Goal: Task Accomplishment & Management: Use online tool/utility

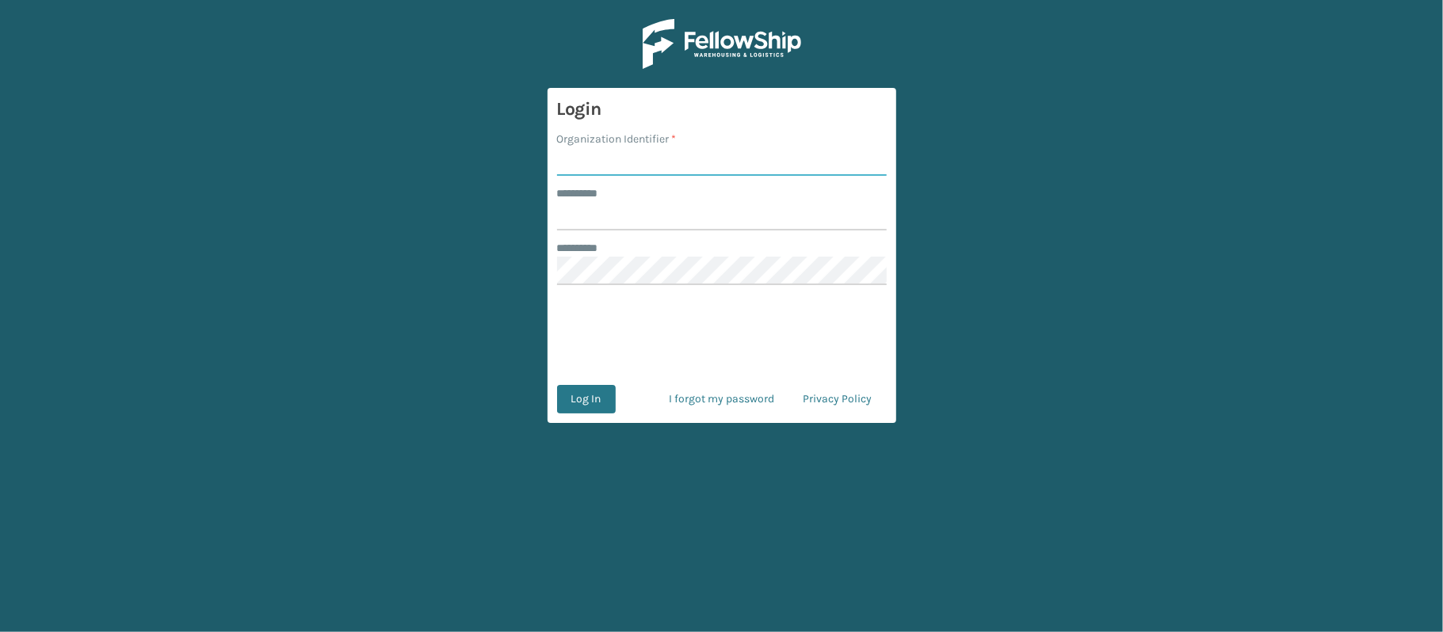
type input "l"
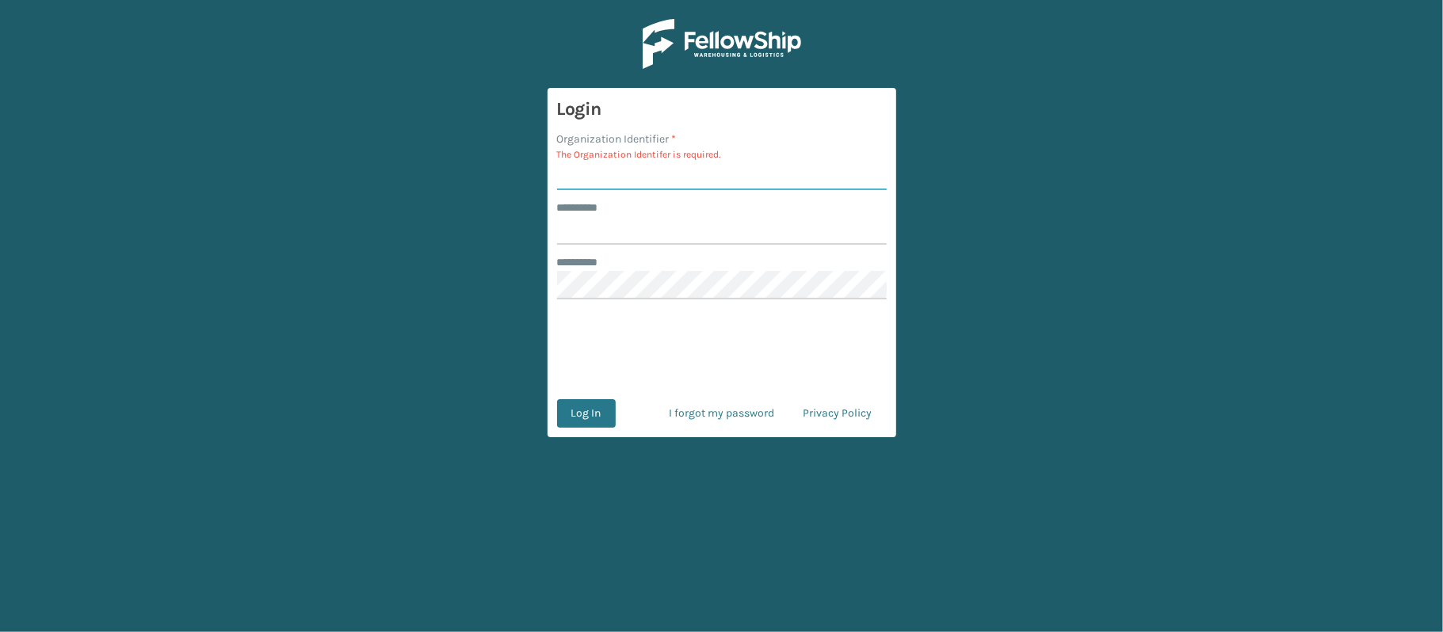
click at [615, 163] on input "Organization Identifier *" at bounding box center [722, 176] width 330 height 29
type input "Ladson"
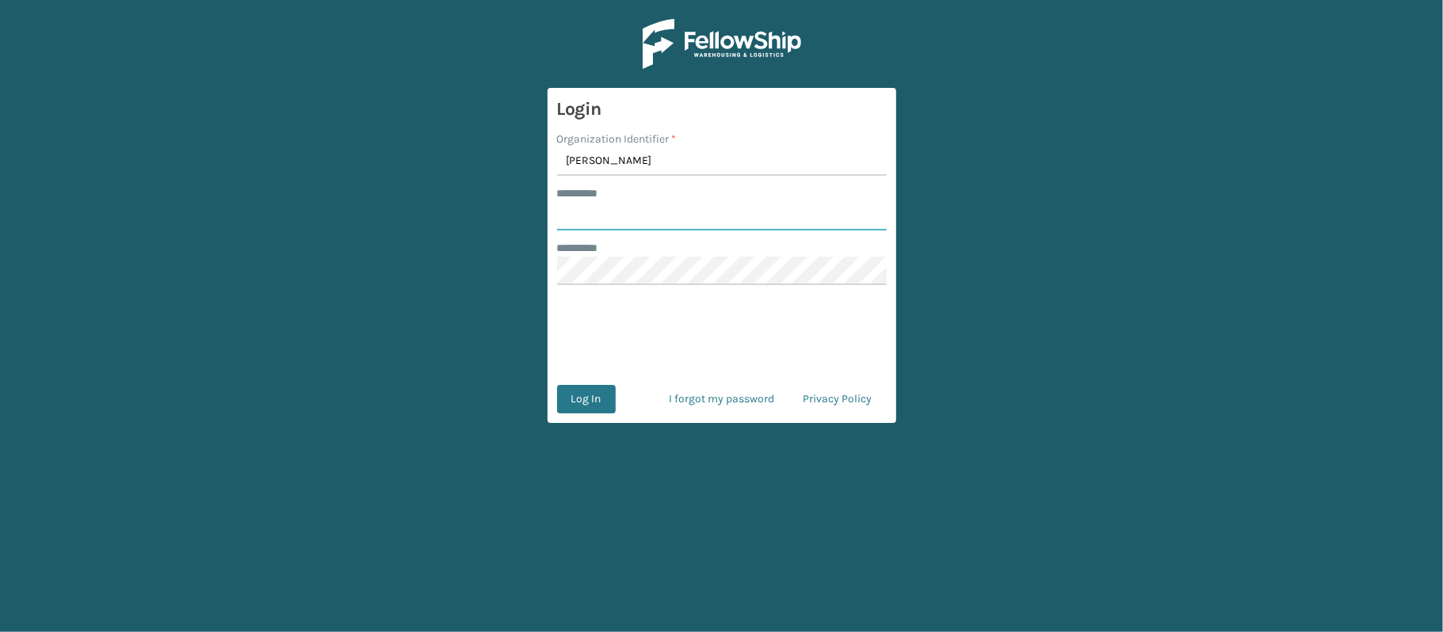
click at [626, 223] on input "******** *" at bounding box center [722, 216] width 330 height 29
type input "******"
click at [582, 400] on button "Log In" at bounding box center [586, 399] width 59 height 29
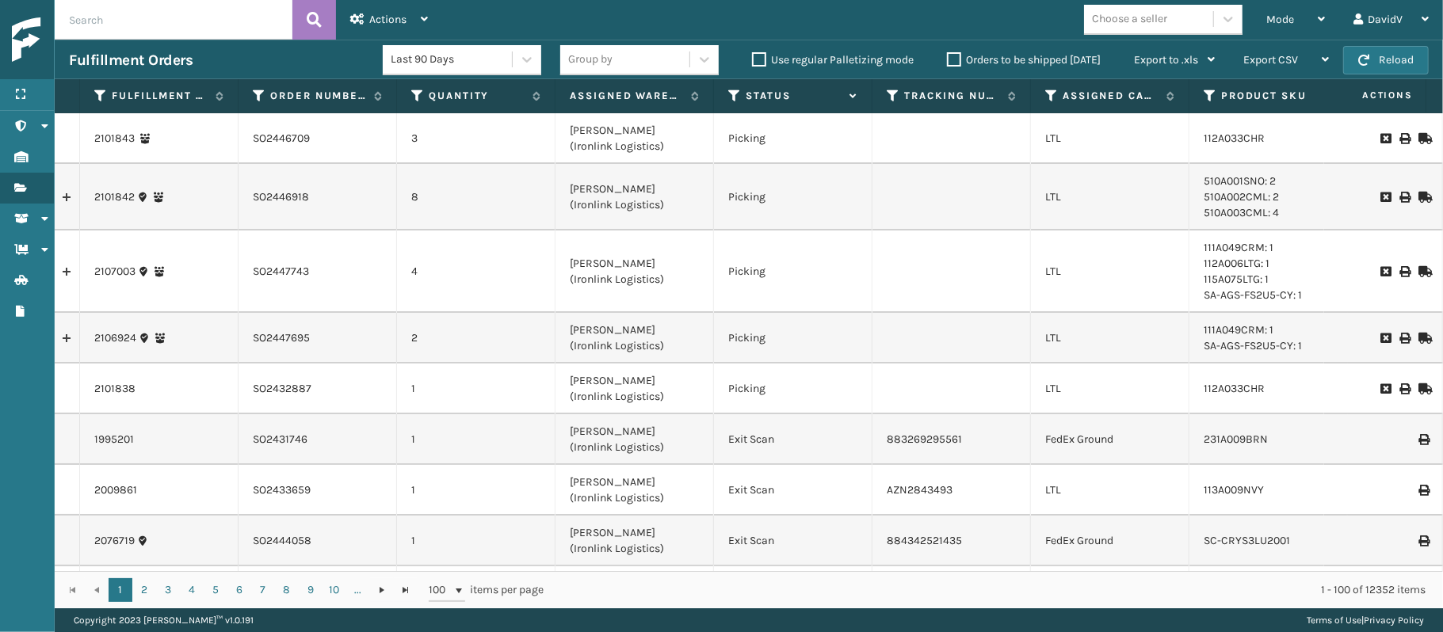
click at [957, 53] on label "Orders to be shipped [DATE]" at bounding box center [1024, 59] width 154 height 13
click at [948, 52] on input "Orders to be shipped [DATE]" at bounding box center [947, 56] width 1 height 10
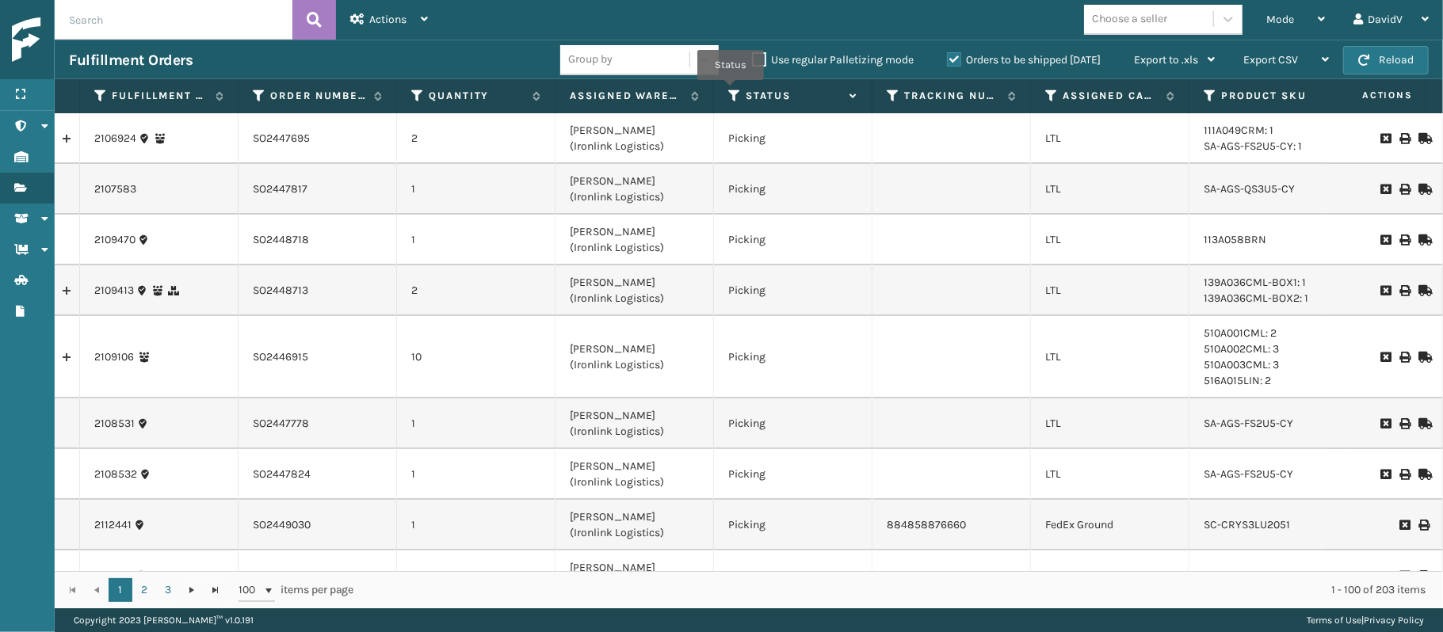
click at [731, 92] on icon at bounding box center [734, 96] width 13 height 14
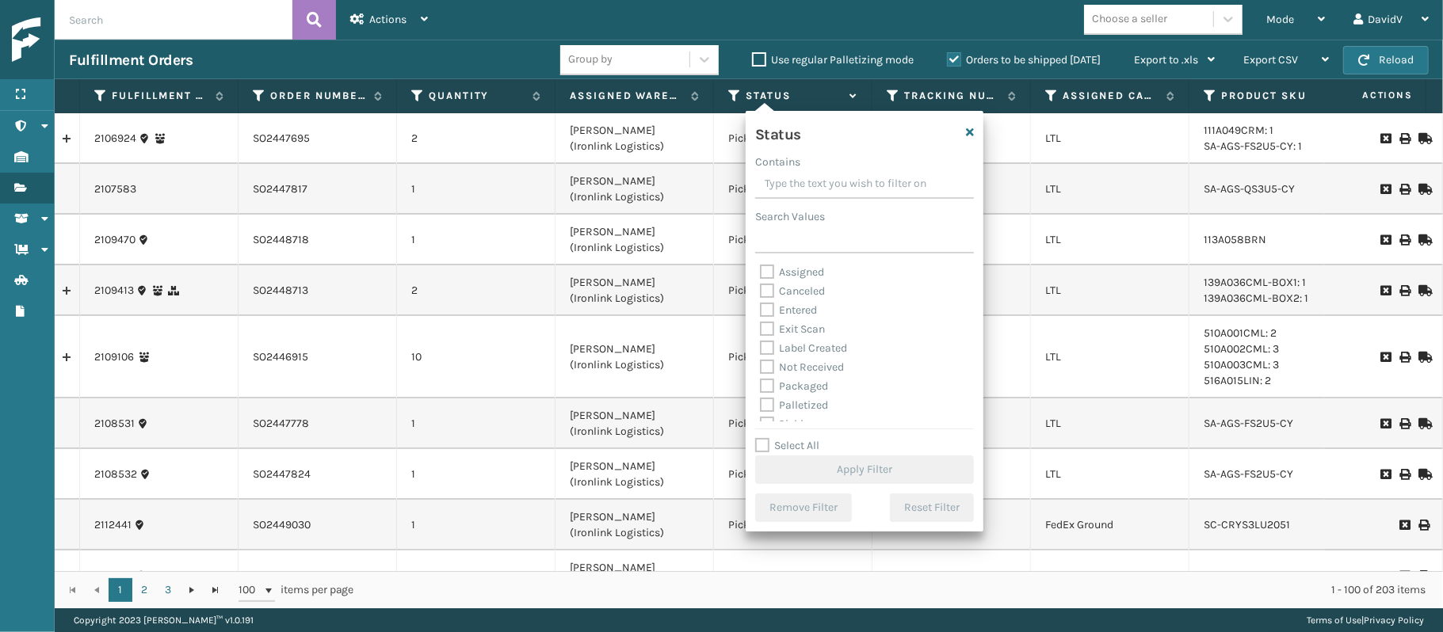
click at [772, 274] on label "Assigned" at bounding box center [792, 271] width 64 height 13
click at [761, 273] on input "Assigned" at bounding box center [760, 268] width 1 height 10
checkbox input "true"
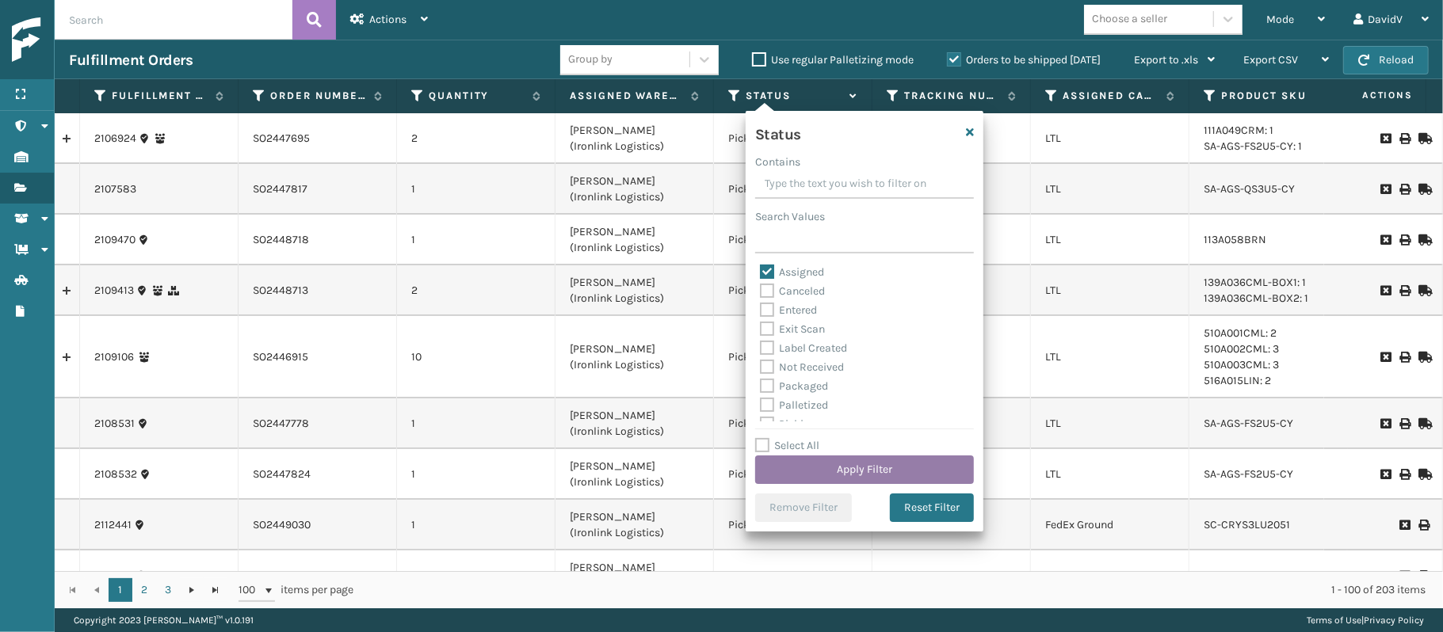
click at [888, 472] on button "Apply Filter" at bounding box center [864, 470] width 219 height 29
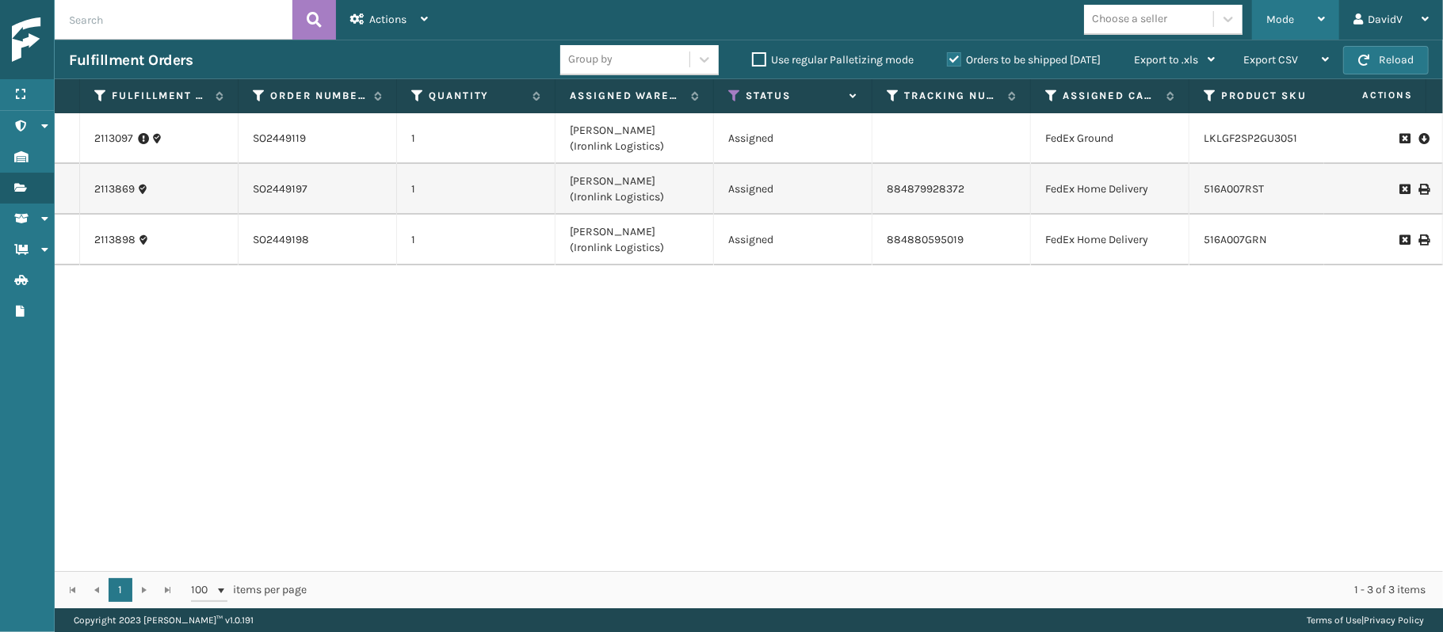
click at [1272, 20] on span "Mode" at bounding box center [1280, 19] width 28 height 13
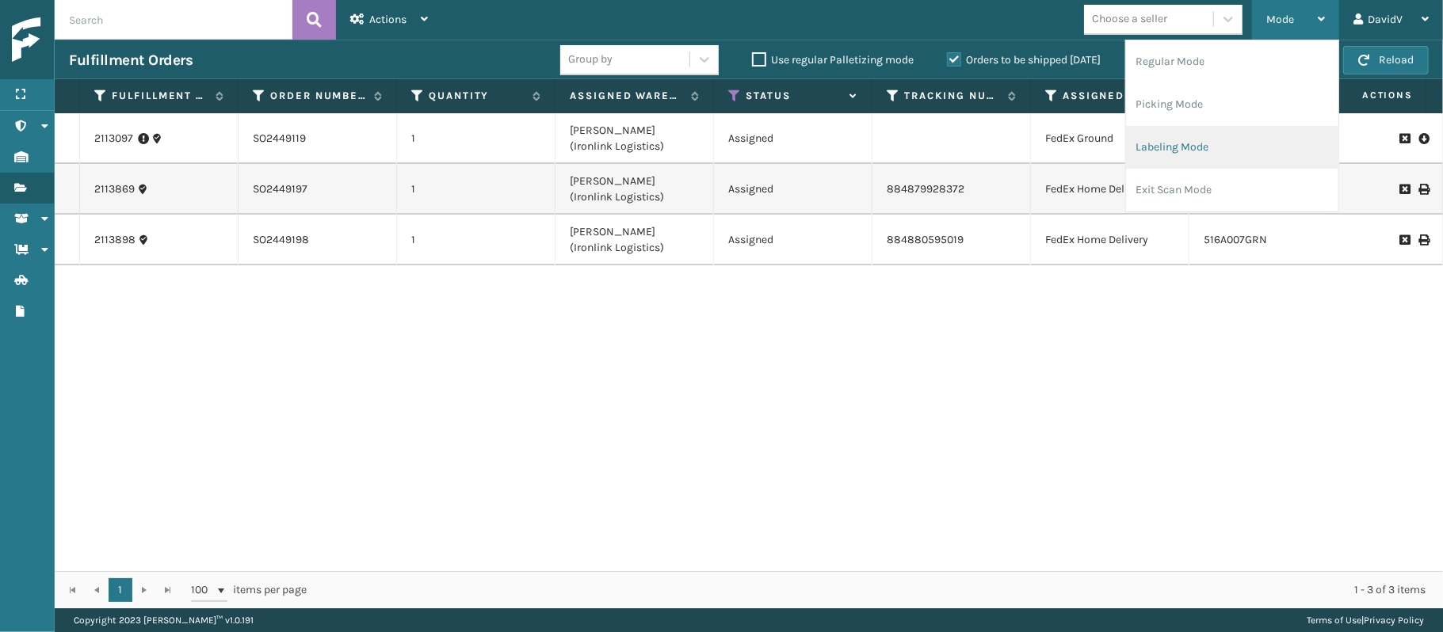
click at [1152, 149] on li "Labeling Mode" at bounding box center [1232, 147] width 212 height 43
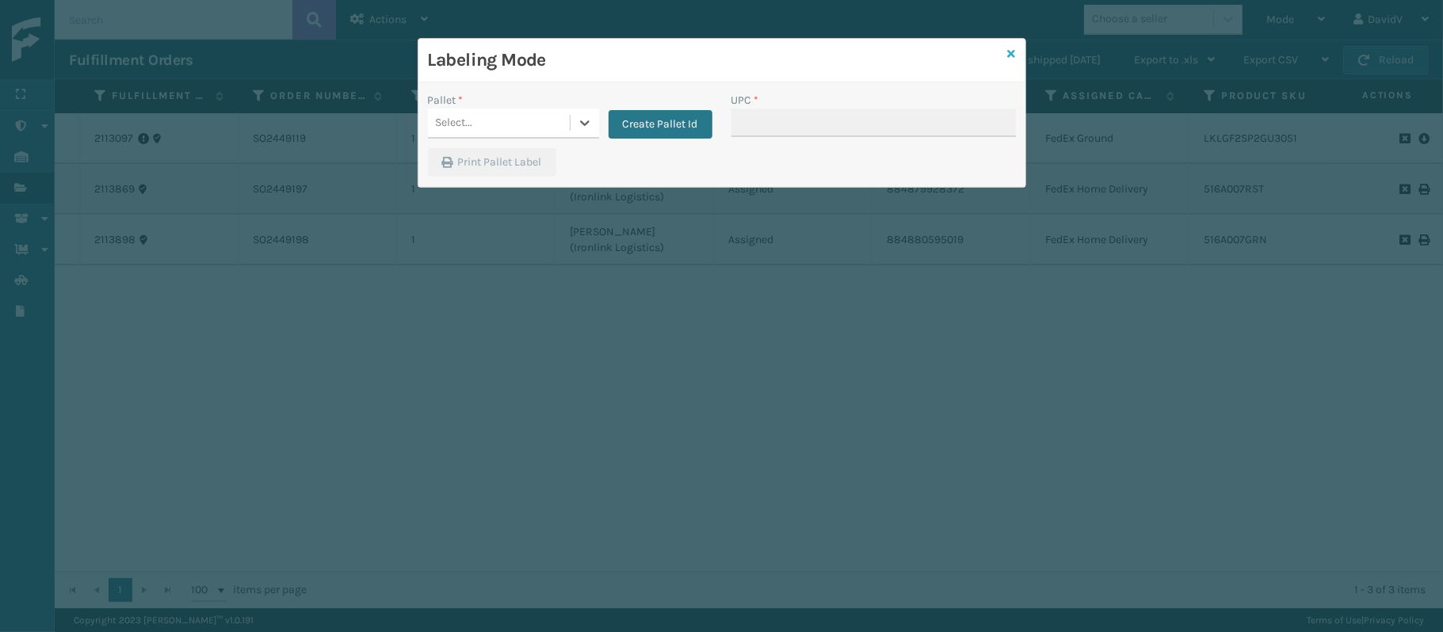
click at [1008, 51] on icon at bounding box center [1012, 53] width 8 height 11
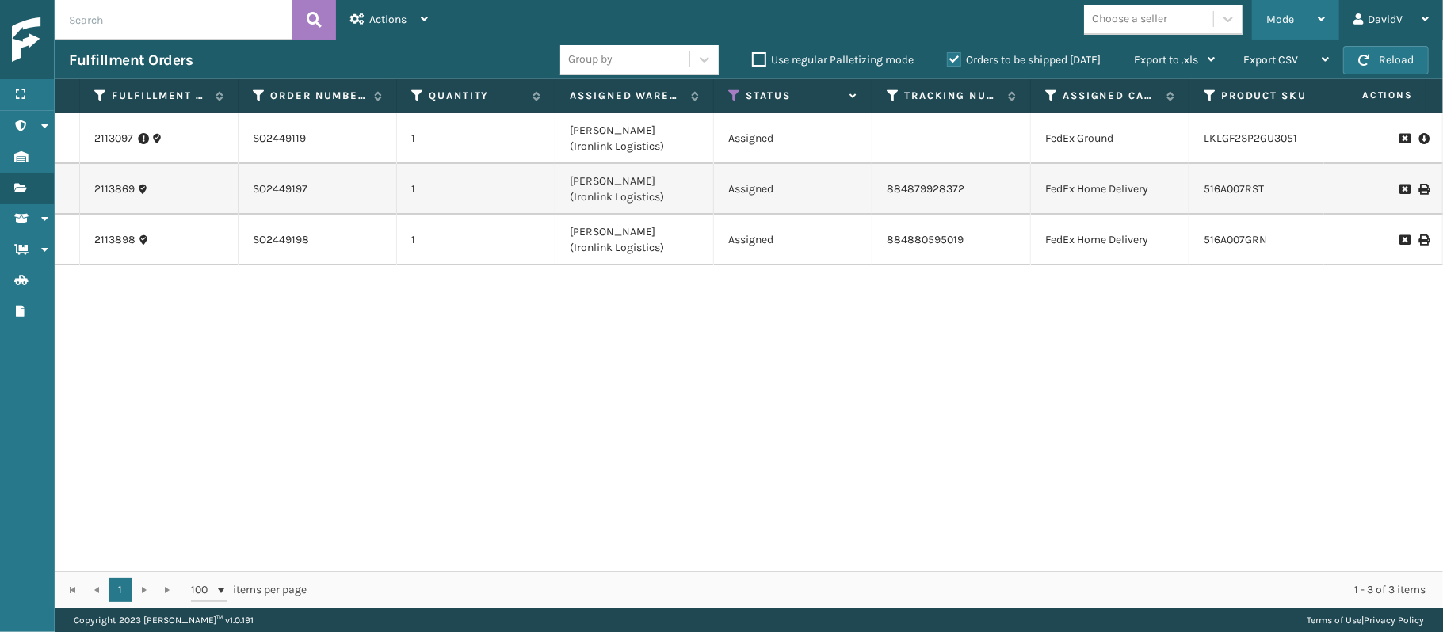
click at [1263, 8] on div "Mode Regular Mode Picking Mode Labeling Mode Exit Scan Mode" at bounding box center [1295, 20] width 87 height 40
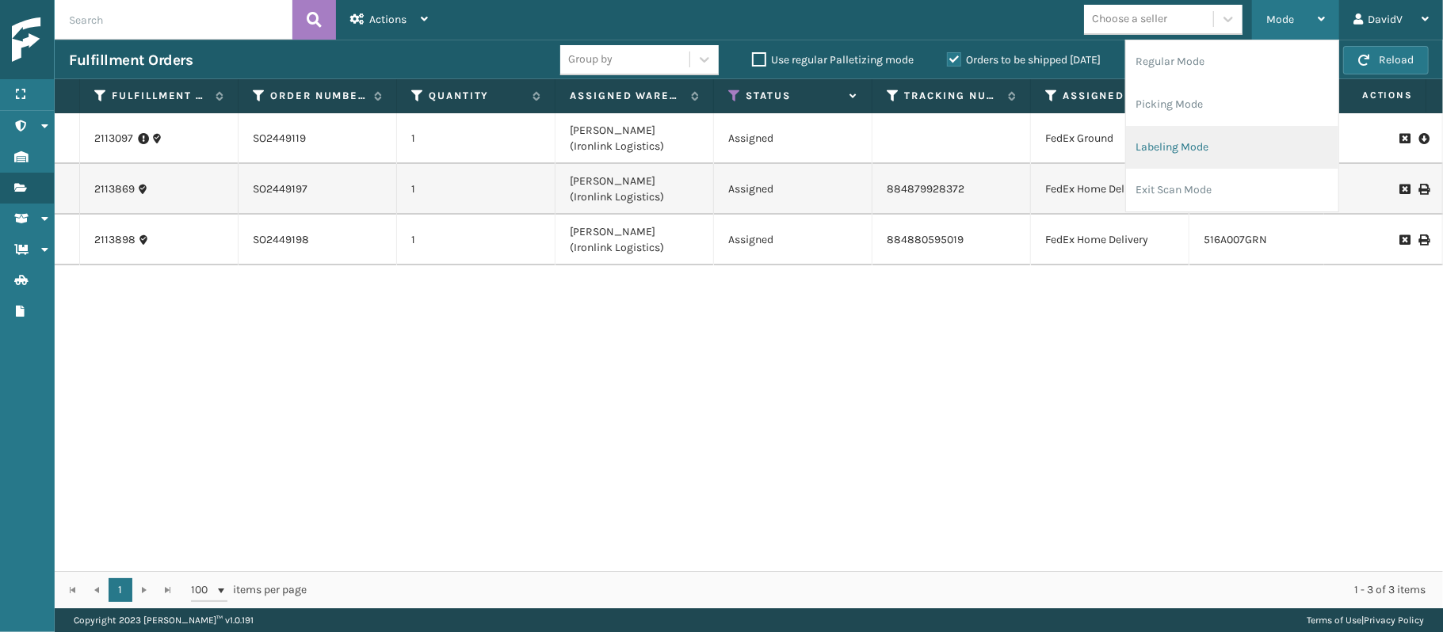
click at [1189, 143] on li "Labeling Mode" at bounding box center [1232, 147] width 212 height 43
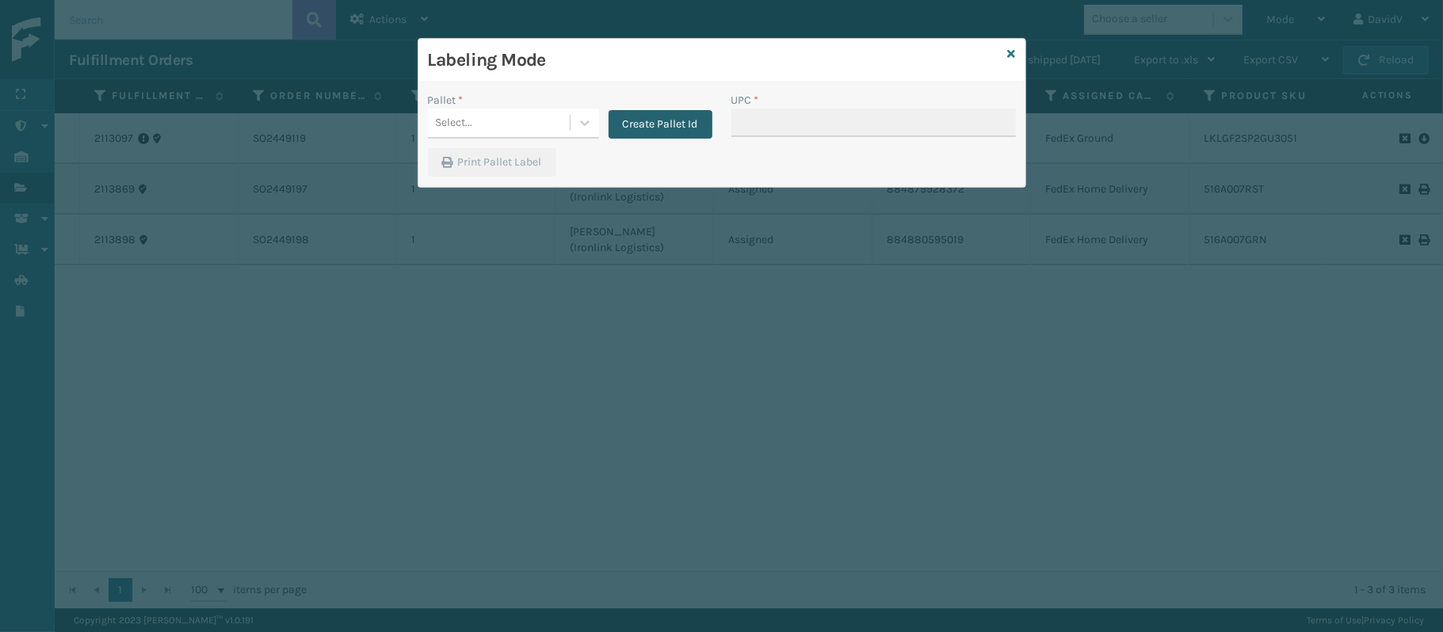
click at [655, 119] on button "Create Pallet Id" at bounding box center [661, 124] width 104 height 29
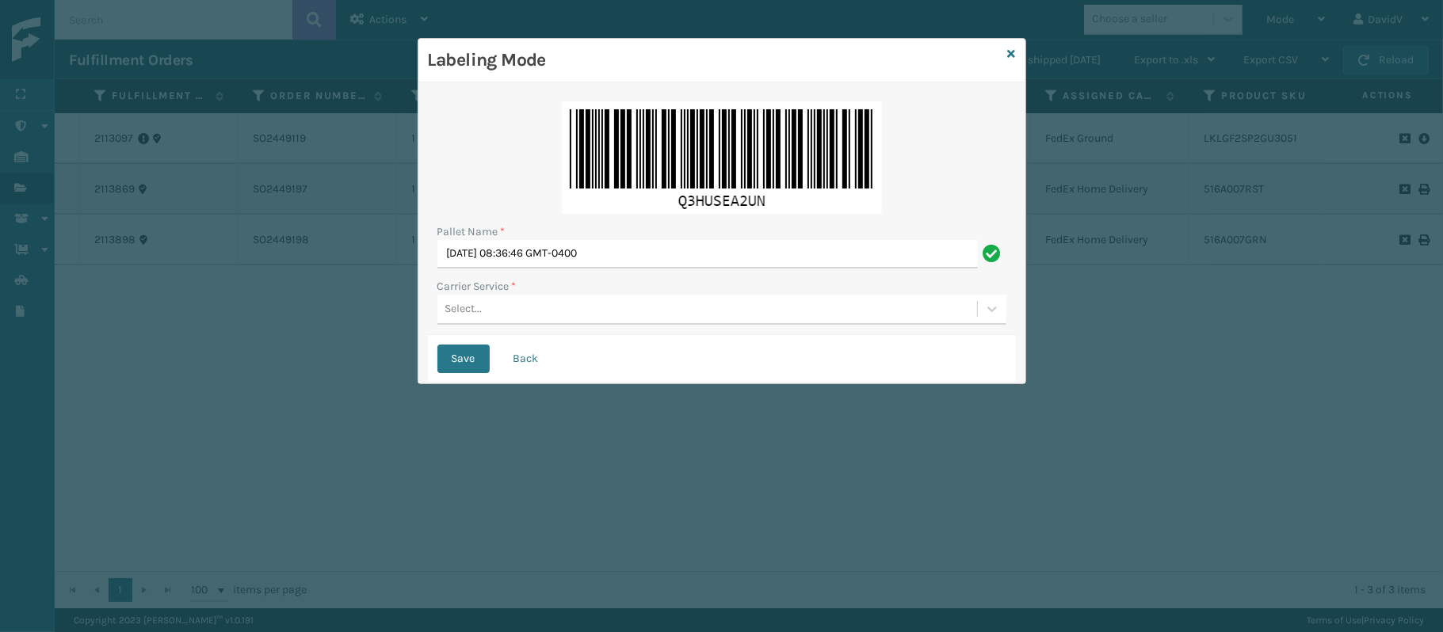
click at [596, 239] on div "Pallet Name *" at bounding box center [721, 231] width 569 height 17
click at [596, 242] on input "Fri Oct 03 2025 08:36:46 GMT-0400" at bounding box center [707, 254] width 540 height 29
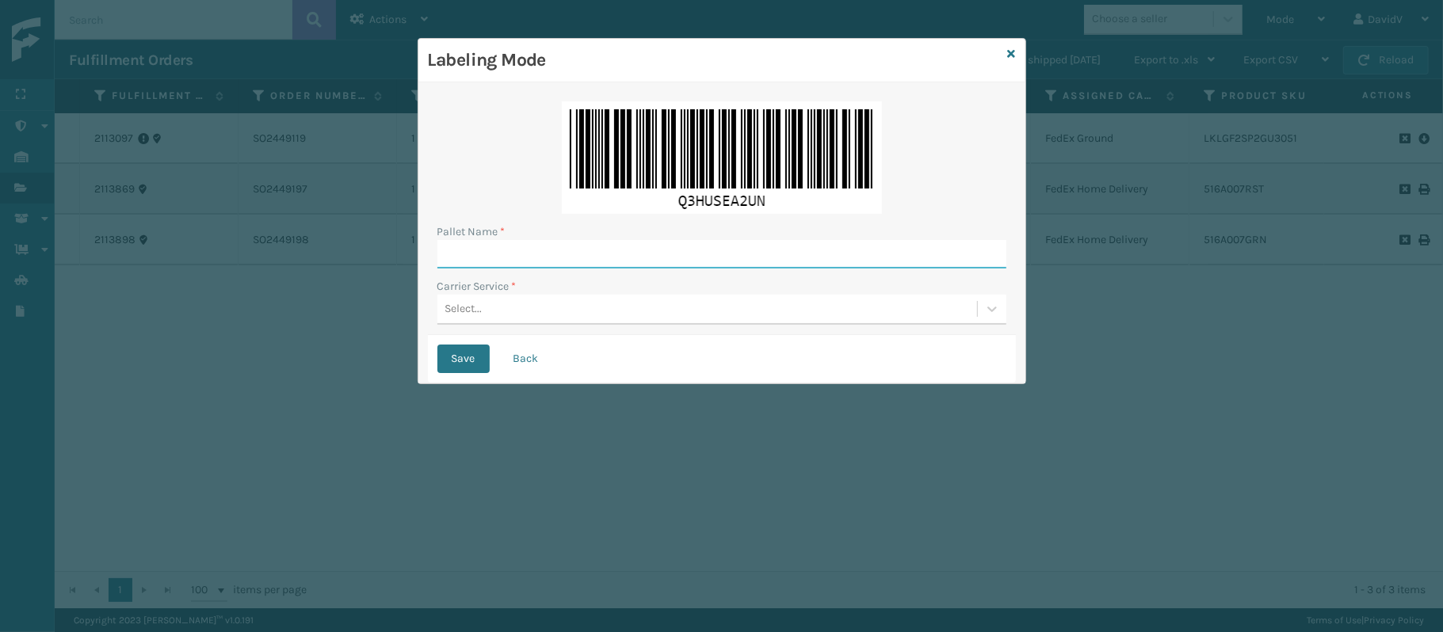
click at [596, 242] on input "Pallet Name *" at bounding box center [721, 254] width 569 height 29
type input "l"
click at [540, 254] on input "LPN 517242 TRUCK1" at bounding box center [707, 254] width 540 height 29
click at [539, 250] on input "LPN 517242 TRUCK1" at bounding box center [707, 254] width 540 height 29
type input "LPN 517242 TRUCK #1"
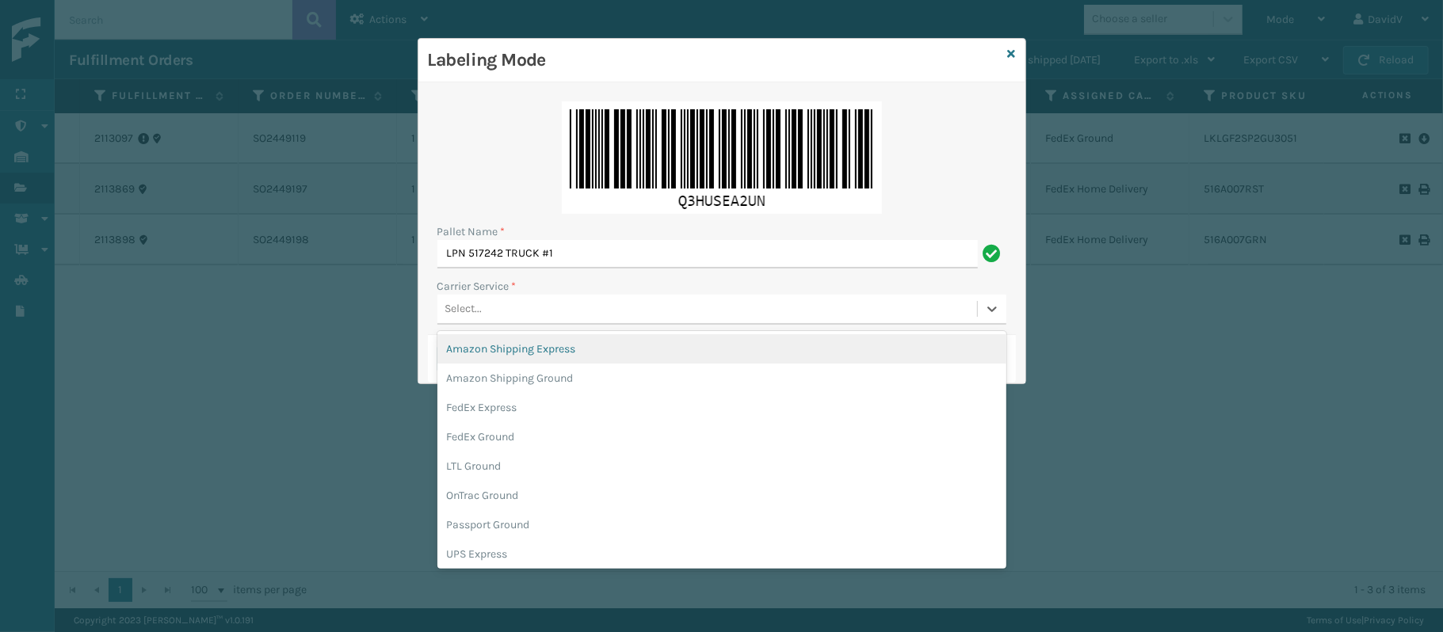
click at [545, 303] on div "Select..." at bounding box center [707, 309] width 540 height 26
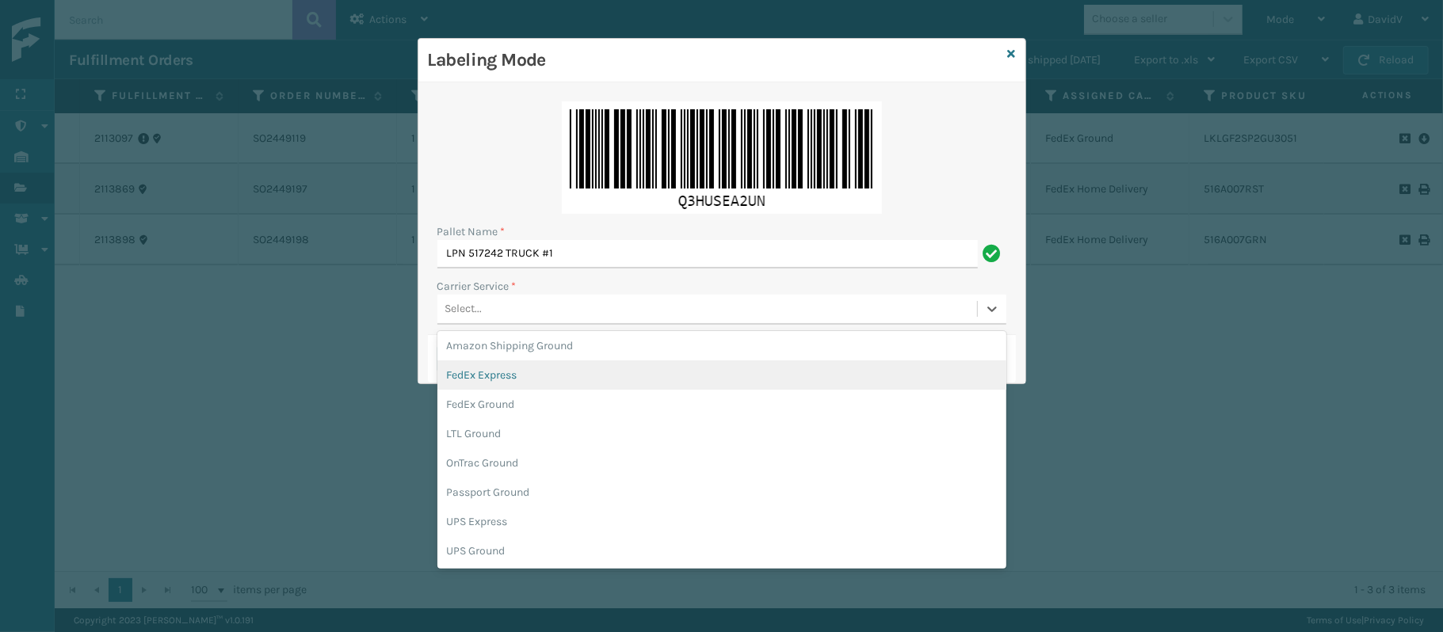
scroll to position [35, 0]
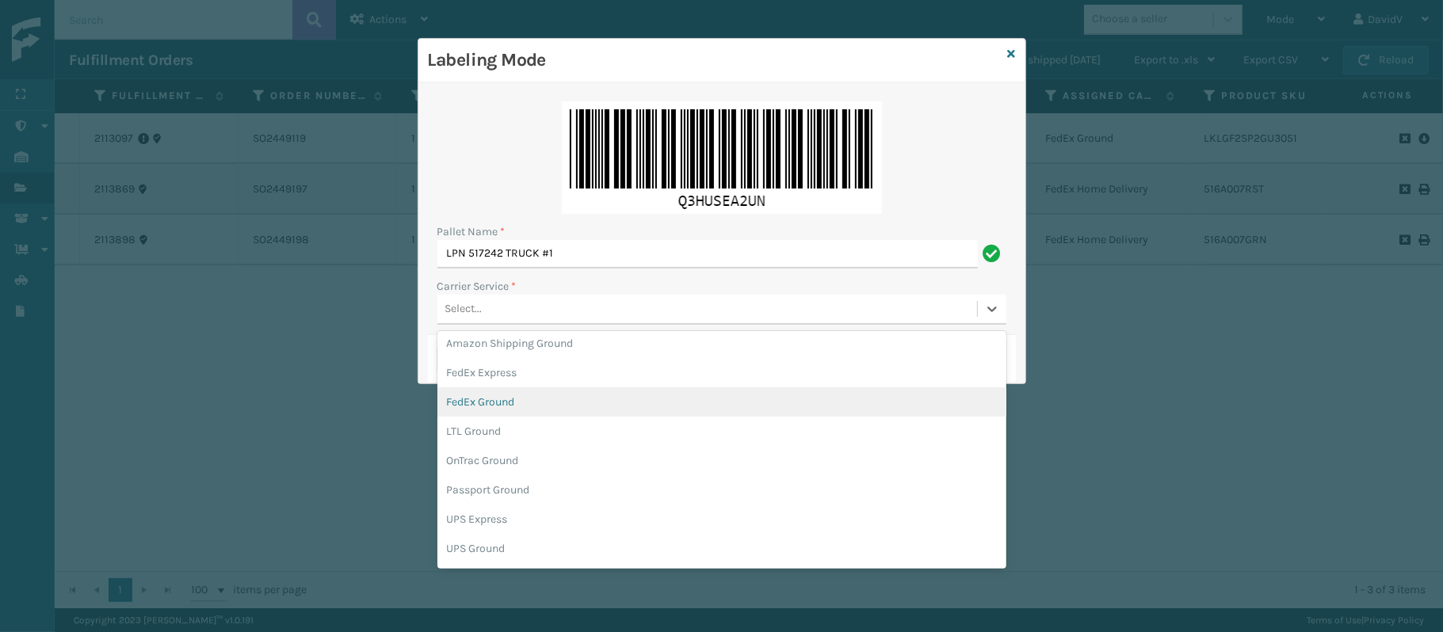
click at [524, 393] on div "FedEx Ground" at bounding box center [721, 402] width 569 height 29
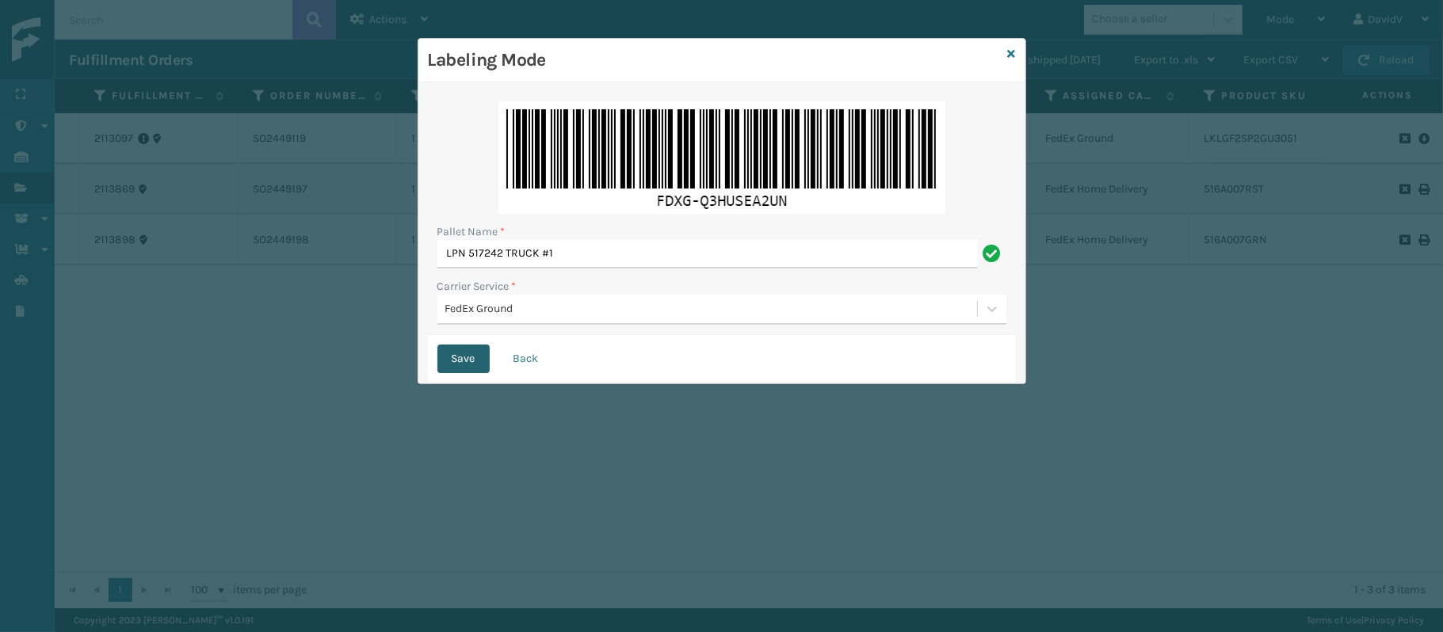
click at [469, 356] on button "Save" at bounding box center [463, 359] width 52 height 29
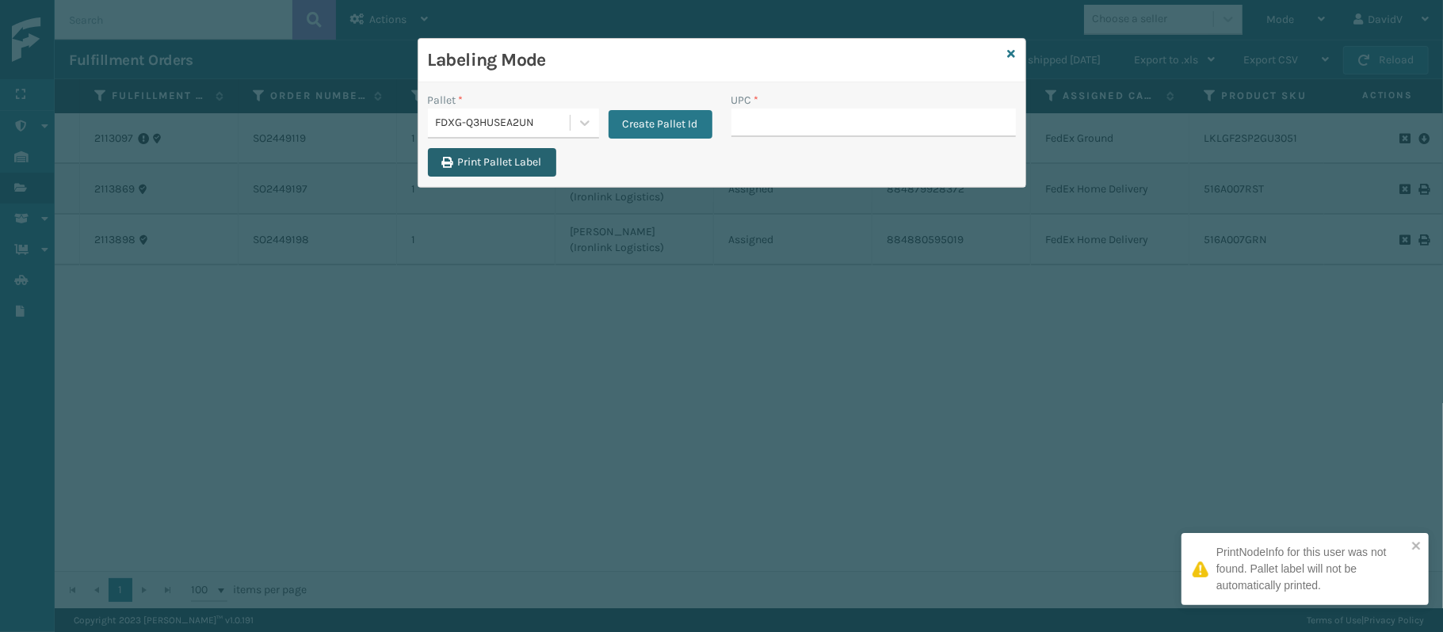
click at [461, 169] on button "Print Pallet Label" at bounding box center [492, 162] width 128 height 29
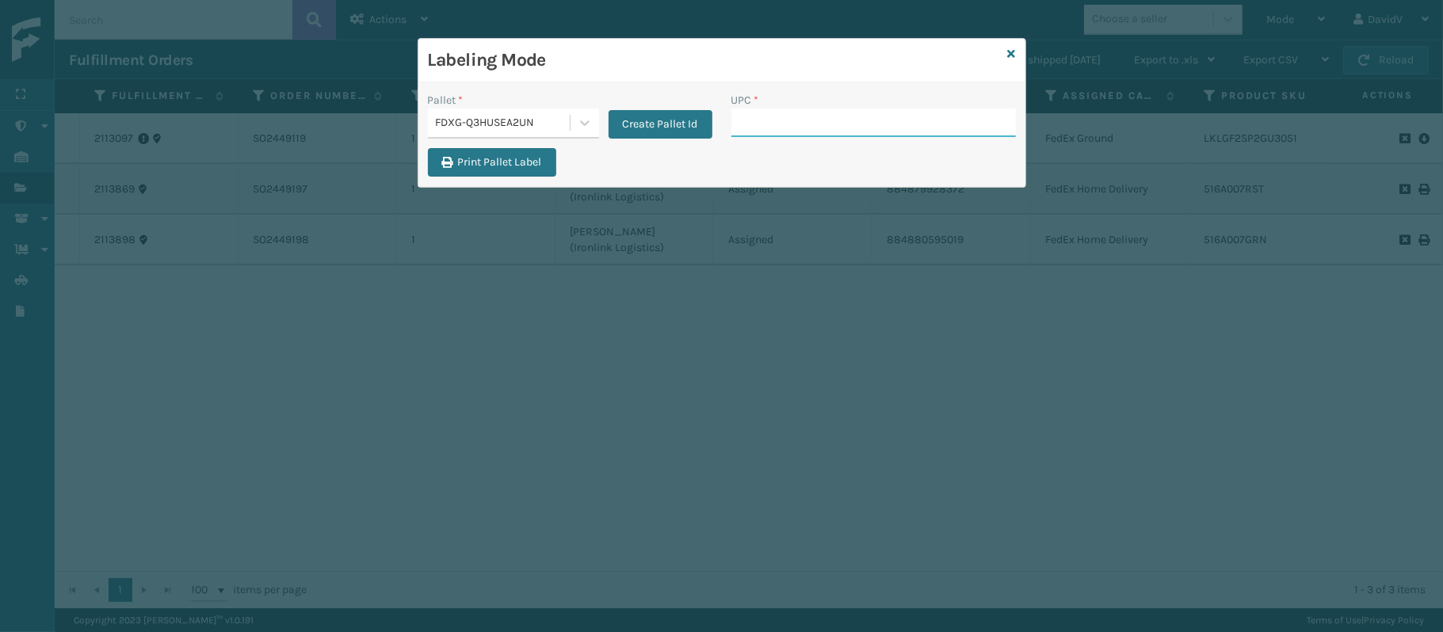
click at [819, 118] on input "UPC *" at bounding box center [873, 123] width 285 height 29
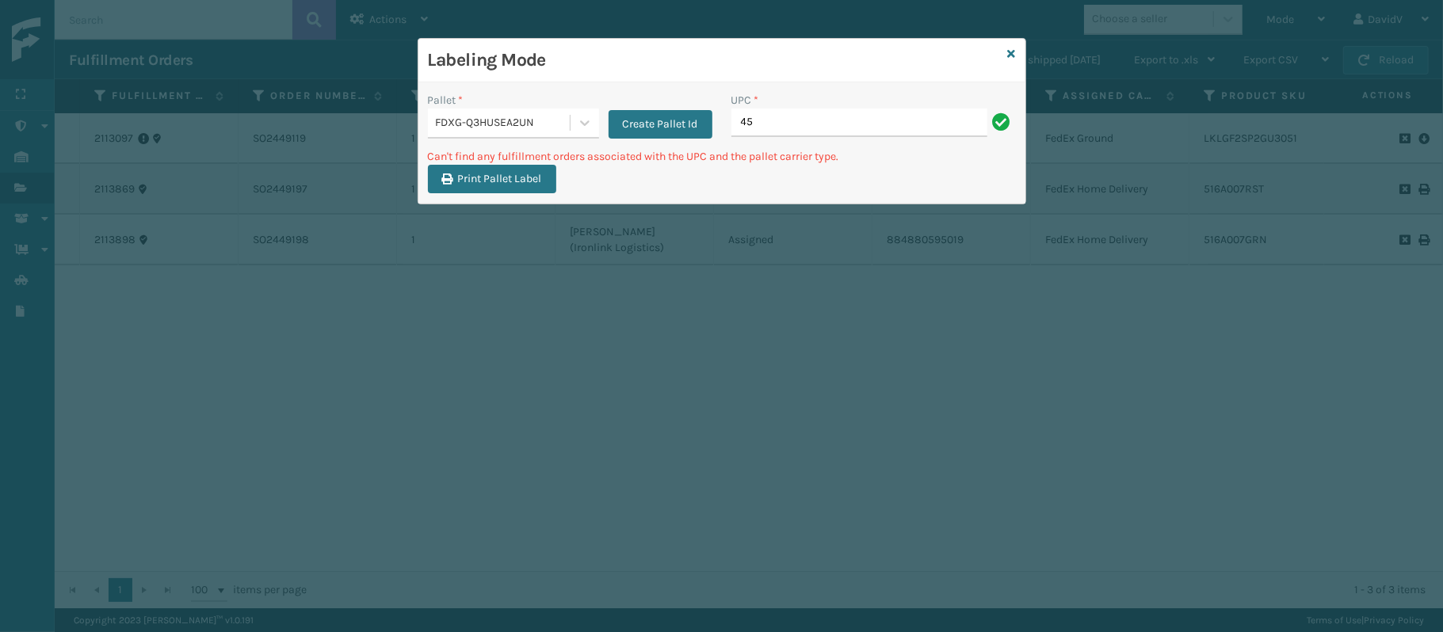
type input "4"
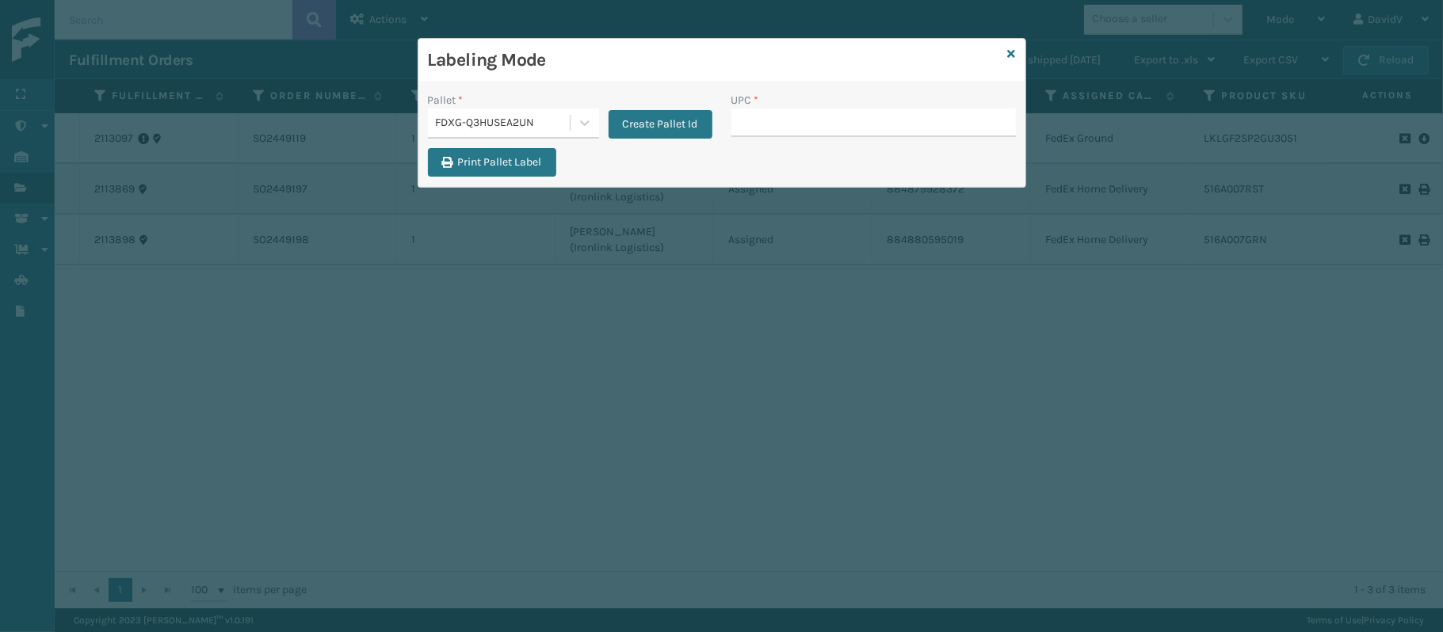
type input "S"
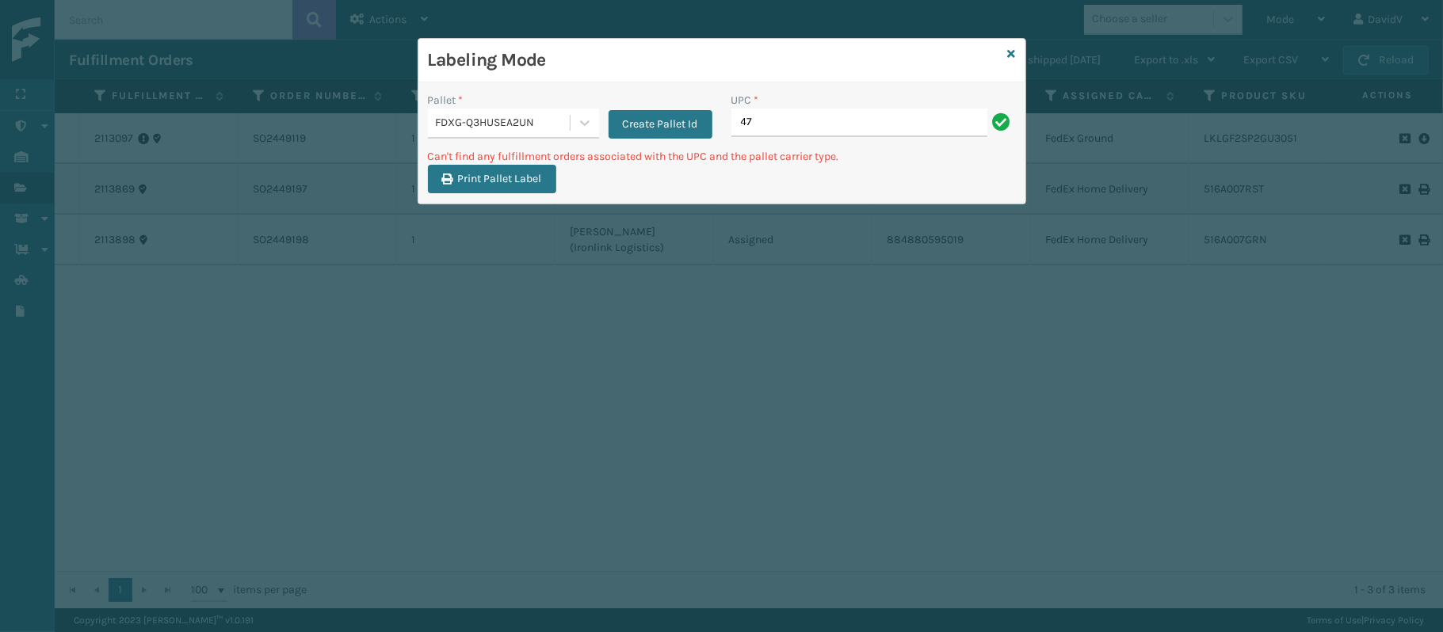
type input "4"
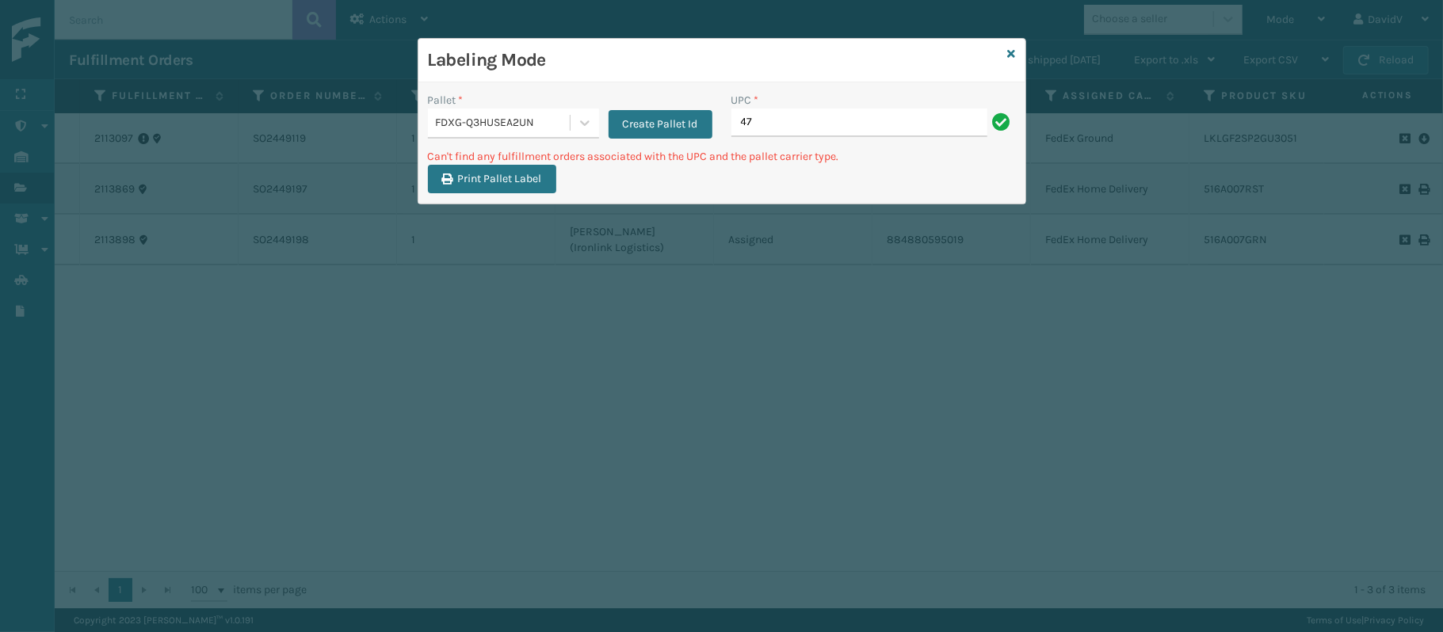
type input "4"
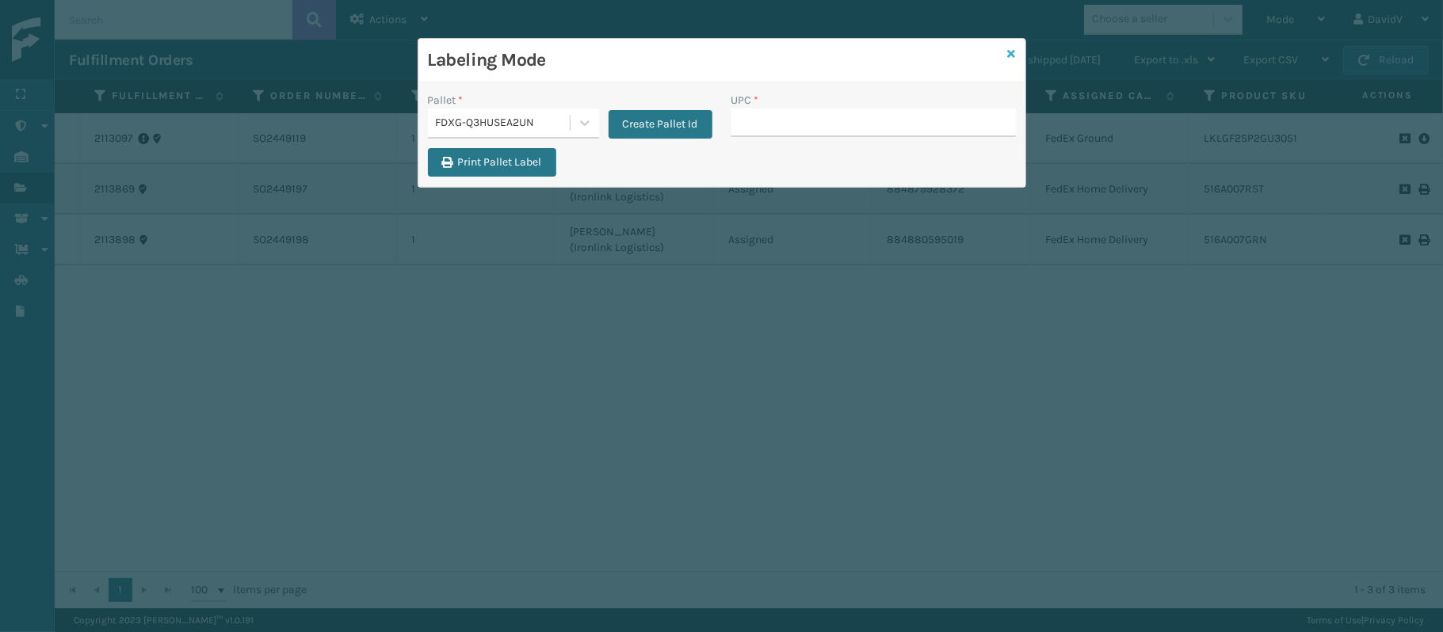
click at [1010, 55] on icon at bounding box center [1012, 53] width 8 height 11
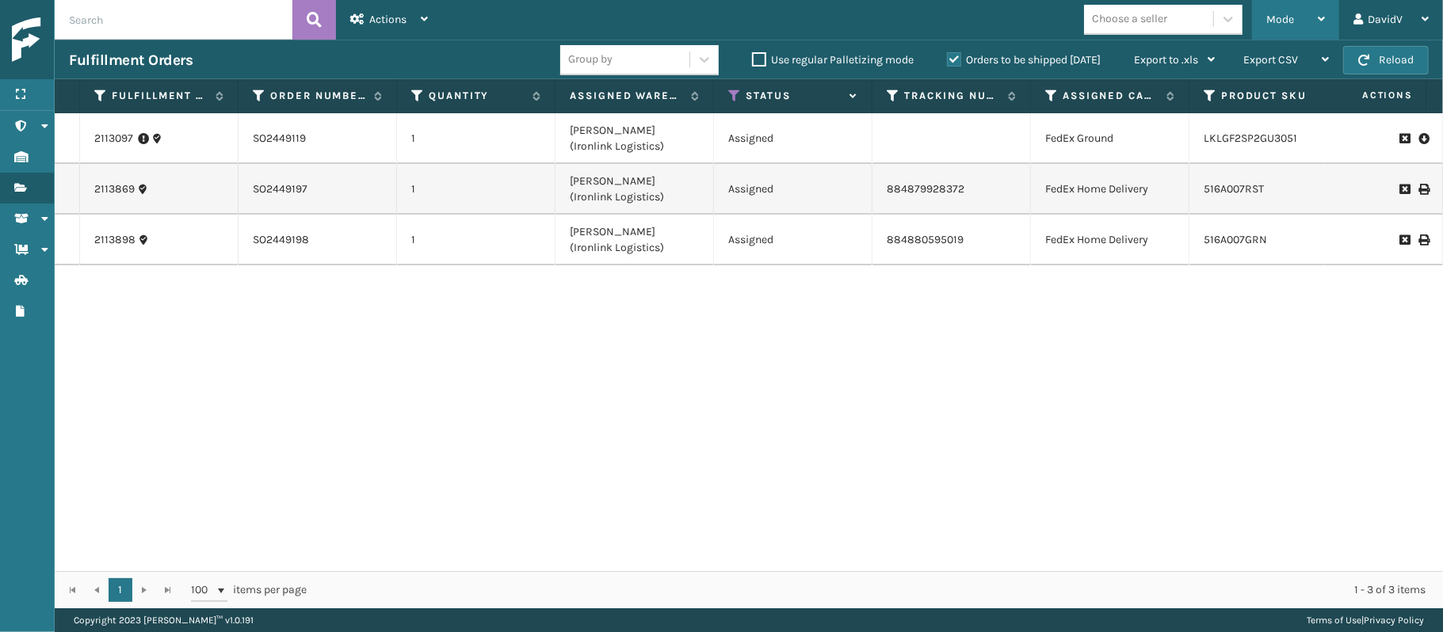
click at [1304, 26] on div "Mode" at bounding box center [1295, 20] width 59 height 40
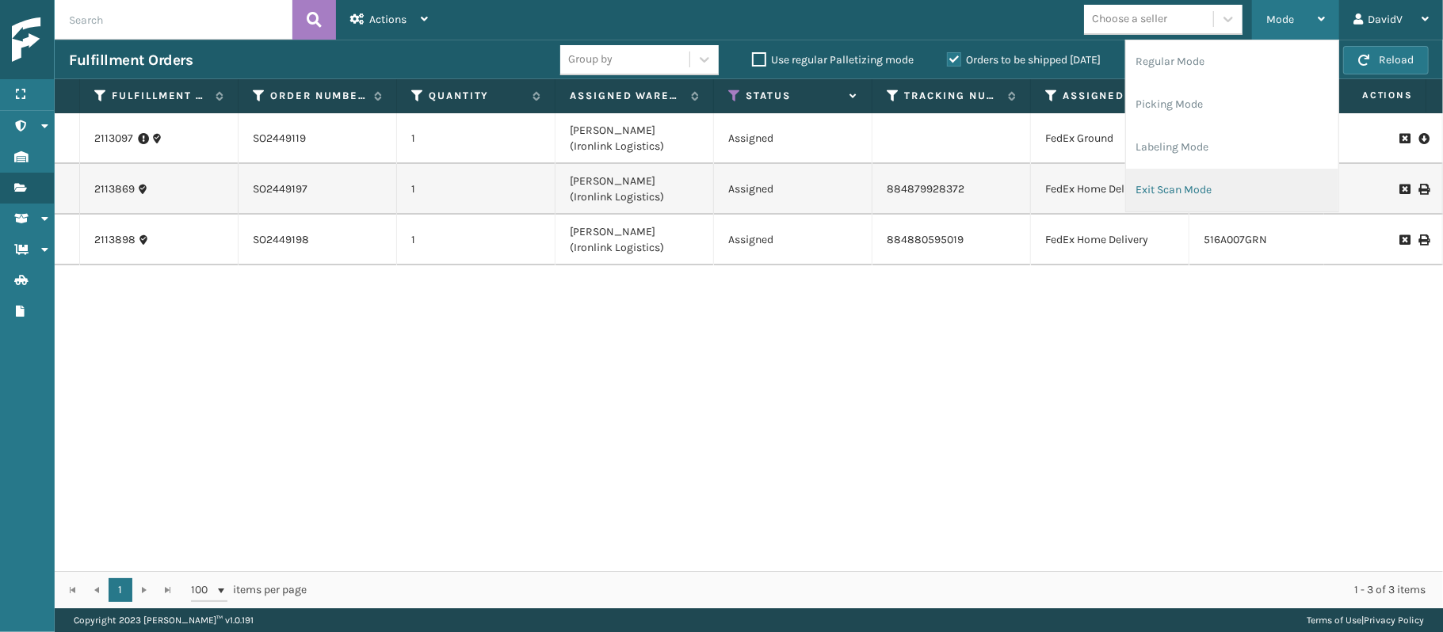
click at [1186, 188] on li "Exit Scan Mode" at bounding box center [1232, 190] width 212 height 43
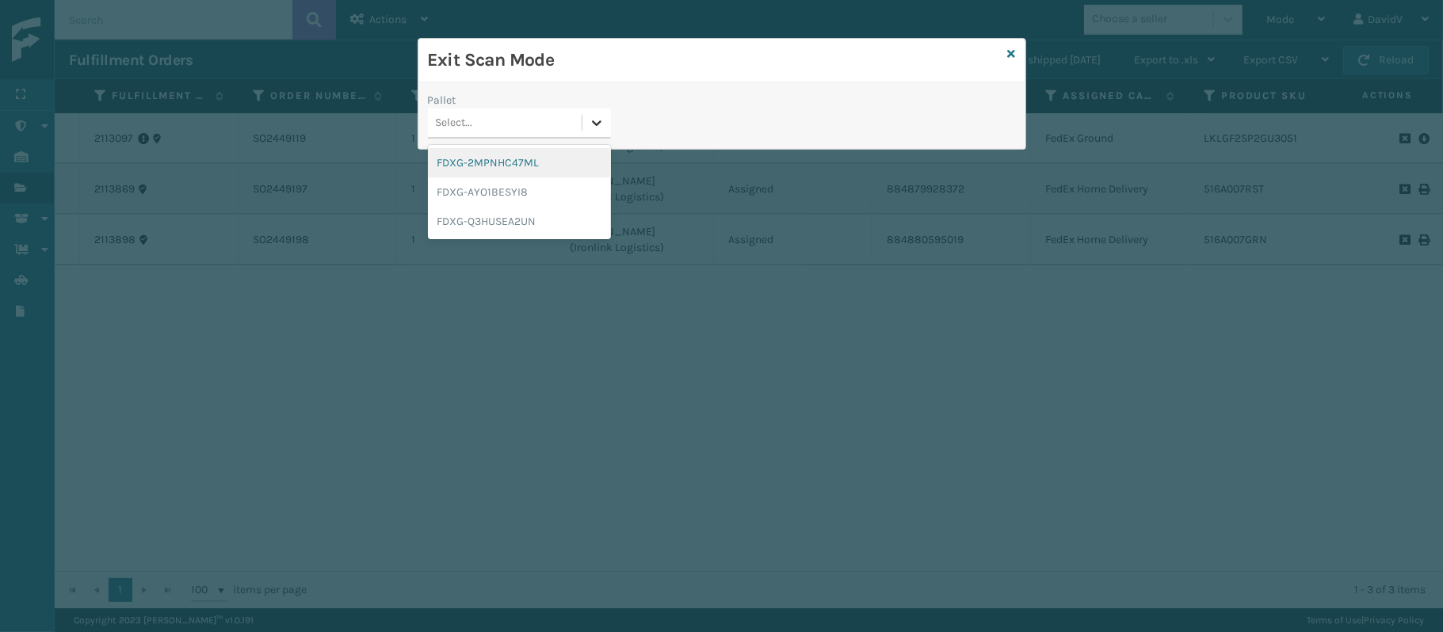
click at [594, 117] on icon at bounding box center [597, 123] width 16 height 16
click at [527, 223] on div "FDXG-Q3HUSEA2UN" at bounding box center [519, 221] width 183 height 29
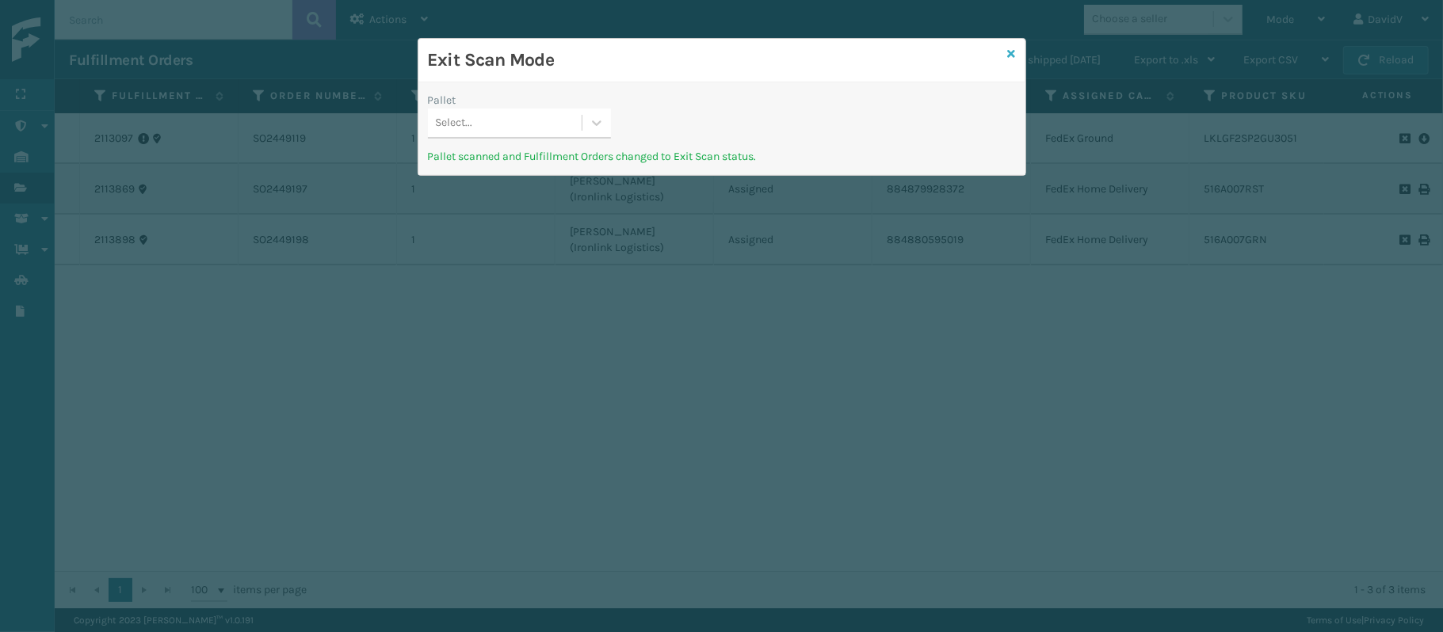
click at [1010, 62] on link at bounding box center [1012, 54] width 8 height 17
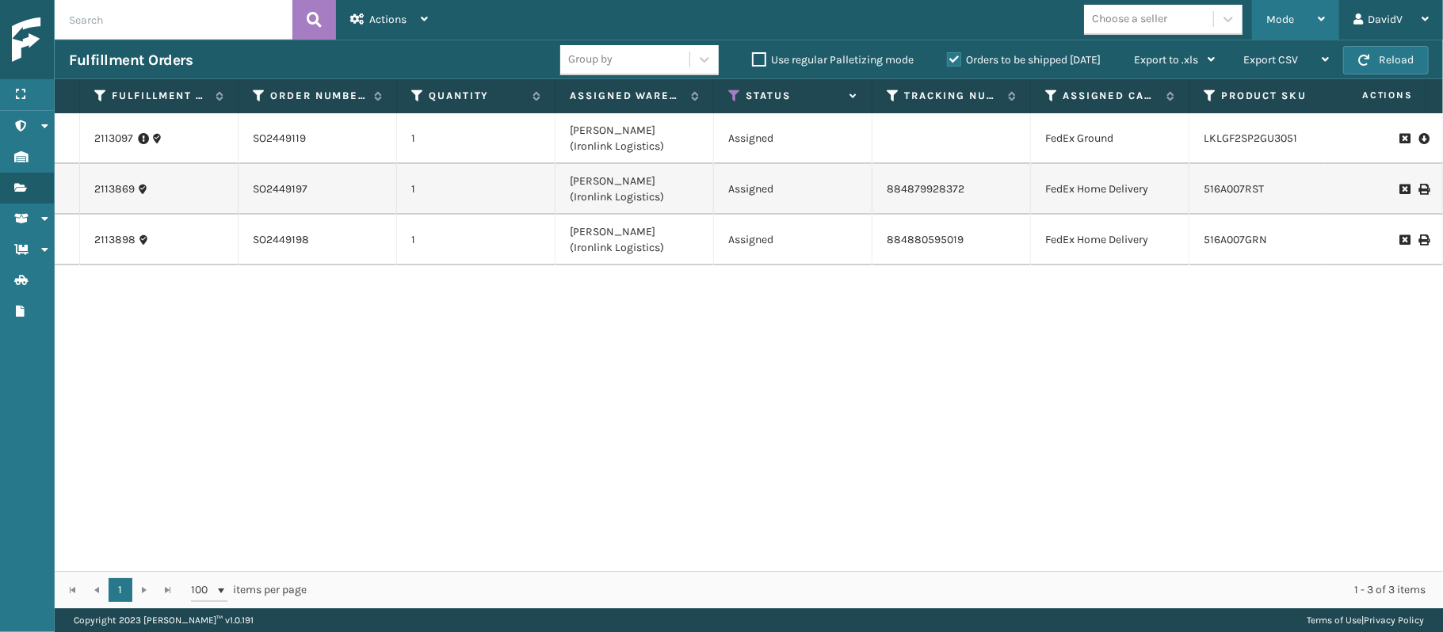
click at [1269, 16] on span "Mode" at bounding box center [1280, 19] width 28 height 13
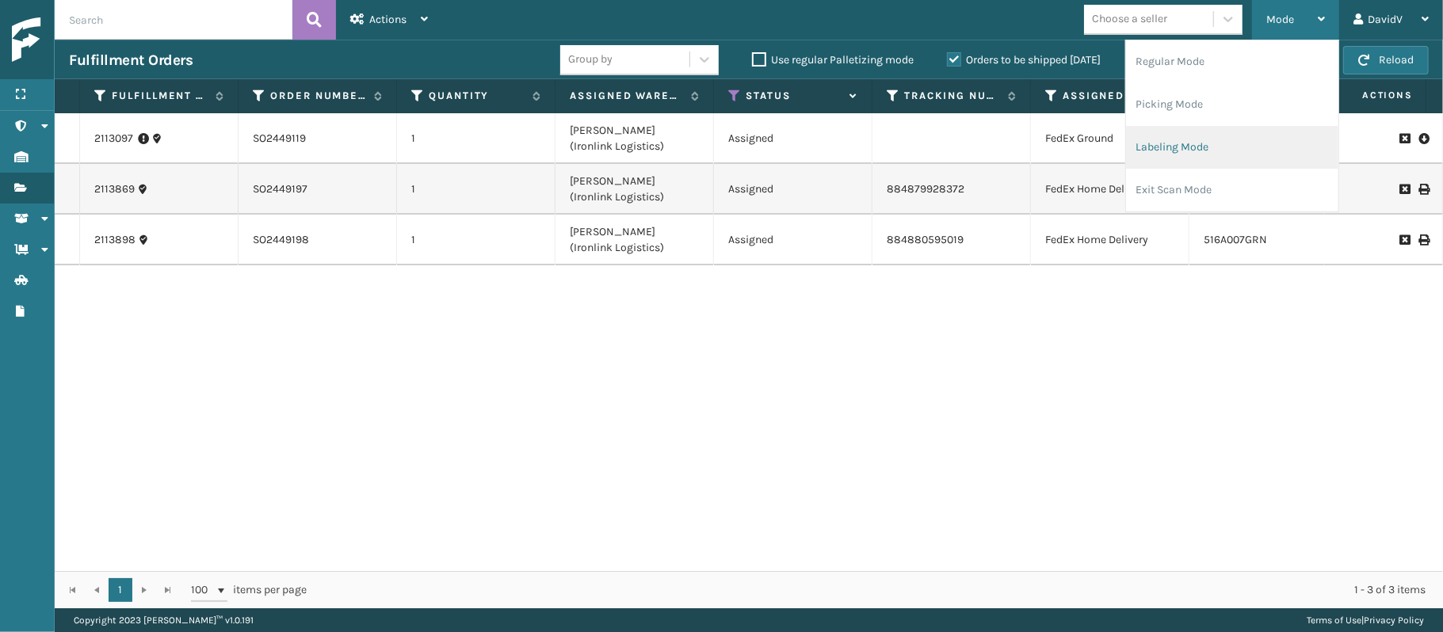
click at [1194, 143] on li "Labeling Mode" at bounding box center [1232, 147] width 212 height 43
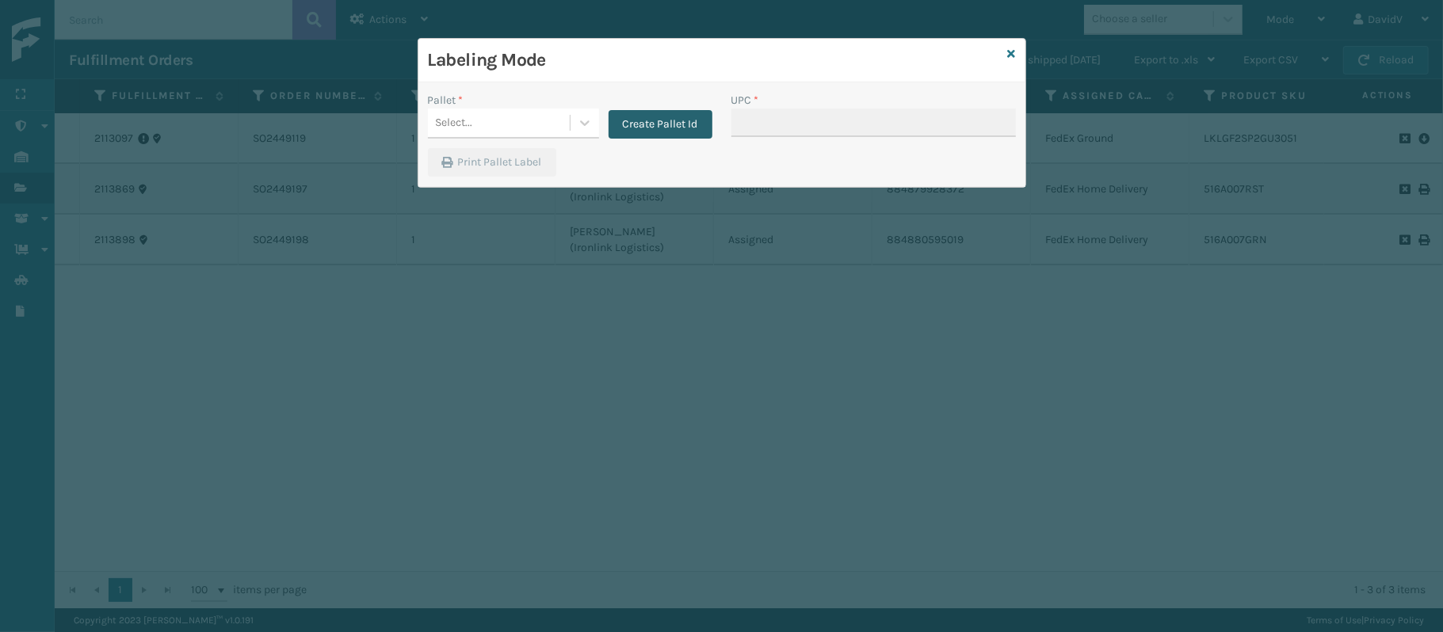
drag, startPoint x: 648, startPoint y: 146, endPoint x: 650, endPoint y: 125, distance: 20.7
click at [650, 125] on div "Pallet * Select... Create Pallet Id" at bounding box center [570, 120] width 304 height 56
click at [650, 125] on button "Create Pallet Id" at bounding box center [661, 124] width 104 height 29
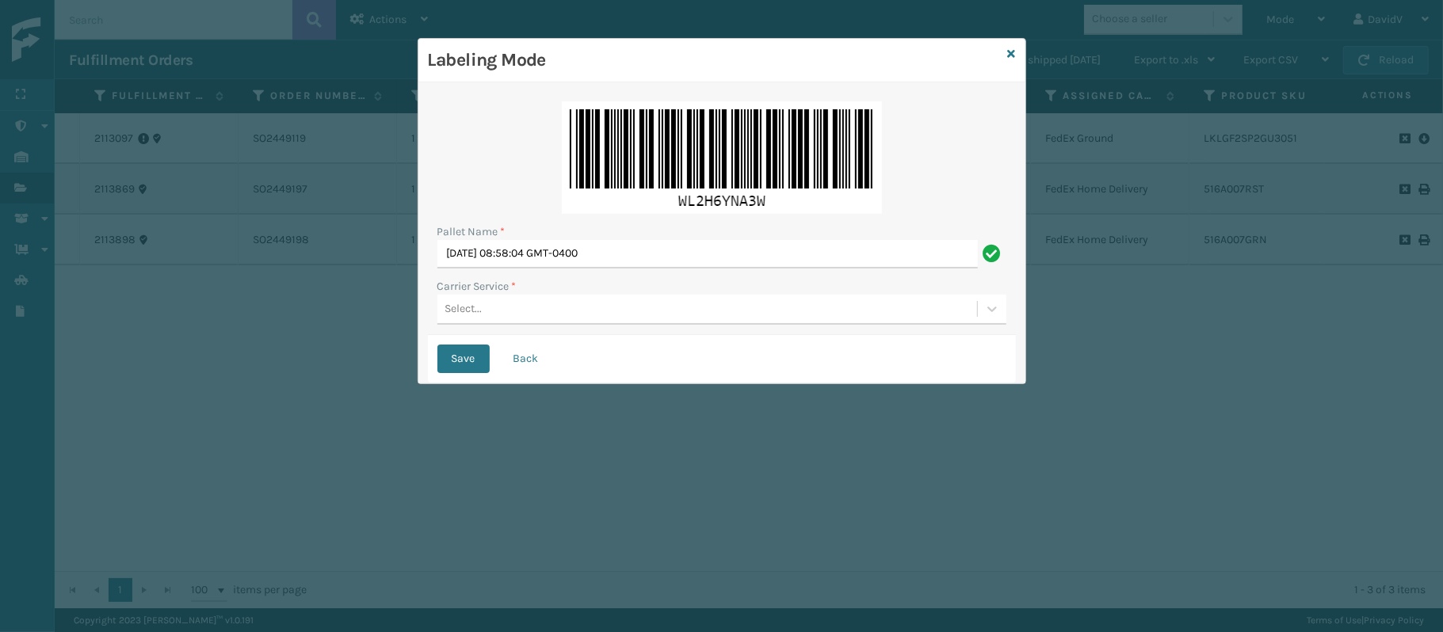
click at [593, 269] on div "Pallet Name * Fri Oct 03 2025 08:58:04 GMT-0400 Carrier Service * Select..." at bounding box center [722, 213] width 588 height 243
drag, startPoint x: 593, startPoint y: 269, endPoint x: 613, endPoint y: 242, distance: 34.1
click at [613, 242] on div "Pallet Name * Fri Oct 03 2025 08:58:04 GMT-0400 Carrier Service * Select..." at bounding box center [722, 213] width 588 height 243
click at [613, 242] on input "Fri Oct 03 2025 08:58:04 GMT-0400" at bounding box center [707, 254] width 540 height 29
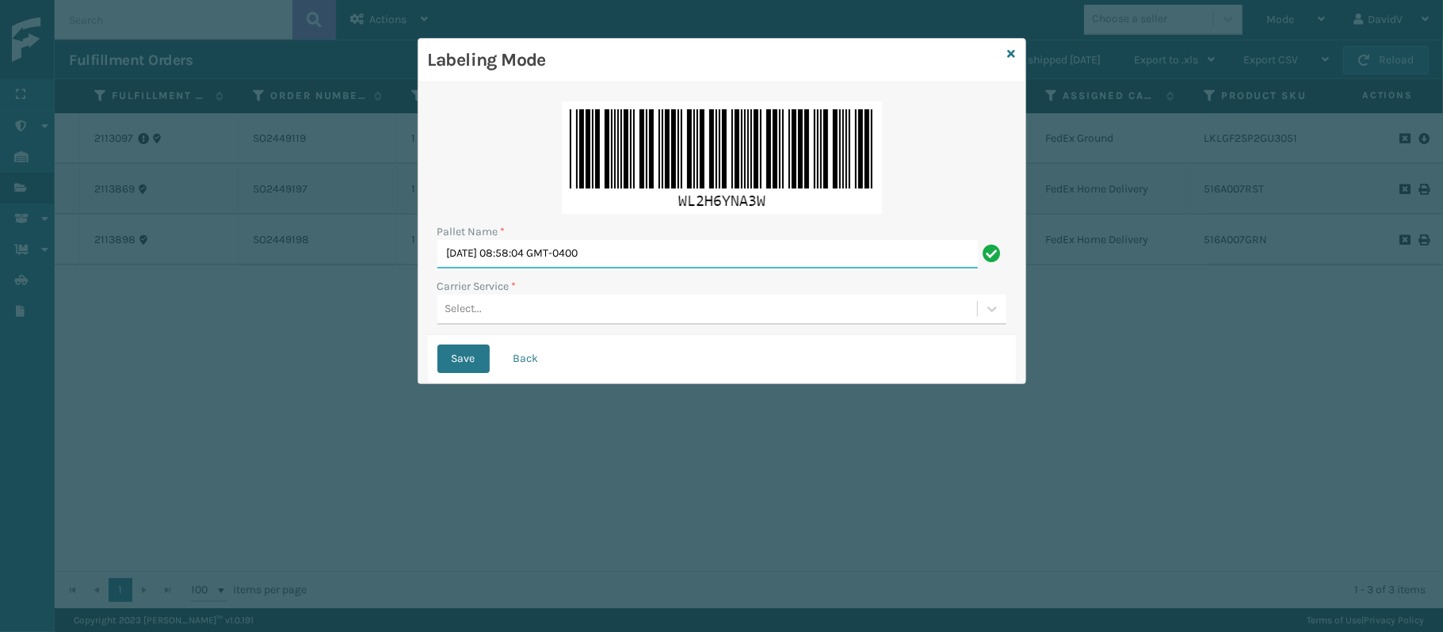
click at [613, 242] on input "Fri Oct 03 2025 08:58:04 GMT-0400" at bounding box center [707, 254] width 540 height 29
type input "LPN 517239 TRUCK #1"
click at [536, 292] on div "Carrier Service *" at bounding box center [721, 286] width 569 height 17
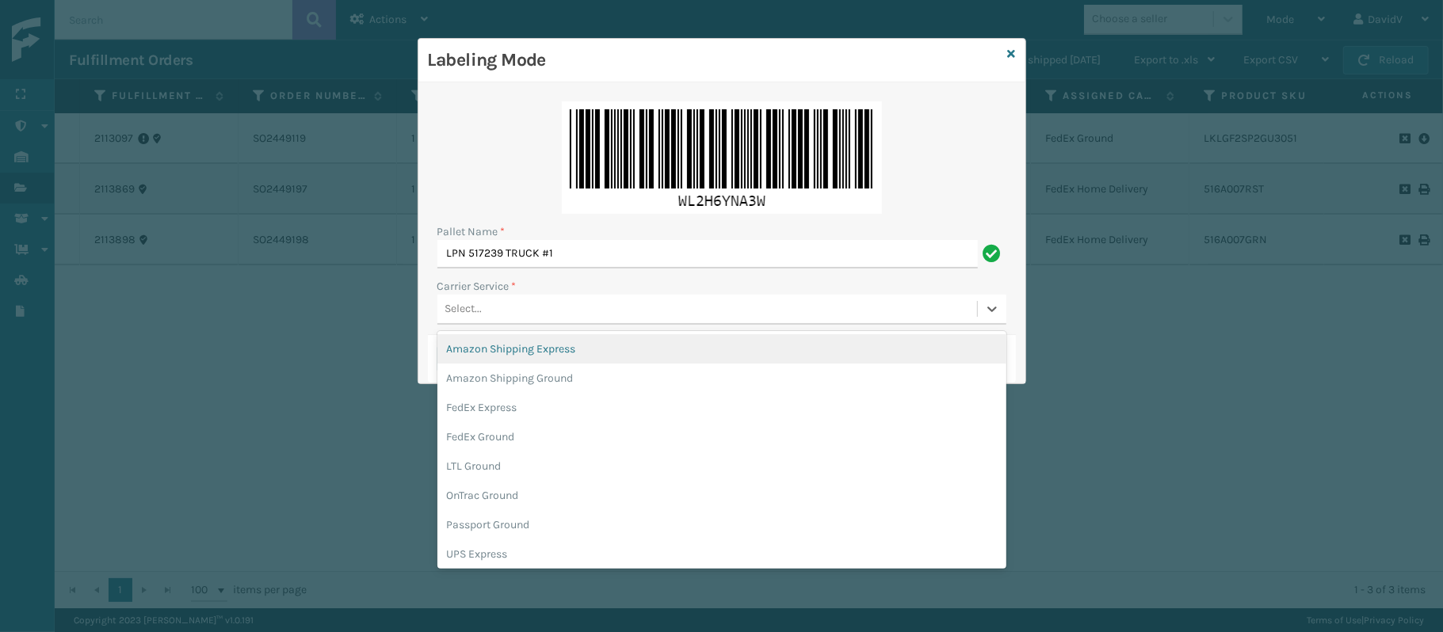
click at [515, 307] on div "Select..." at bounding box center [707, 309] width 540 height 26
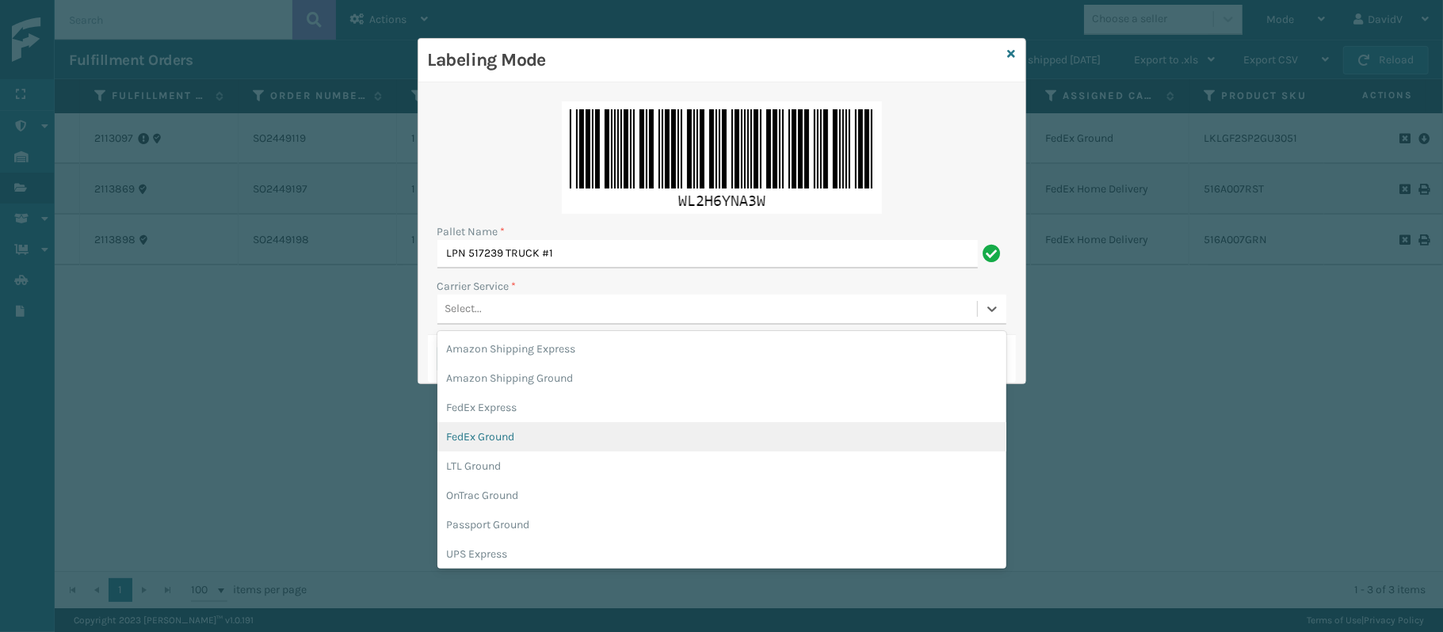
click at [498, 433] on div "FedEx Ground" at bounding box center [721, 436] width 569 height 29
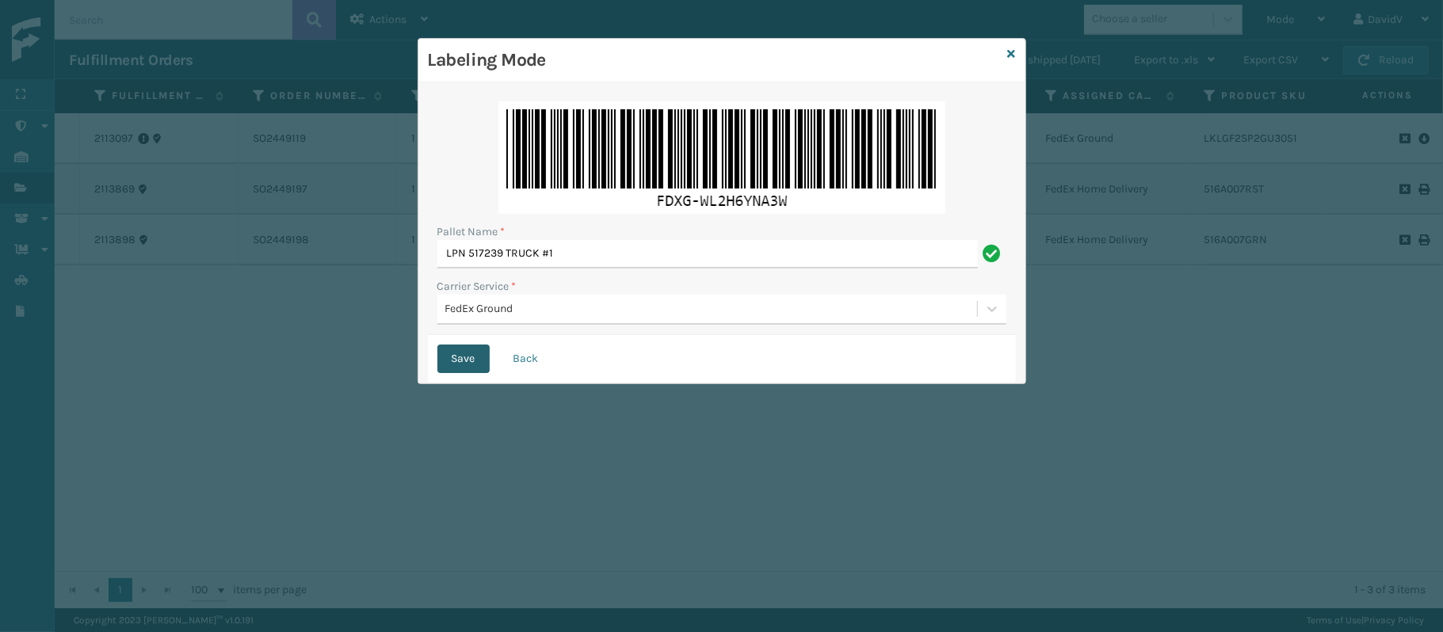
click at [457, 361] on button "Save" at bounding box center [463, 359] width 52 height 29
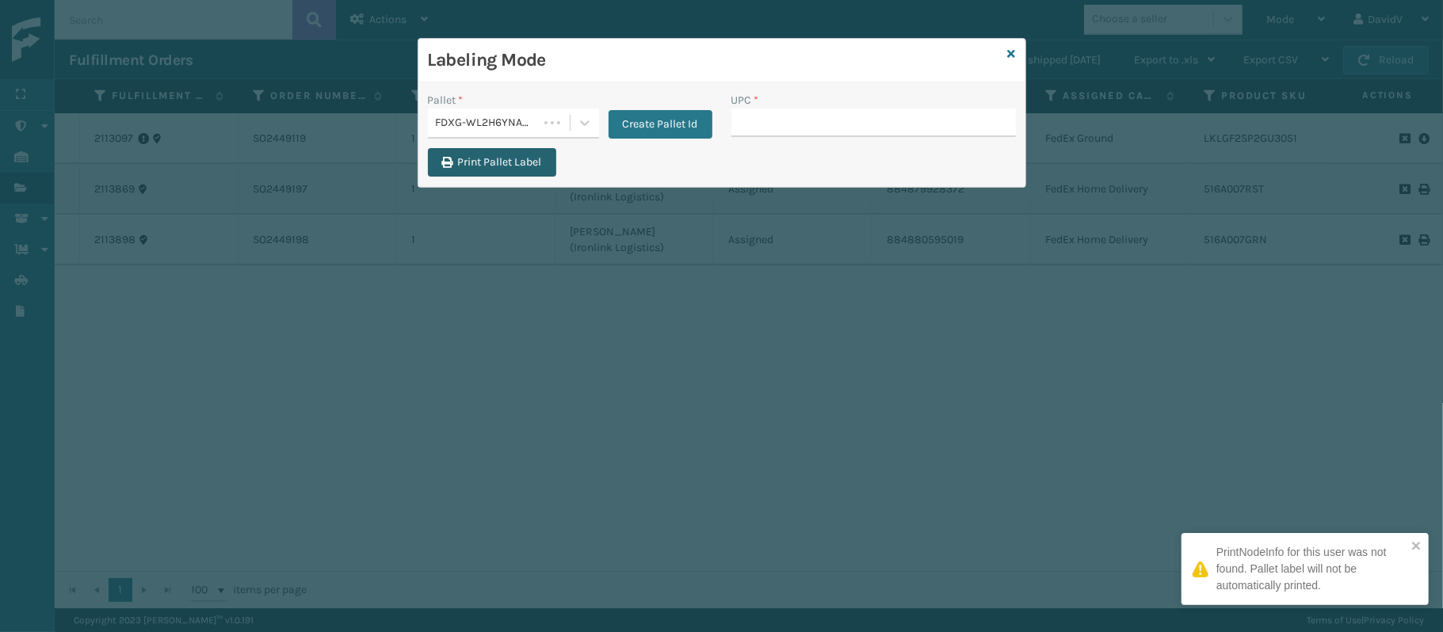
click at [515, 152] on button "Print Pallet Label" at bounding box center [492, 162] width 128 height 29
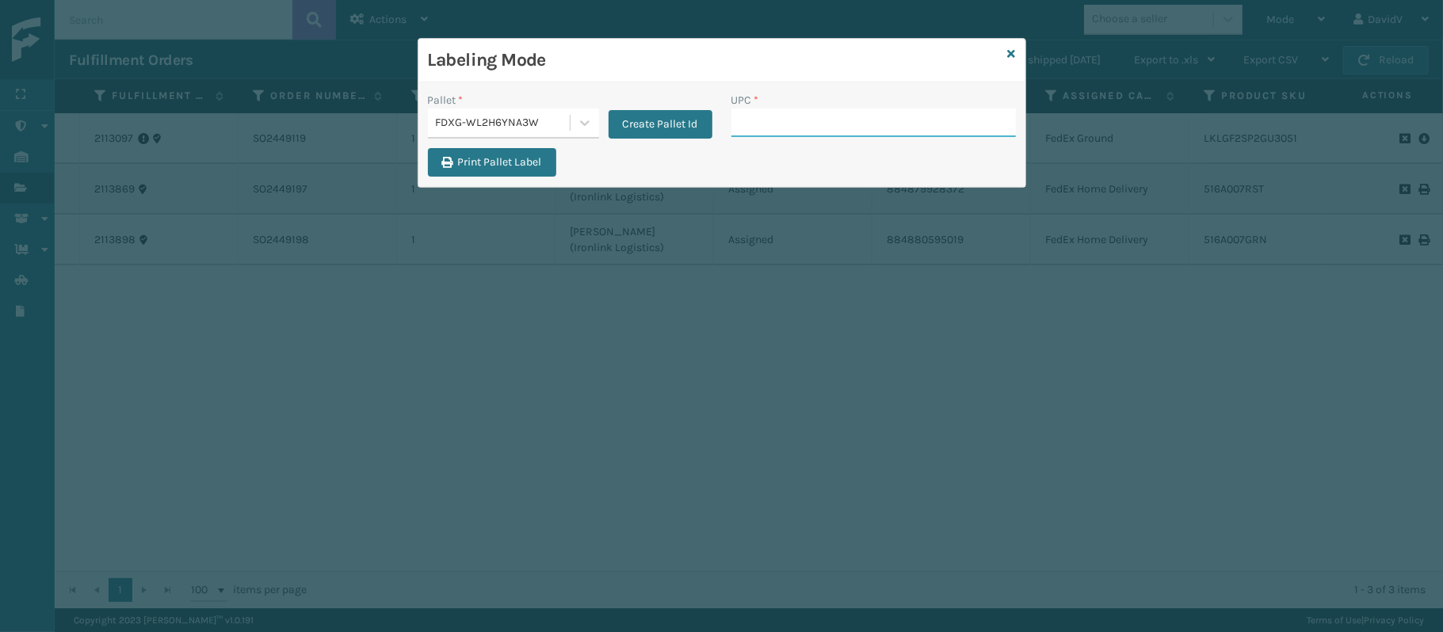
click at [755, 114] on input "UPC *" at bounding box center [873, 123] width 285 height 29
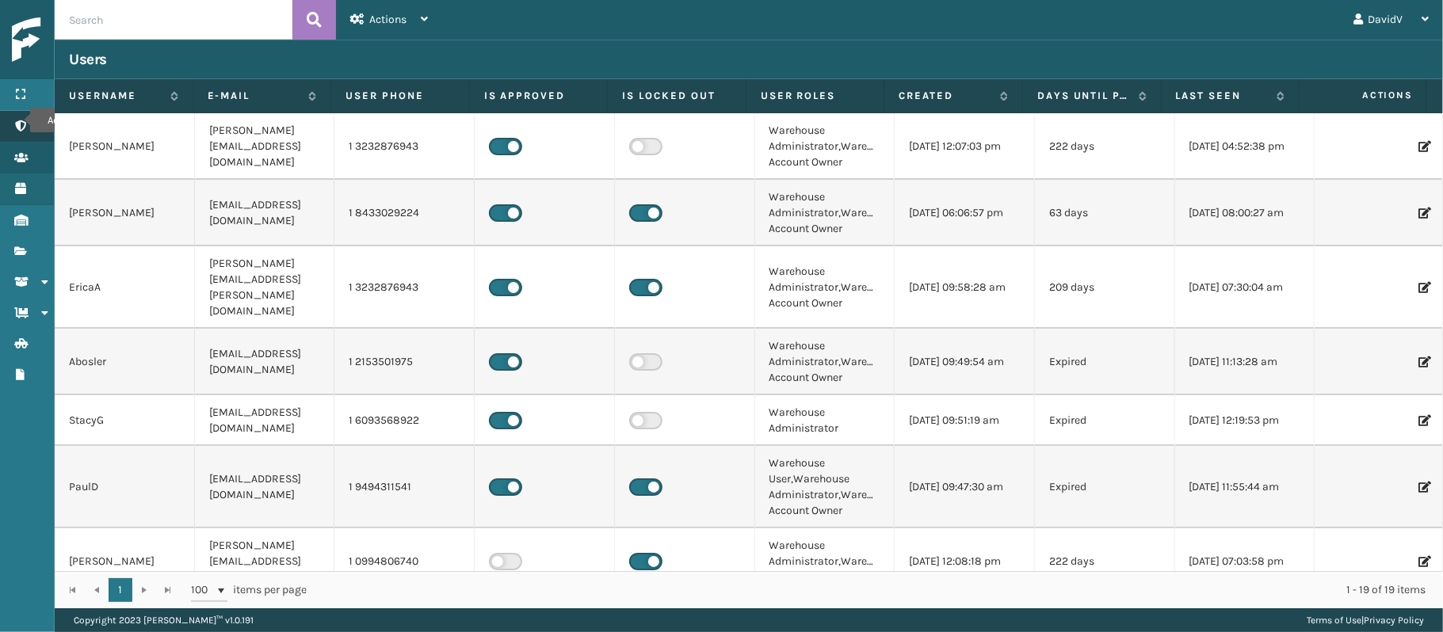
click at [20, 120] on icon "Administration" at bounding box center [20, 125] width 13 height 11
click at [21, 143] on link "Administration Inventory" at bounding box center [27, 157] width 54 height 31
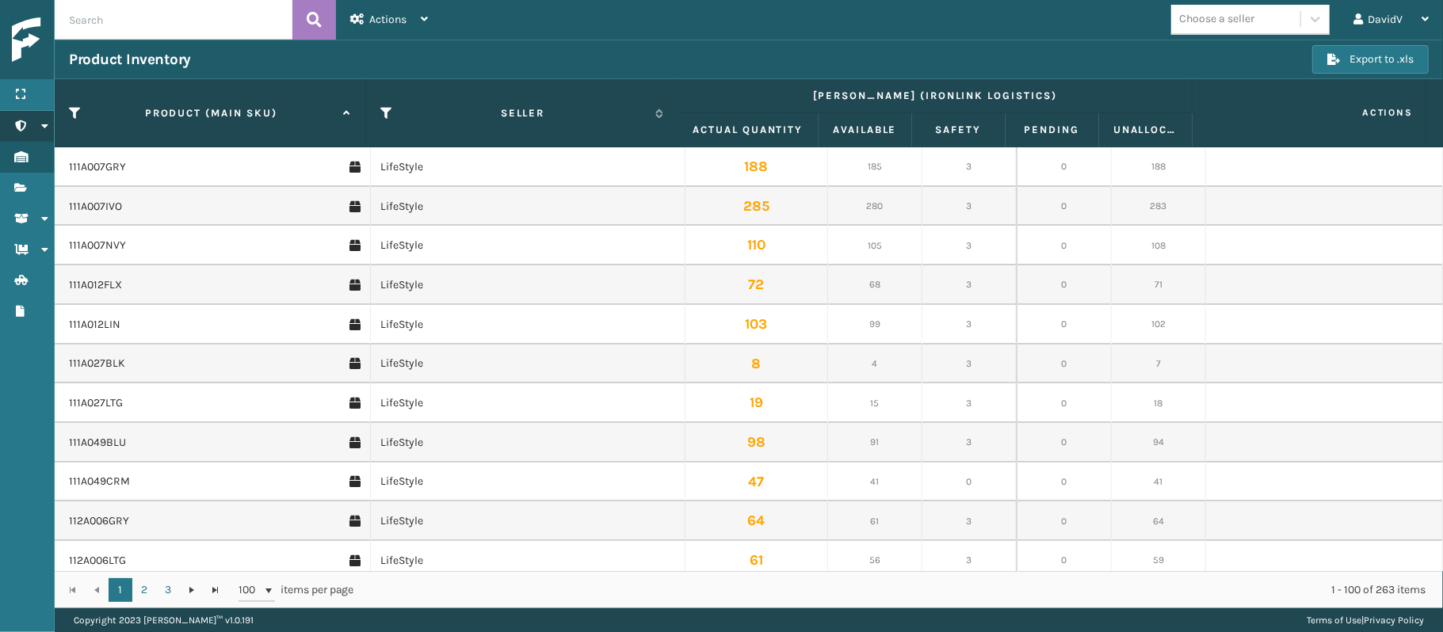
click at [36, 127] on link "Inventory Administration" at bounding box center [27, 126] width 54 height 31
click at [20, 166] on link "Users Users" at bounding box center [27, 158] width 54 height 31
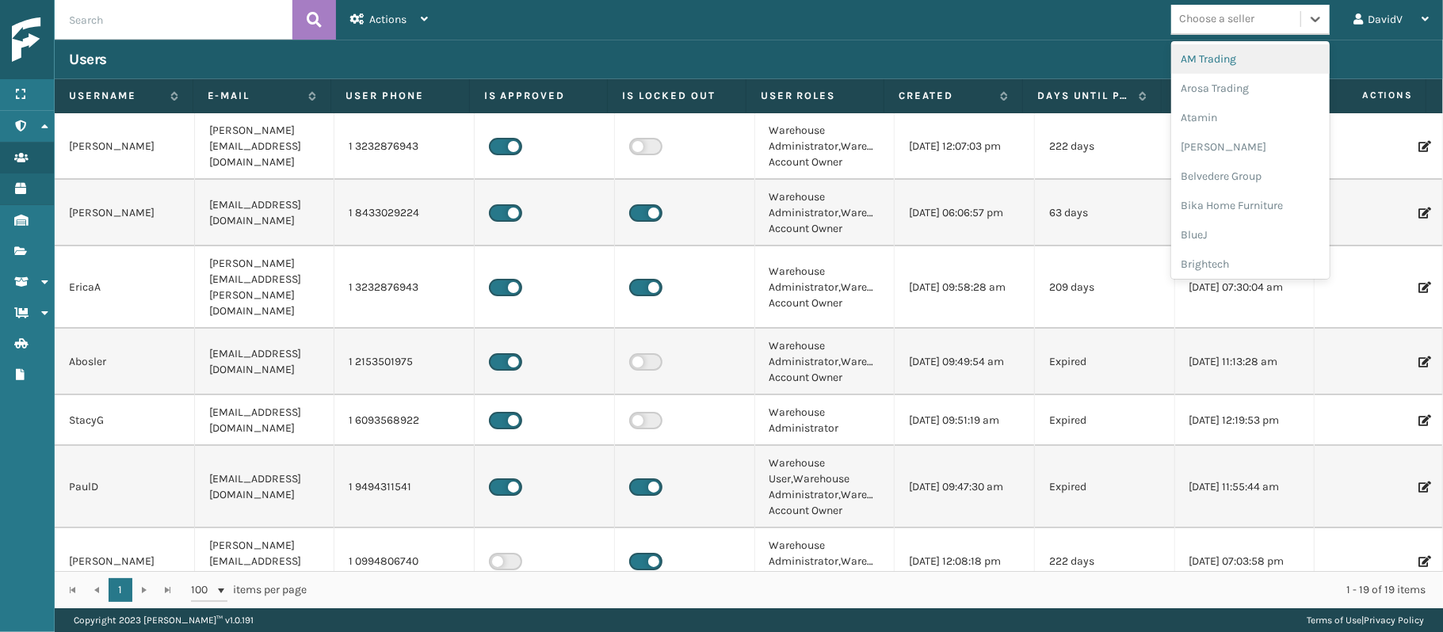
click at [1224, 6] on div "Choose a seller" at bounding box center [1235, 19] width 129 height 26
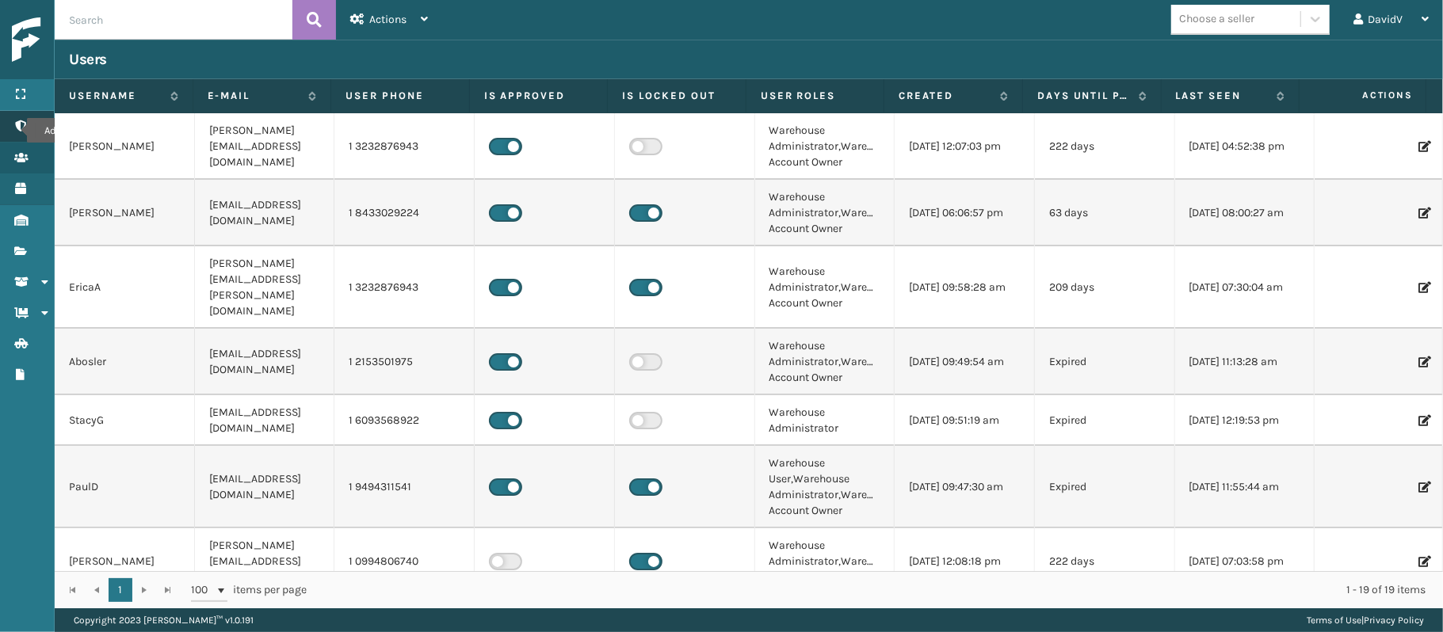
click at [17, 131] on icon "Administration" at bounding box center [20, 125] width 13 height 11
click at [25, 188] on icon "Fulfillment Orders" at bounding box center [20, 187] width 13 height 11
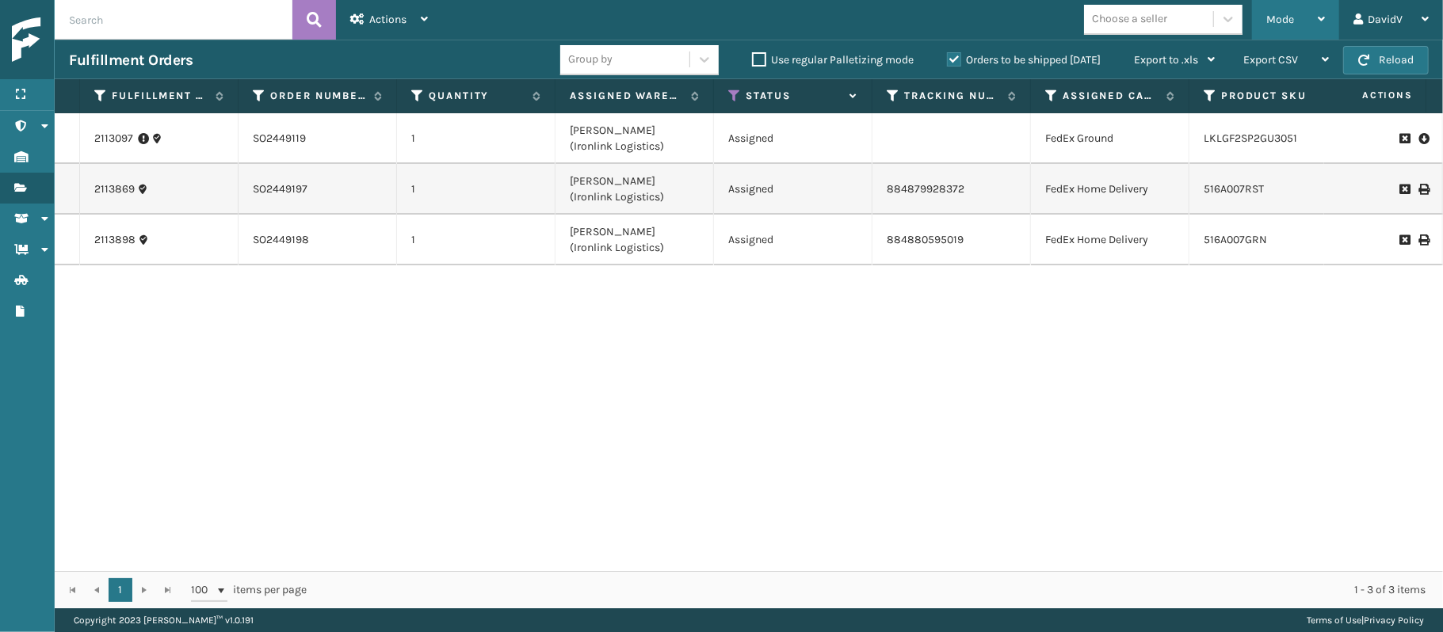
click at [1304, 19] on div "Mode" at bounding box center [1295, 20] width 59 height 40
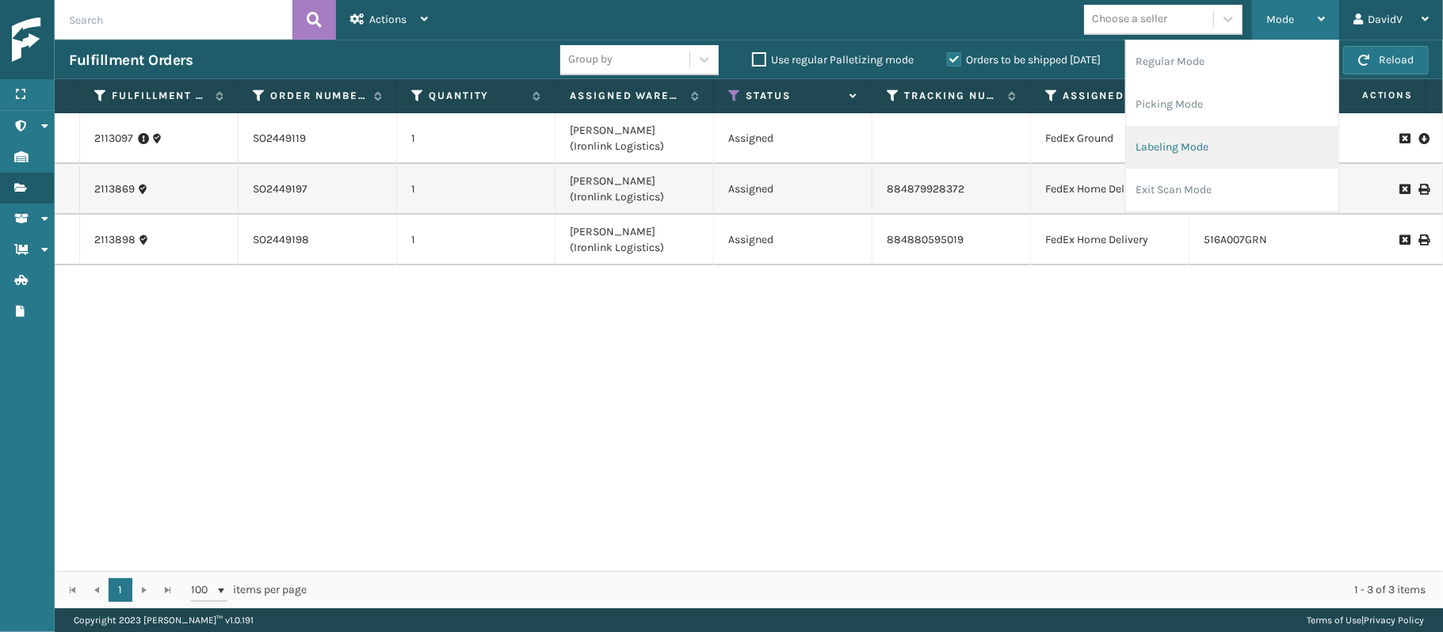
click at [1180, 136] on li "Labeling Mode" at bounding box center [1232, 147] width 212 height 43
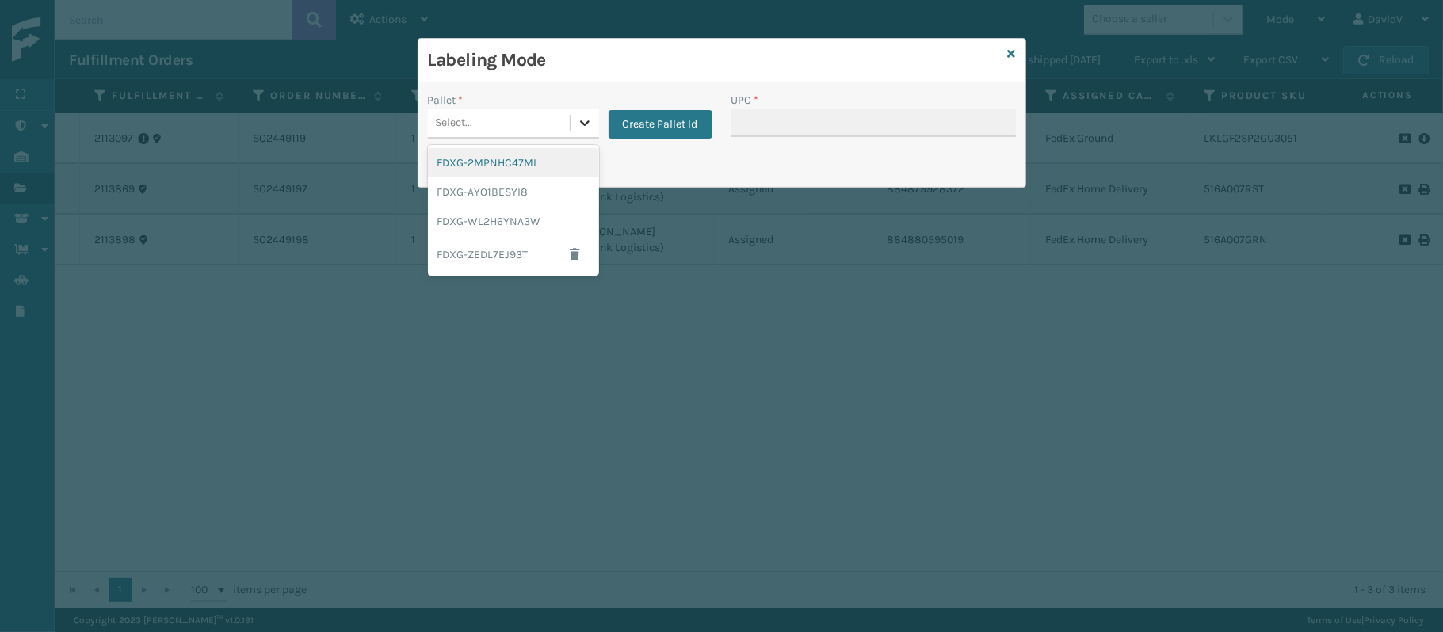
click at [586, 128] on icon at bounding box center [585, 123] width 16 height 16
click at [529, 216] on div "FDXG-WL2H6YNA3W" at bounding box center [513, 221] width 171 height 29
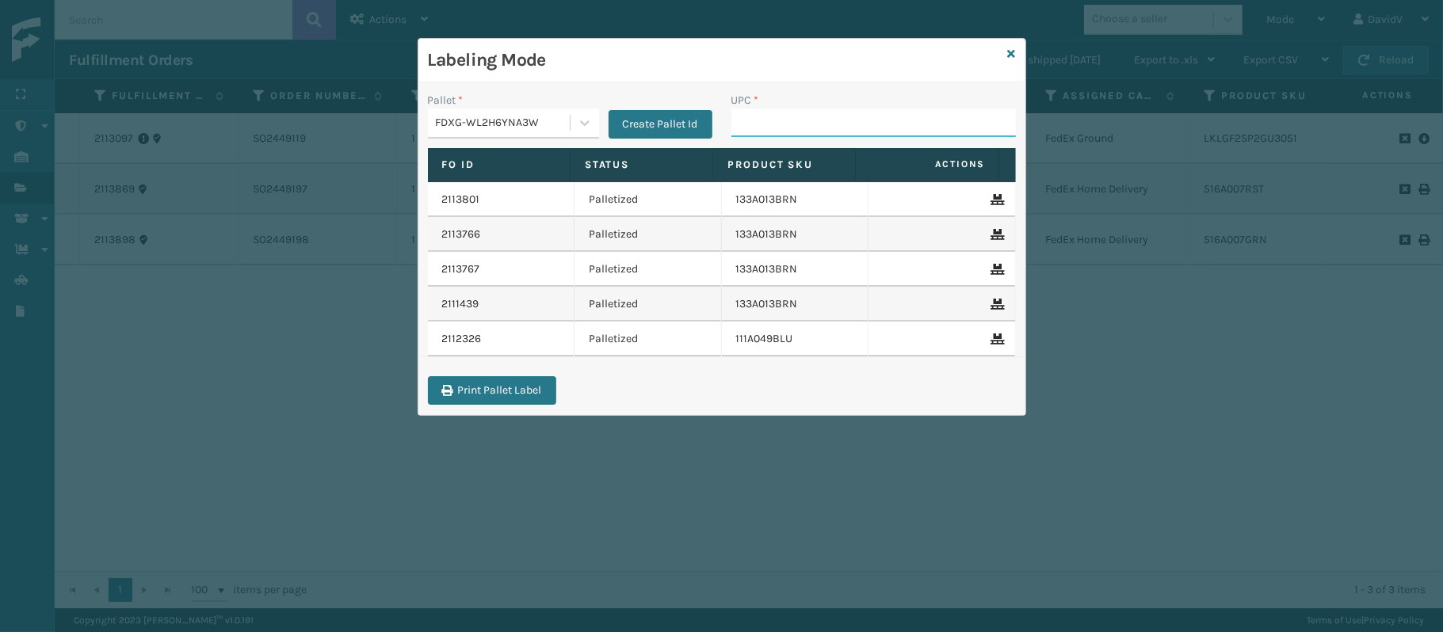
click at [762, 119] on input "UPC *" at bounding box center [873, 123] width 285 height 29
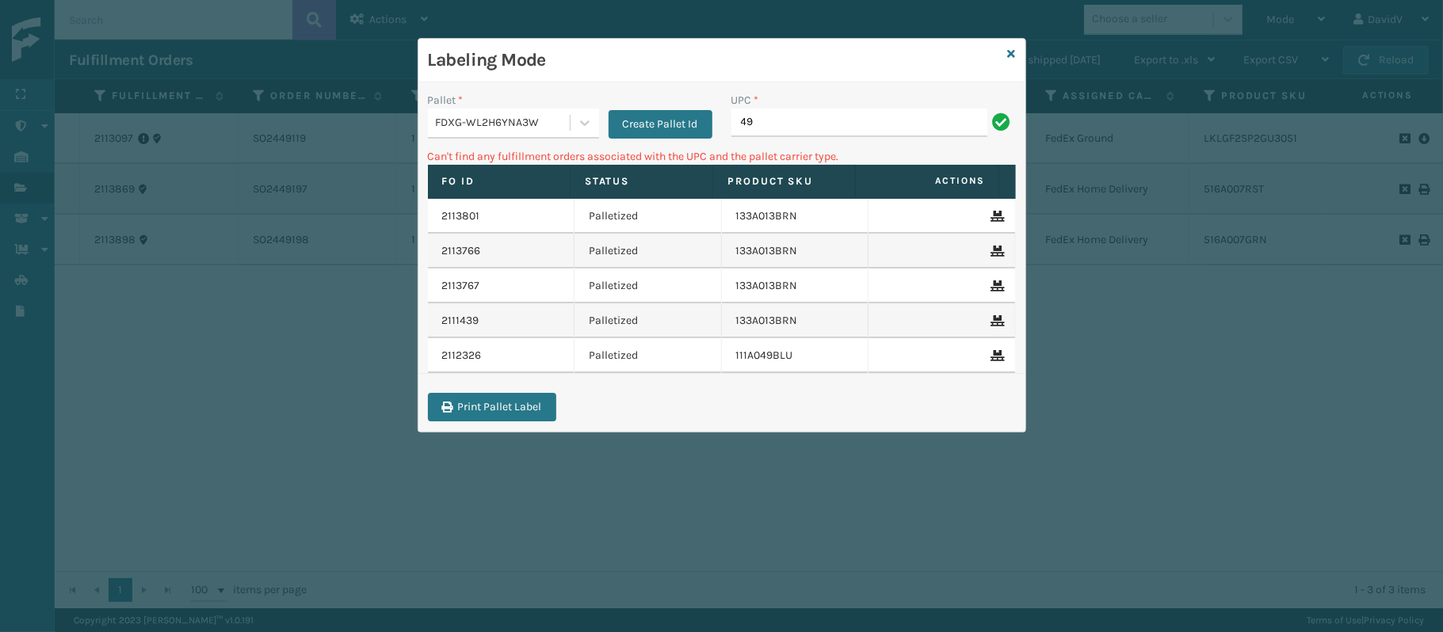
type input "4"
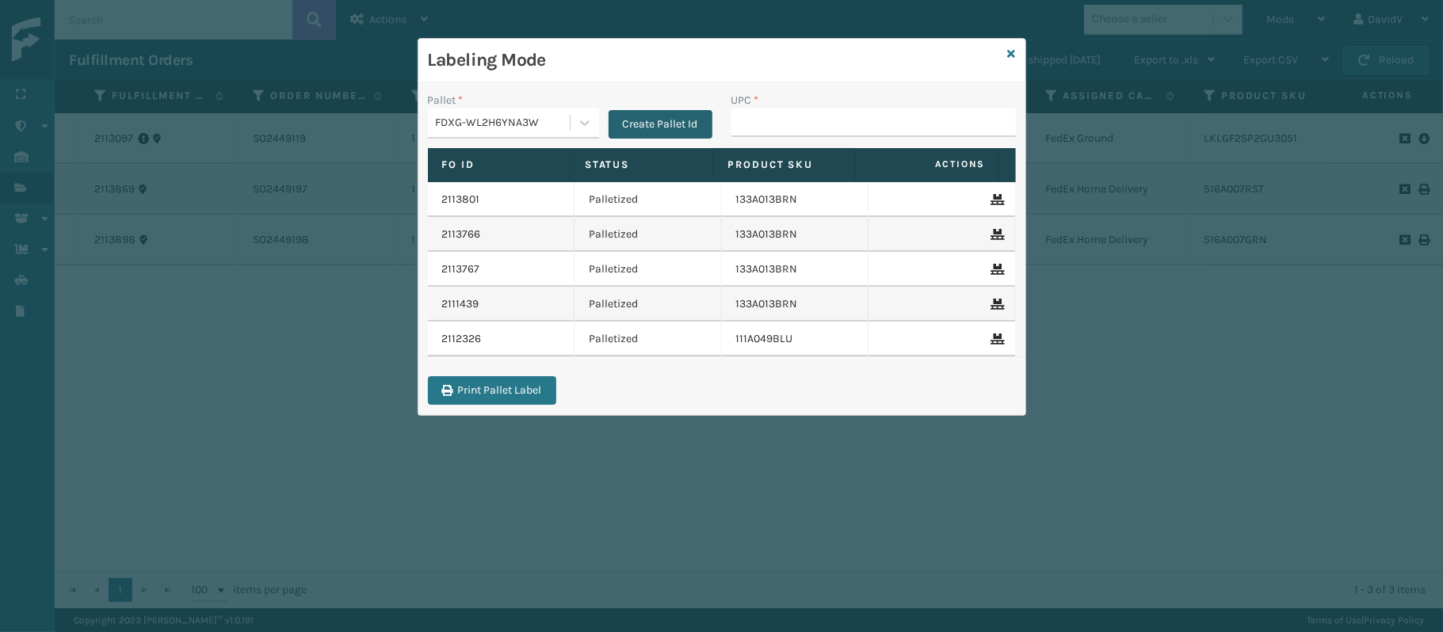
click at [655, 136] on button "Create Pallet Id" at bounding box center [661, 124] width 104 height 29
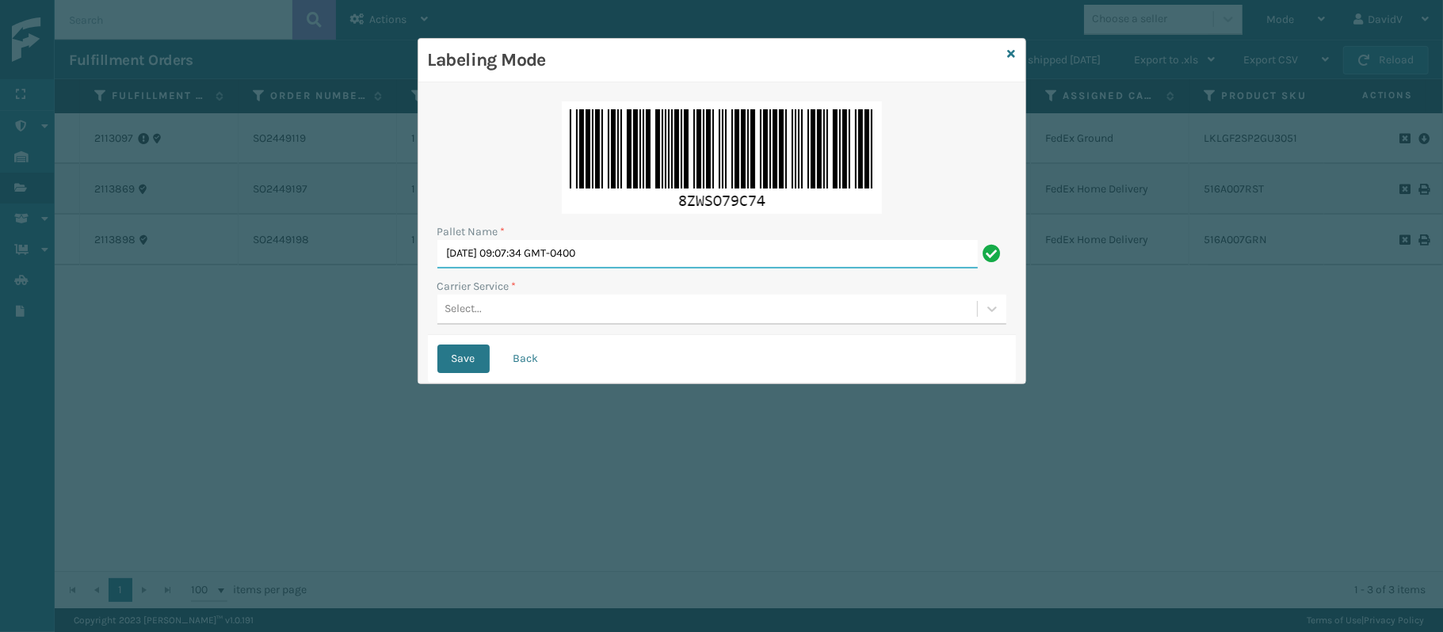
click at [590, 240] on input "[DATE] 09:07:34 GMT-0400" at bounding box center [707, 254] width 540 height 29
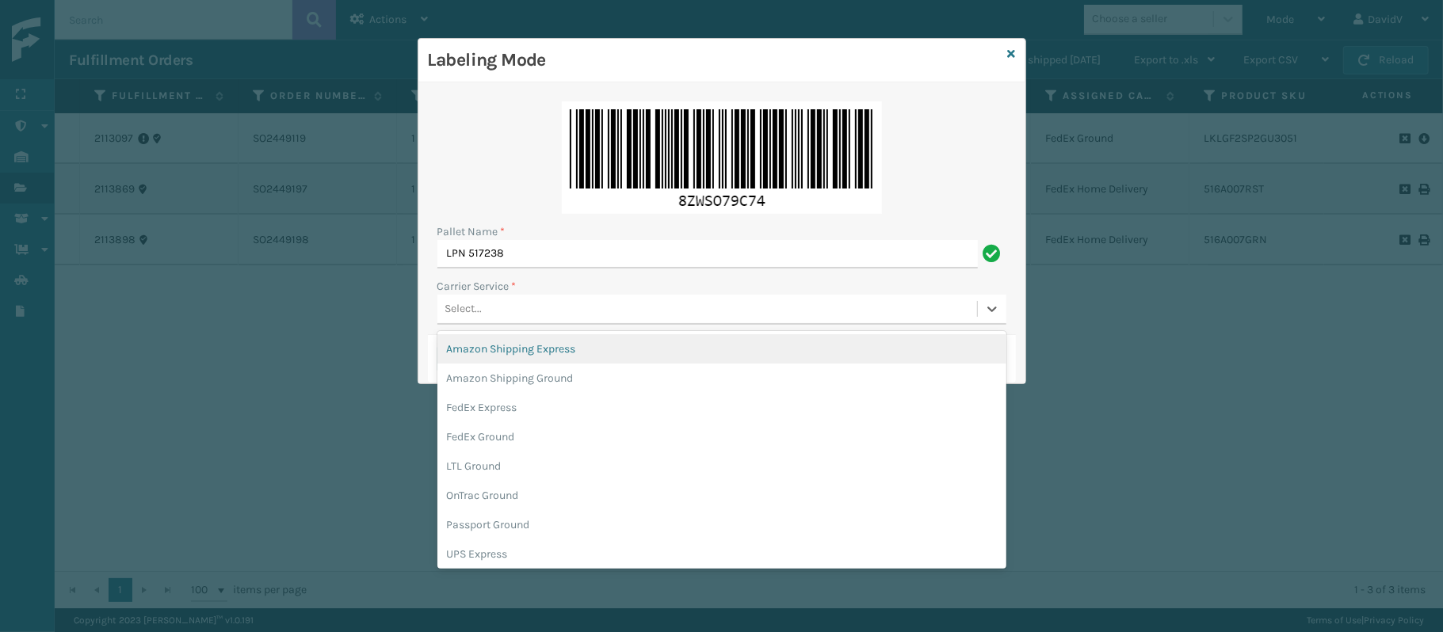
click at [534, 311] on div "Select..." at bounding box center [707, 309] width 540 height 26
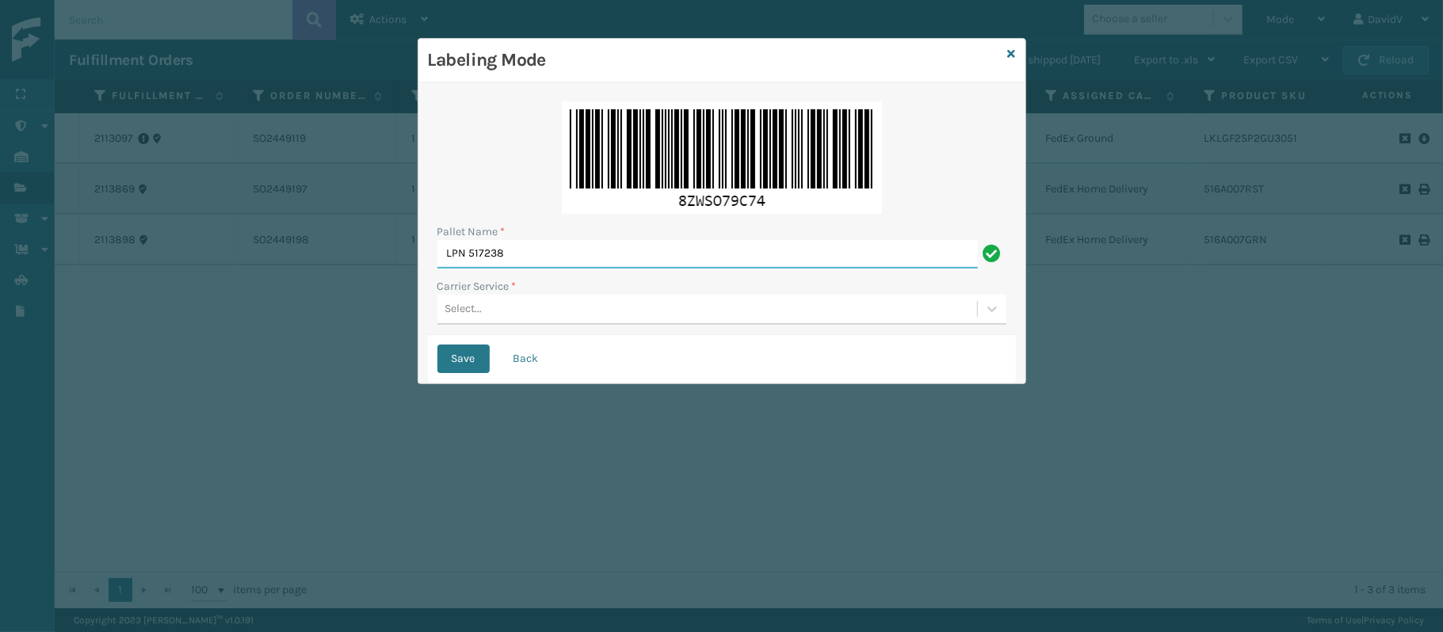
click at [562, 257] on input "LPN 517238" at bounding box center [707, 254] width 540 height 29
type input "LPN 517238 TRUCK #1"
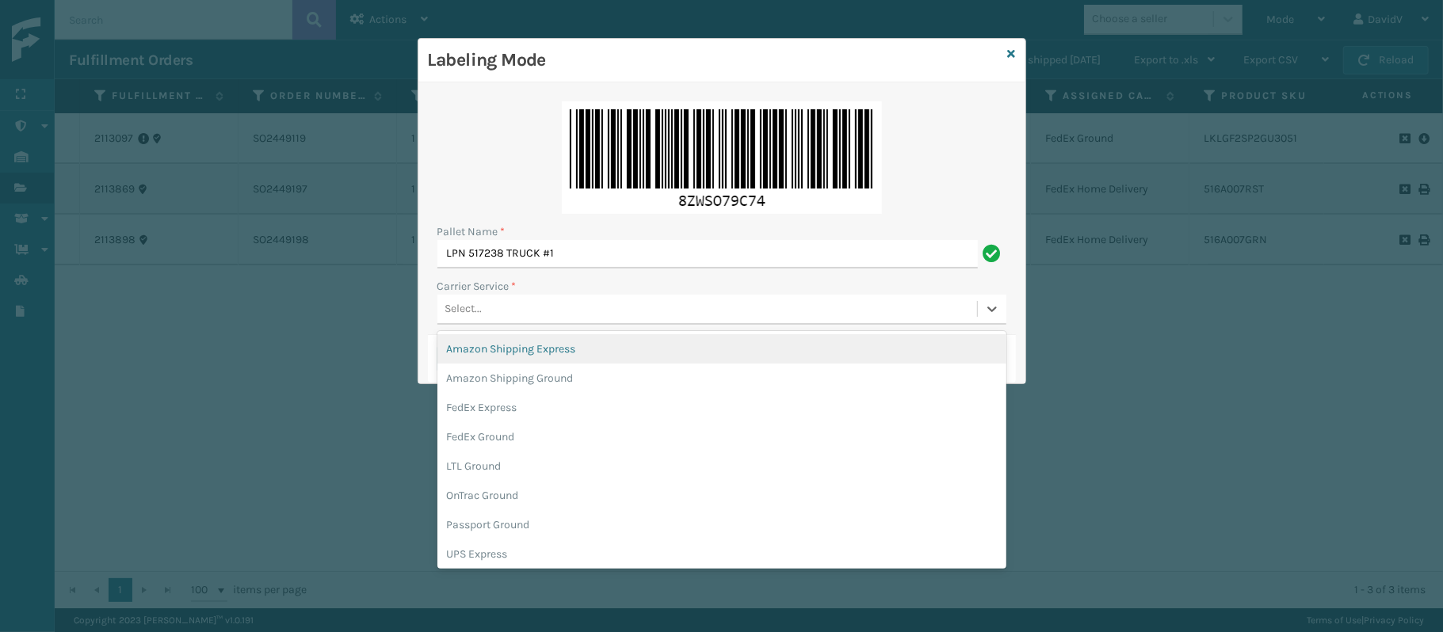
click at [521, 308] on div "Select..." at bounding box center [707, 309] width 540 height 26
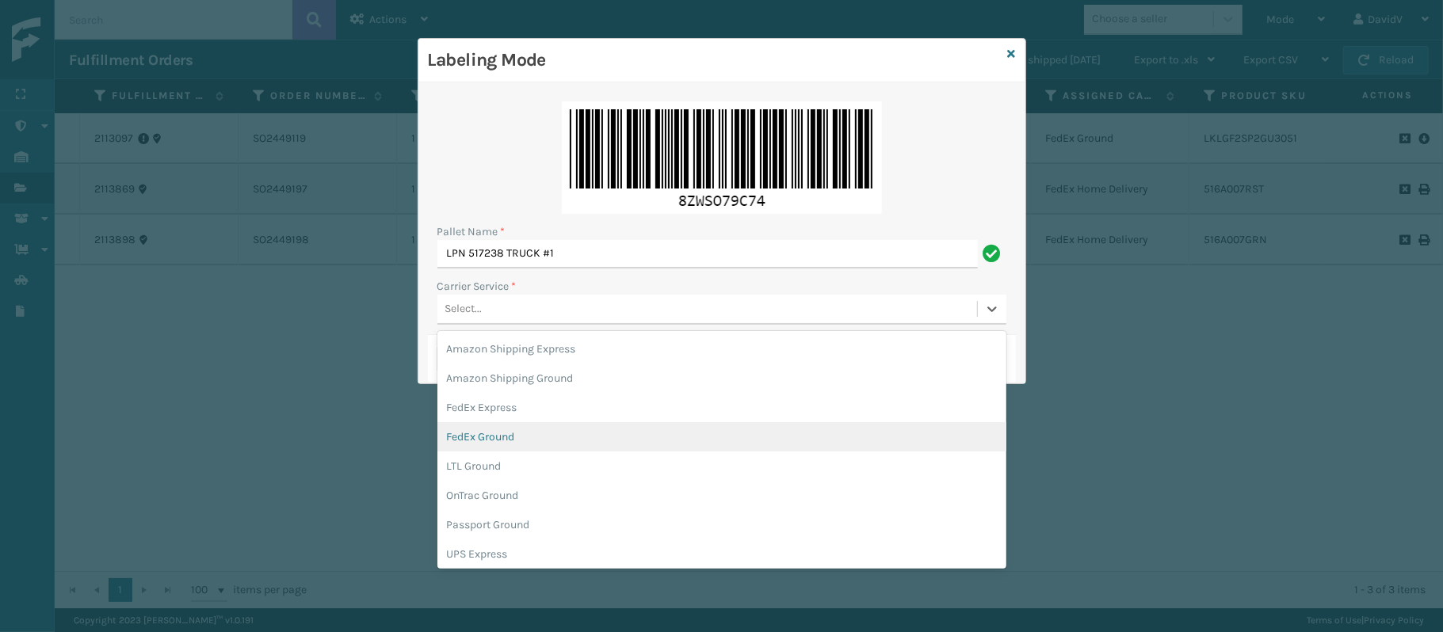
click at [498, 434] on div "FedEx Ground" at bounding box center [721, 436] width 569 height 29
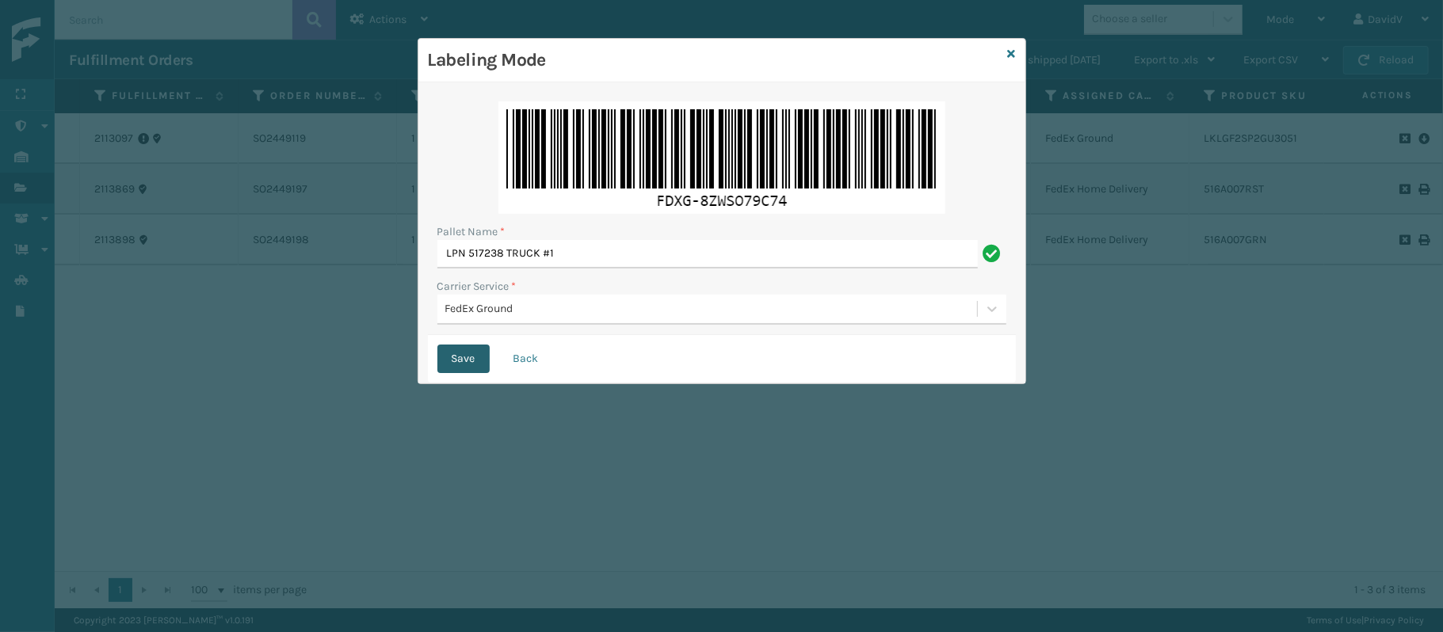
click at [466, 358] on button "Save" at bounding box center [463, 359] width 52 height 29
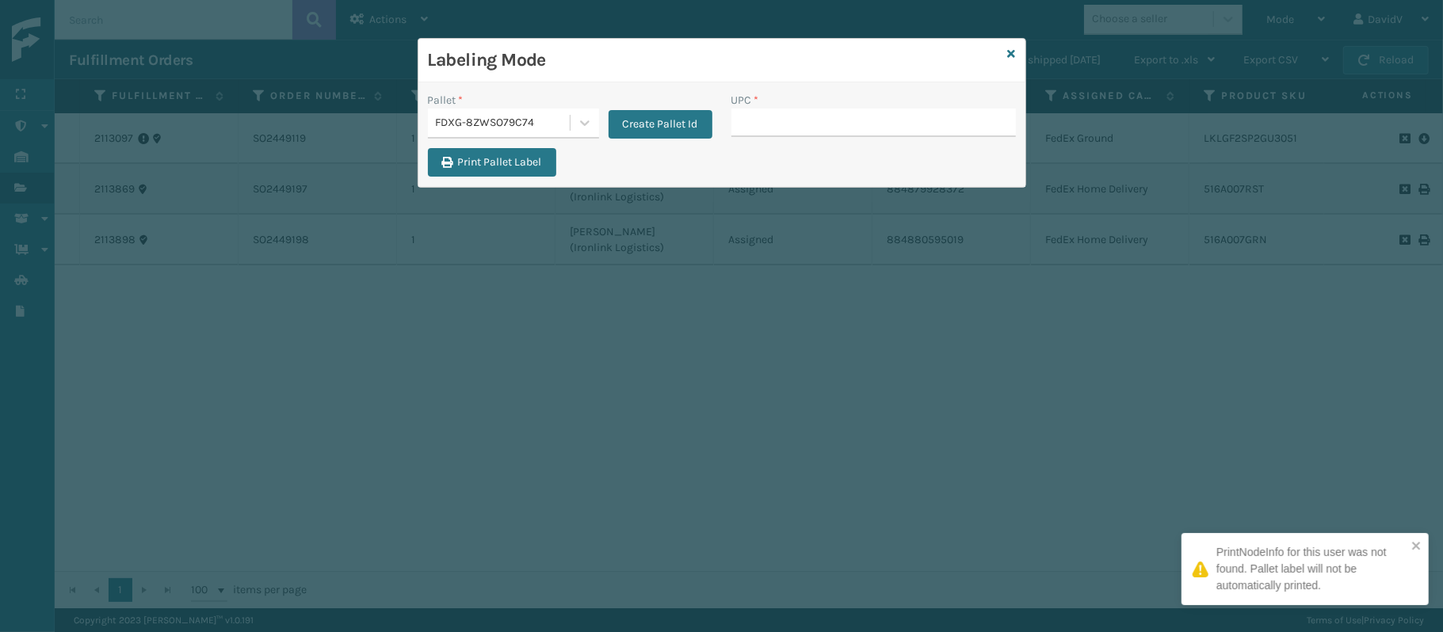
click at [466, 358] on div "Labeling Mode Pallet * FDXG-8ZWSO79C74 Create Pallet Id UPC * Print Pallet Label" at bounding box center [721, 316] width 1443 height 632
click at [489, 149] on button "Print Pallet Label" at bounding box center [492, 162] width 128 height 29
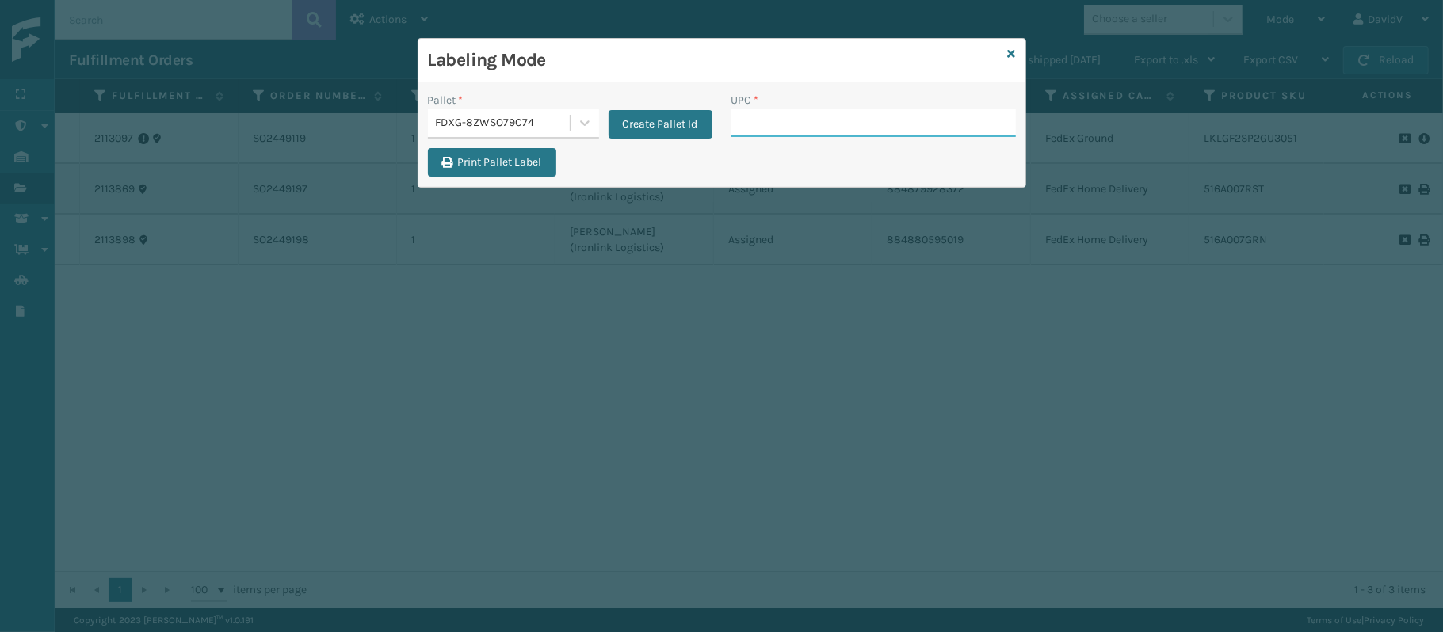
click at [764, 137] on input "UPC *" at bounding box center [873, 123] width 285 height 29
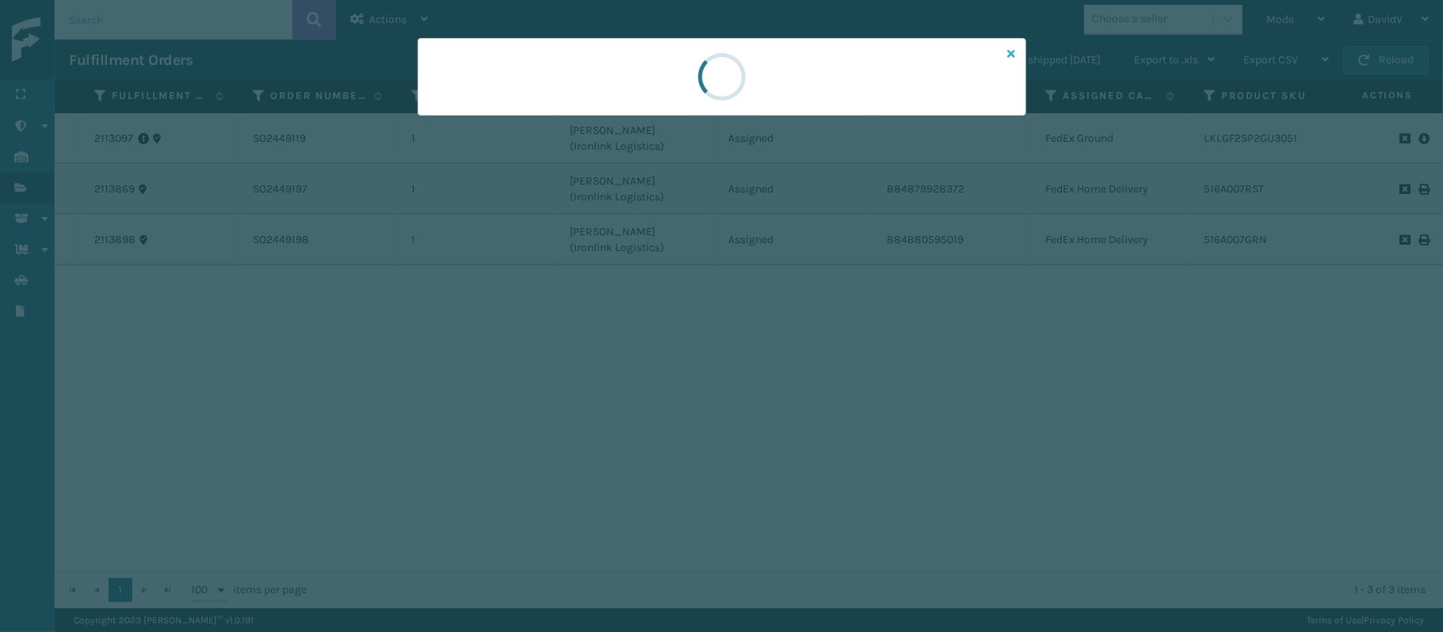
click at [1014, 52] on icon at bounding box center [1012, 53] width 8 height 11
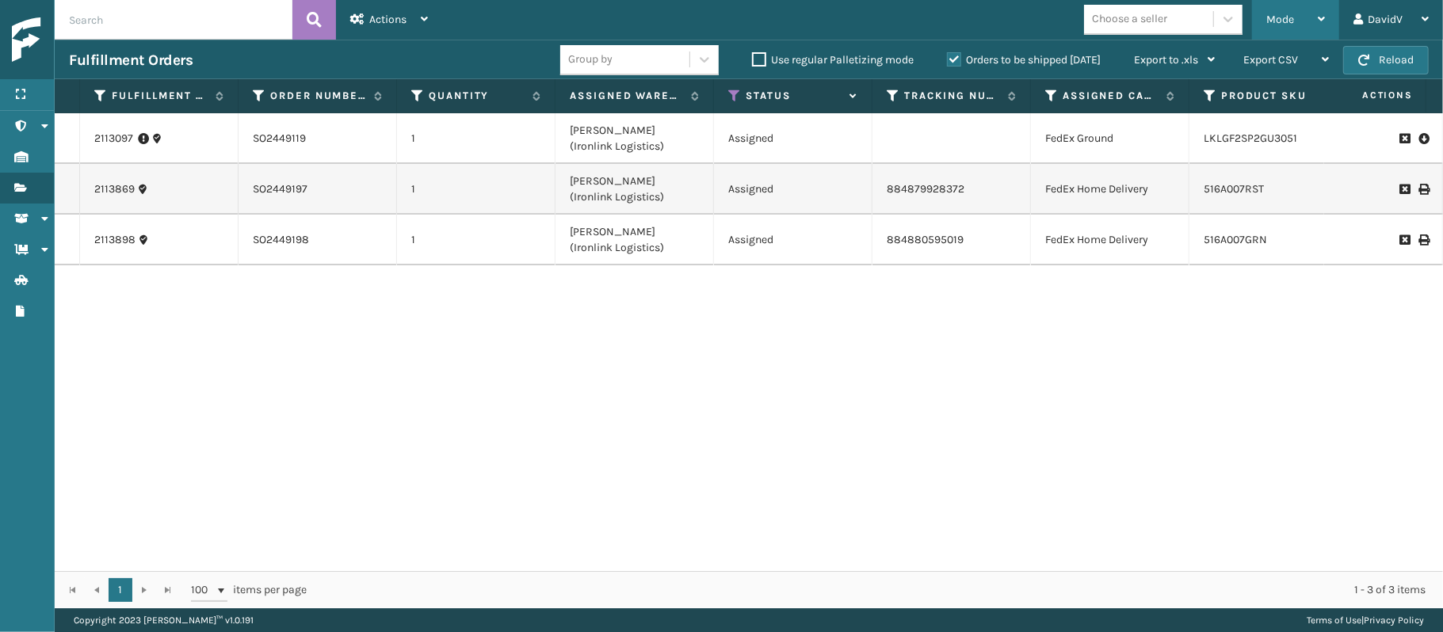
click at [1276, 19] on span "Mode" at bounding box center [1280, 19] width 28 height 13
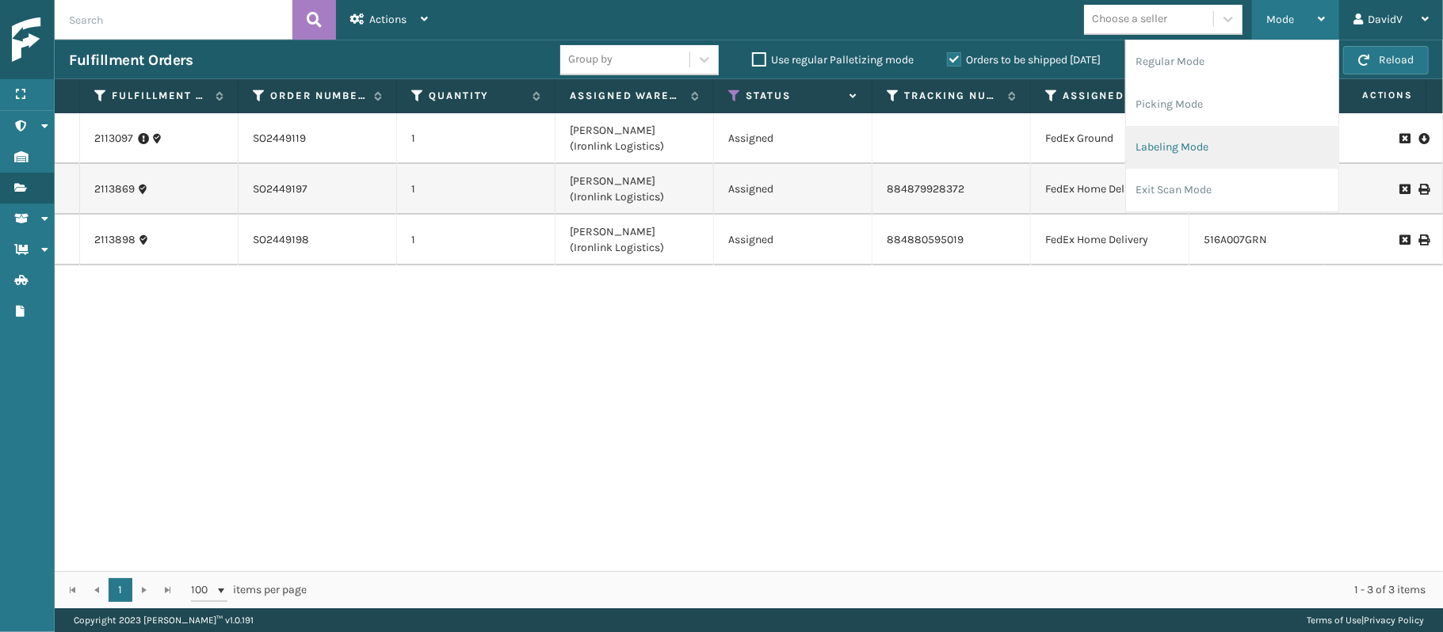
click at [1189, 151] on li "Labeling Mode" at bounding box center [1232, 147] width 212 height 43
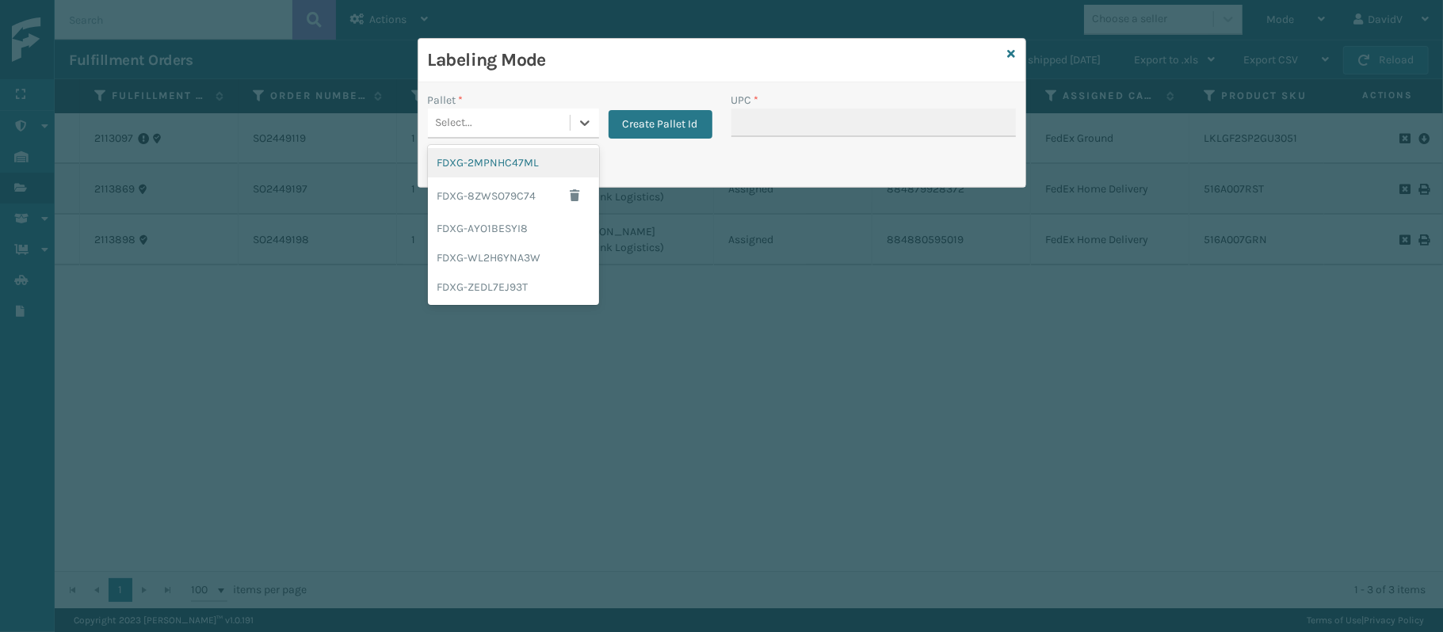
click at [567, 131] on div "Select..." at bounding box center [499, 123] width 142 height 26
click at [533, 261] on div "FDXG-WL2H6YNA3W" at bounding box center [513, 257] width 171 height 29
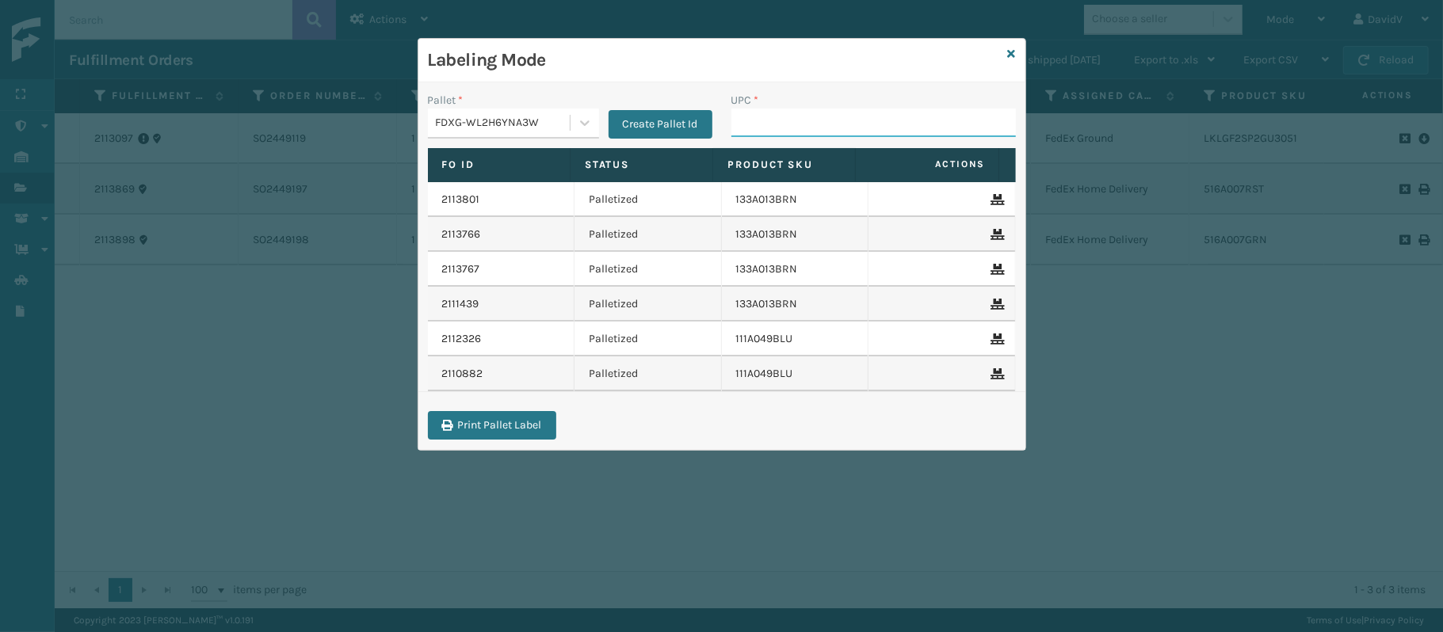
click at [759, 114] on input "UPC *" at bounding box center [873, 123] width 285 height 29
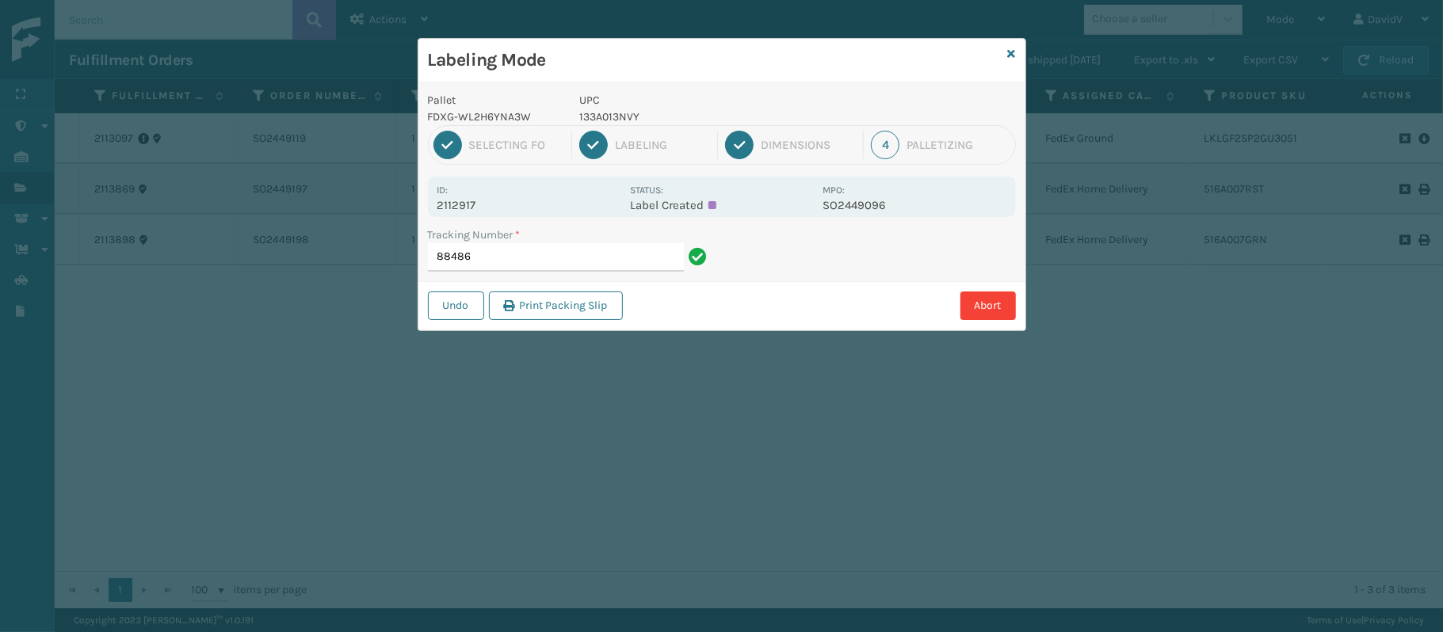
type input "88486"
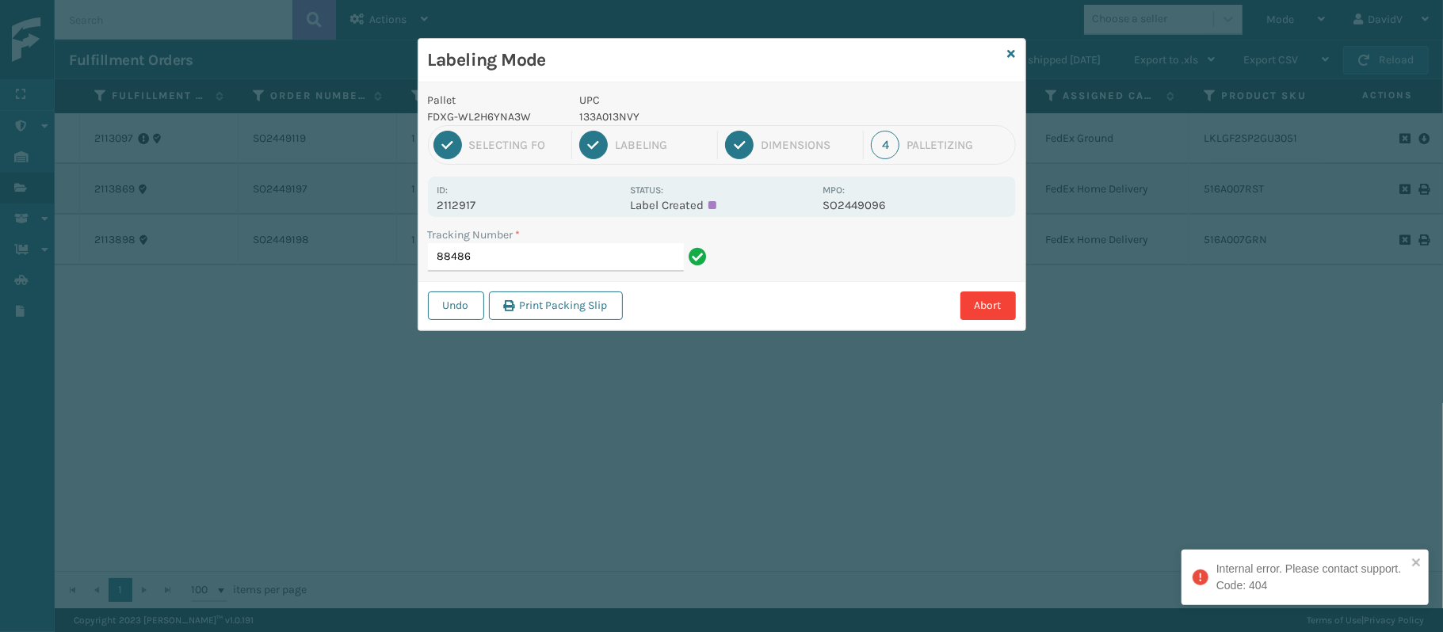
click at [699, 214] on div "Id: 2112917 Status: Label Created MPO: SO2449096" at bounding box center [722, 197] width 588 height 40
click at [712, 204] on p "Label Created" at bounding box center [721, 205] width 183 height 14
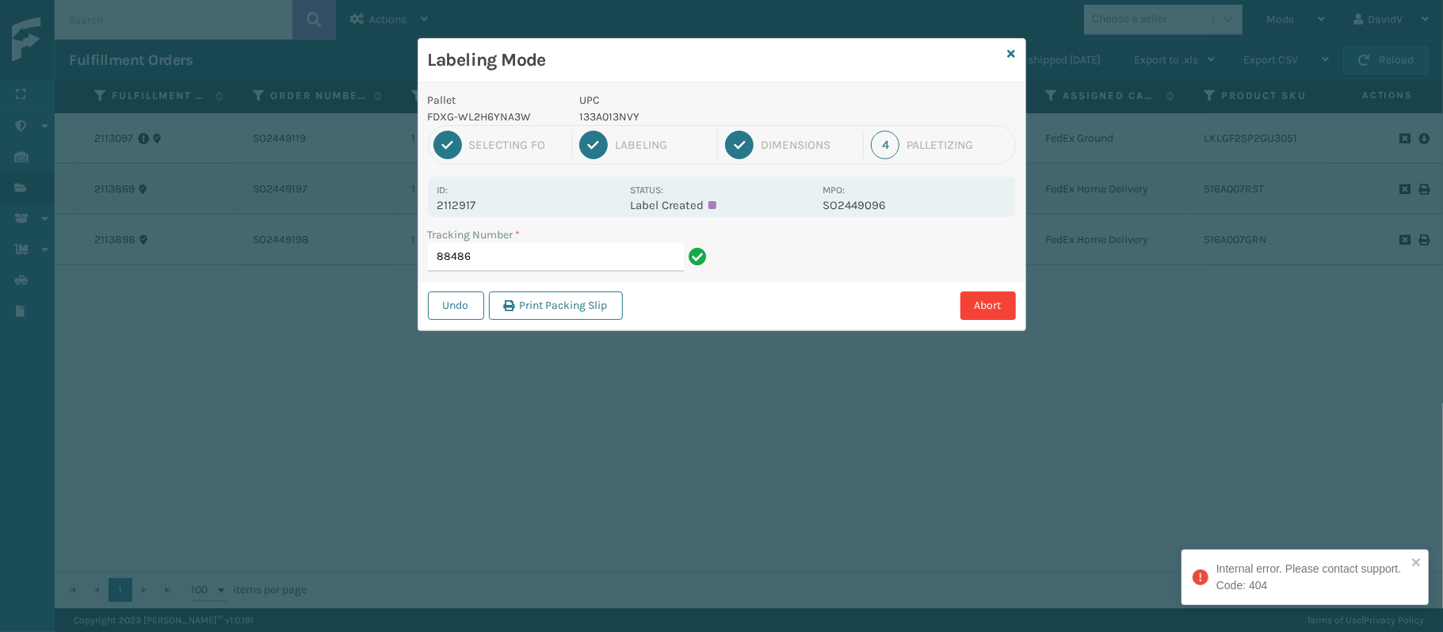
click at [712, 204] on p "Label Created" at bounding box center [721, 205] width 183 height 14
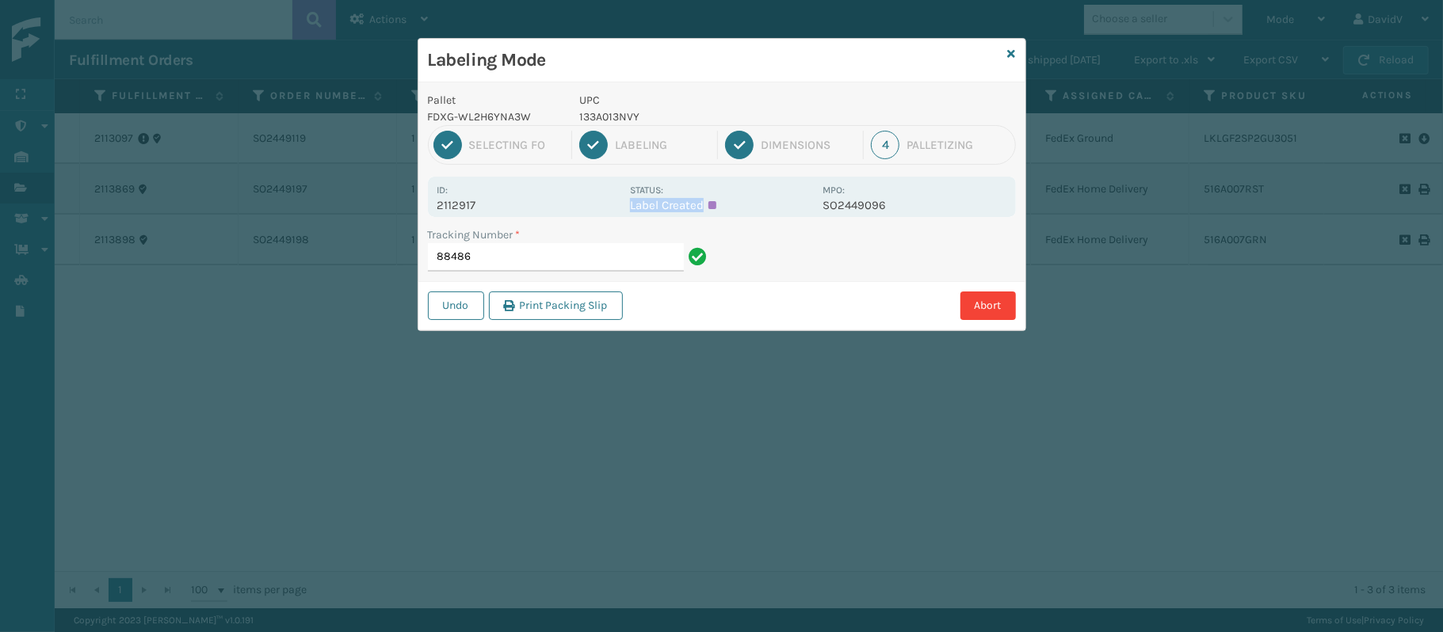
click at [712, 204] on p "Label Created" at bounding box center [721, 205] width 183 height 14
drag, startPoint x: 712, startPoint y: 204, endPoint x: 521, endPoint y: 281, distance: 205.9
click at [521, 281] on div "Pallet FDXG-WL2H6YNA3W UPC 133A013NVY 1 Selecting FO 2 Labeling 3 Dimensions 4 …" at bounding box center [721, 206] width 607 height 248
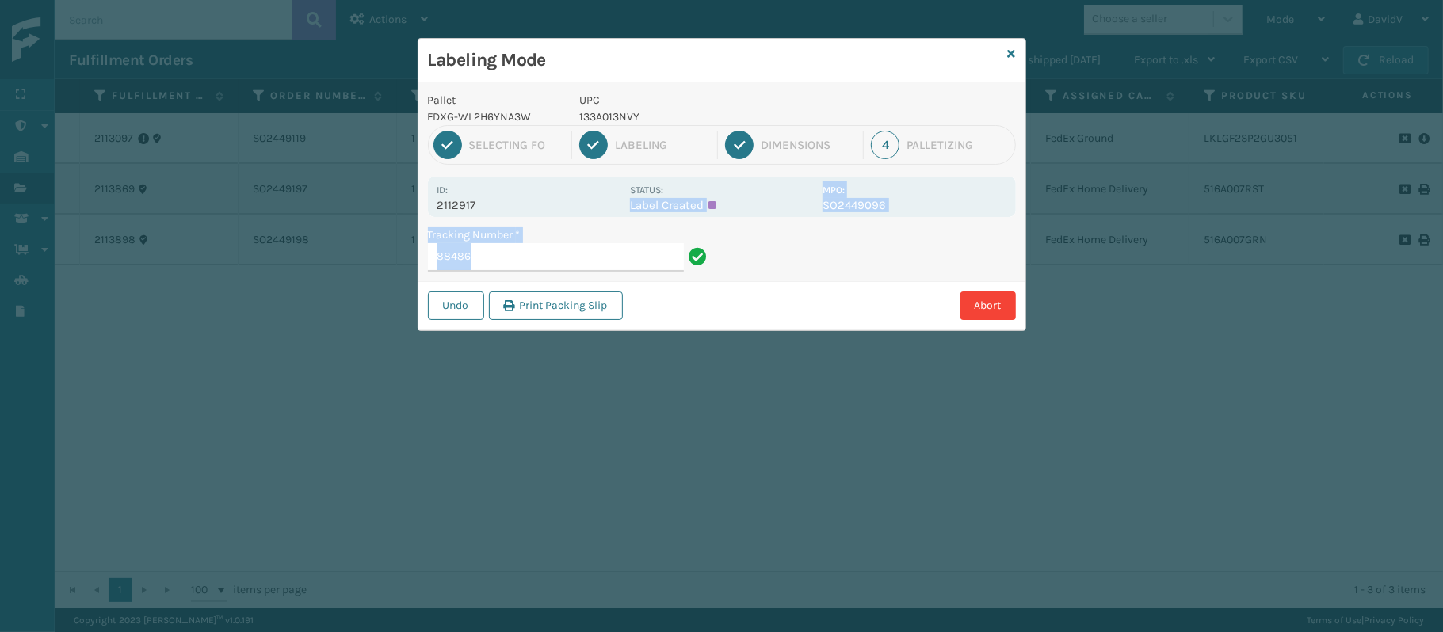
click at [549, 268] on input "88486" at bounding box center [556, 257] width 256 height 29
drag, startPoint x: 580, startPoint y: 255, endPoint x: 688, endPoint y: 249, distance: 108.0
click at [688, 249] on div "88486" at bounding box center [570, 257] width 285 height 29
click at [632, 264] on input "88486" at bounding box center [556, 257] width 256 height 29
click at [1006, 46] on div "Labeling Mode" at bounding box center [721, 61] width 607 height 44
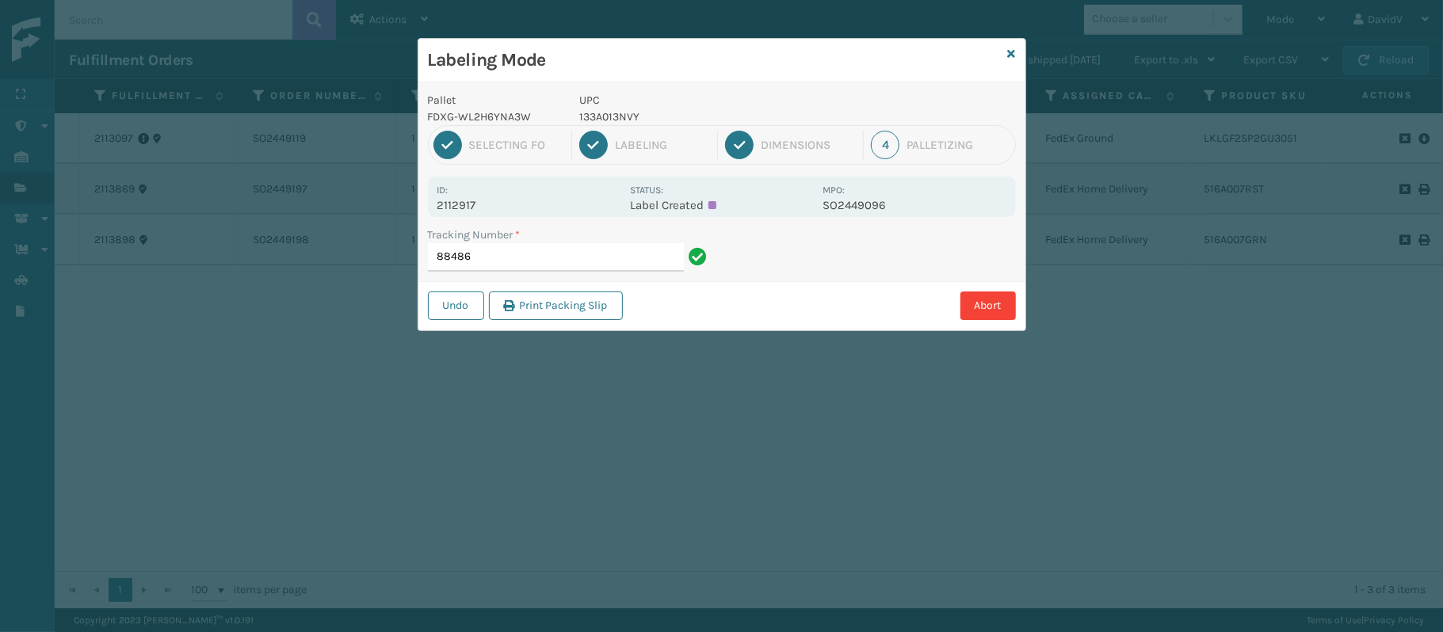
click at [1006, 49] on div "Labeling Mode" at bounding box center [721, 61] width 607 height 44
click at [1009, 51] on div "Labeling Mode Pallet FDXG-WL2H6YNA3W UPC 133A013NVY 1 Selecting FO 2 Labeling 3…" at bounding box center [722, 184] width 609 height 293
click at [1009, 51] on icon at bounding box center [1012, 53] width 8 height 11
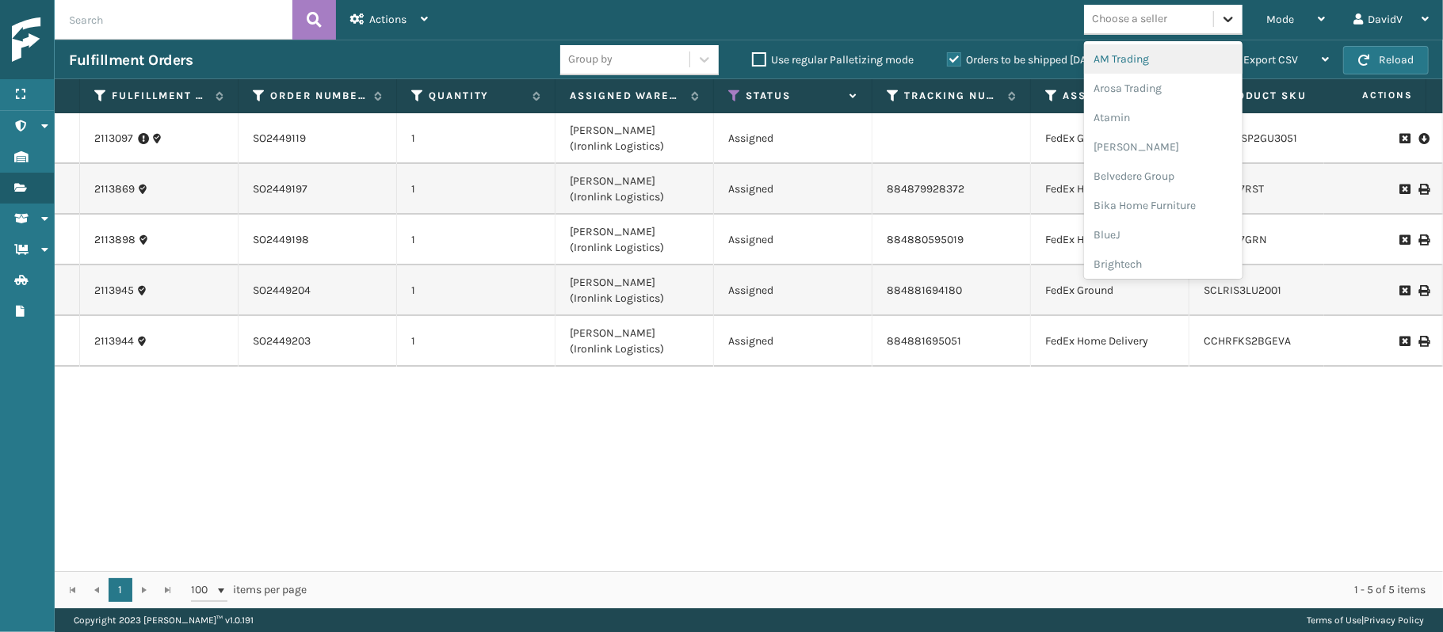
click at [1233, 13] on icon at bounding box center [1228, 19] width 16 height 16
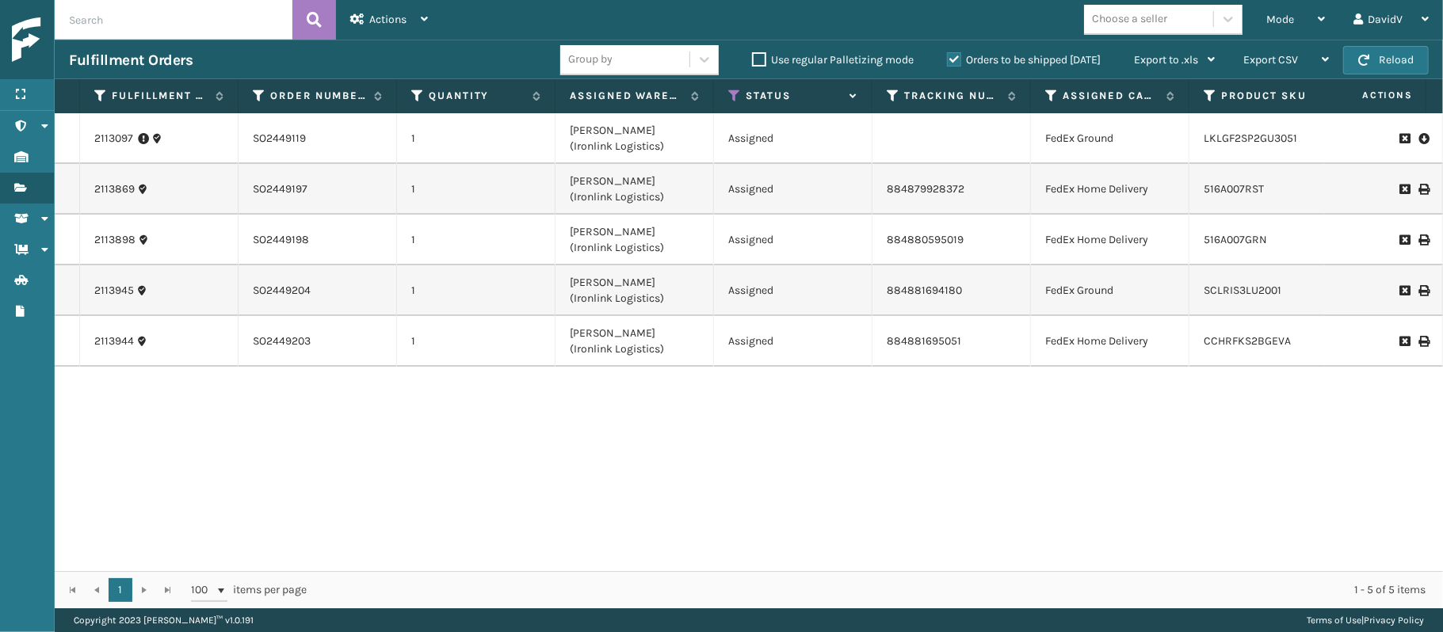
click at [1307, 406] on div "2113097 SO2449119 1 [PERSON_NAME] (Ironlink Logistics) Assigned FedEx Ground LK…" at bounding box center [749, 342] width 1388 height 458
click at [739, 90] on icon at bounding box center [734, 96] width 13 height 14
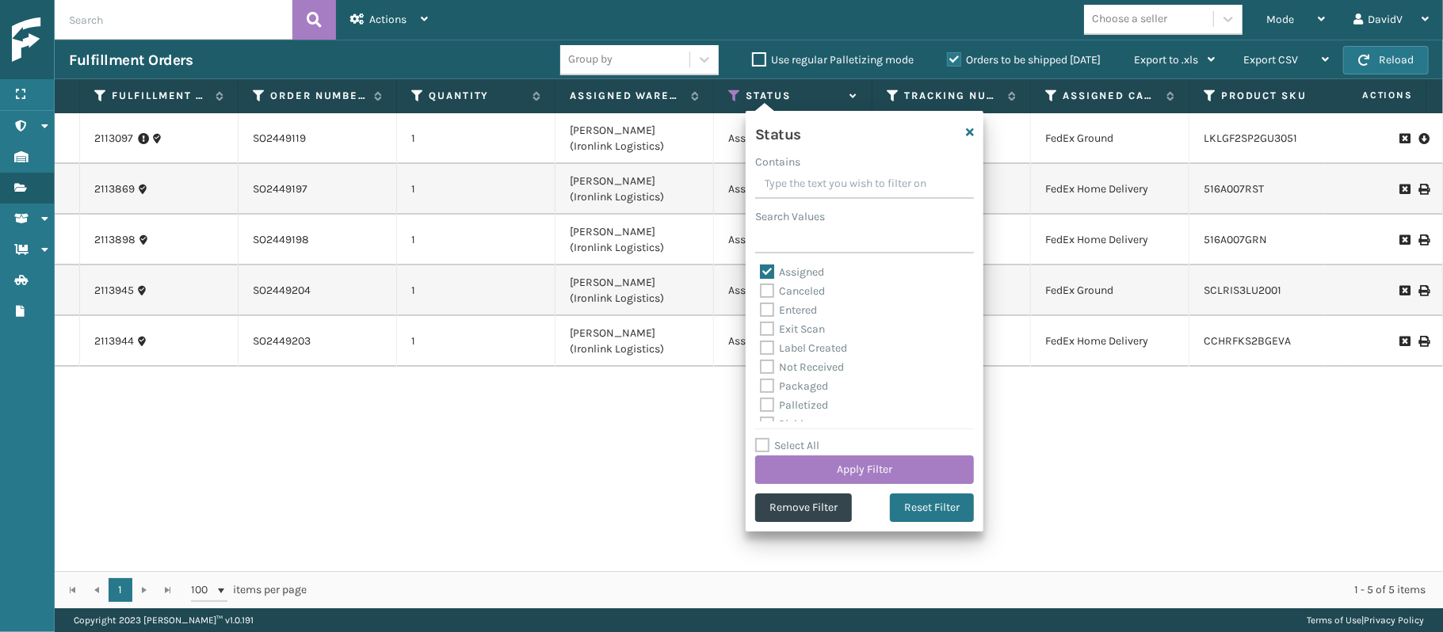
click at [764, 273] on label "Assigned" at bounding box center [792, 271] width 64 height 13
click at [761, 273] on input "Assigned" at bounding box center [760, 268] width 1 height 10
checkbox input "false"
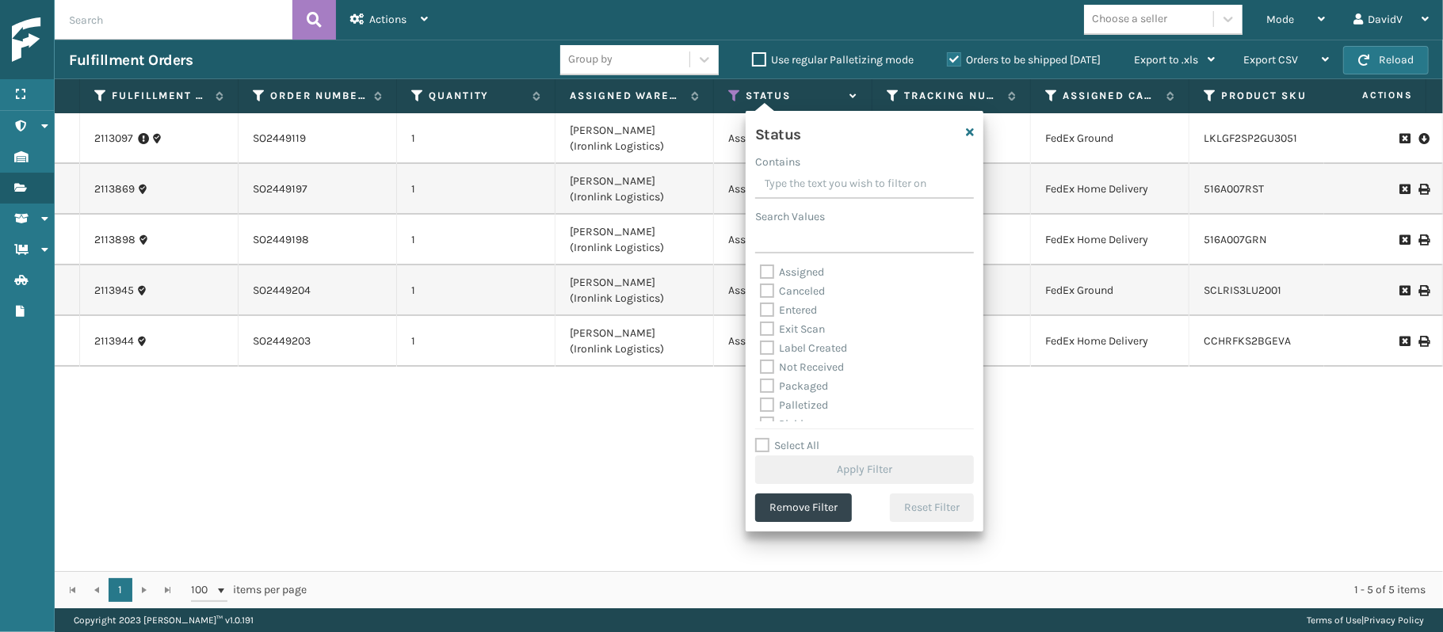
click at [775, 404] on label "Palletized" at bounding box center [794, 405] width 68 height 13
click at [761, 404] on input "Palletized" at bounding box center [760, 401] width 1 height 10
checkbox input "true"
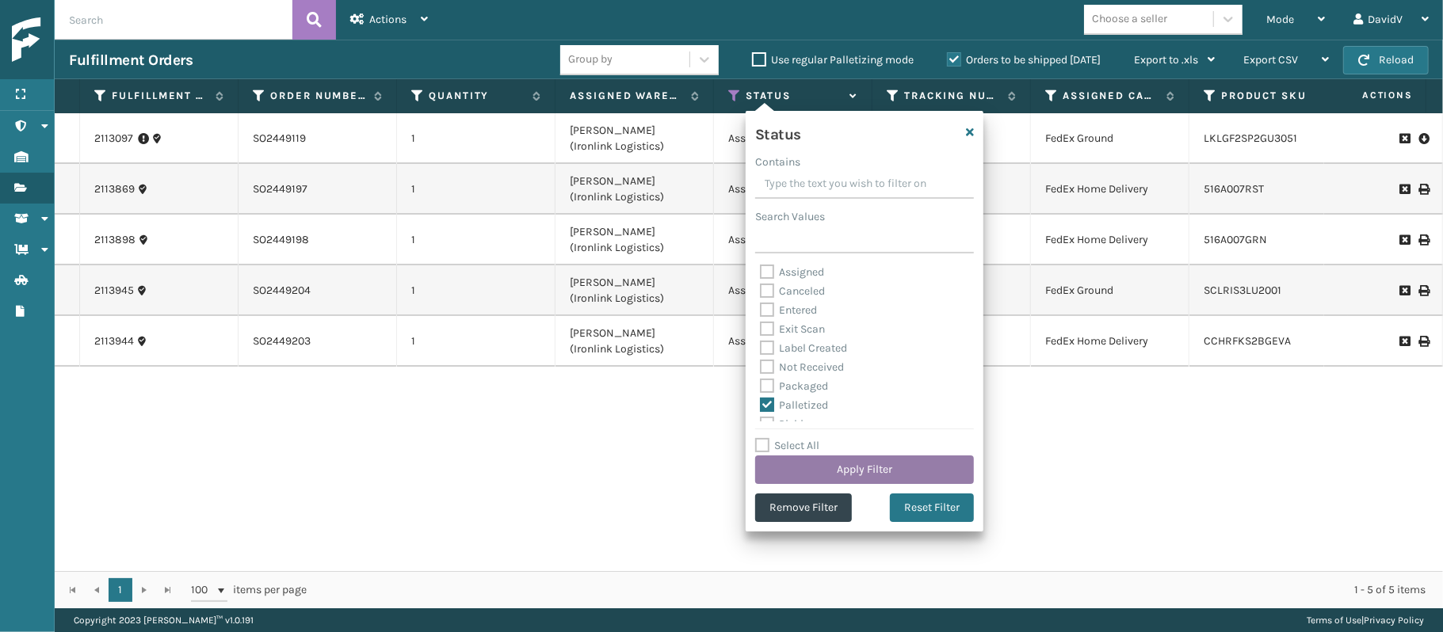
click at [805, 476] on button "Apply Filter" at bounding box center [864, 470] width 219 height 29
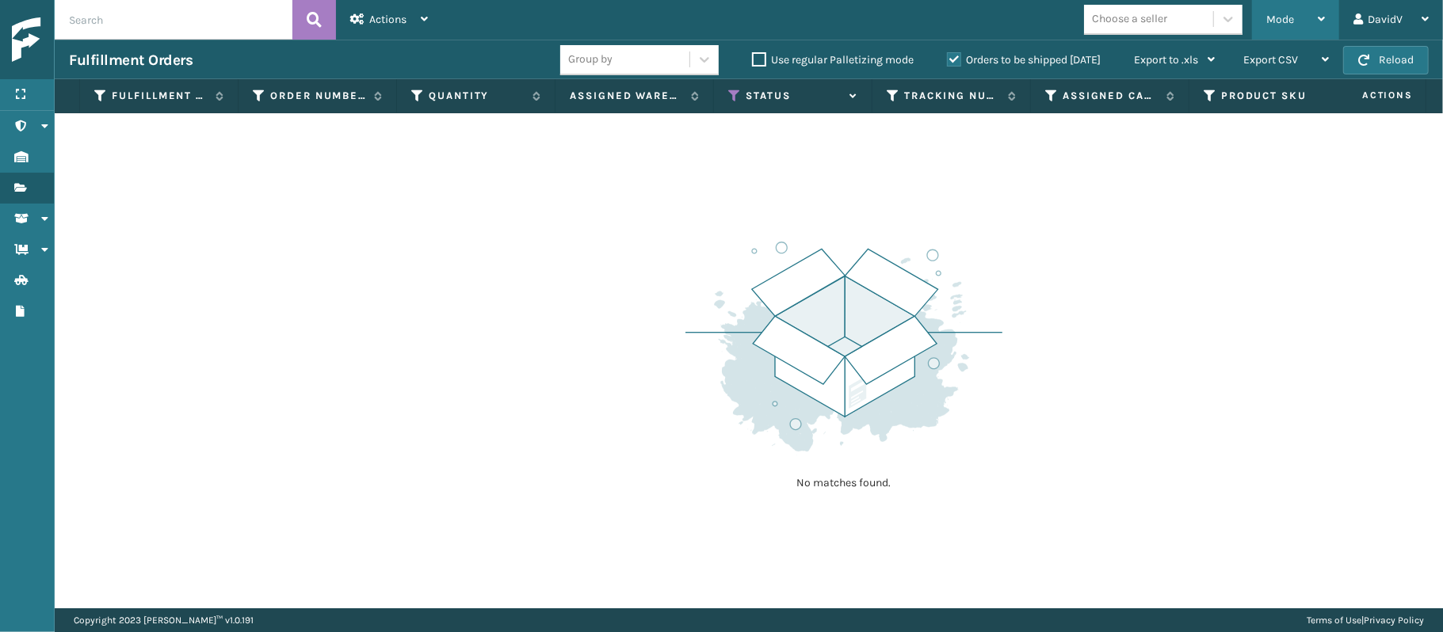
click at [1284, 17] on span "Mode" at bounding box center [1280, 19] width 28 height 13
click at [1015, 154] on div "No matches found." at bounding box center [749, 360] width 1388 height 495
click at [735, 93] on icon at bounding box center [734, 96] width 13 height 14
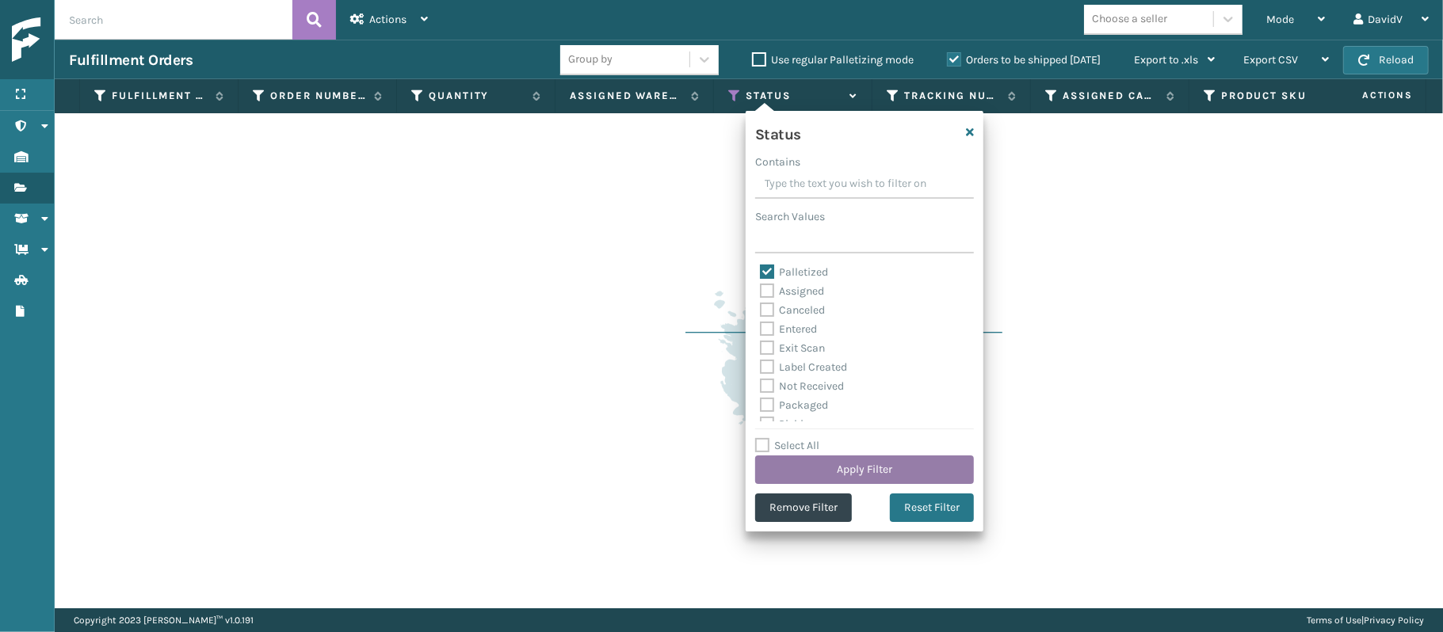
click at [825, 476] on button "Apply Filter" at bounding box center [864, 470] width 219 height 29
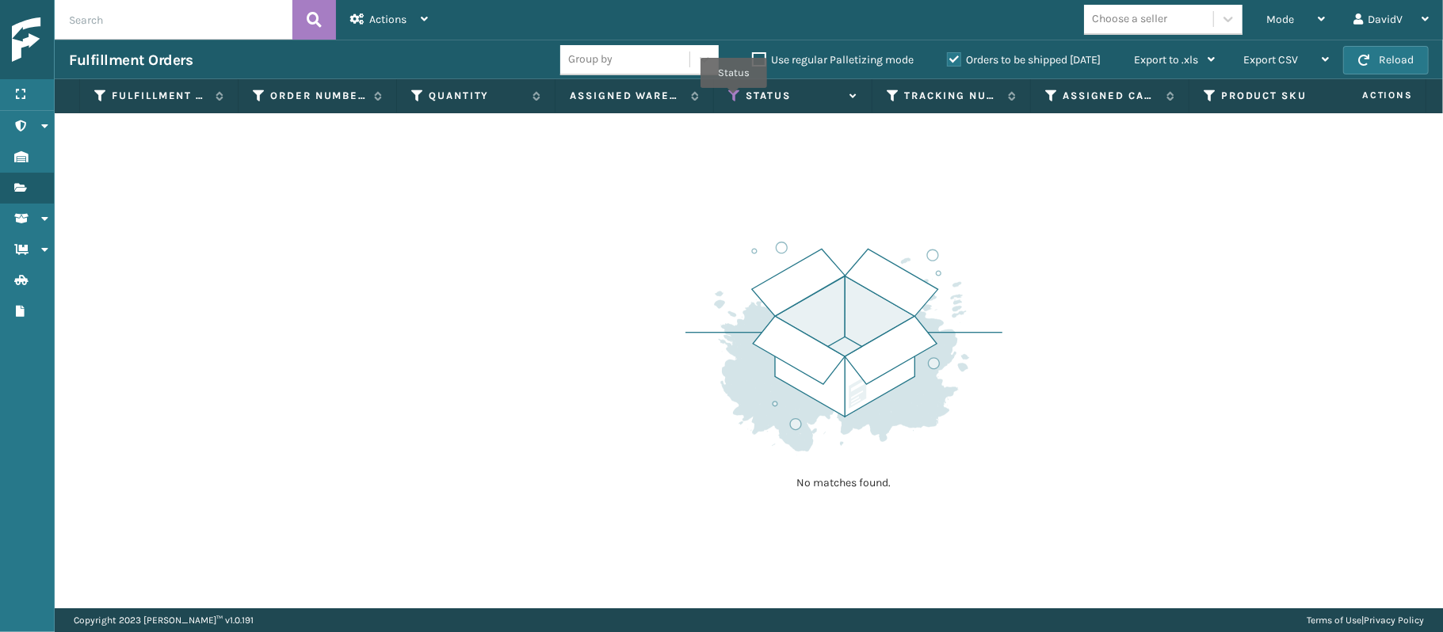
click at [734, 100] on icon at bounding box center [734, 96] width 13 height 14
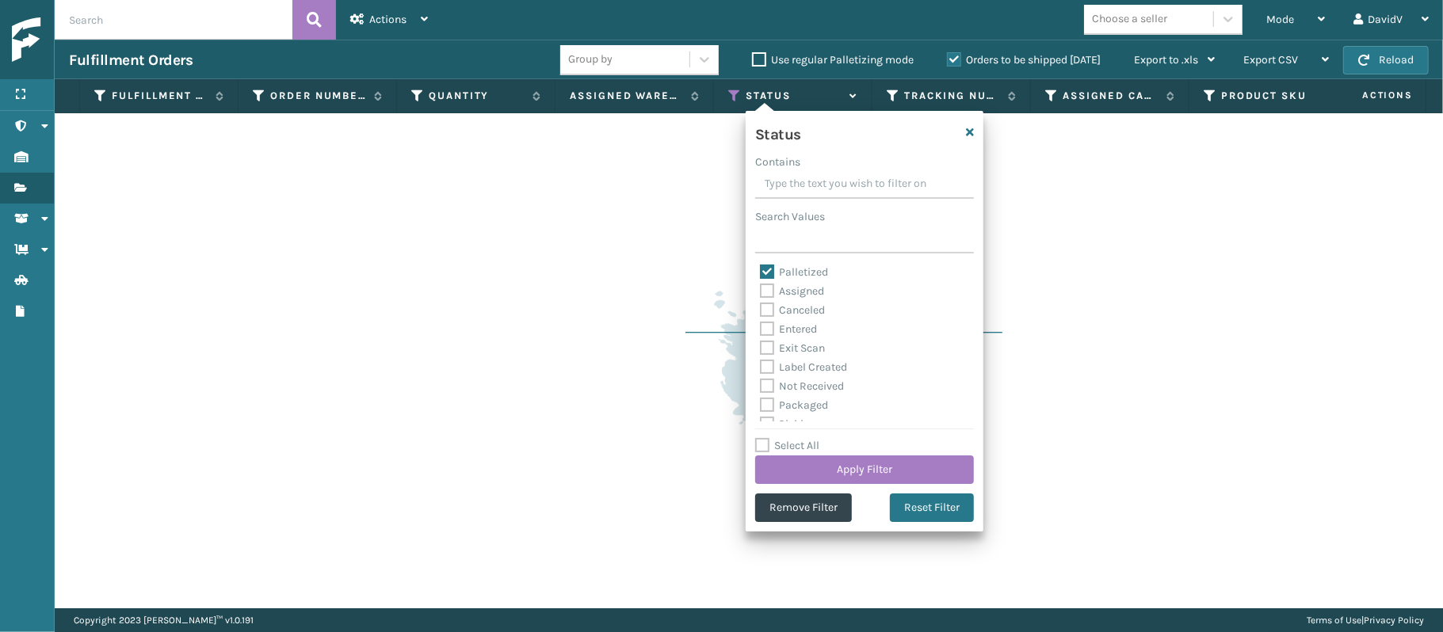
click at [767, 270] on label "Palletized" at bounding box center [794, 271] width 68 height 13
click at [761, 270] on input "Palletized" at bounding box center [760, 268] width 1 height 10
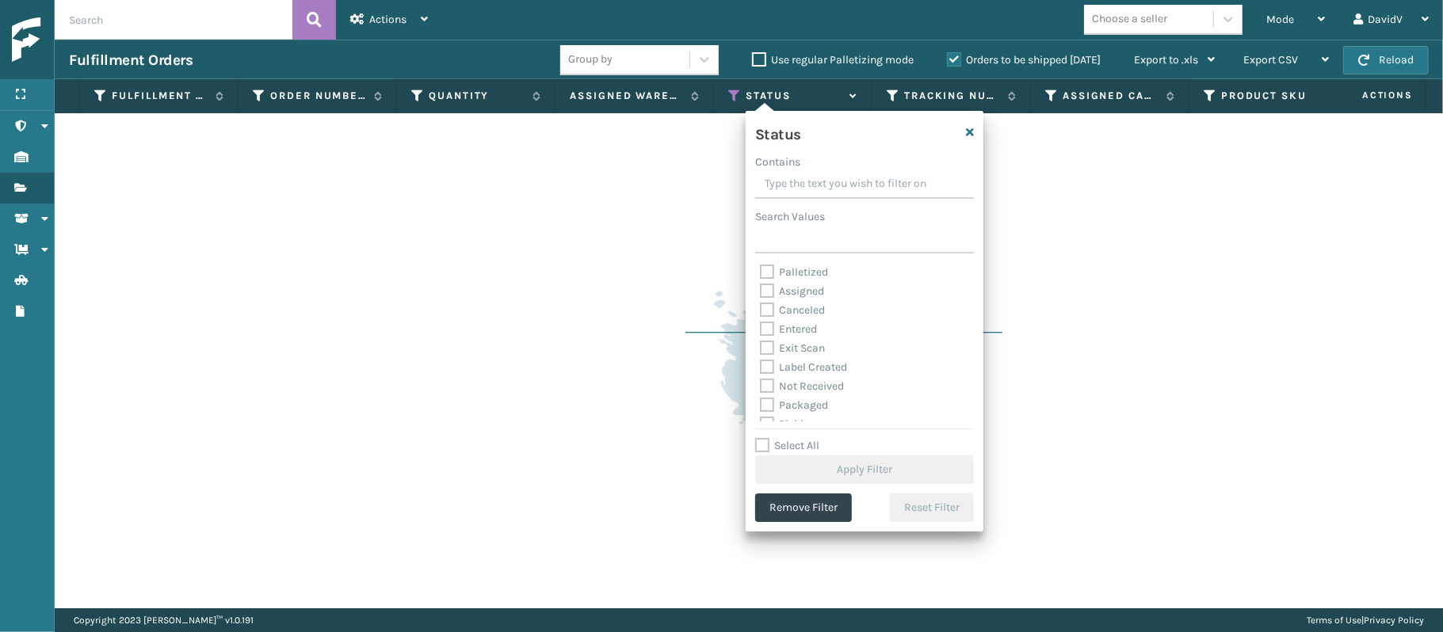
click at [767, 270] on label "Palletized" at bounding box center [794, 271] width 68 height 13
click at [761, 270] on input "Palletized" at bounding box center [760, 268] width 1 height 10
checkbox input "true"
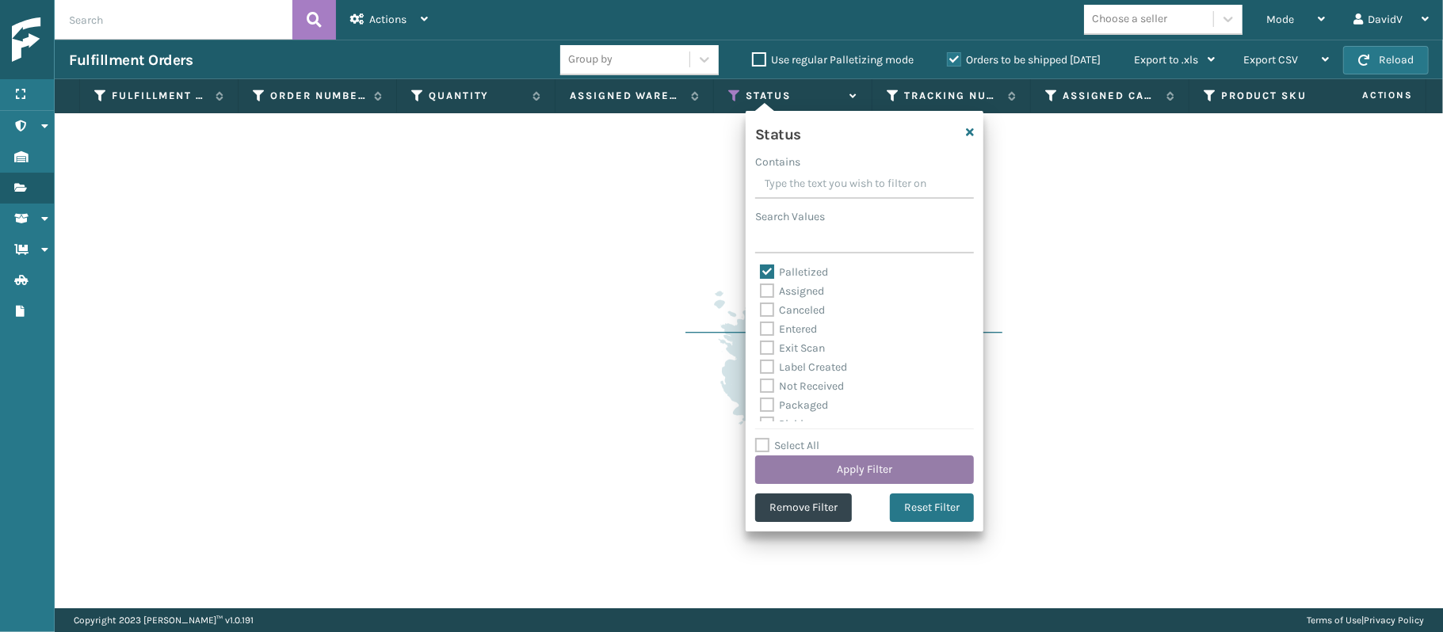
click at [812, 468] on button "Apply Filter" at bounding box center [864, 470] width 219 height 29
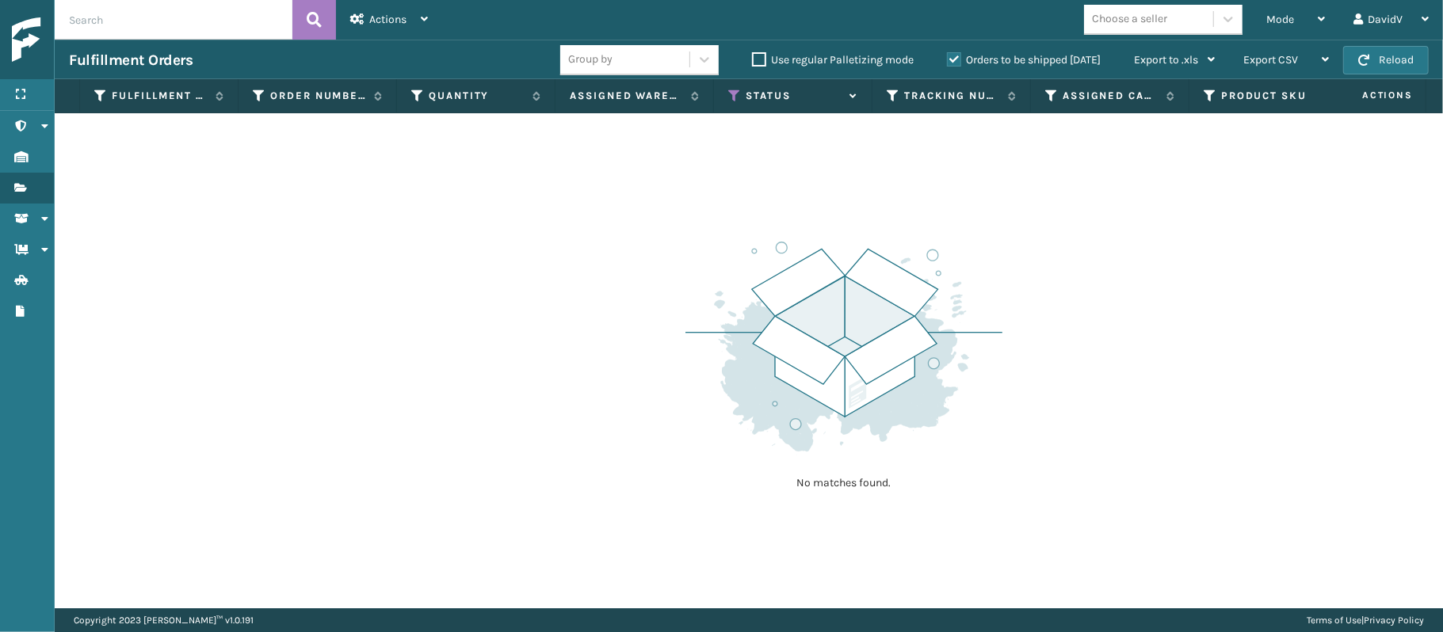
click at [983, 170] on div "No matches found." at bounding box center [749, 360] width 1388 height 495
click at [1307, 24] on div "Mode" at bounding box center [1295, 20] width 59 height 40
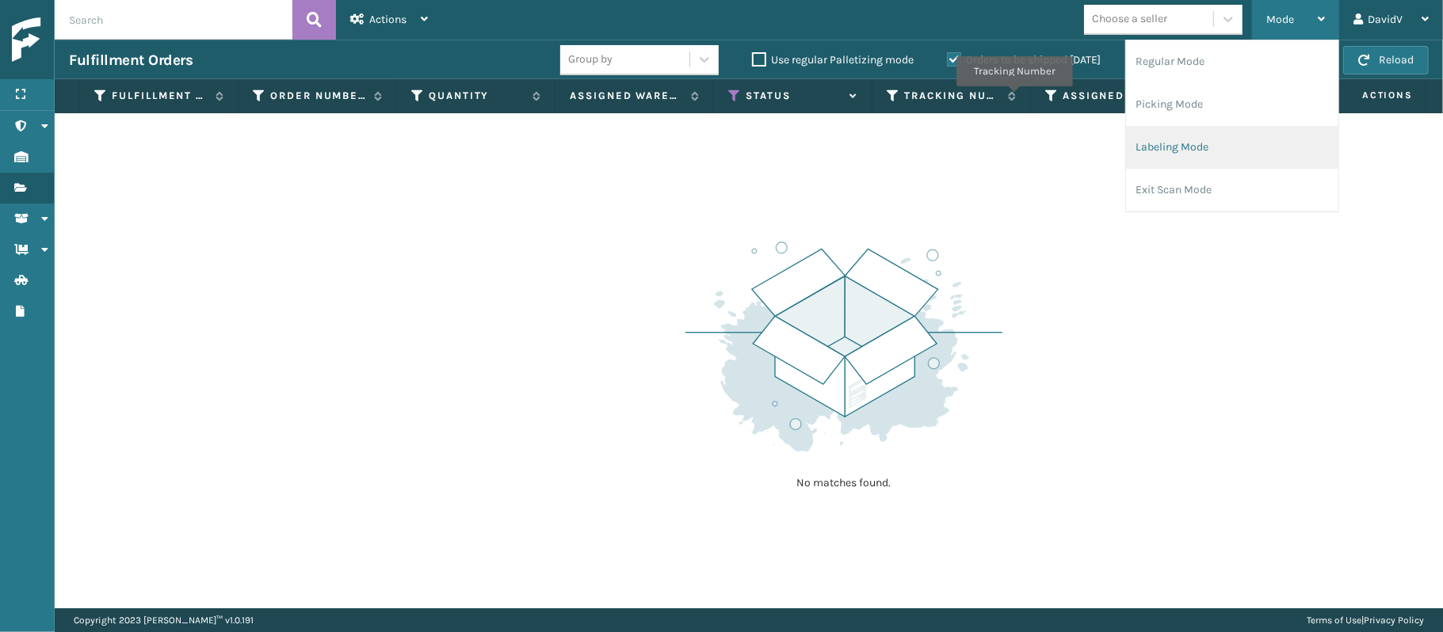
click at [1186, 163] on li "Labeling Mode" at bounding box center [1232, 147] width 212 height 43
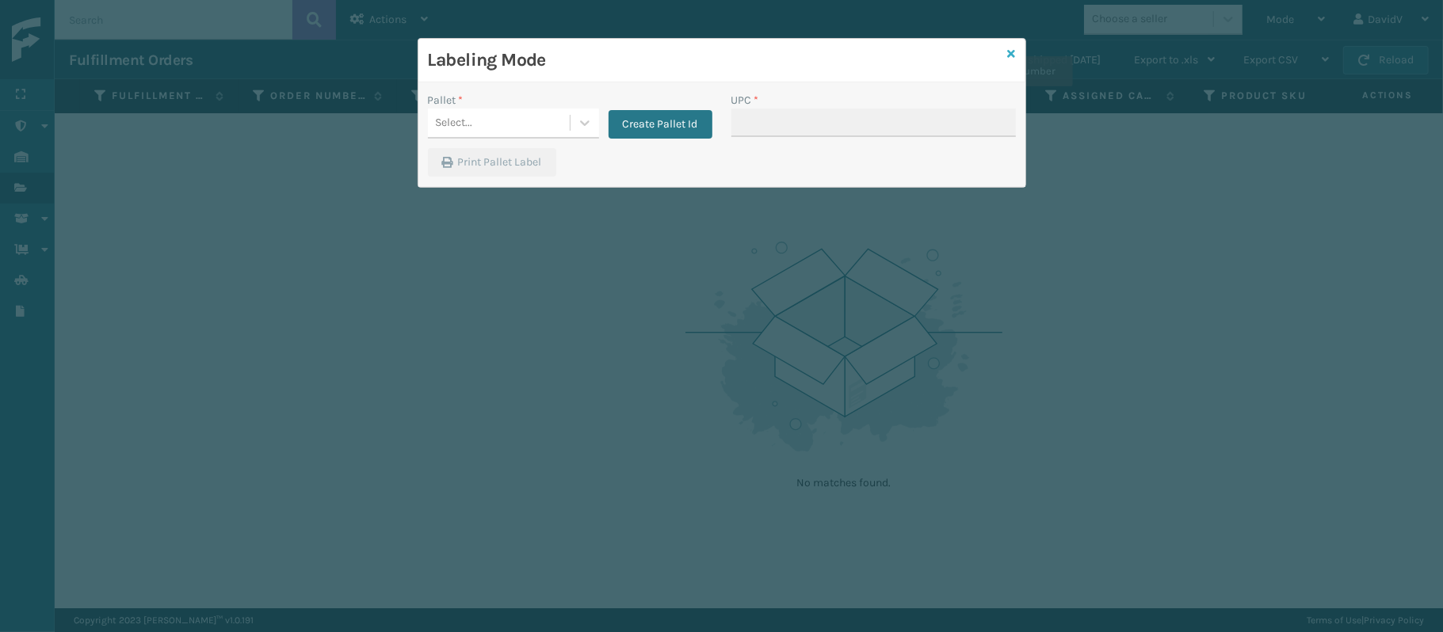
click at [1009, 46] on link at bounding box center [1012, 54] width 8 height 17
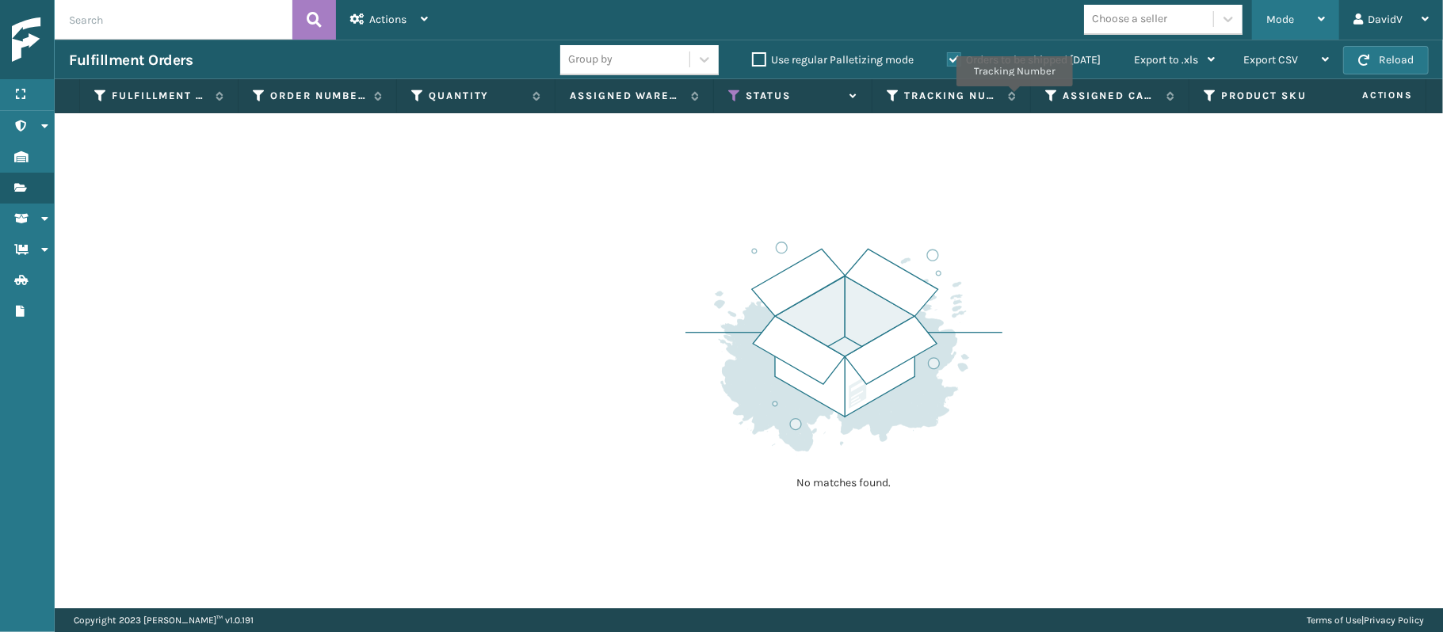
click at [1318, 13] on icon at bounding box center [1321, 18] width 7 height 11
drag, startPoint x: 1144, startPoint y: 404, endPoint x: 1075, endPoint y: 86, distance: 325.2
click at [1075, 86] on div "Fulfillment Order Id Order Number Quantity Assigned Warehouse Status Tracking N…" at bounding box center [749, 343] width 1388 height 529
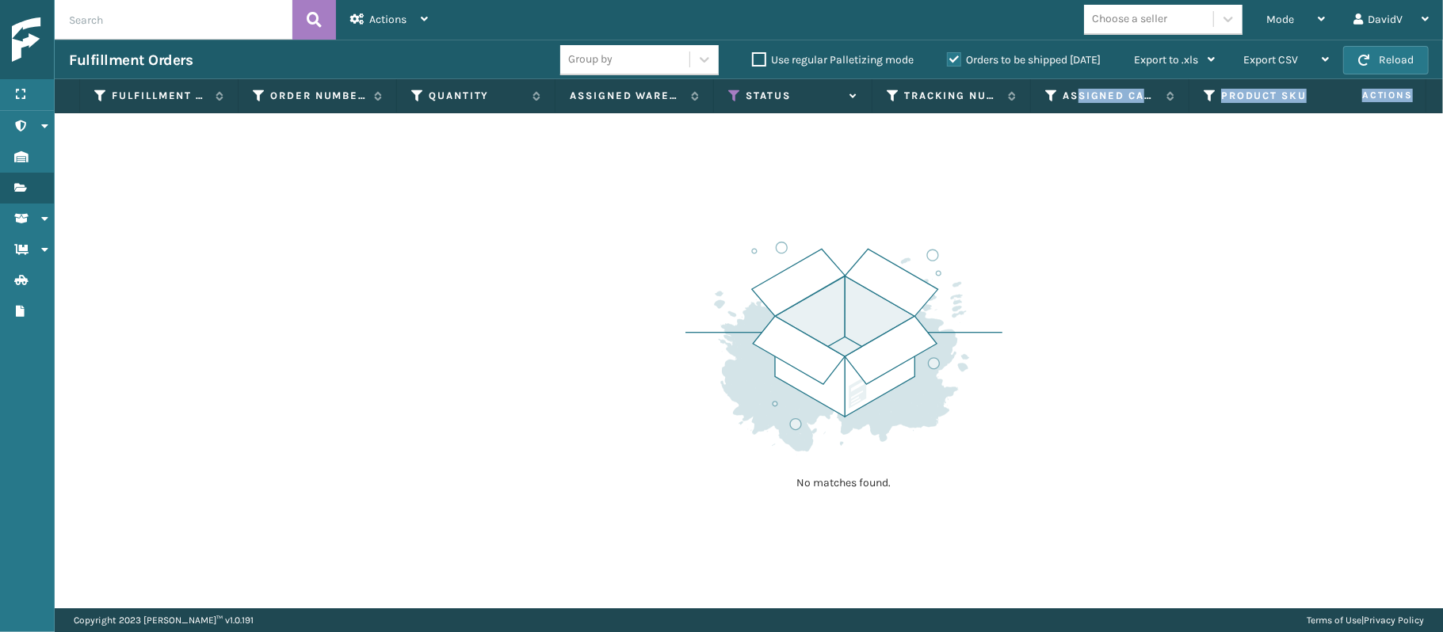
click at [1121, 189] on div "No matches found." at bounding box center [749, 360] width 1388 height 495
click at [729, 96] on icon at bounding box center [734, 96] width 13 height 14
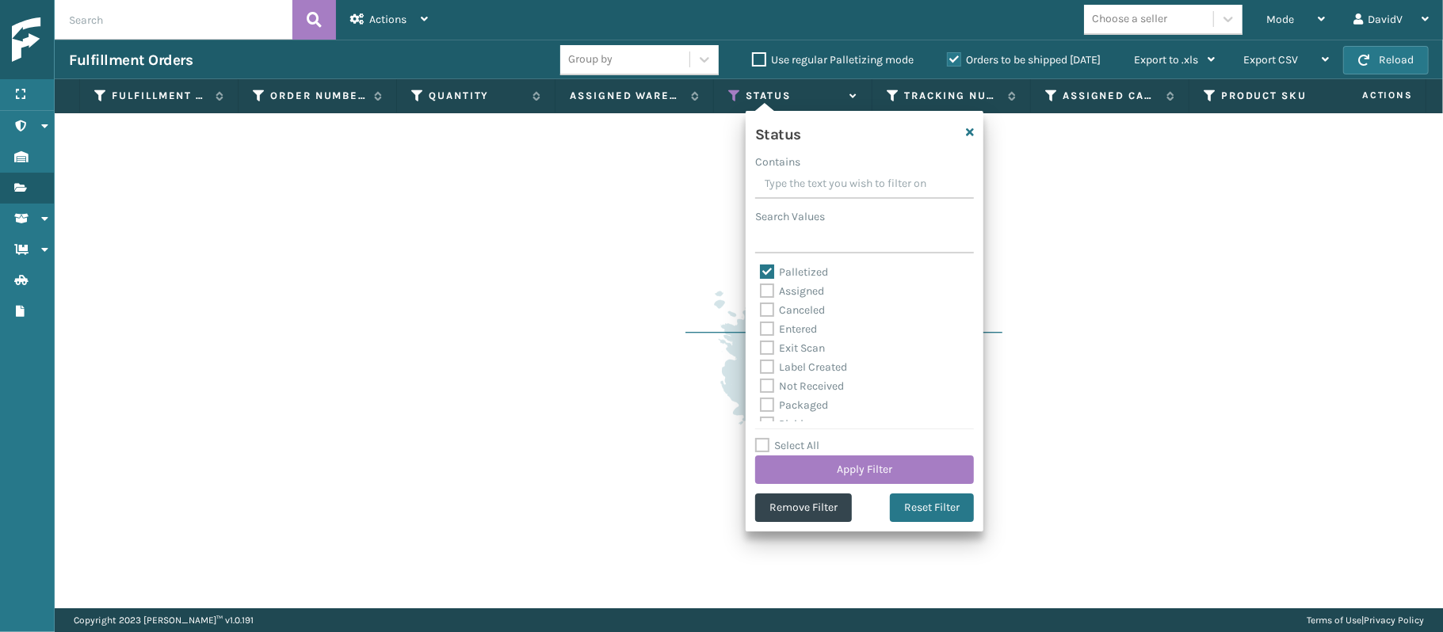
click at [815, 276] on label "Palletized" at bounding box center [794, 271] width 68 height 13
click at [761, 273] on input "Palletized" at bounding box center [760, 268] width 1 height 10
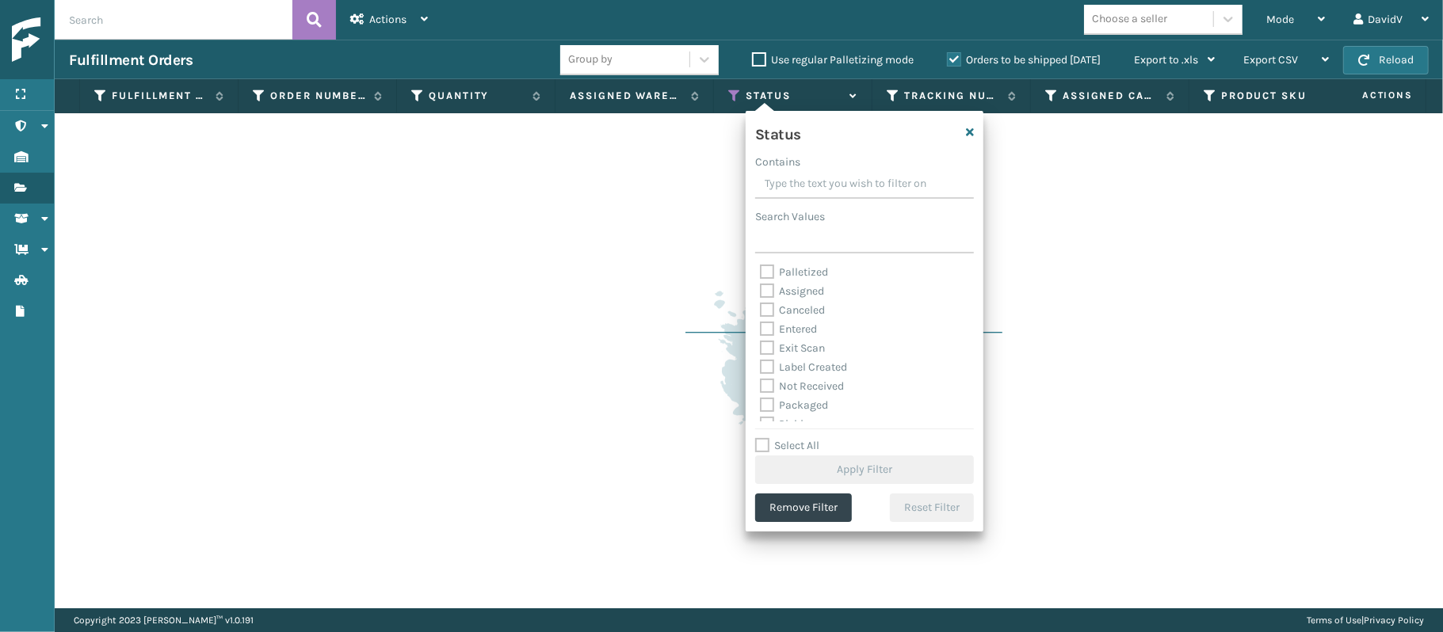
click at [815, 276] on label "Palletized" at bounding box center [794, 271] width 68 height 13
click at [761, 273] on input "Palletized" at bounding box center [760, 268] width 1 height 10
checkbox input "true"
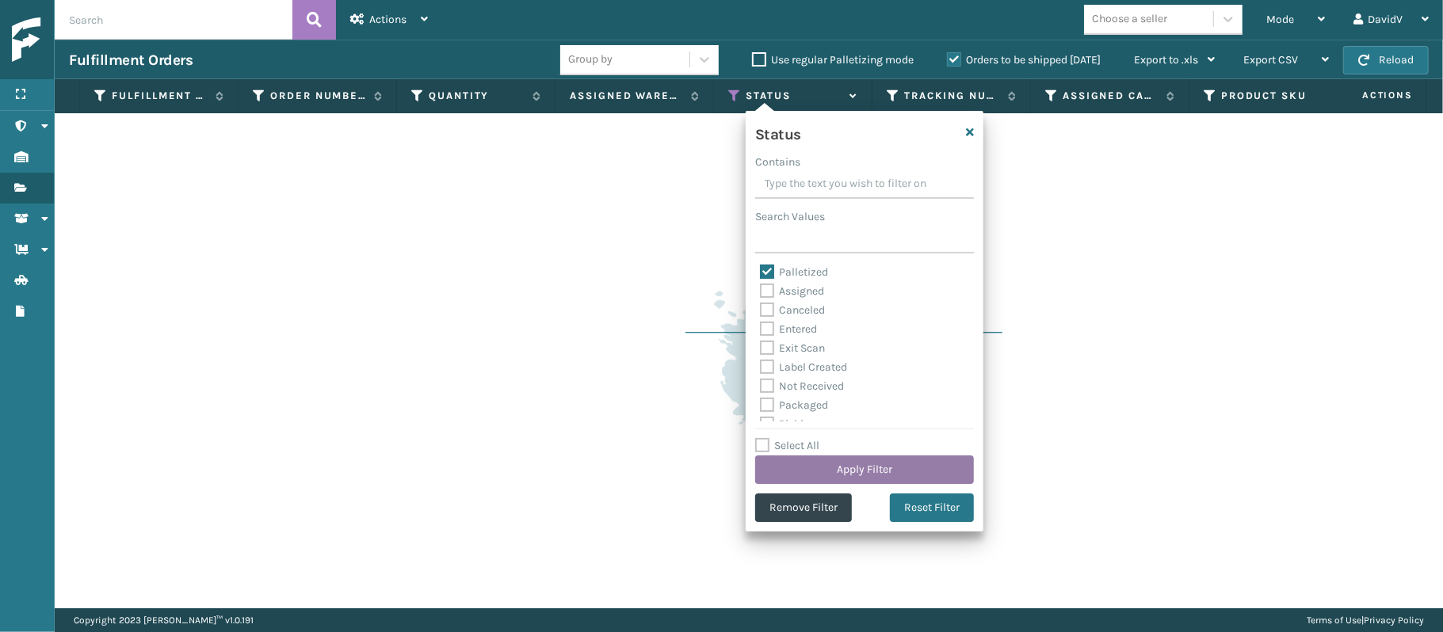
click at [844, 457] on button "Apply Filter" at bounding box center [864, 470] width 219 height 29
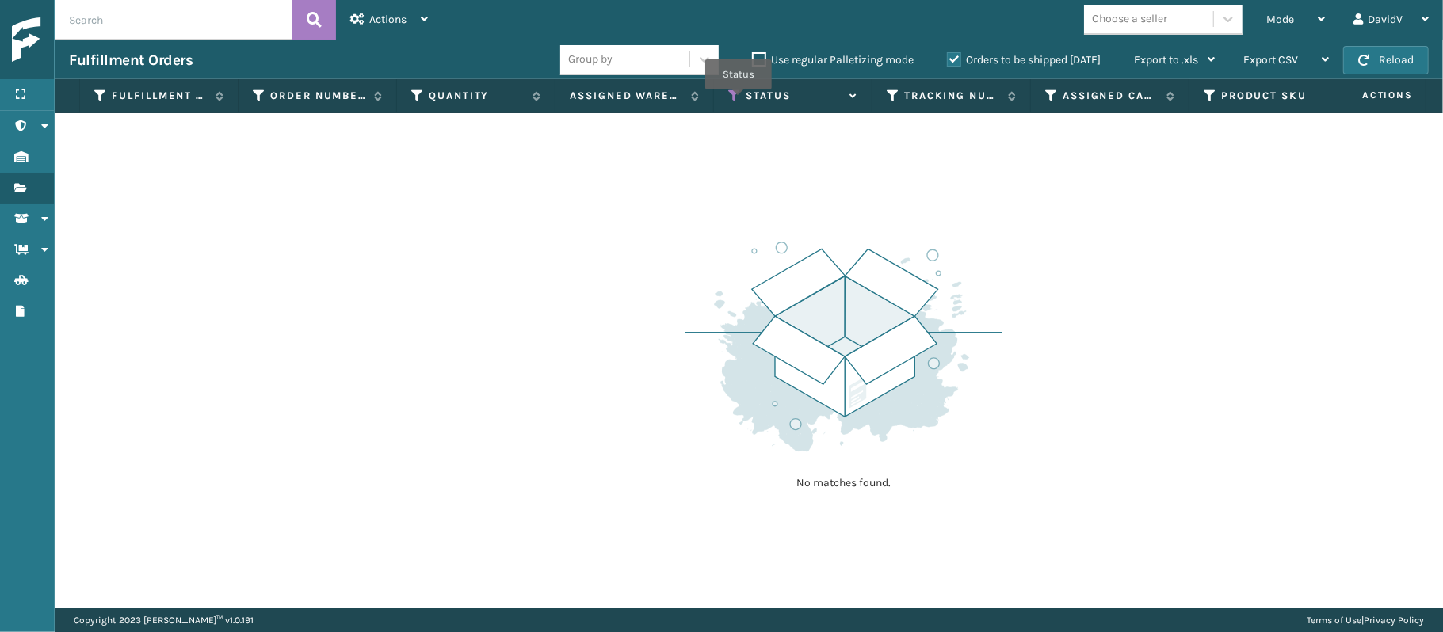
click at [739, 101] on icon at bounding box center [734, 96] width 13 height 14
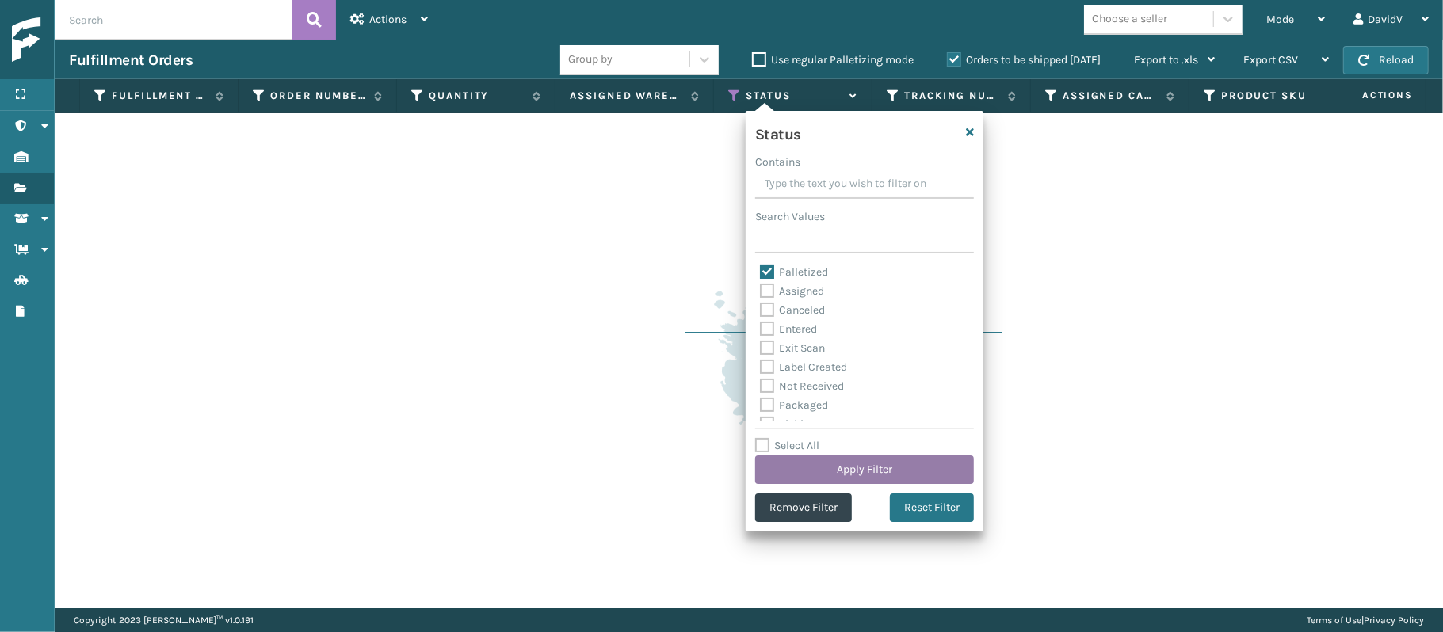
click at [857, 477] on button "Apply Filter" at bounding box center [864, 470] width 219 height 29
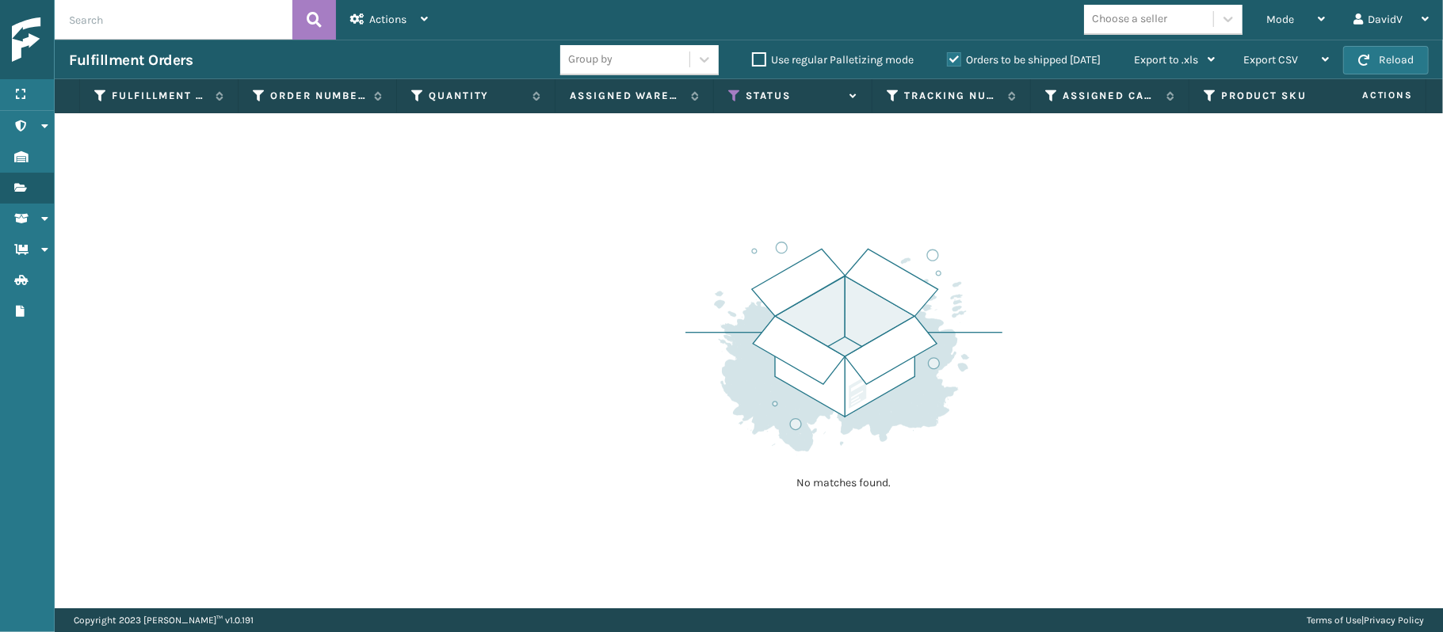
click at [951, 57] on label "Orders to be shipped [DATE]" at bounding box center [1024, 59] width 154 height 13
click at [948, 57] on input "Orders to be shipped [DATE]" at bounding box center [947, 56] width 1 height 10
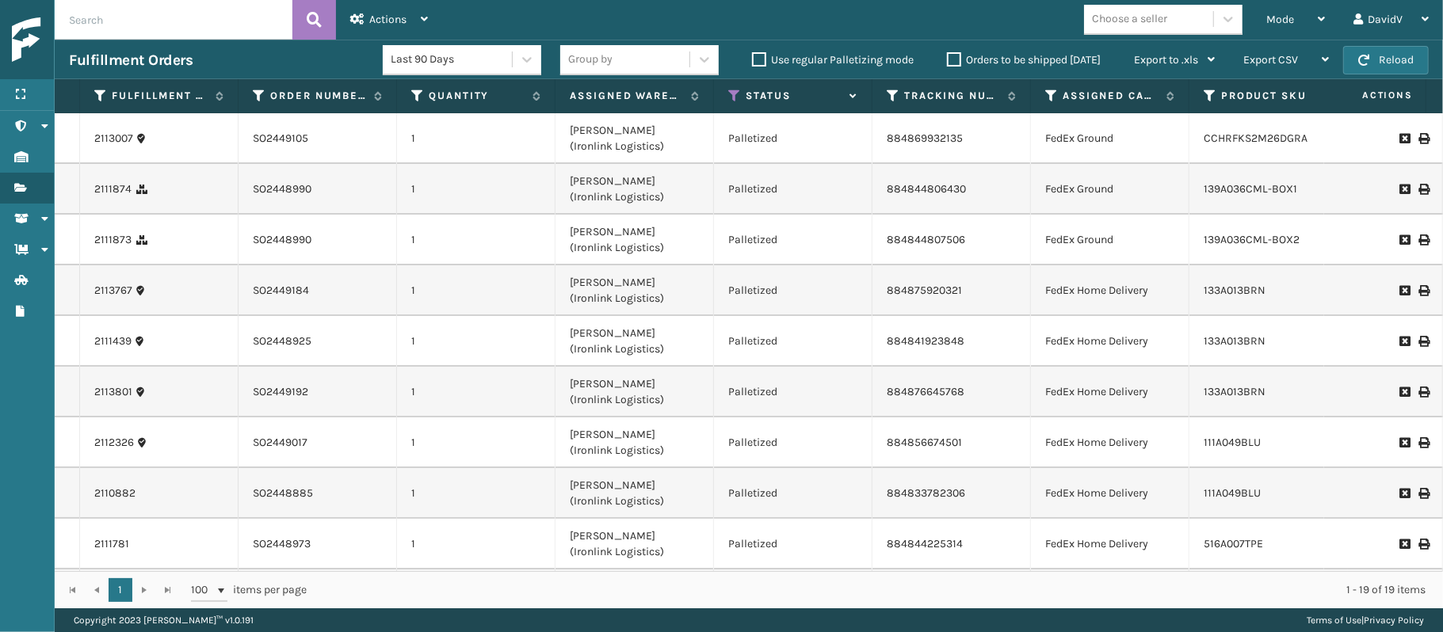
scroll to position [524, 0]
click at [1419, 388] on icon at bounding box center [1424, 393] width 10 height 11
click at [197, 16] on input "text" at bounding box center [174, 20] width 238 height 40
type input "2113802"
click at [311, 23] on icon at bounding box center [314, 20] width 15 height 24
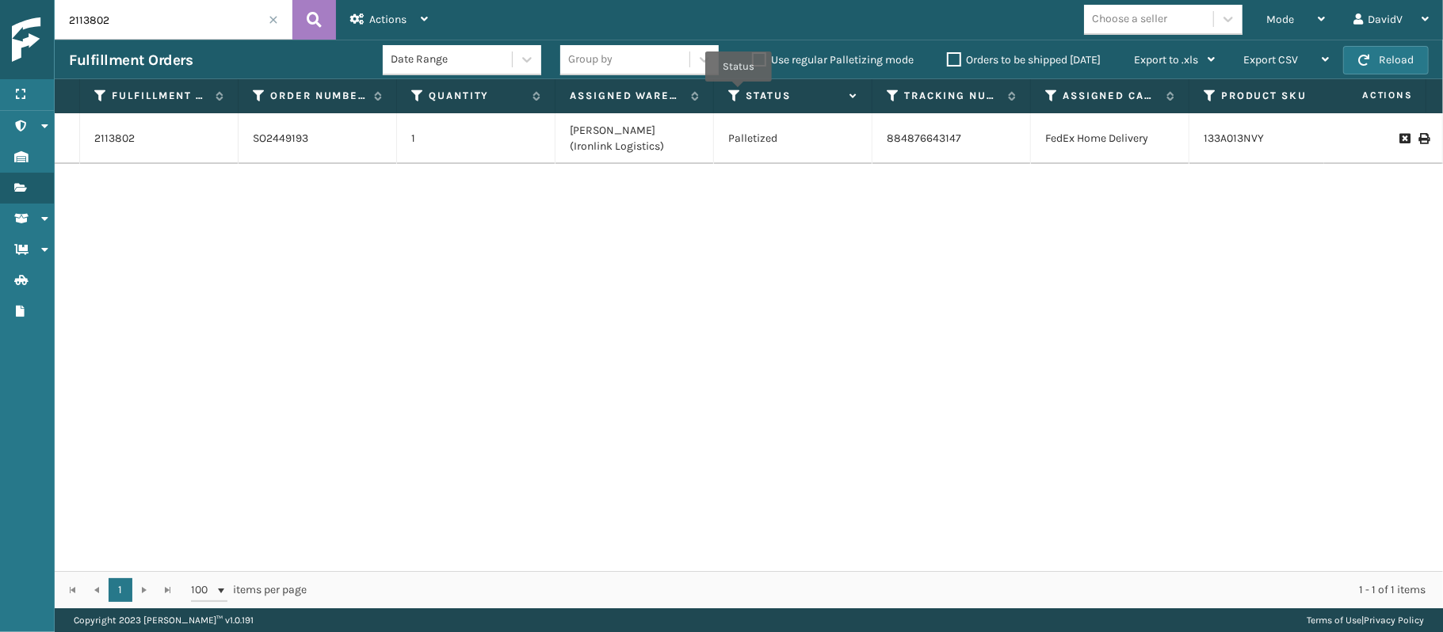
click at [739, 94] on icon at bounding box center [734, 96] width 13 height 14
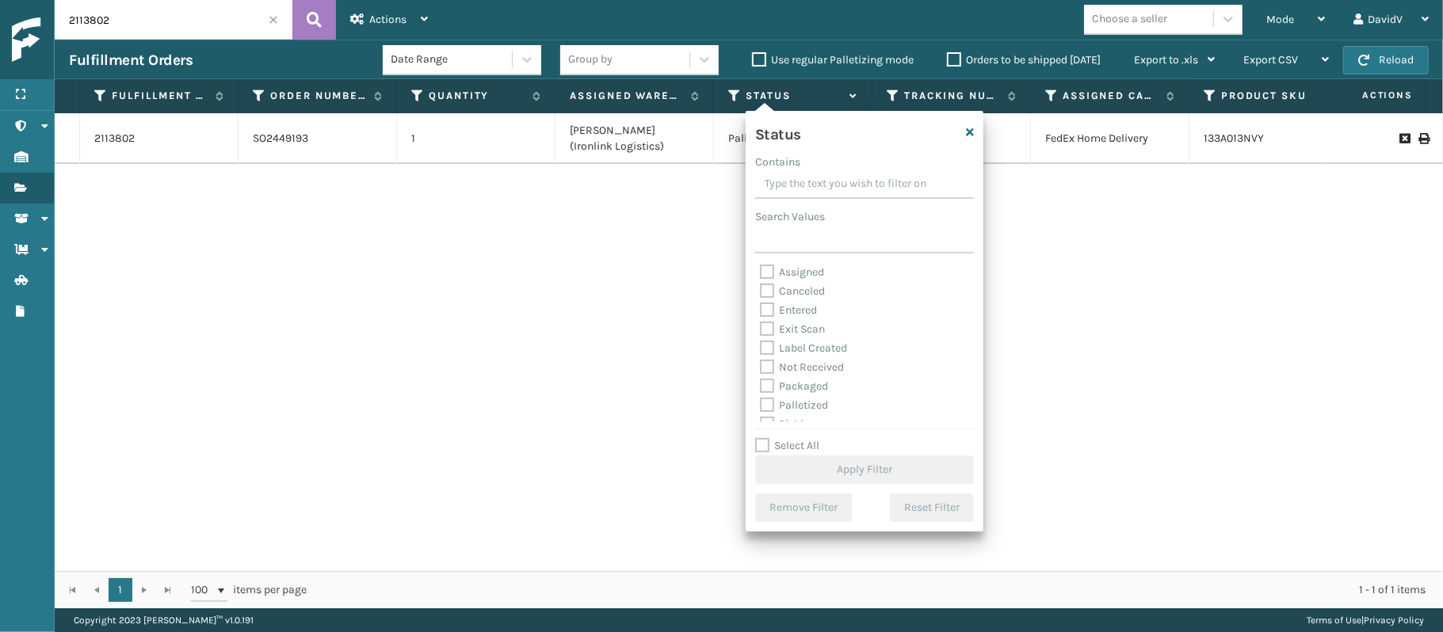
click at [769, 399] on label "Palletized" at bounding box center [794, 405] width 68 height 13
click at [761, 398] on input "Palletized" at bounding box center [760, 401] width 1 height 10
checkbox input "true"
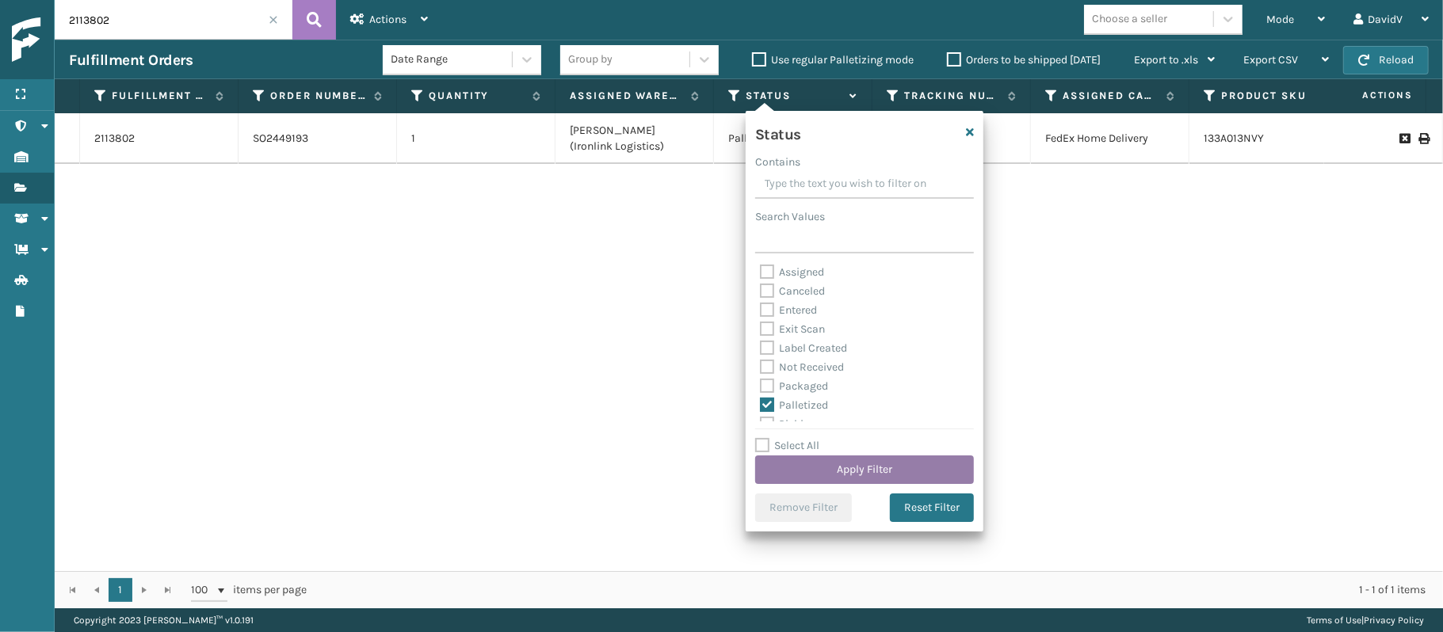
click at [787, 470] on button "Apply Filter" at bounding box center [864, 470] width 219 height 29
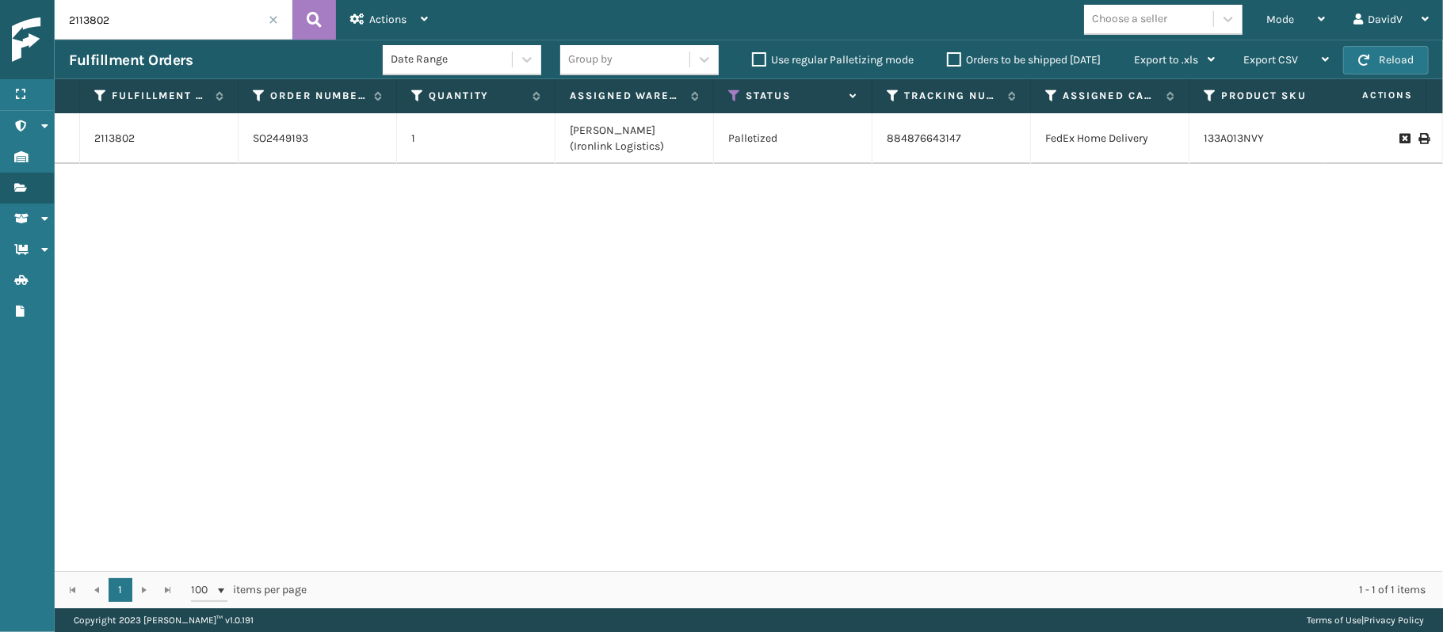
drag, startPoint x: 276, startPoint y: 25, endPoint x: 271, endPoint y: 17, distance: 9.2
click at [271, 17] on div "2113802" at bounding box center [174, 20] width 238 height 40
click at [271, 17] on span at bounding box center [274, 20] width 10 height 10
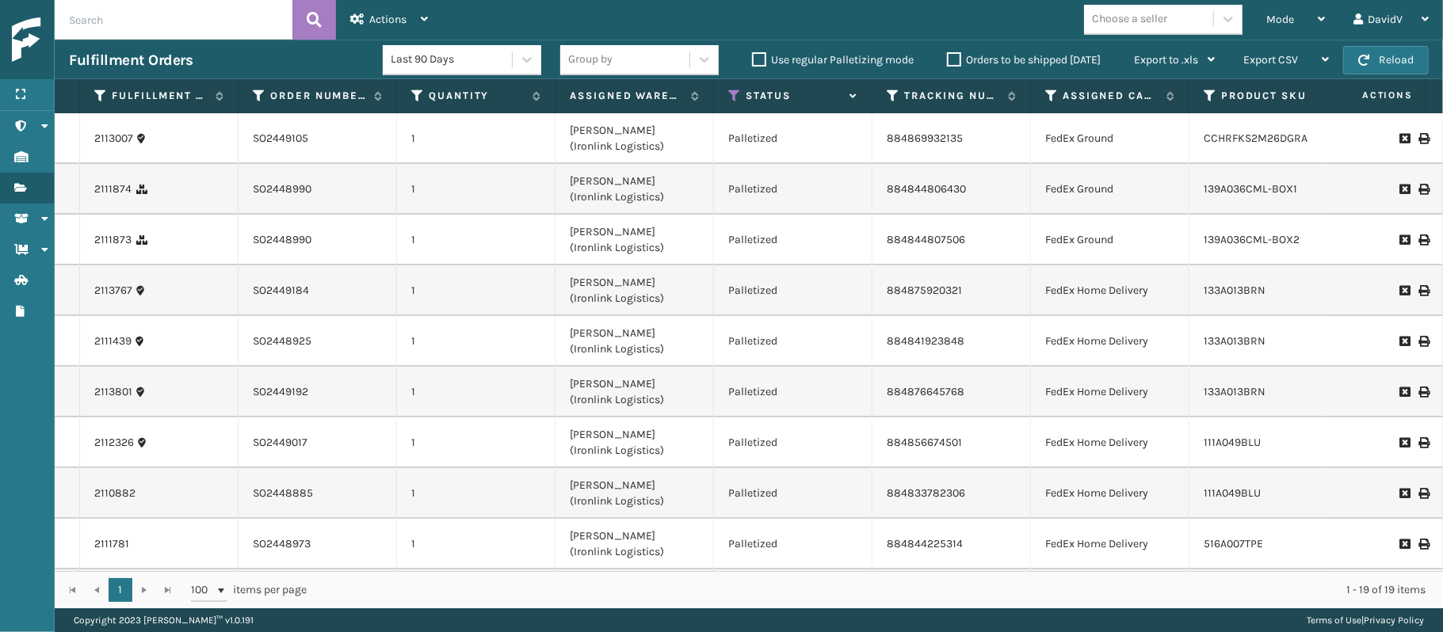
click at [957, 60] on label "Orders to be shipped [DATE]" at bounding box center [1024, 59] width 154 height 13
click at [948, 60] on input "Orders to be shipped [DATE]" at bounding box center [947, 56] width 1 height 10
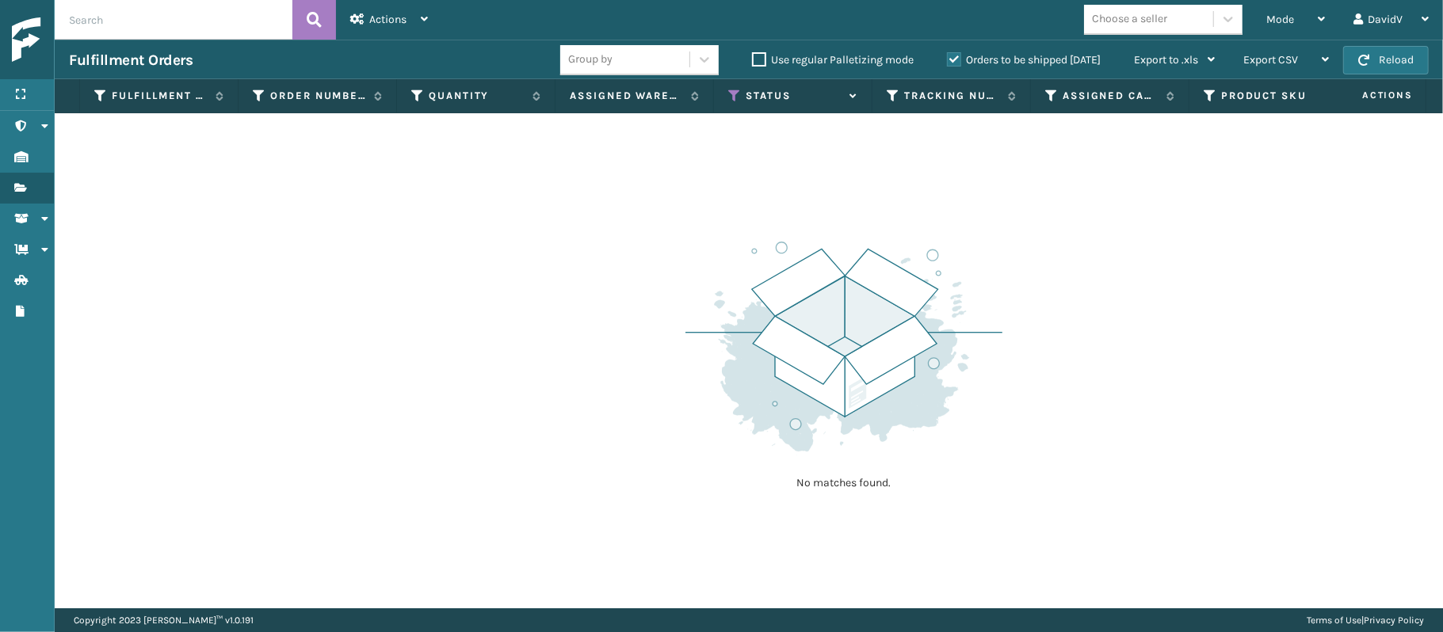
click at [957, 60] on label "Orders to be shipped [DATE]" at bounding box center [1024, 59] width 154 height 13
click at [948, 60] on input "Orders to be shipped [DATE]" at bounding box center [947, 56] width 1 height 10
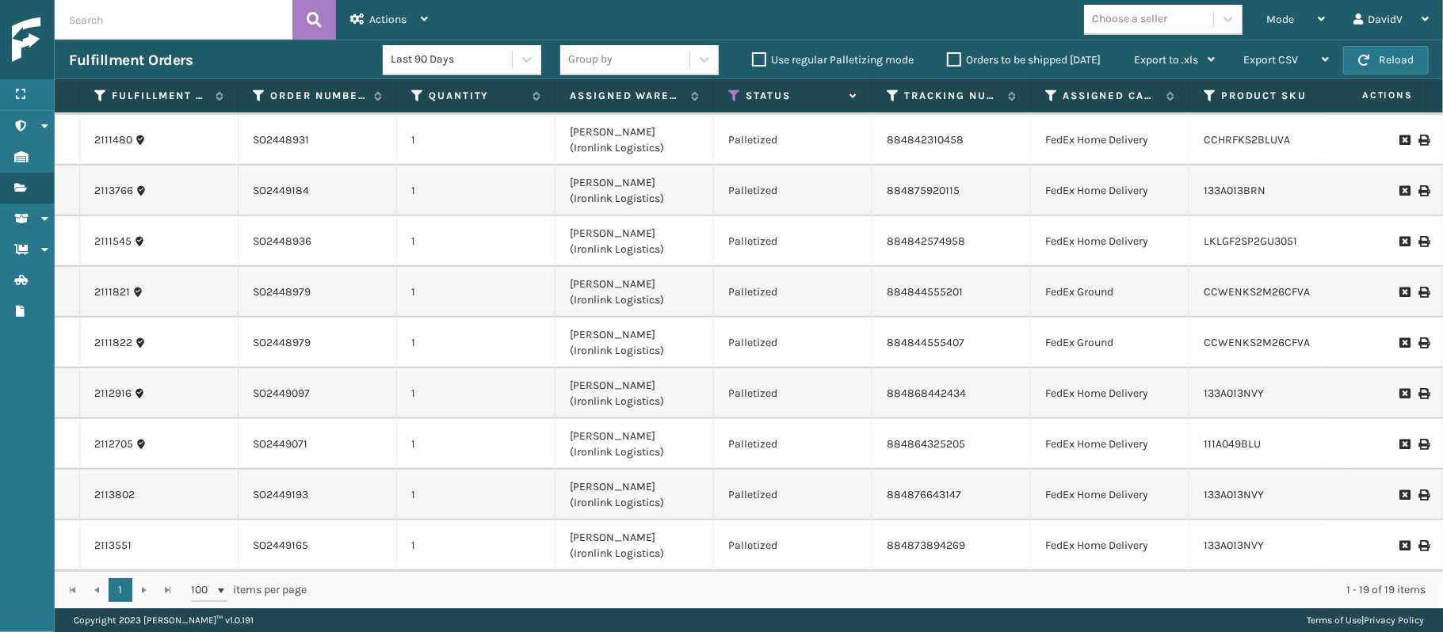
scroll to position [524, 0]
click at [103, 13] on input "text" at bounding box center [174, 20] width 238 height 40
click at [307, 19] on icon at bounding box center [314, 20] width 15 height 24
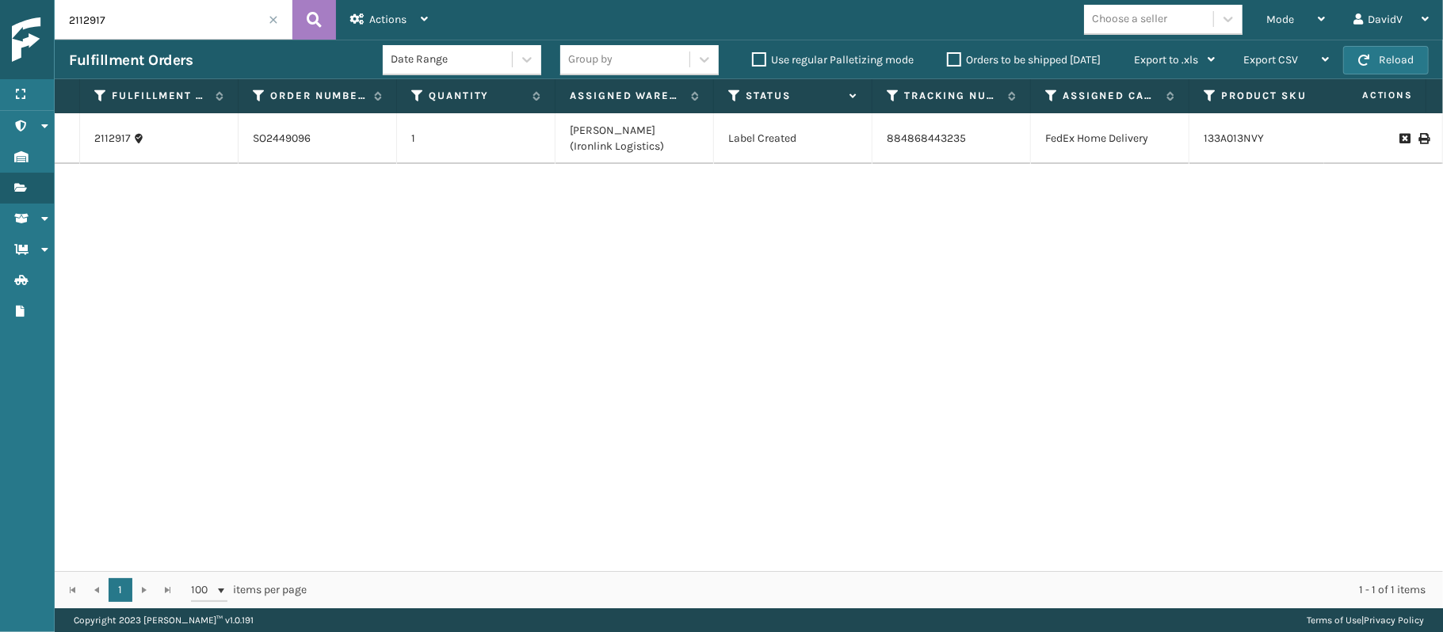
click at [193, 36] on input "2112917" at bounding box center [174, 20] width 238 height 40
click at [333, 11] on button at bounding box center [314, 20] width 44 height 40
click at [233, 17] on input "2113802" at bounding box center [174, 20] width 238 height 40
type input "2112917"
click at [311, 27] on icon at bounding box center [314, 20] width 15 height 24
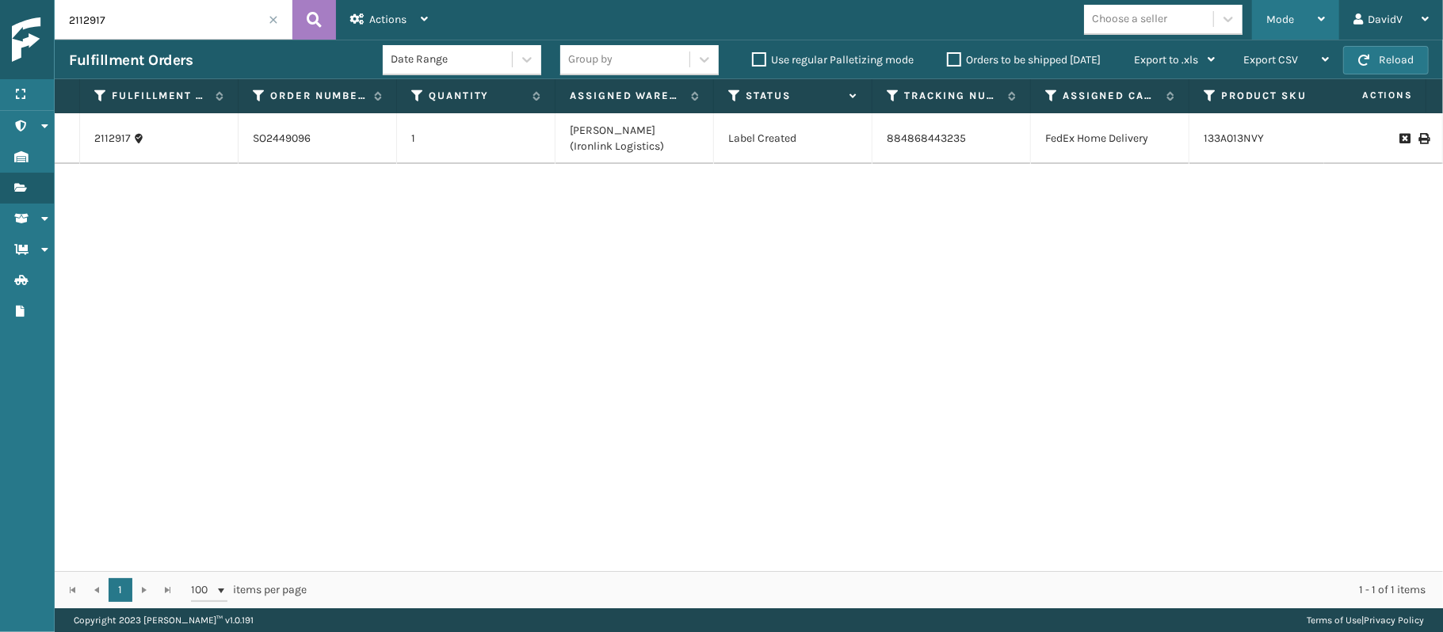
click at [1308, 19] on div "Mode" at bounding box center [1295, 20] width 59 height 40
click at [1419, 138] on icon at bounding box center [1424, 138] width 10 height 11
click at [1275, 13] on span "Mode" at bounding box center [1280, 19] width 28 height 13
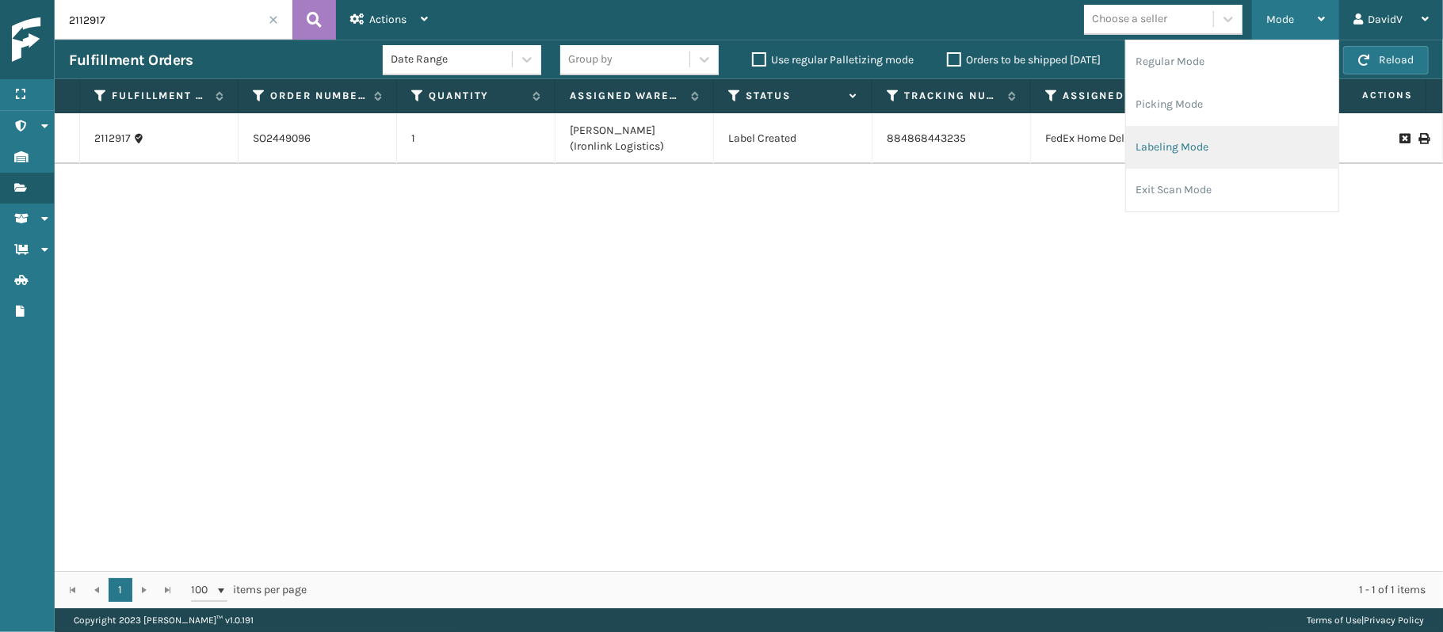
click at [1174, 154] on li "Labeling Mode" at bounding box center [1232, 147] width 212 height 43
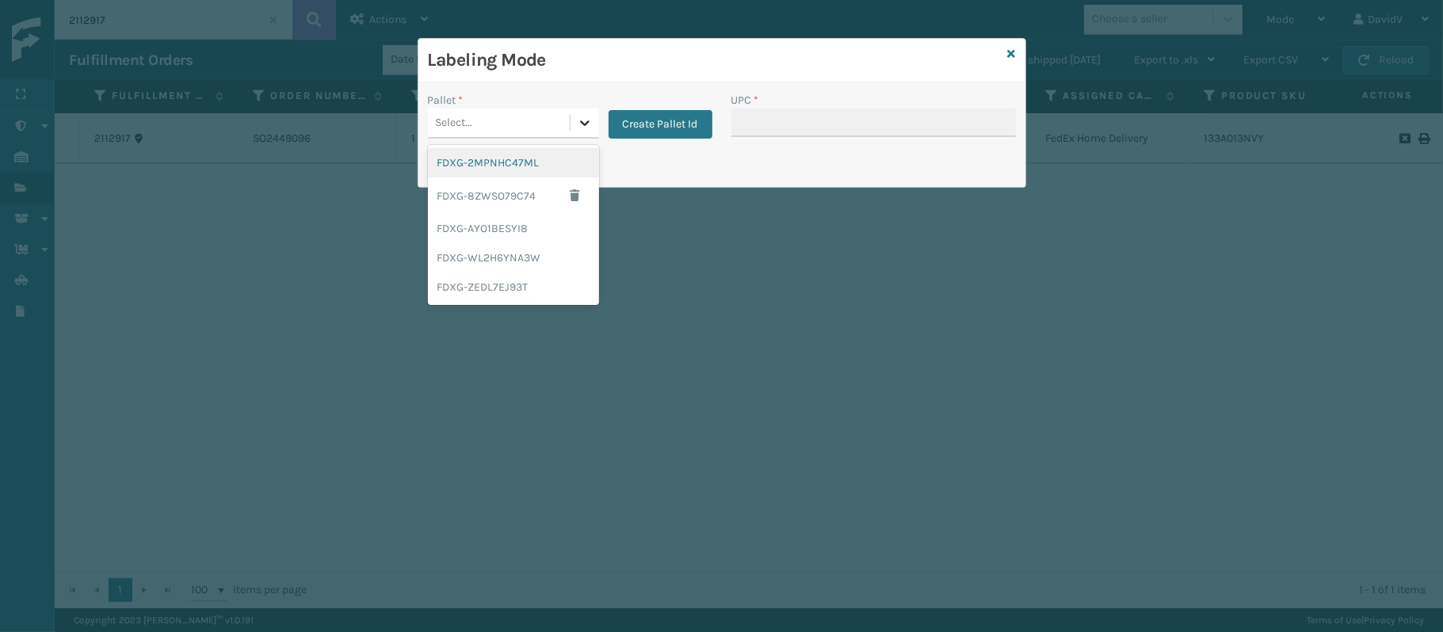
click at [578, 124] on icon at bounding box center [585, 123] width 16 height 16
click at [505, 254] on div "FDXG-WL2H6YNA3W" at bounding box center [513, 257] width 171 height 29
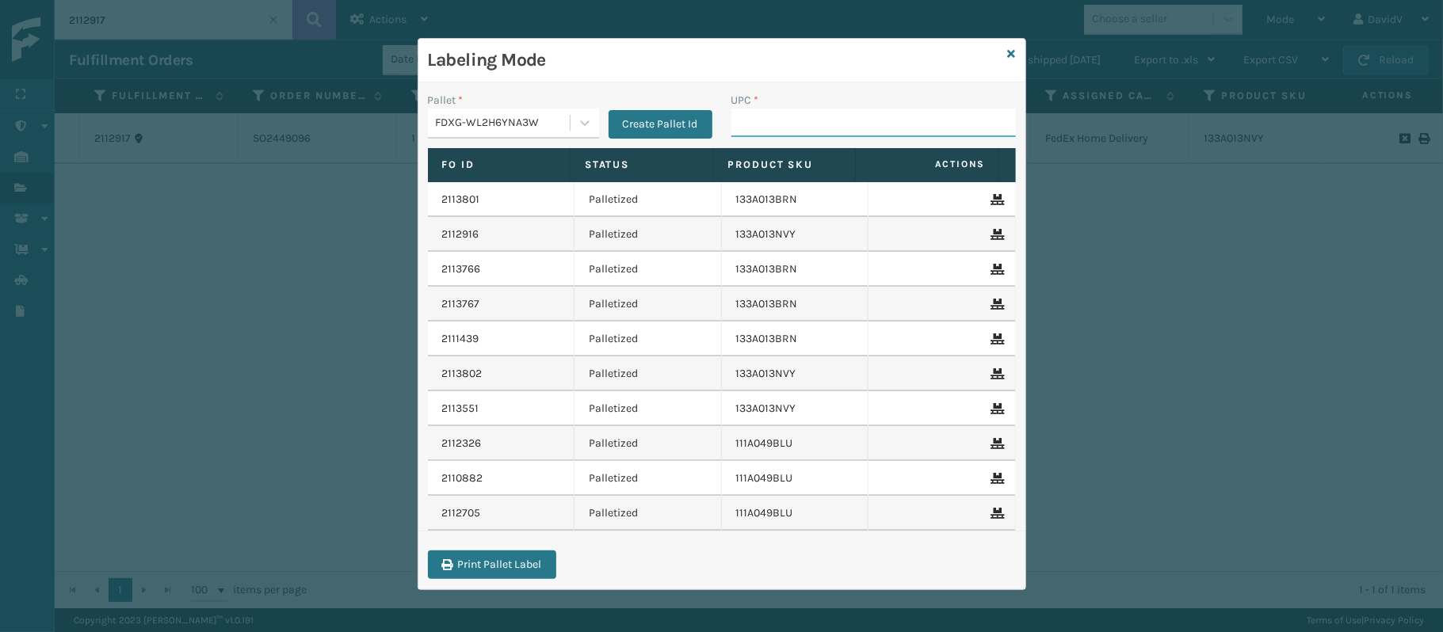
click at [762, 128] on input "UPC *" at bounding box center [873, 123] width 285 height 29
type input "133A013NVY"
click at [1010, 58] on icon at bounding box center [1012, 53] width 8 height 11
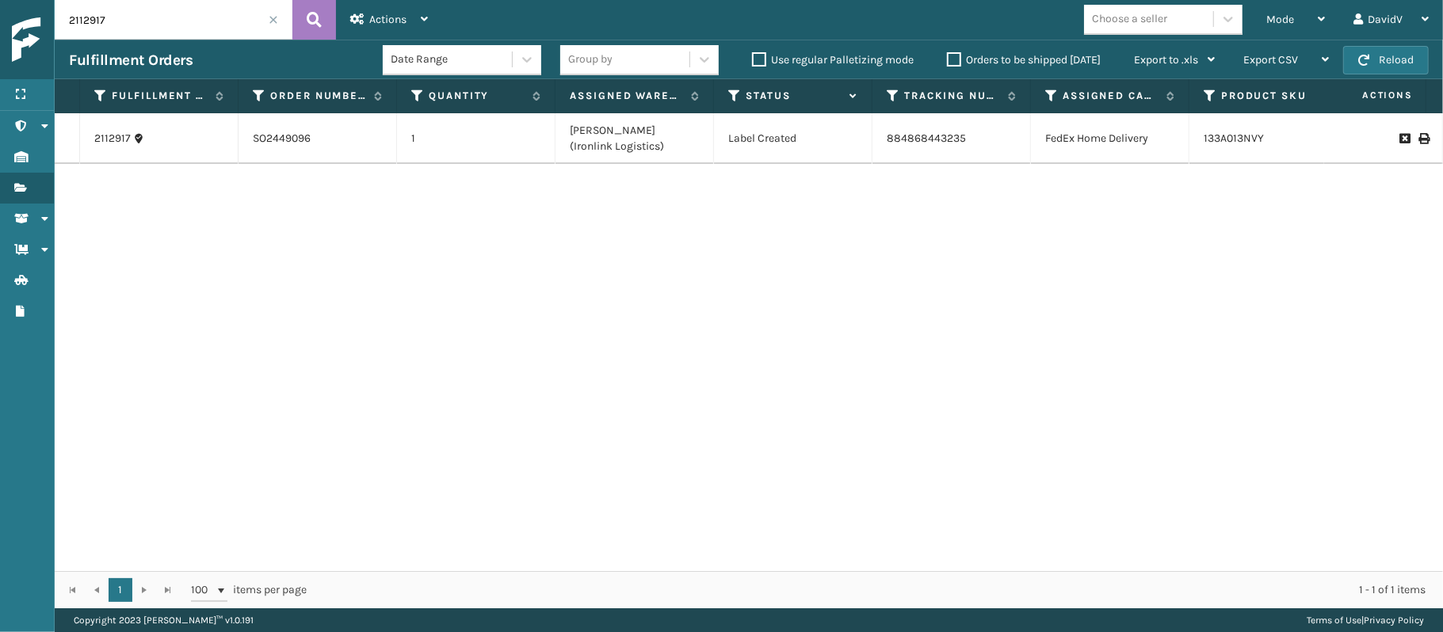
click at [212, 10] on input "2112917" at bounding box center [174, 20] width 238 height 40
click at [1297, 22] on div "Mode" at bounding box center [1295, 20] width 59 height 40
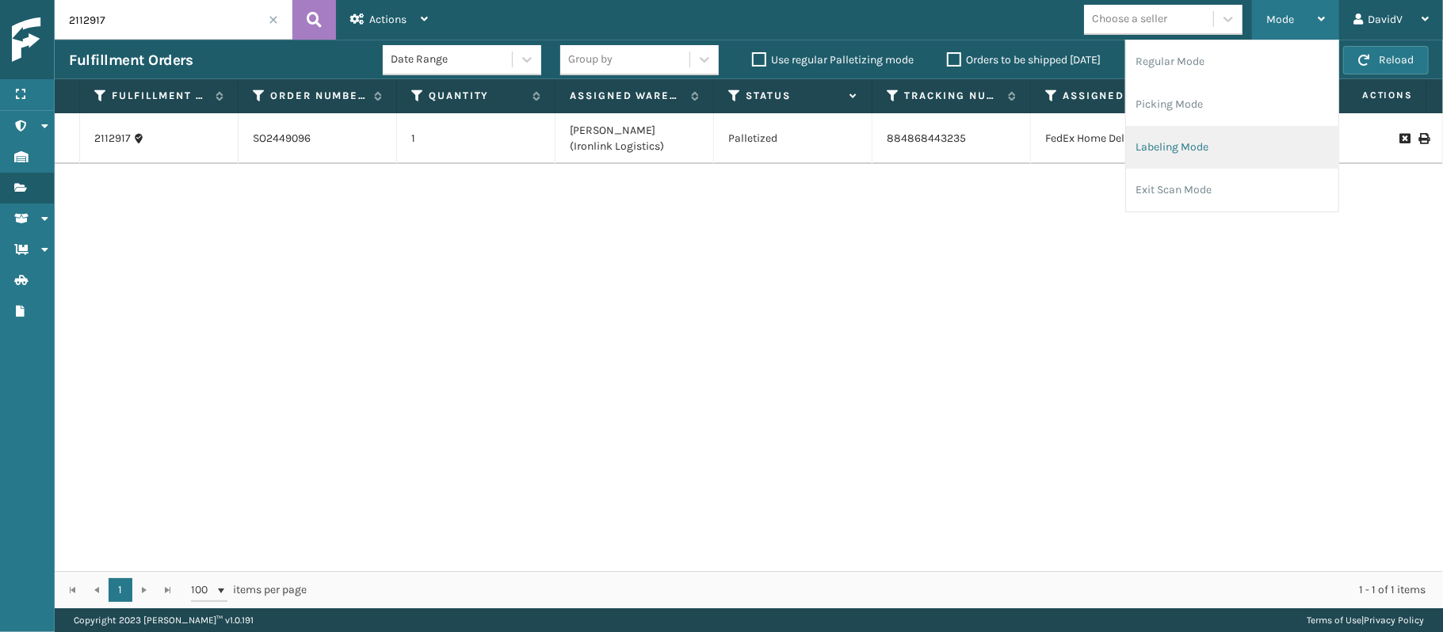
click at [1201, 143] on li "Labeling Mode" at bounding box center [1232, 147] width 212 height 43
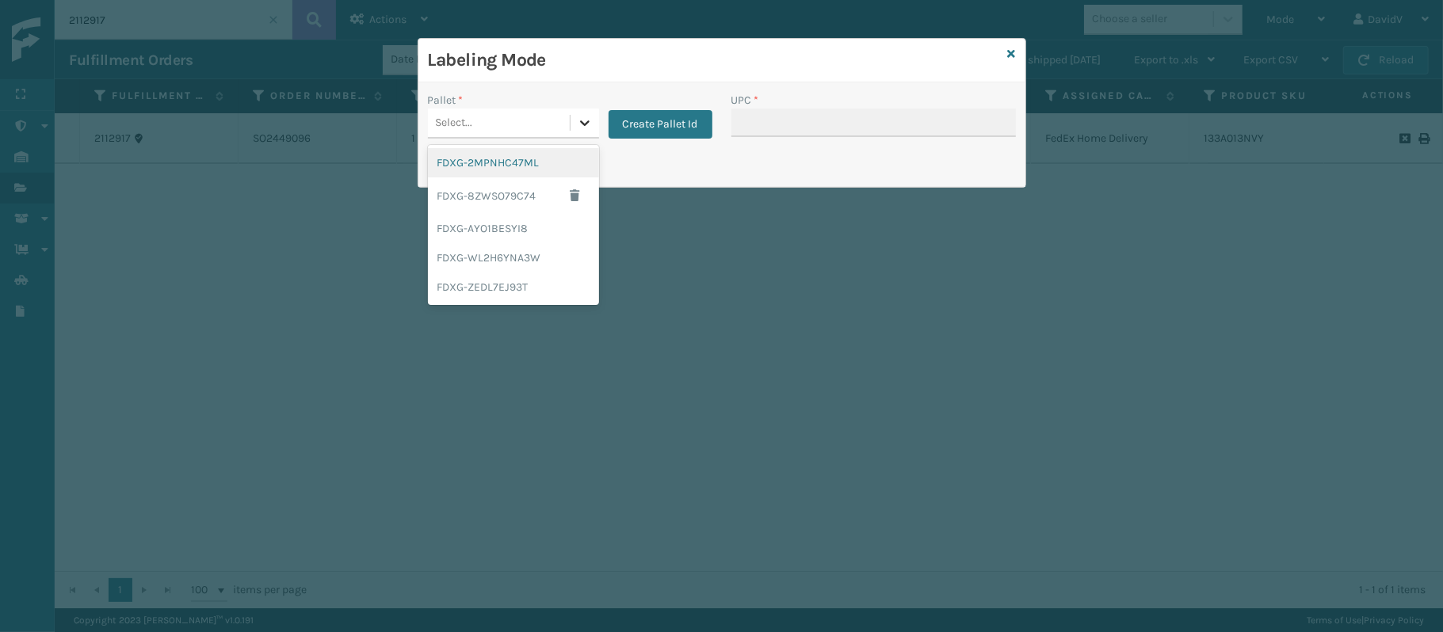
click at [584, 130] on icon at bounding box center [585, 123] width 16 height 16
click at [527, 244] on div "FDXG-WL2H6YNA3W" at bounding box center [513, 257] width 171 height 29
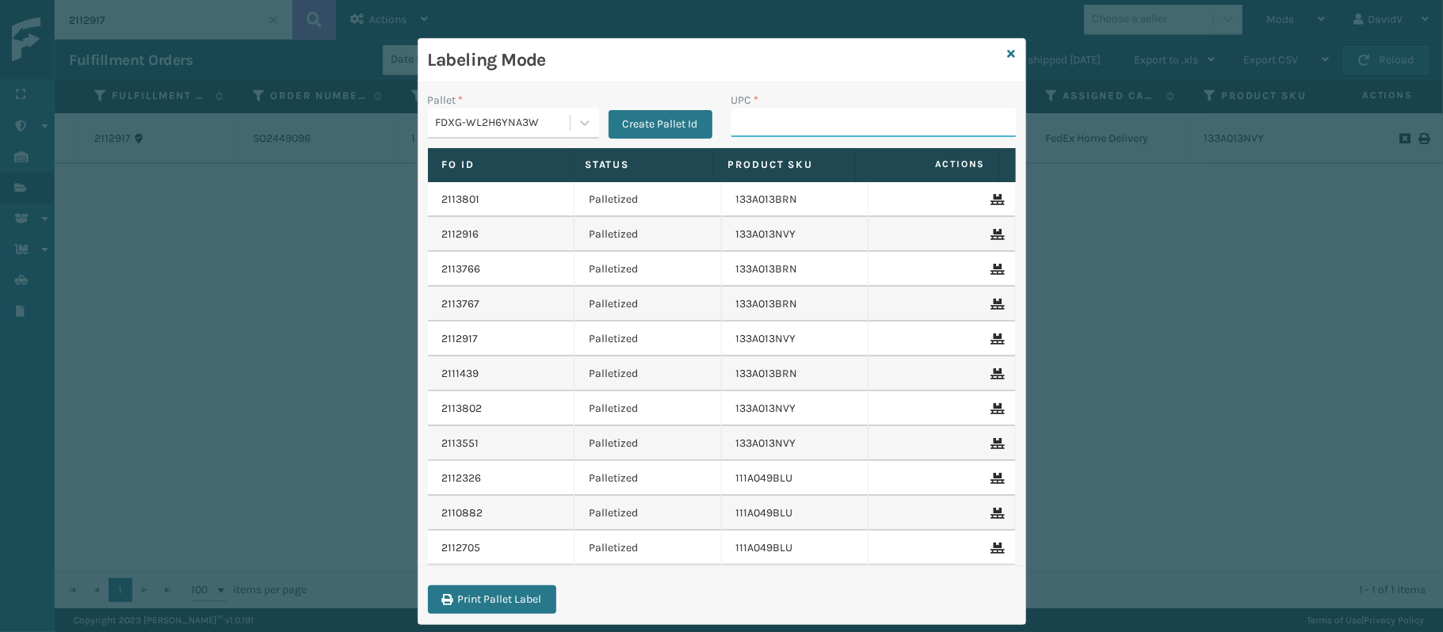
click at [758, 111] on input "UPC *" at bounding box center [873, 123] width 285 height 29
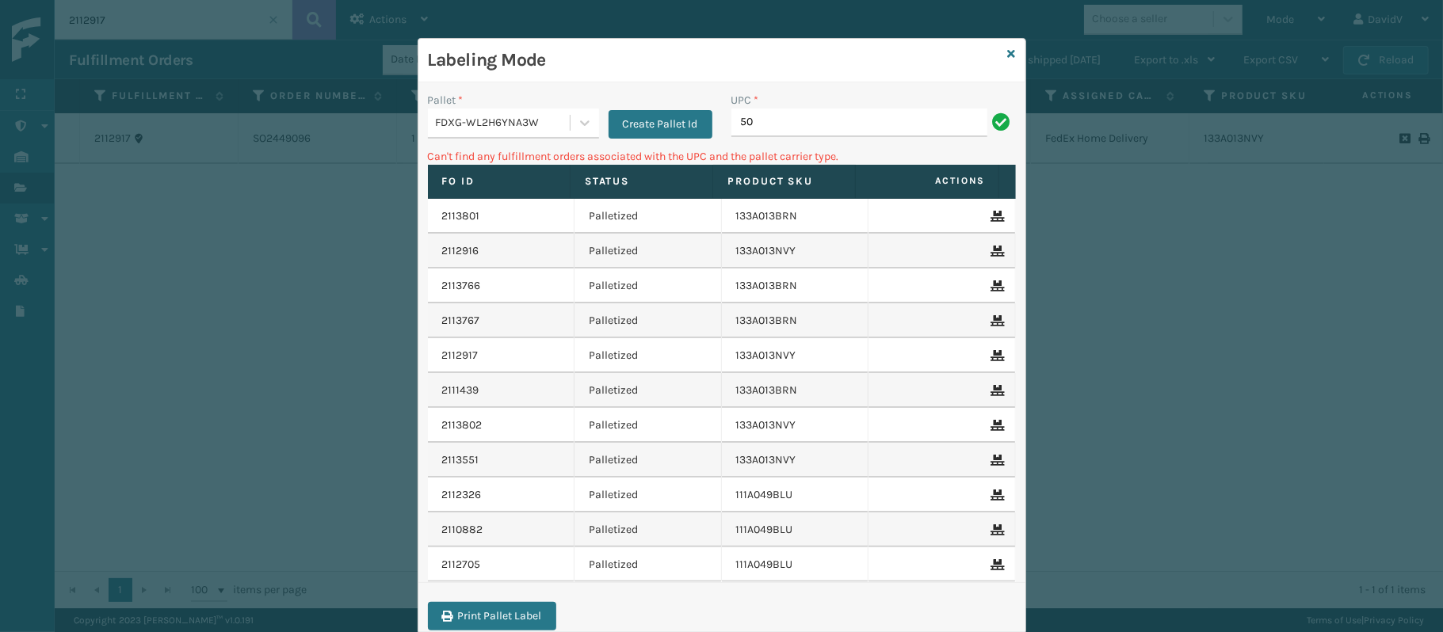
type input "5"
click at [769, 119] on input "CCWENKS3M26DGRA" at bounding box center [859, 123] width 256 height 29
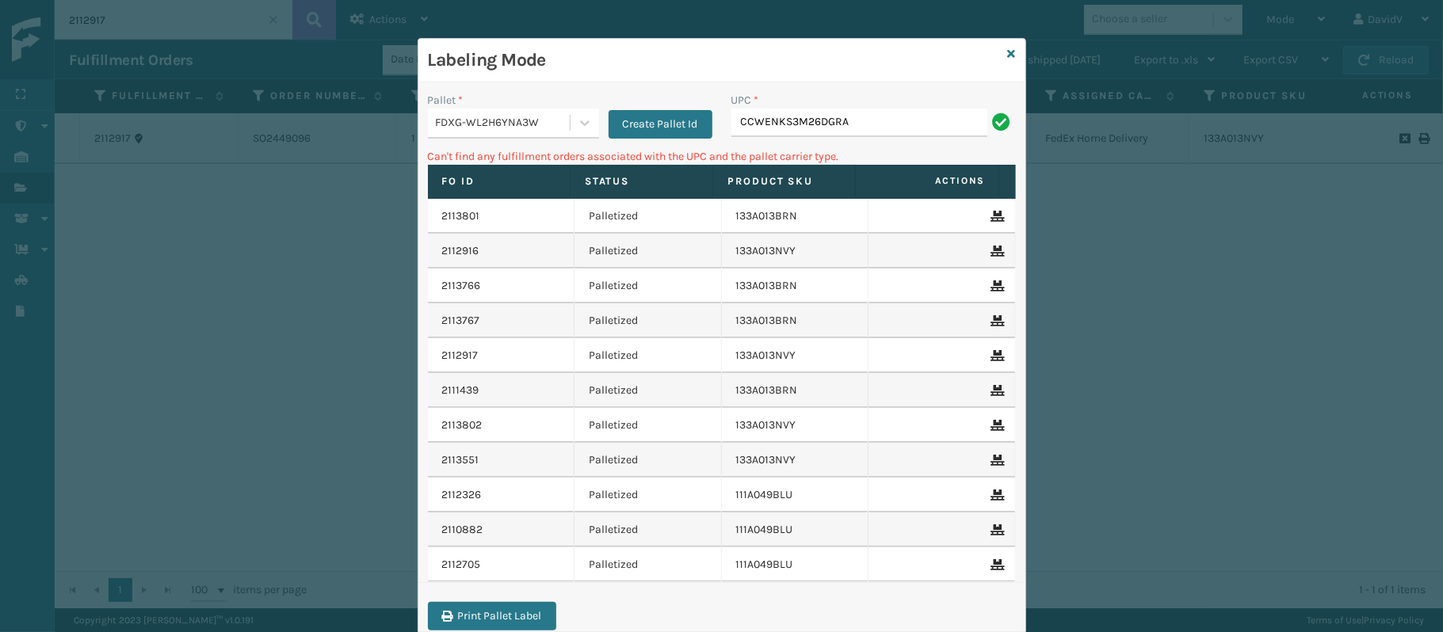
type input "CCWENKS3M26DGRA"
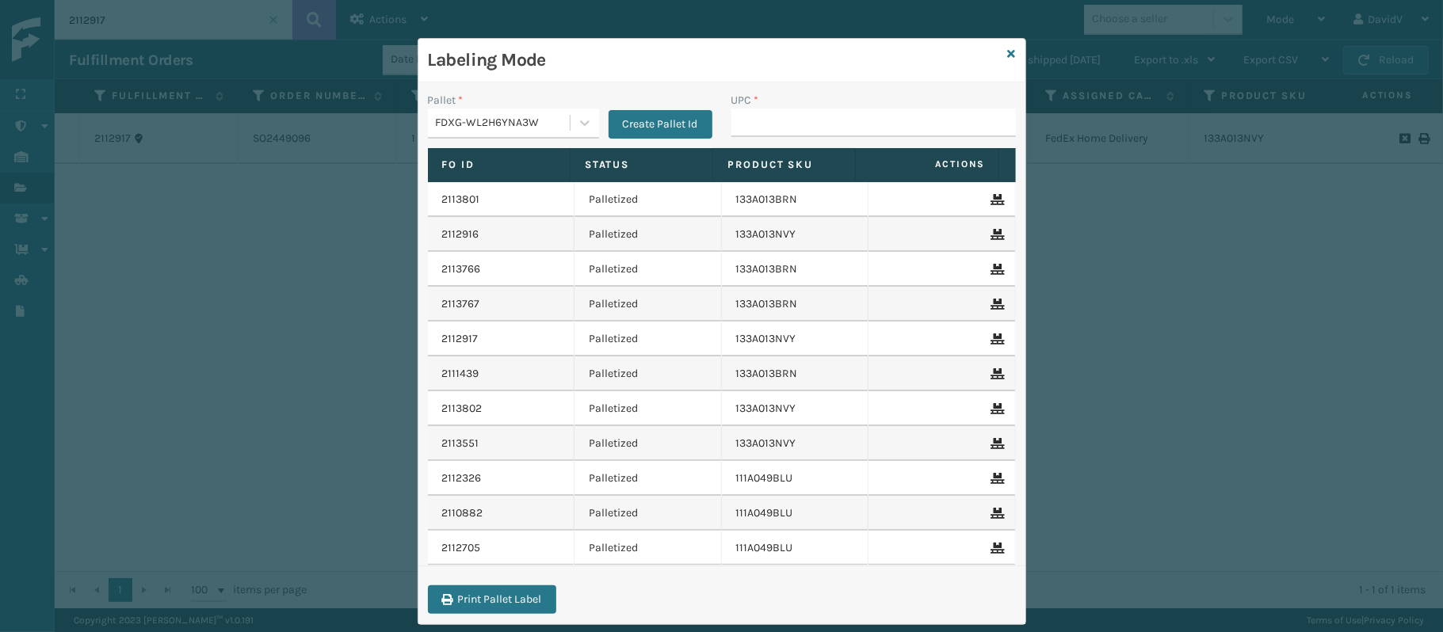
click at [767, 105] on div "UPC *" at bounding box center [873, 100] width 285 height 17
drag, startPoint x: 767, startPoint y: 105, endPoint x: 755, endPoint y: 124, distance: 23.1
click at [755, 124] on div "UPC *" at bounding box center [873, 114] width 285 height 45
click at [755, 124] on input "UPC *" at bounding box center [873, 123] width 285 height 29
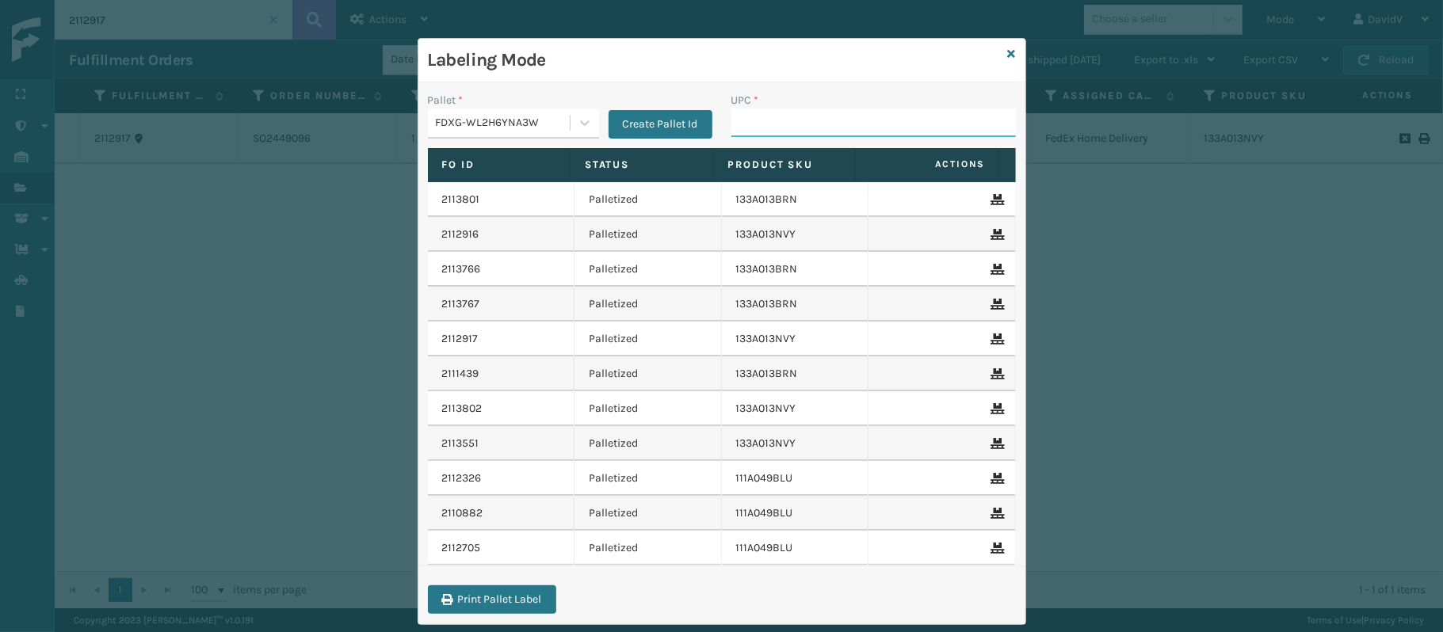
click at [754, 124] on input "UPC *" at bounding box center [873, 123] width 285 height 29
paste input "CCWENKS3M26DGRA"
type input "CCWENKS3M26DGRA"
click at [765, 133] on input "UPC *" at bounding box center [873, 123] width 285 height 29
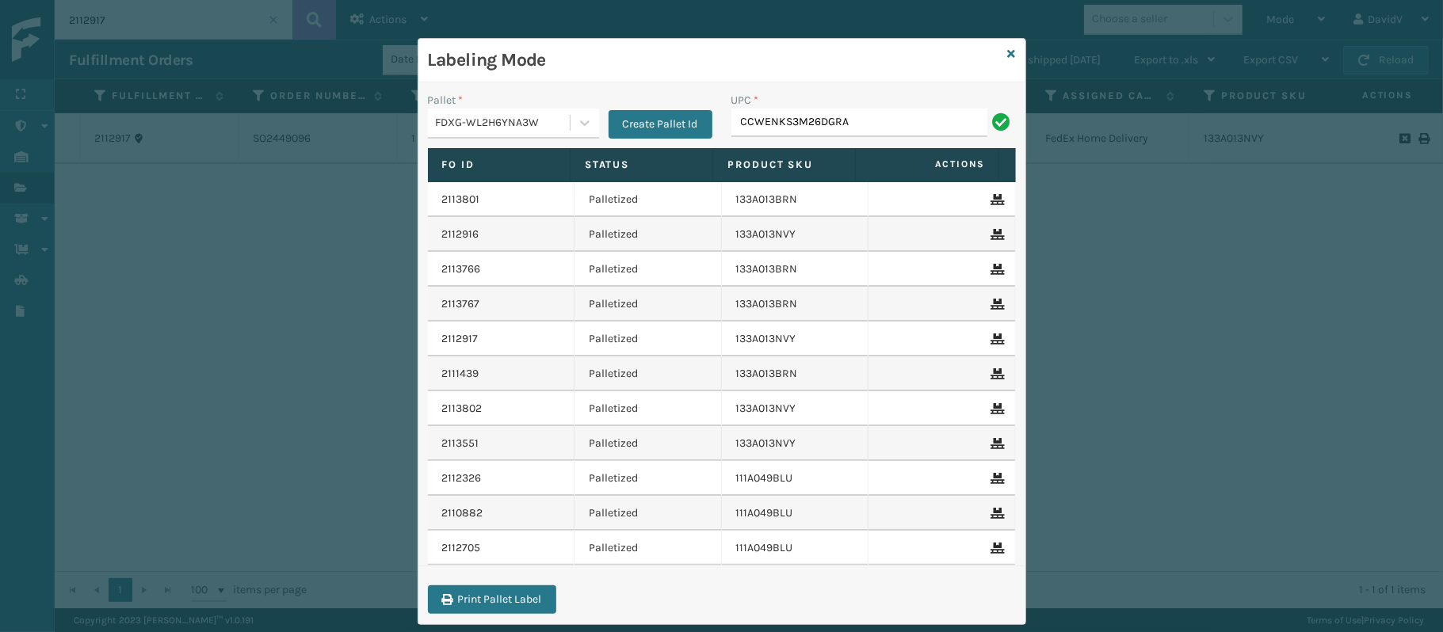
type input "CCWENKS3M26DGRA"
click at [1008, 55] on icon at bounding box center [1012, 53] width 8 height 11
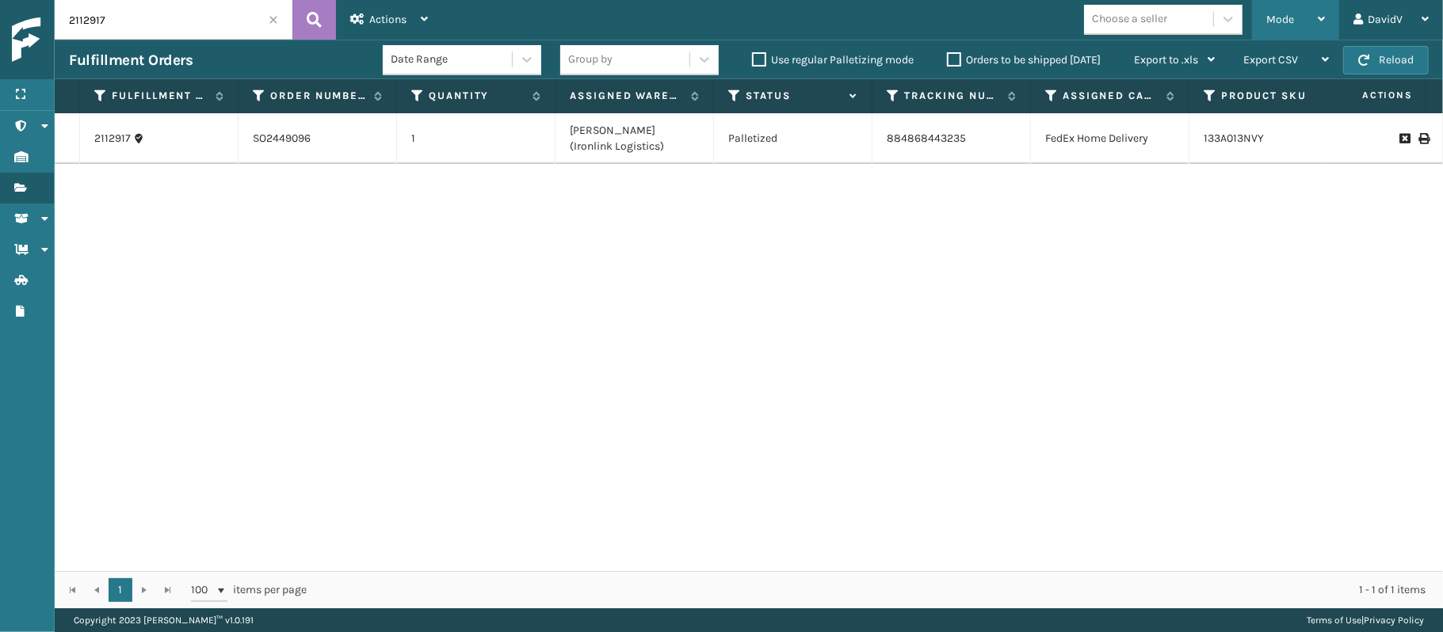
click at [1289, 19] on span "Mode" at bounding box center [1280, 19] width 28 height 13
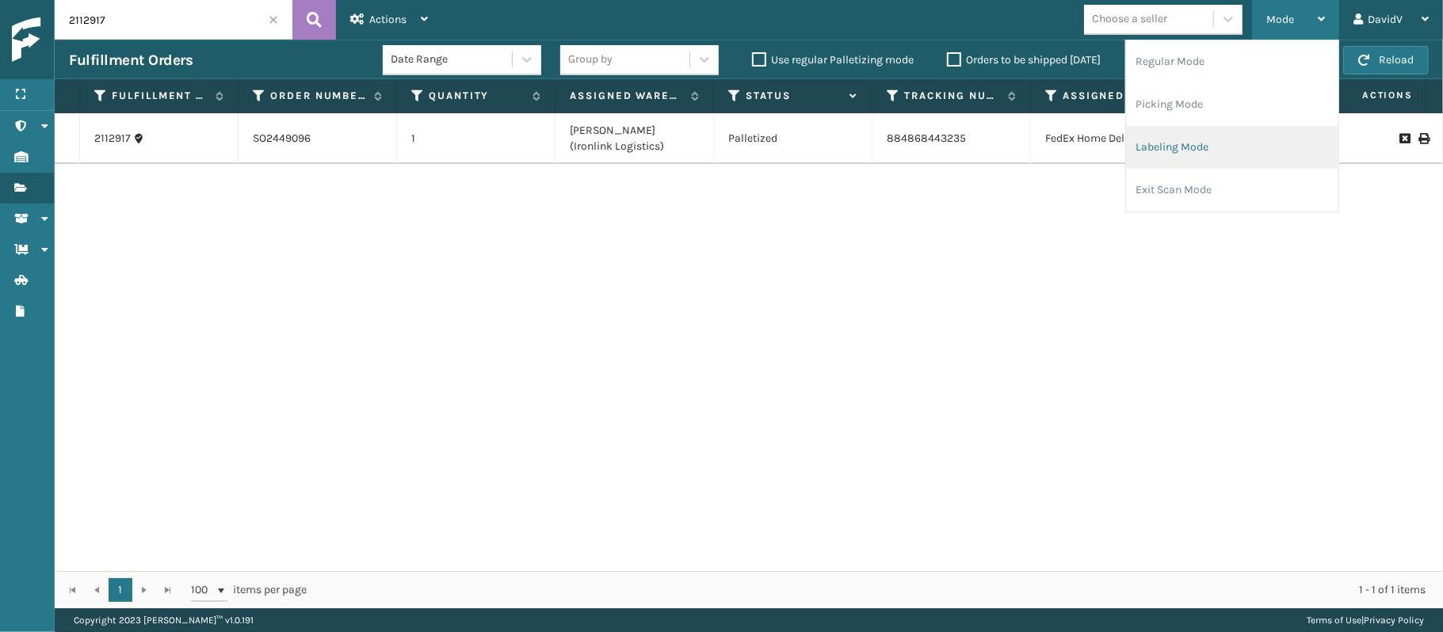
click at [1193, 136] on li "Labeling Mode" at bounding box center [1232, 147] width 212 height 43
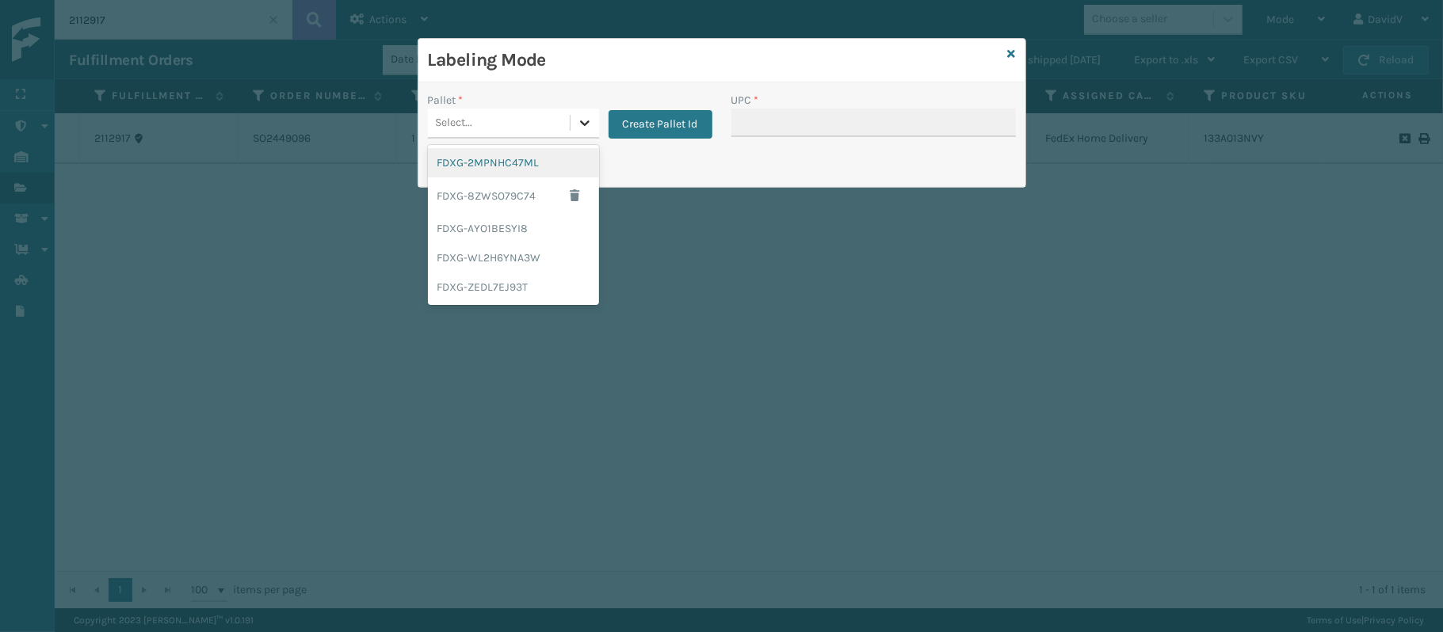
click at [590, 121] on icon at bounding box center [585, 123] width 16 height 16
click at [518, 189] on div "FDXG-8ZWSO79C74" at bounding box center [513, 196] width 171 height 36
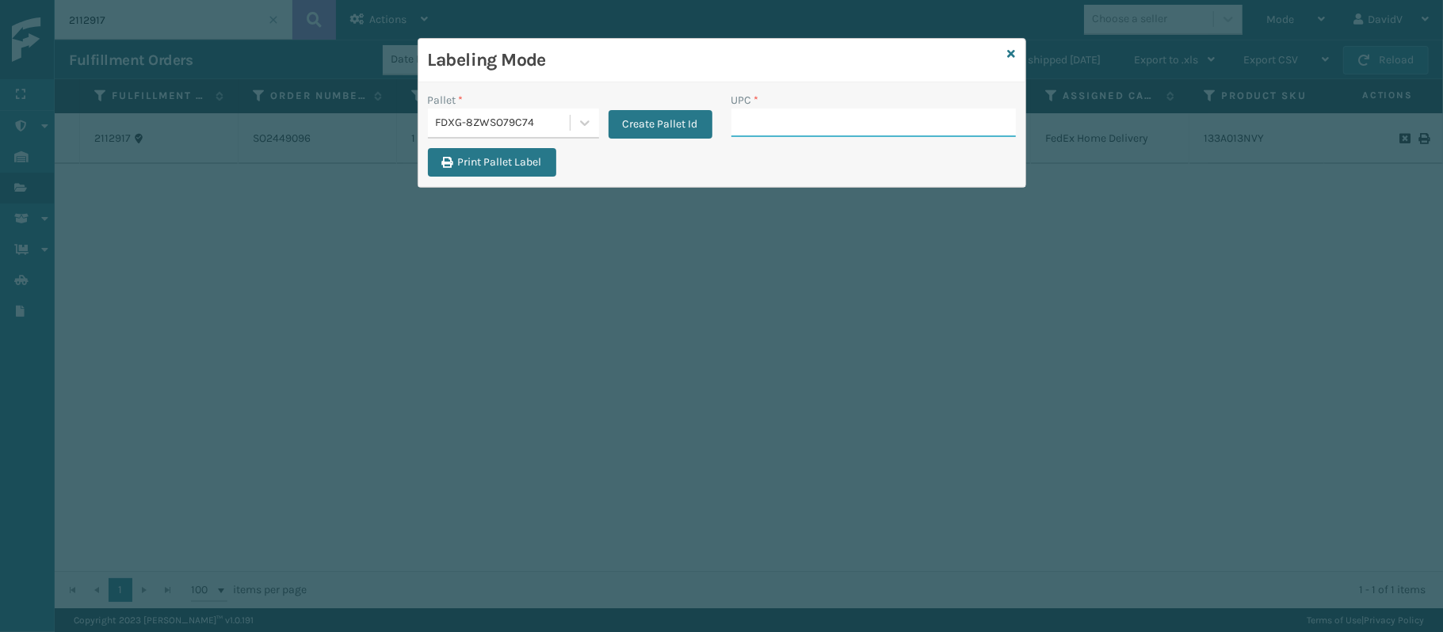
click at [765, 115] on input "UPC *" at bounding box center [873, 123] width 285 height 29
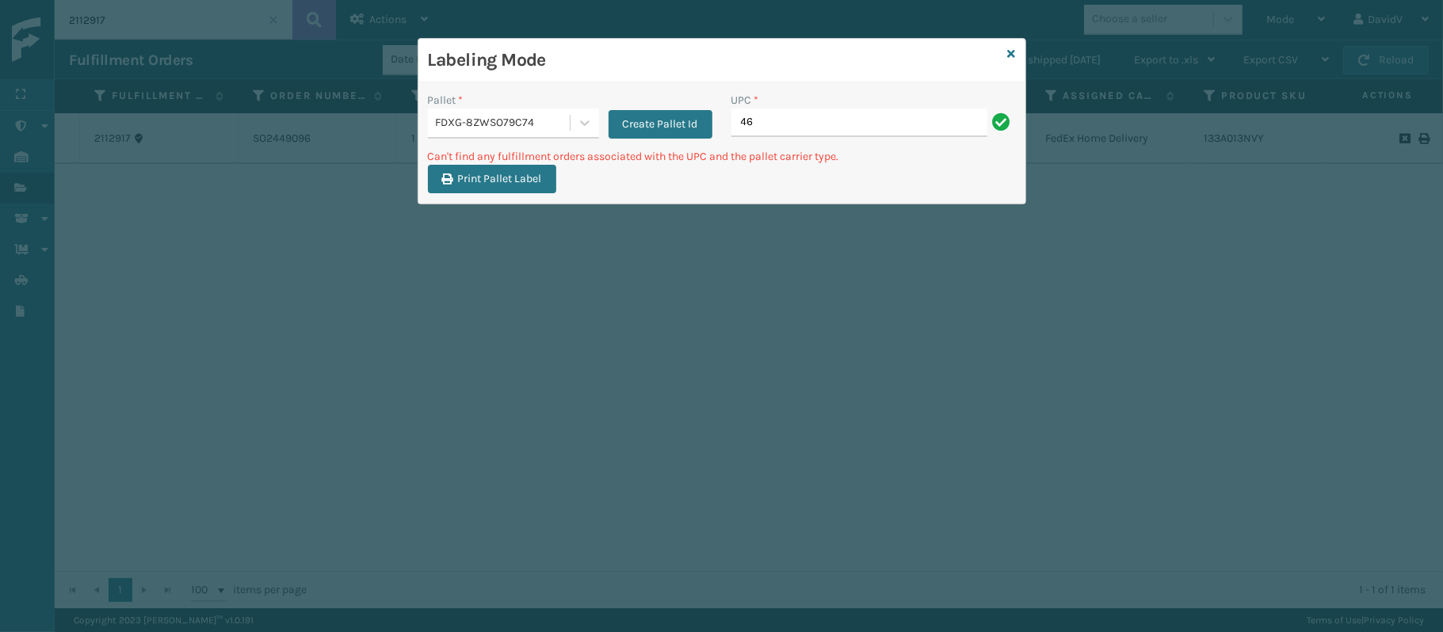
type input "4"
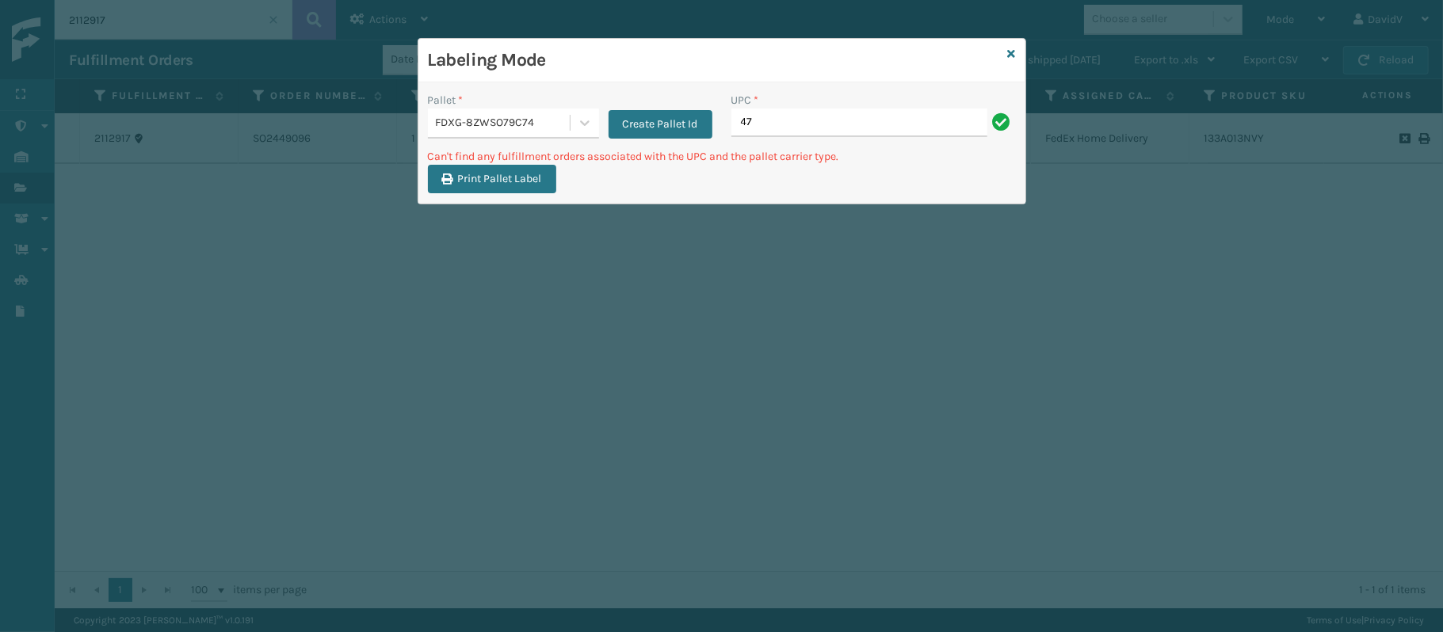
type input "4"
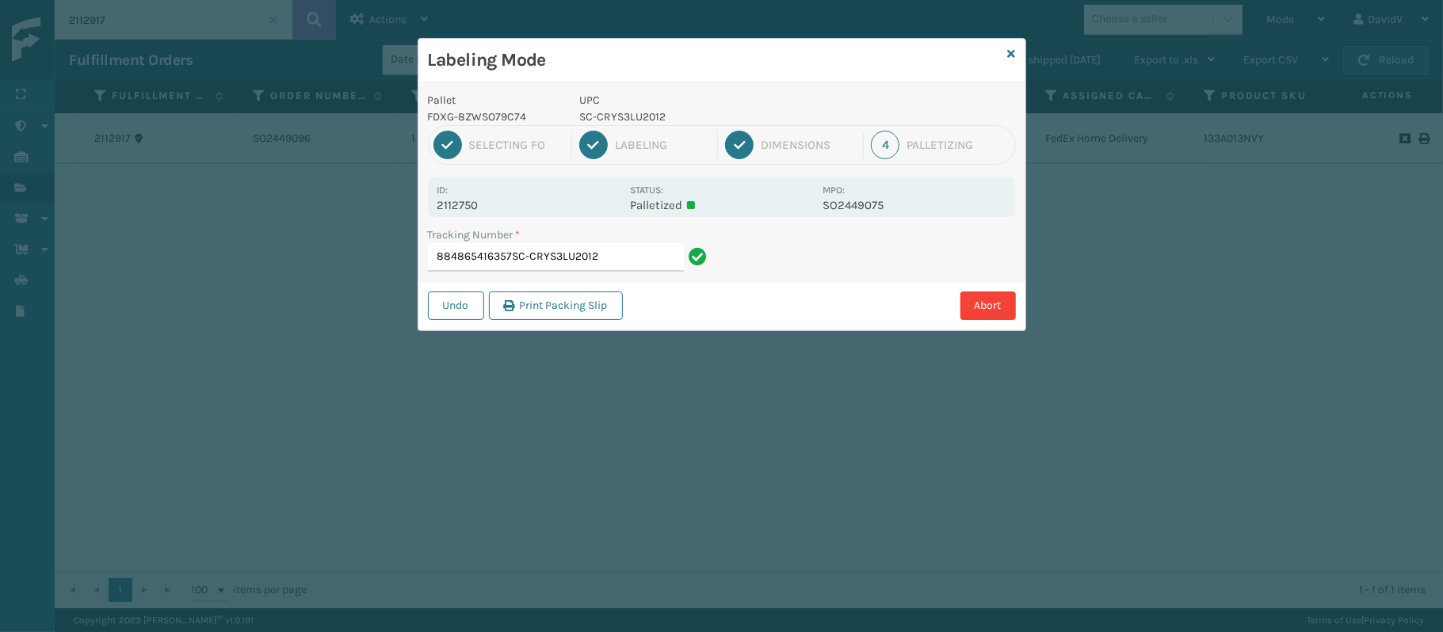
type input "884865416357SC-CRYS3LU2012"
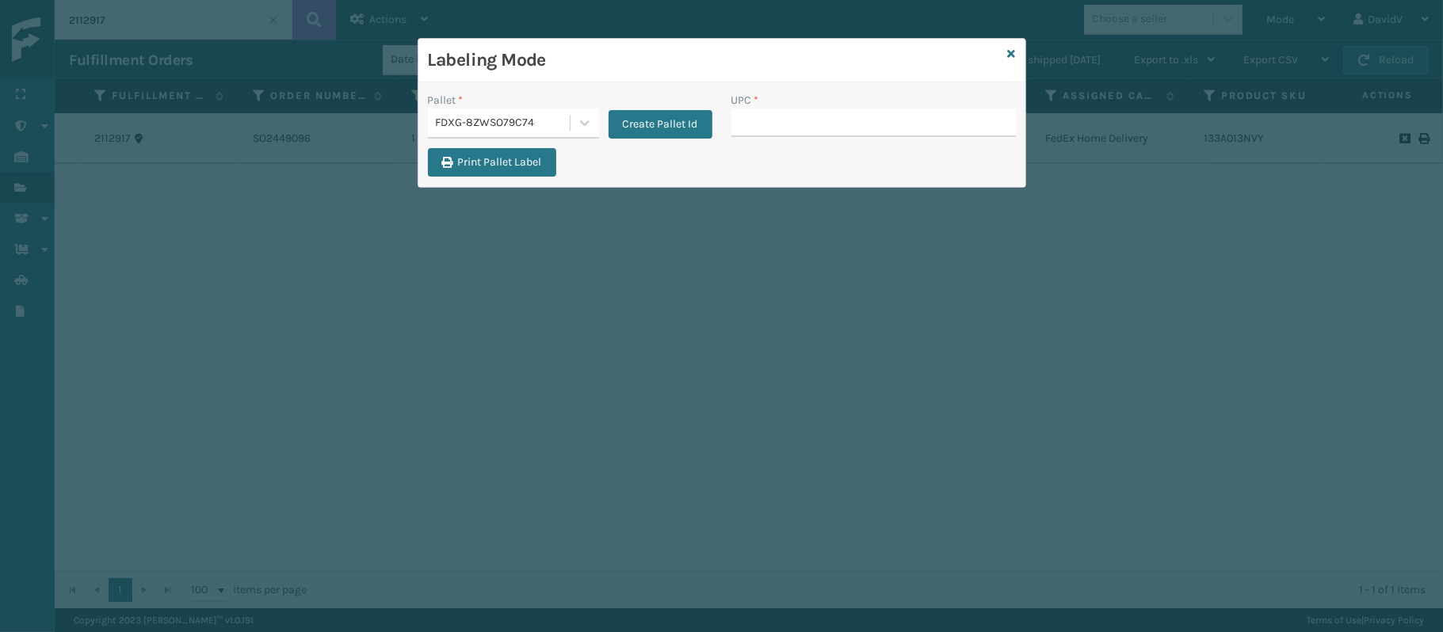
drag, startPoint x: 1005, startPoint y: 43, endPoint x: 1015, endPoint y: 59, distance: 18.9
click at [1015, 59] on div "Labeling Mode" at bounding box center [721, 61] width 607 height 44
drag, startPoint x: 1015, startPoint y: 59, endPoint x: 1010, endPoint y: 51, distance: 9.7
click at [1010, 51] on div "Labeling Mode Pallet * FDXG-8ZWSO79C74 Create Pallet Id UPC * Print Pallet Label" at bounding box center [722, 113] width 609 height 150
click at [1010, 51] on icon at bounding box center [1012, 53] width 8 height 11
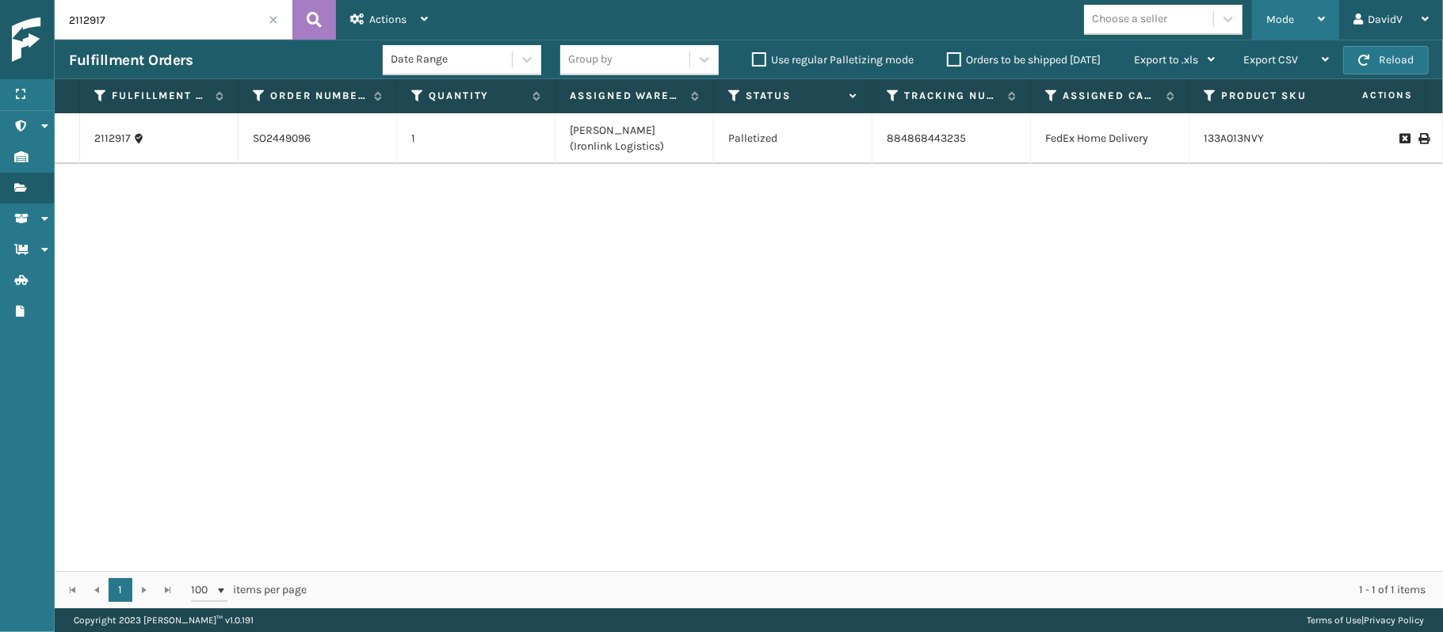
click at [1298, 16] on div "Mode" at bounding box center [1295, 20] width 59 height 40
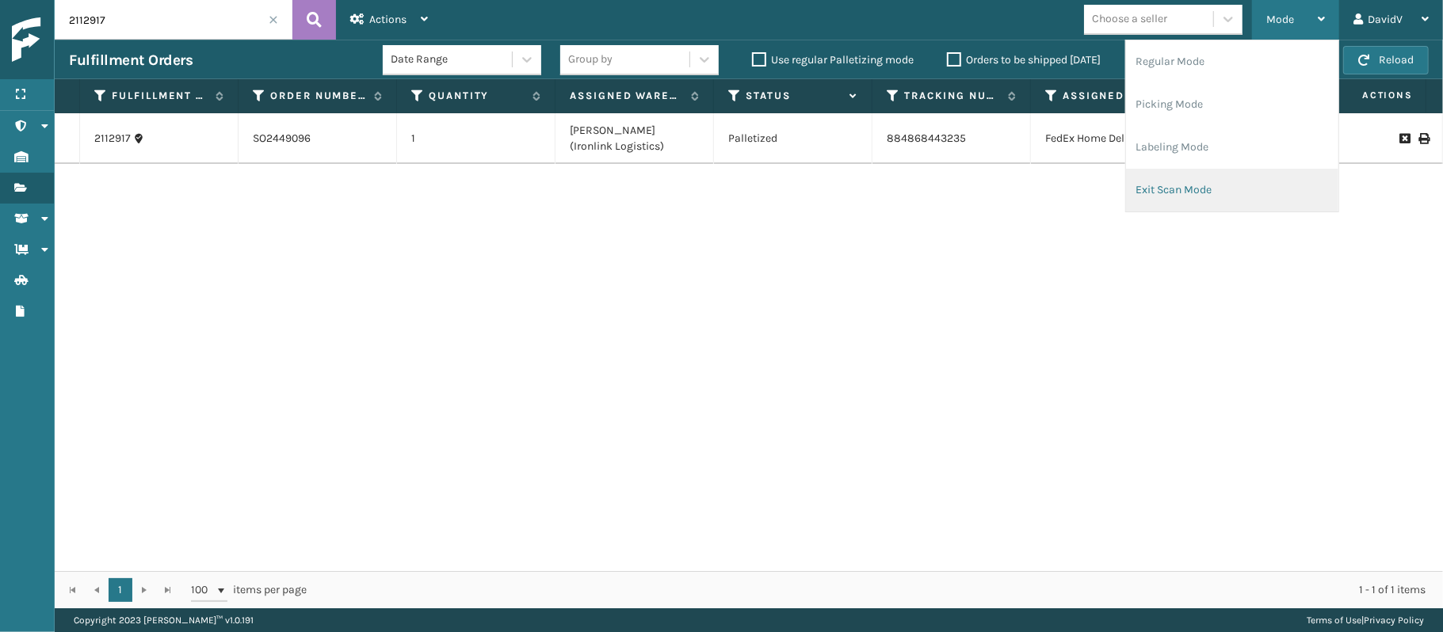
click at [1186, 190] on li "Exit Scan Mode" at bounding box center [1232, 190] width 212 height 43
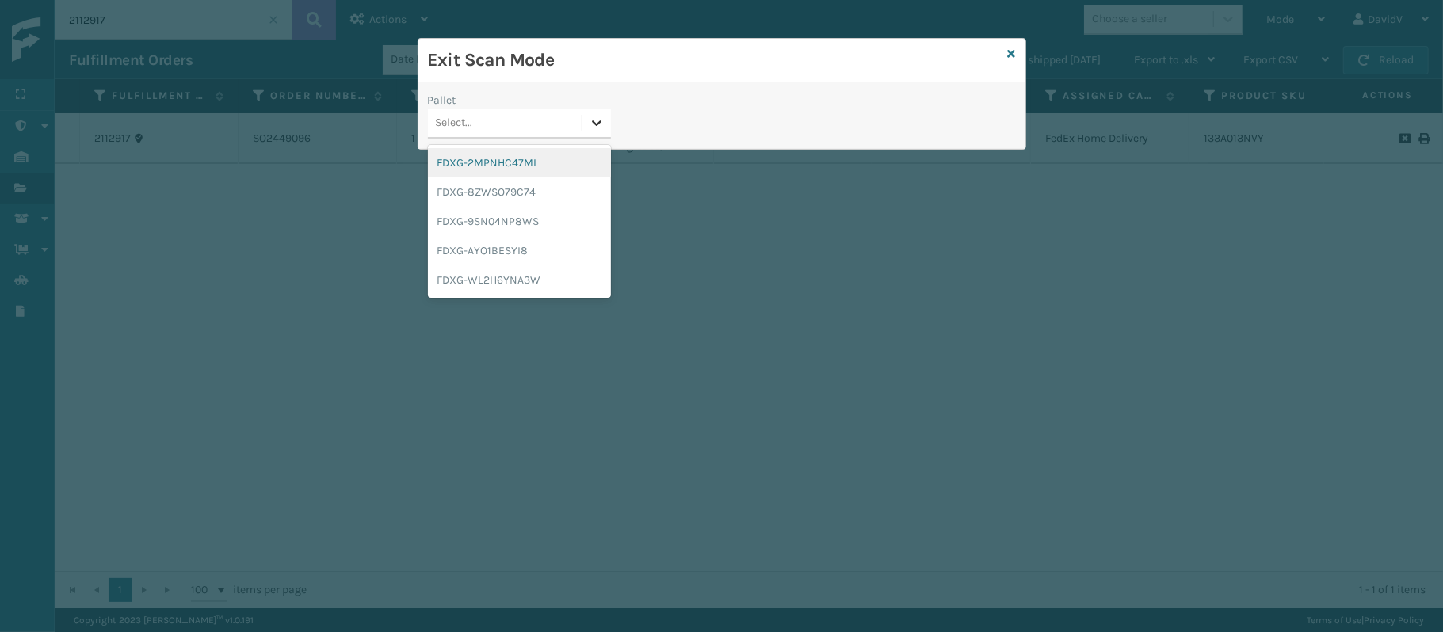
click at [586, 124] on div at bounding box center [596, 123] width 29 height 29
click at [548, 188] on div "FDXG-8ZWSO79C74" at bounding box center [519, 192] width 183 height 29
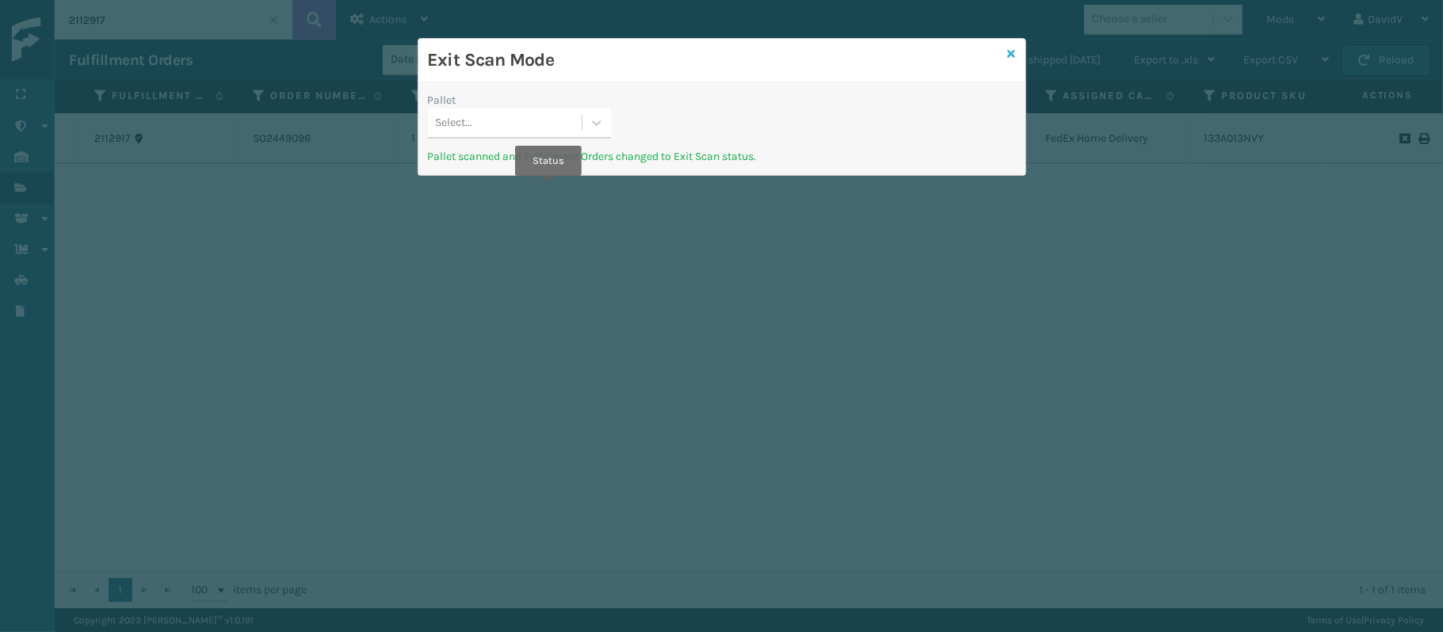
click at [1011, 52] on icon at bounding box center [1012, 53] width 8 height 11
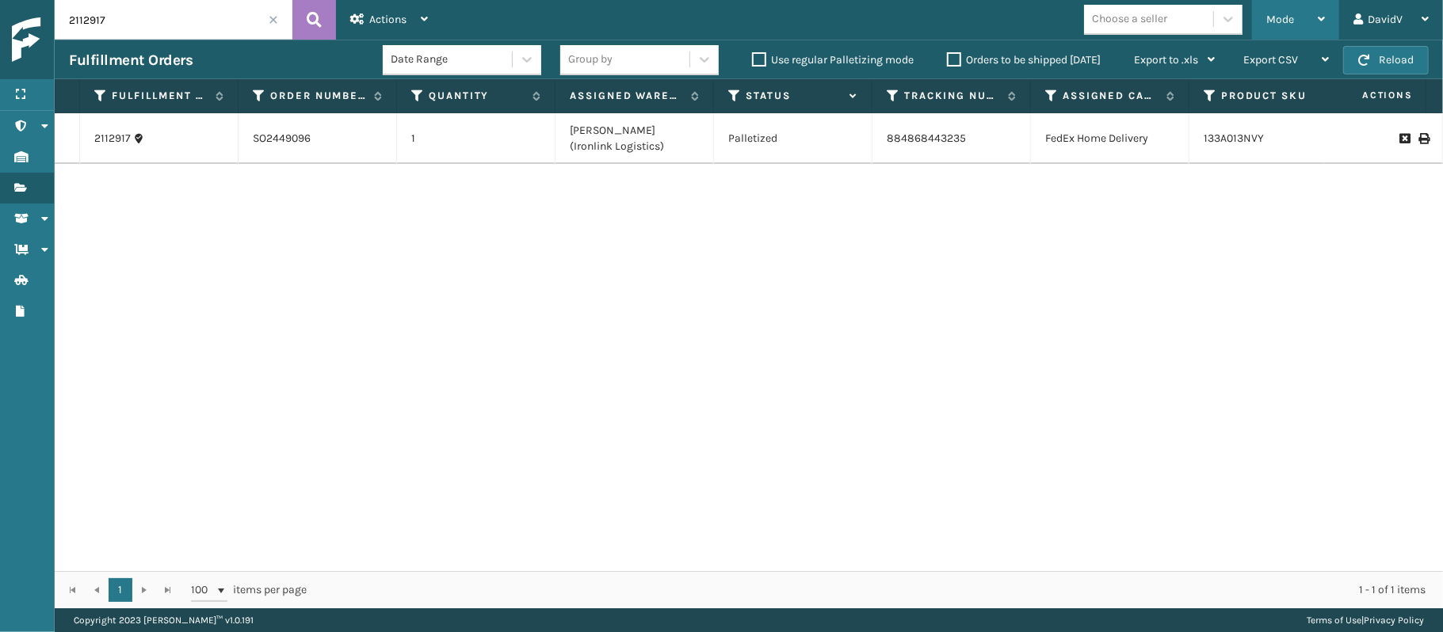
click at [1276, 19] on span "Mode" at bounding box center [1280, 19] width 28 height 13
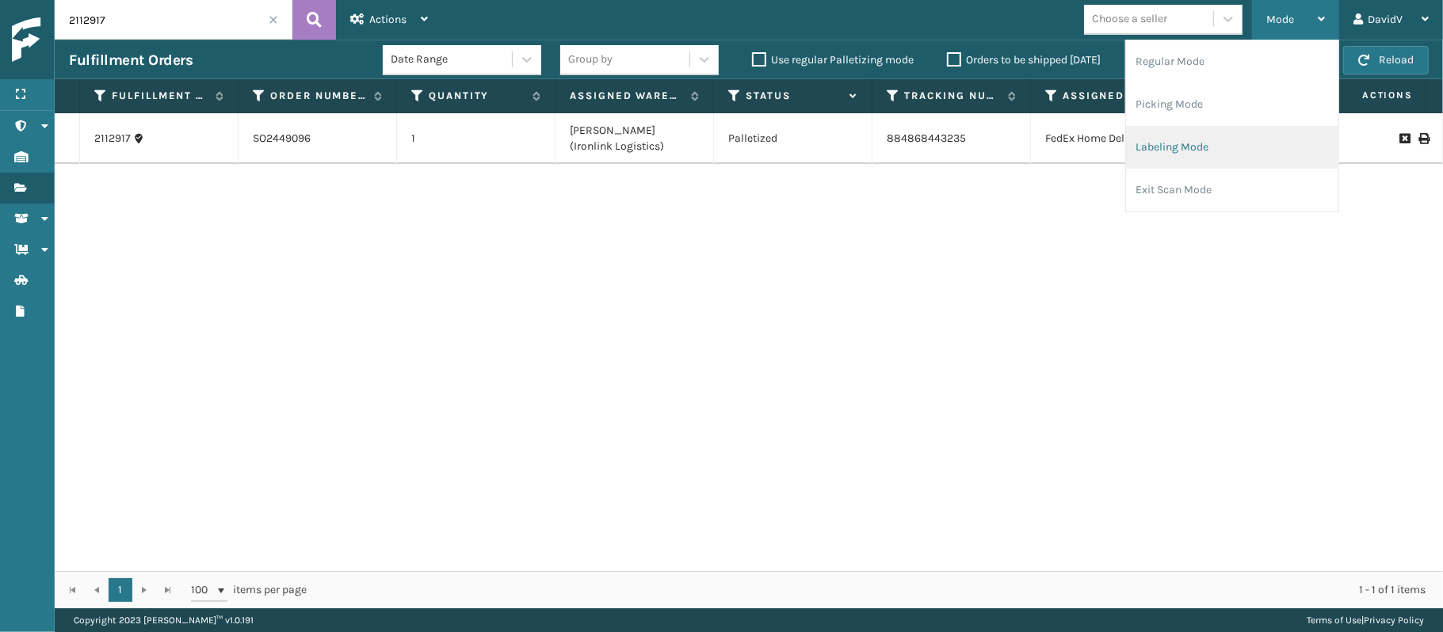
click at [1174, 147] on li "Labeling Mode" at bounding box center [1232, 147] width 212 height 43
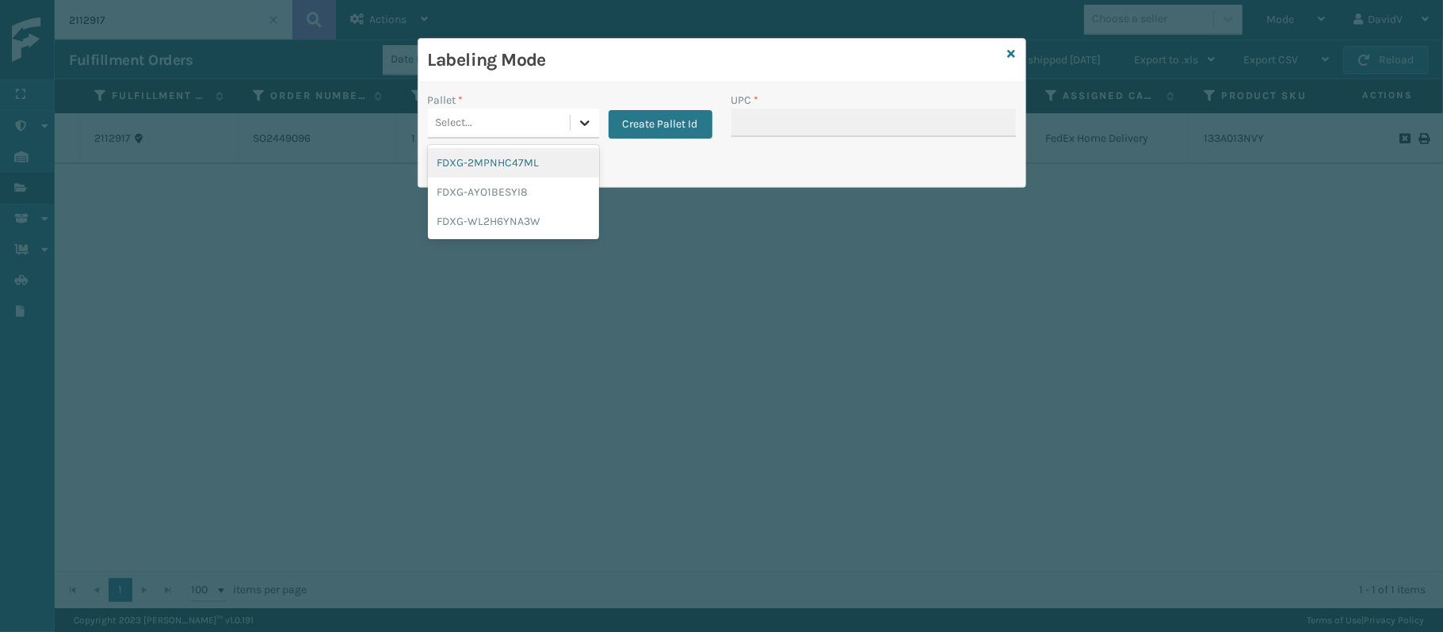
click at [584, 130] on icon at bounding box center [585, 123] width 16 height 16
click at [540, 211] on div "FDXG-WL2H6YNA3W" at bounding box center [513, 221] width 171 height 29
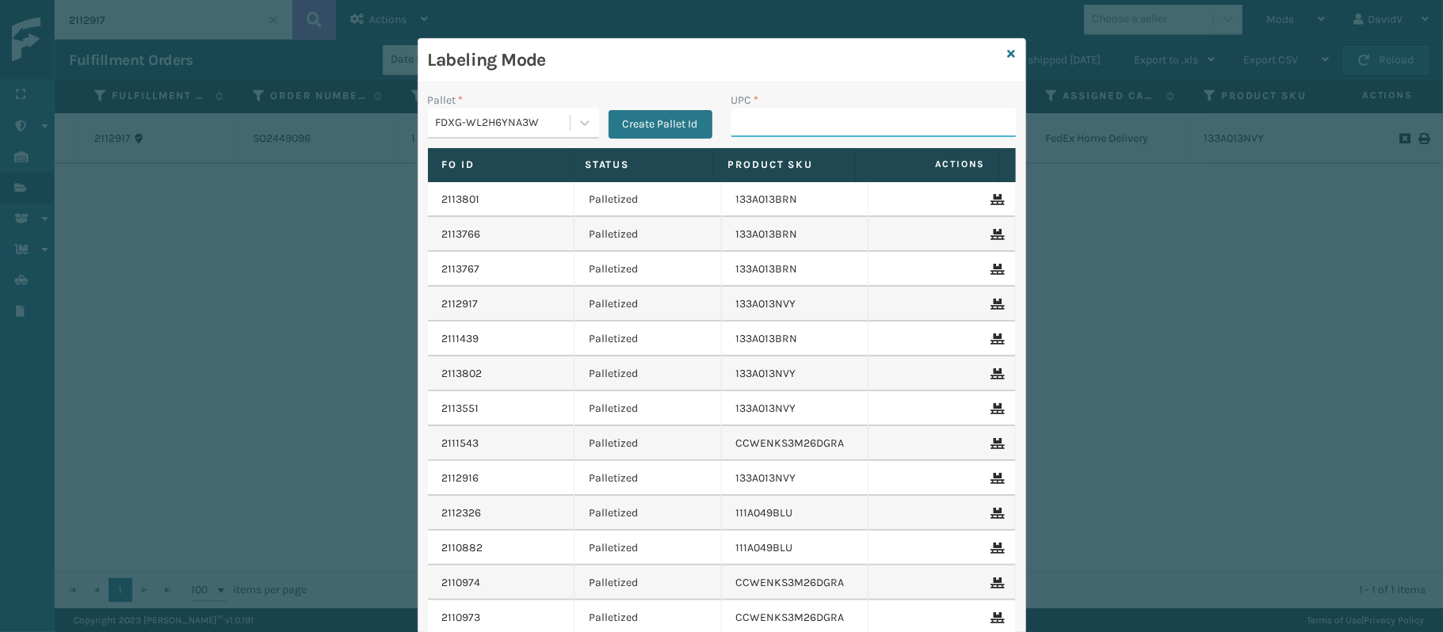
click at [731, 122] on input "UPC *" at bounding box center [873, 123] width 285 height 29
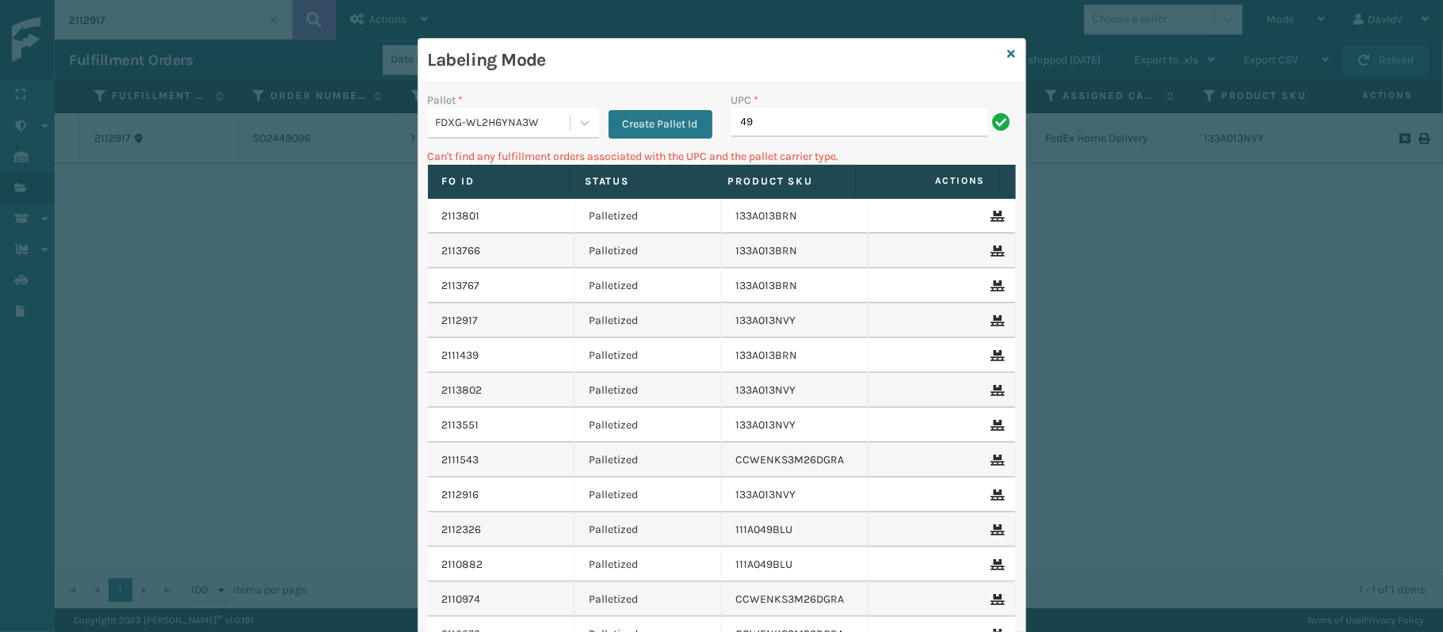
type input "4"
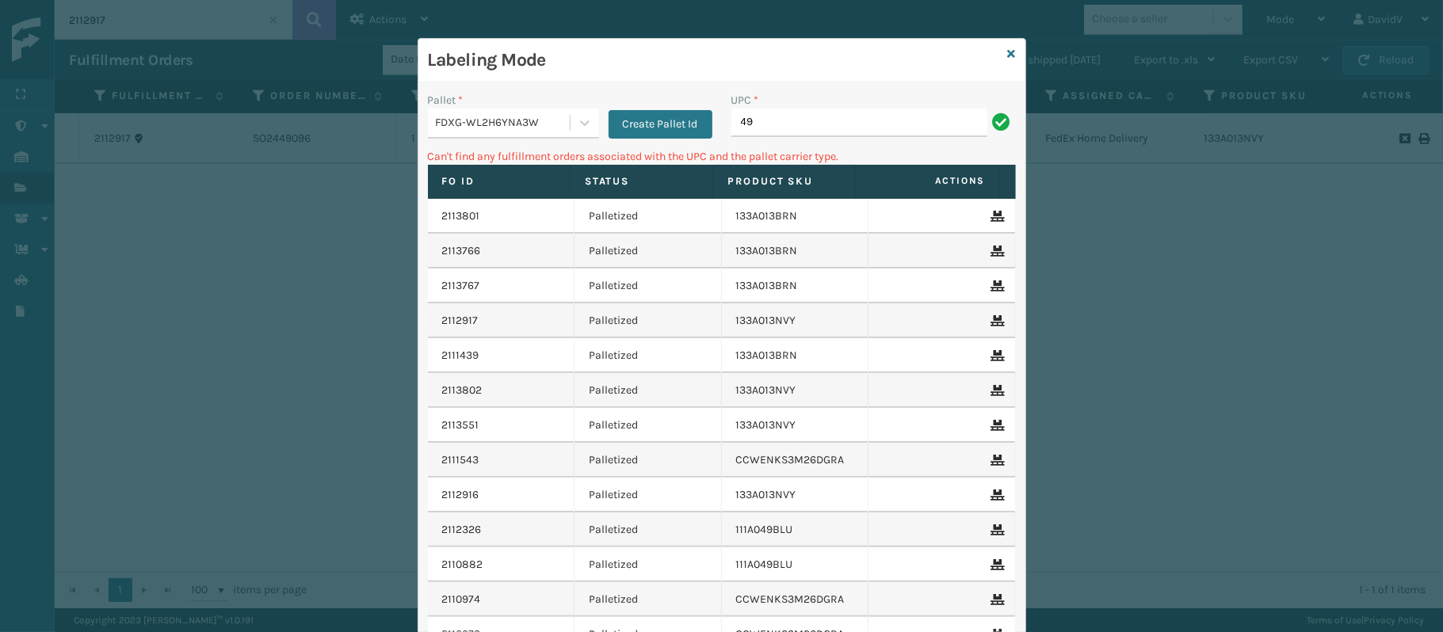
type input "4"
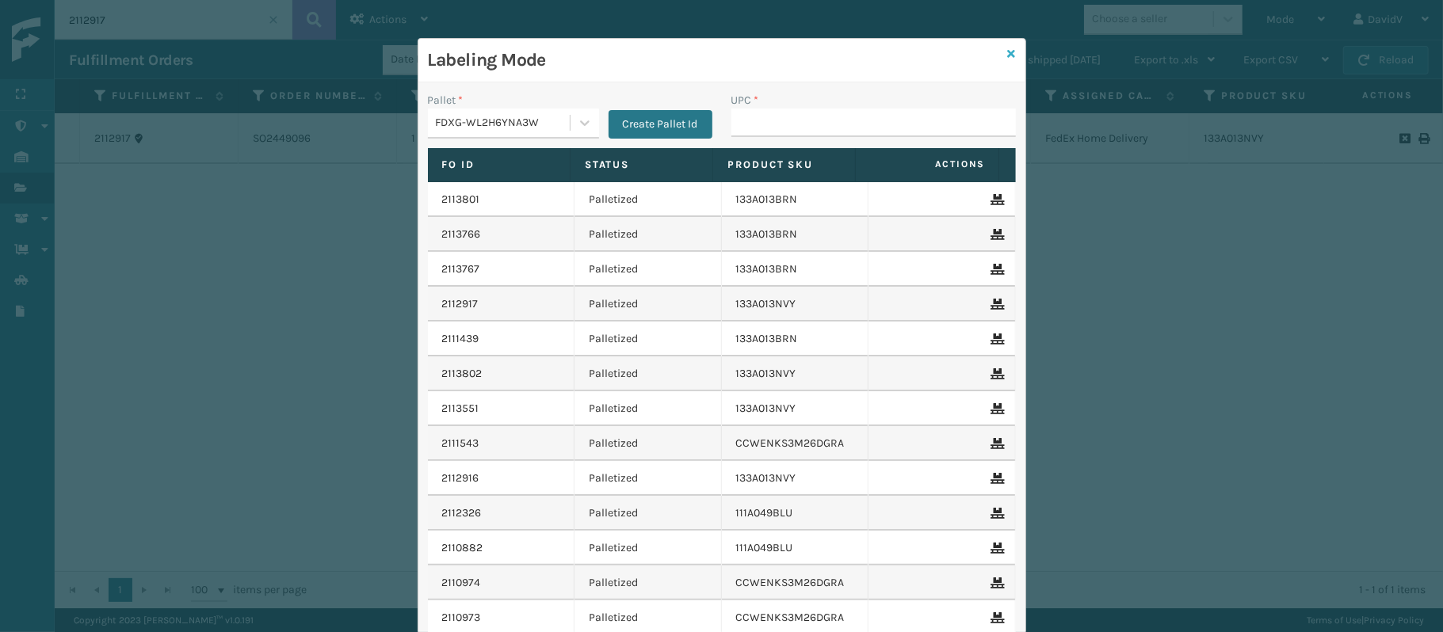
click at [1008, 49] on icon at bounding box center [1012, 53] width 8 height 11
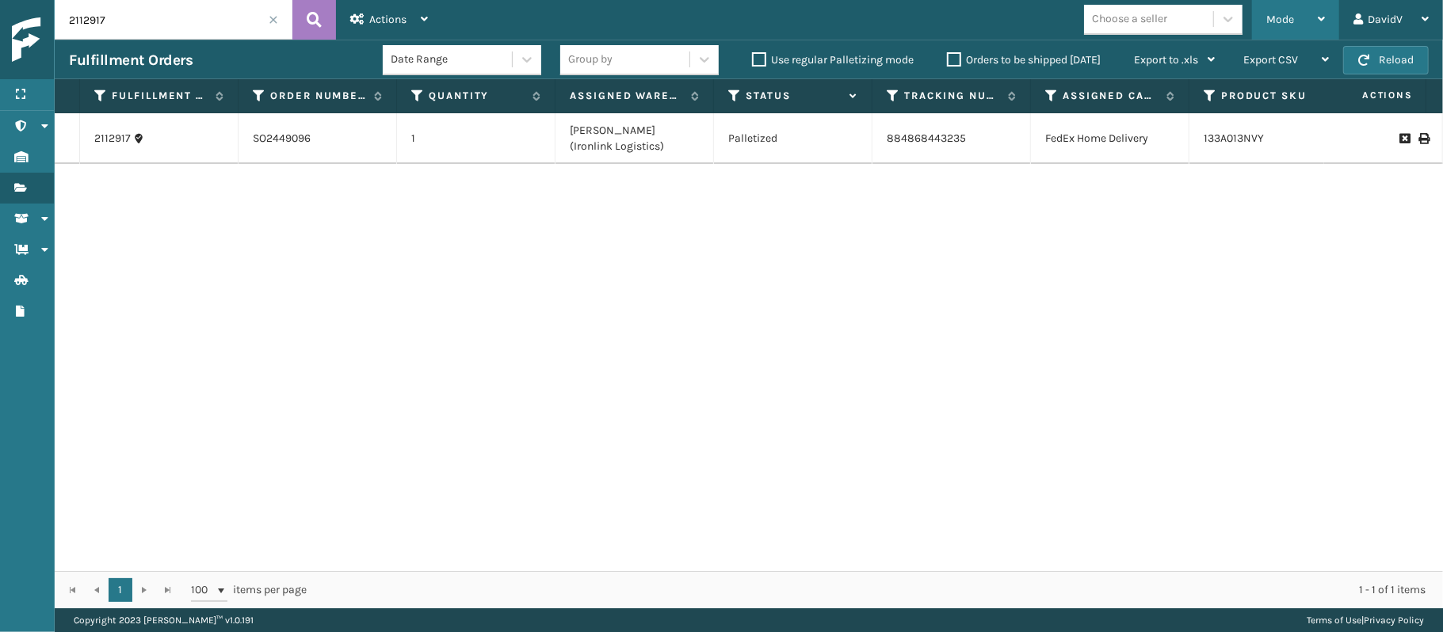
click at [1263, 32] on div "Mode Regular Mode Picking Mode Labeling Mode Exit Scan Mode" at bounding box center [1295, 20] width 87 height 40
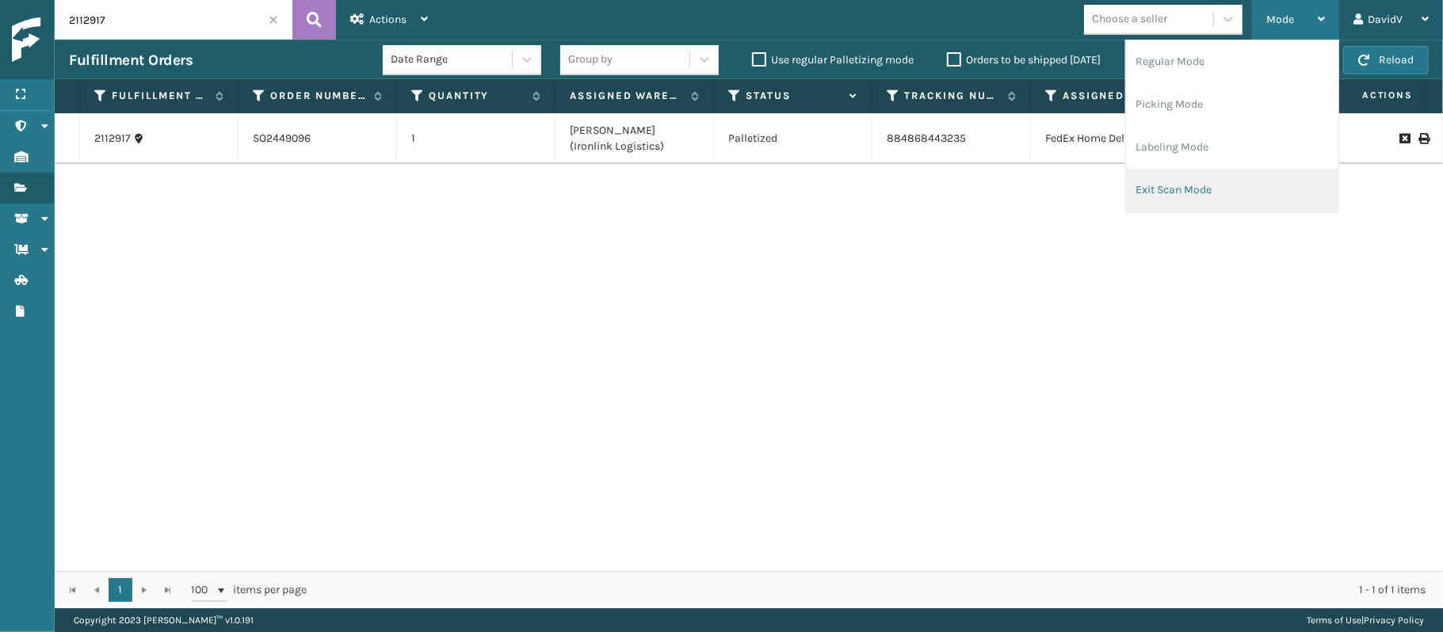
click at [1152, 181] on li "Exit Scan Mode" at bounding box center [1232, 190] width 212 height 43
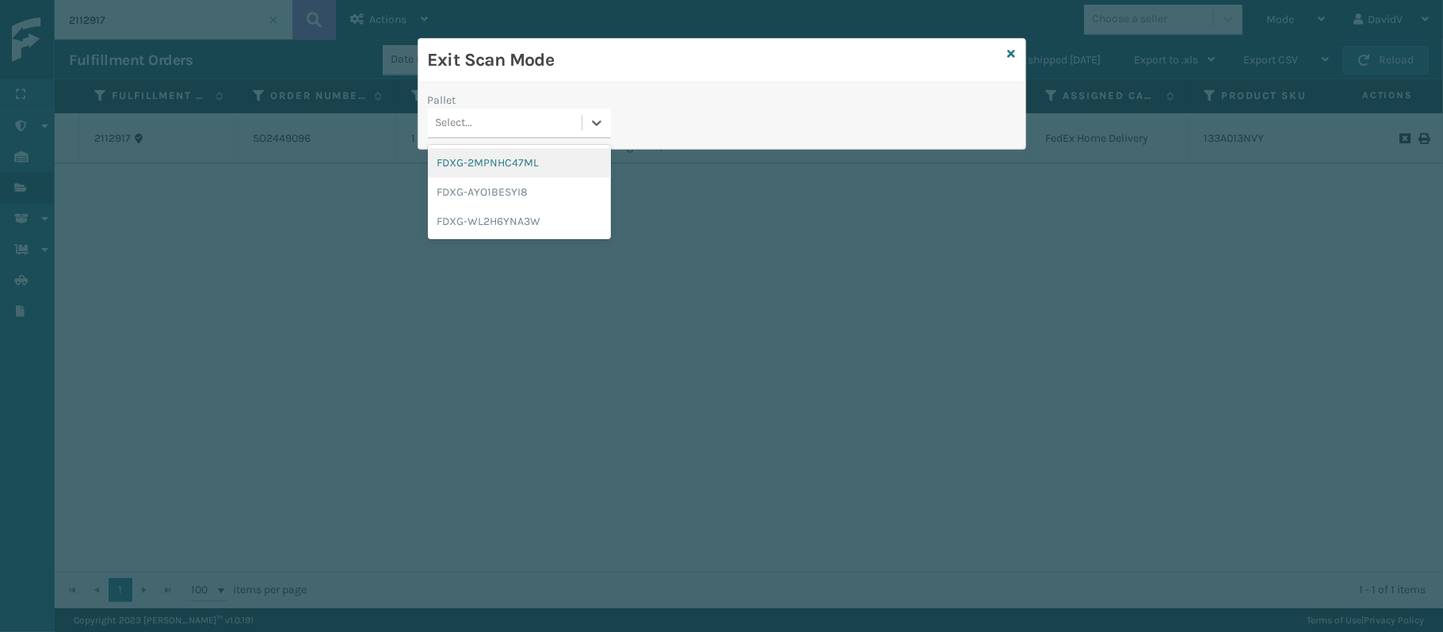
click at [556, 122] on div "Select..." at bounding box center [505, 123] width 154 height 26
click at [502, 212] on div "FDXG-WL2H6YNA3W" at bounding box center [519, 221] width 183 height 29
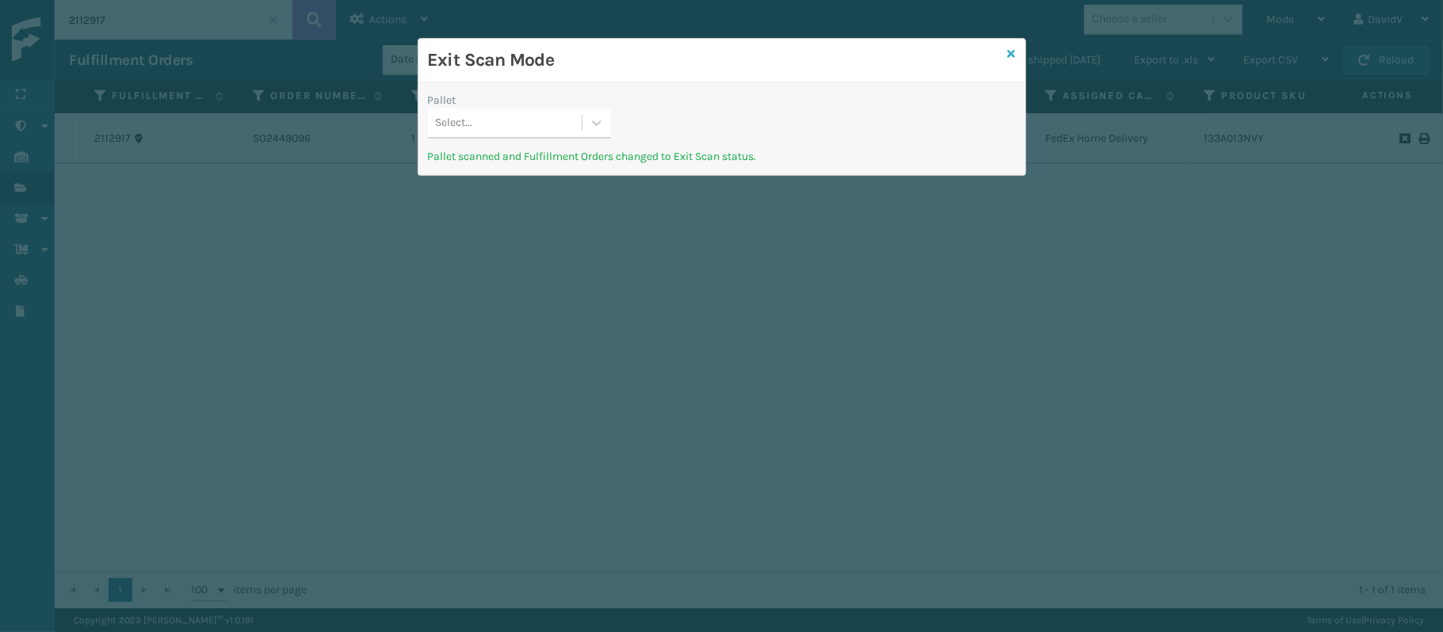
click at [1009, 51] on icon at bounding box center [1012, 53] width 8 height 11
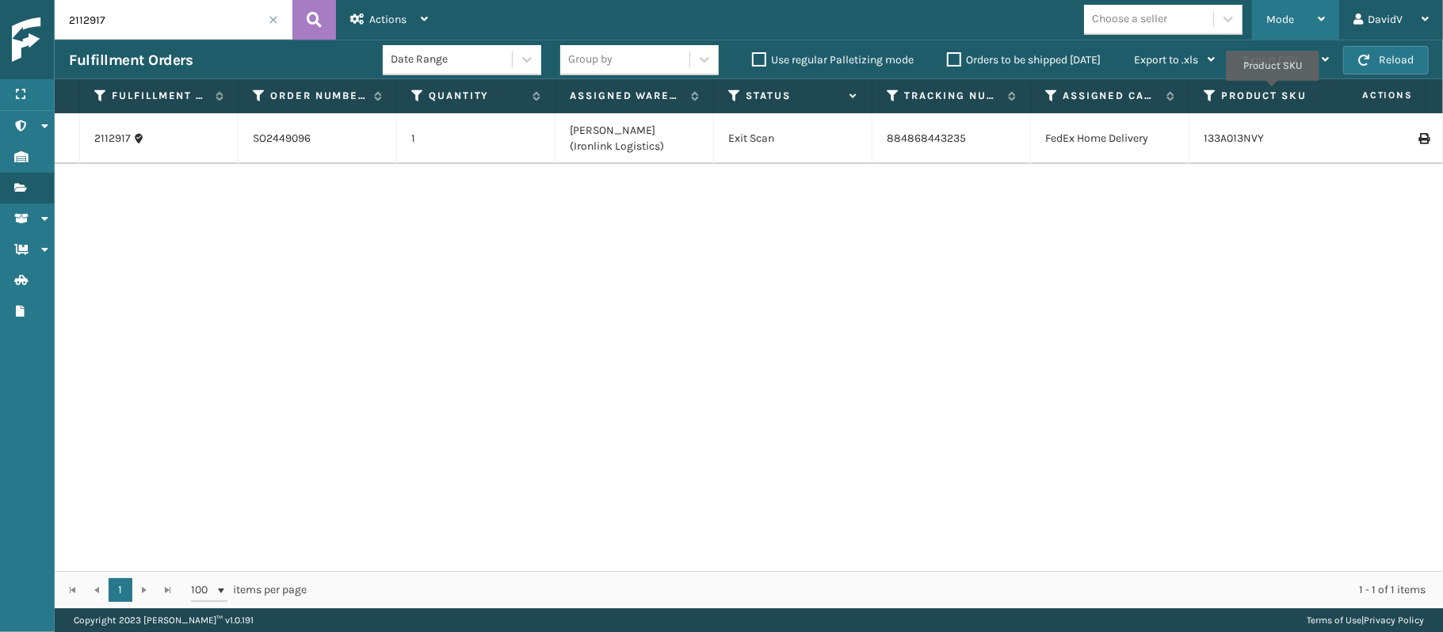
click at [1301, 17] on div "Mode" at bounding box center [1295, 20] width 59 height 40
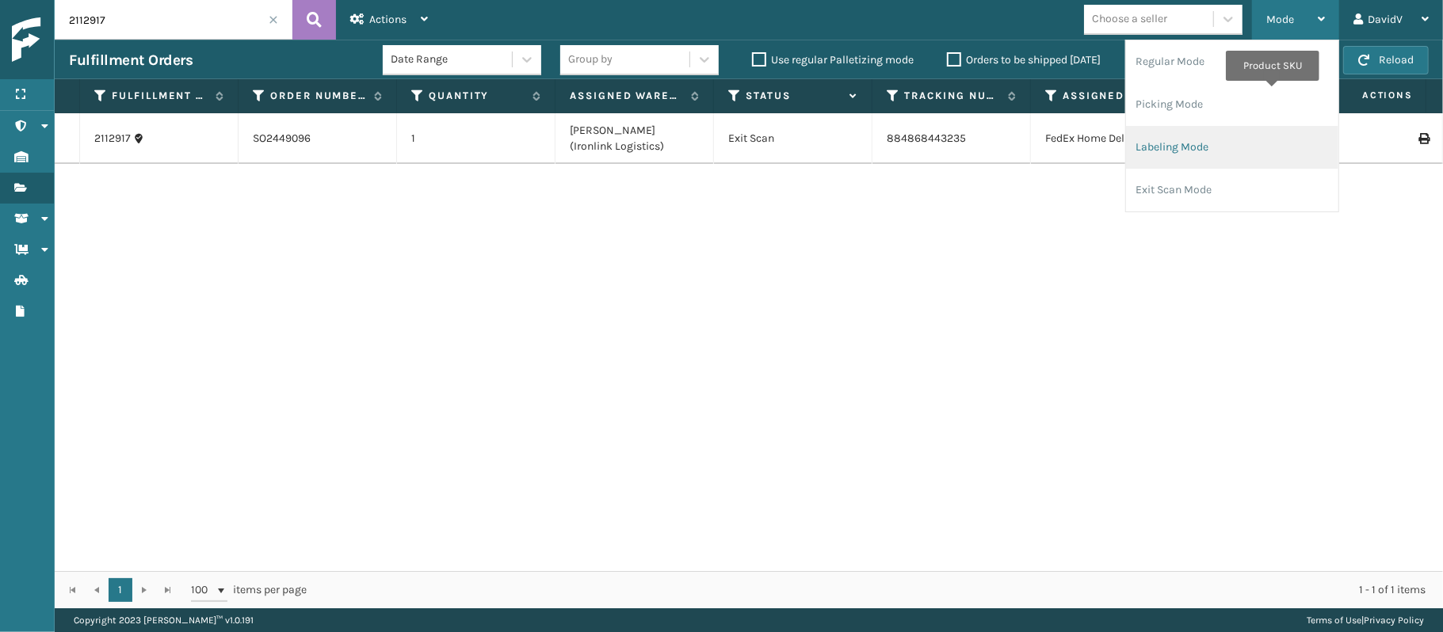
click at [1186, 147] on li "Labeling Mode" at bounding box center [1232, 147] width 212 height 43
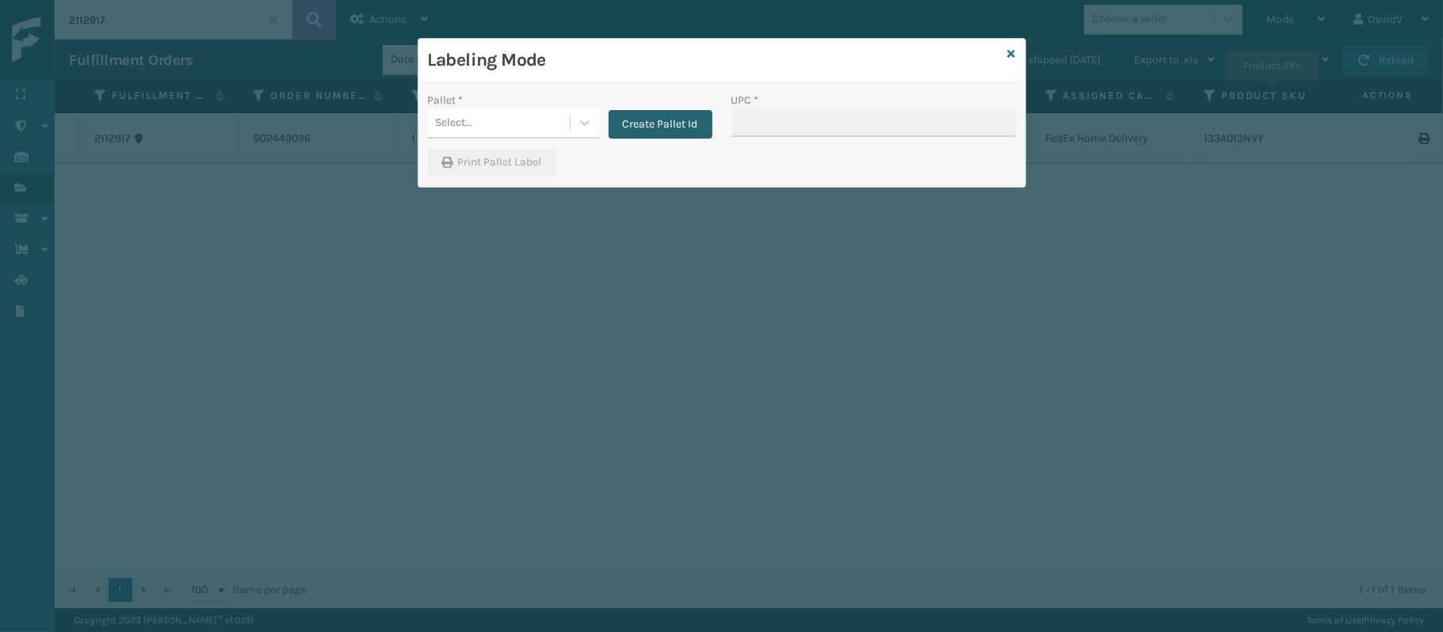
click at [650, 131] on button "Create Pallet Id" at bounding box center [661, 124] width 104 height 29
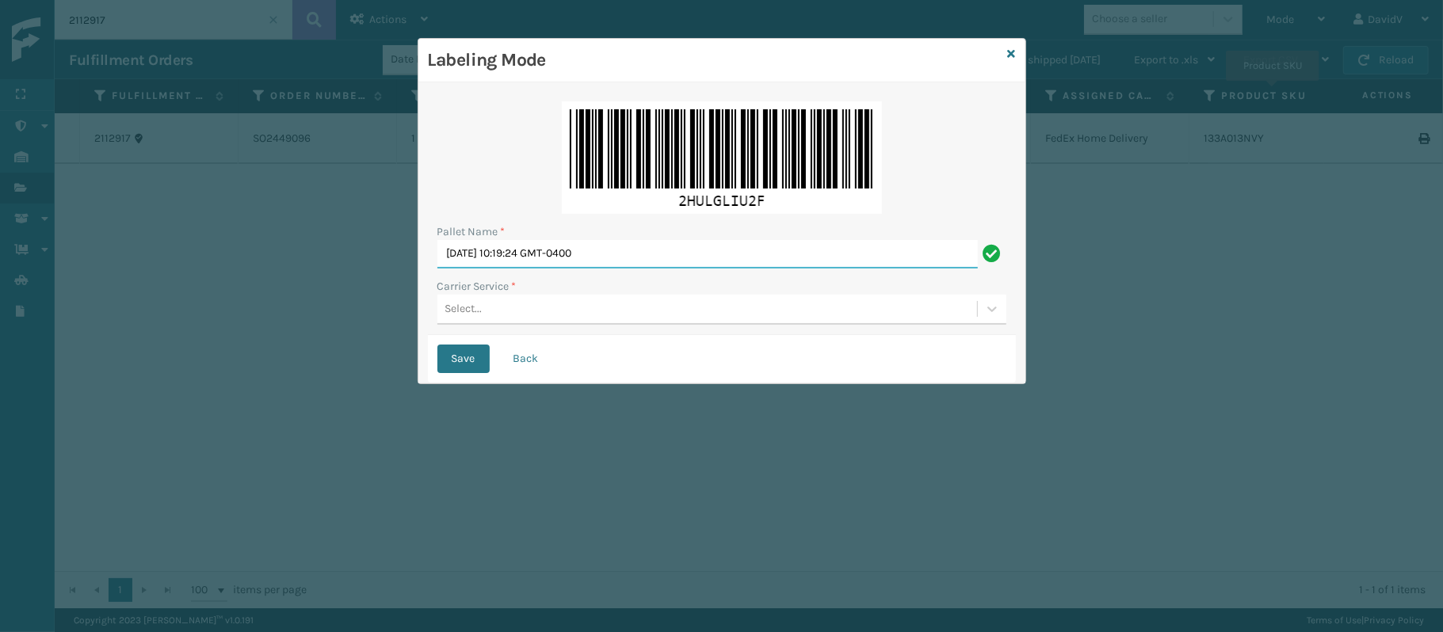
click at [637, 254] on input "[DATE] 10:19:24 GMT-0400" at bounding box center [707, 254] width 540 height 29
type input "LPN 517237"
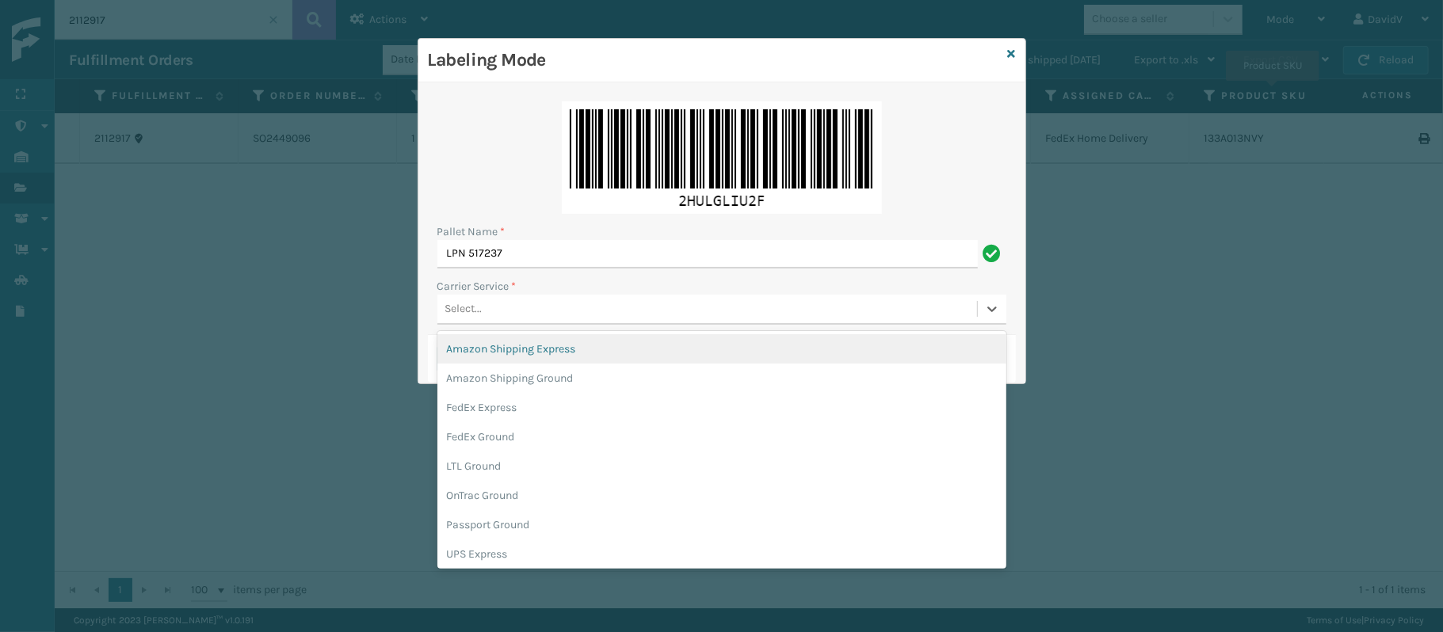
click at [457, 319] on div "Select..." at bounding box center [707, 309] width 540 height 26
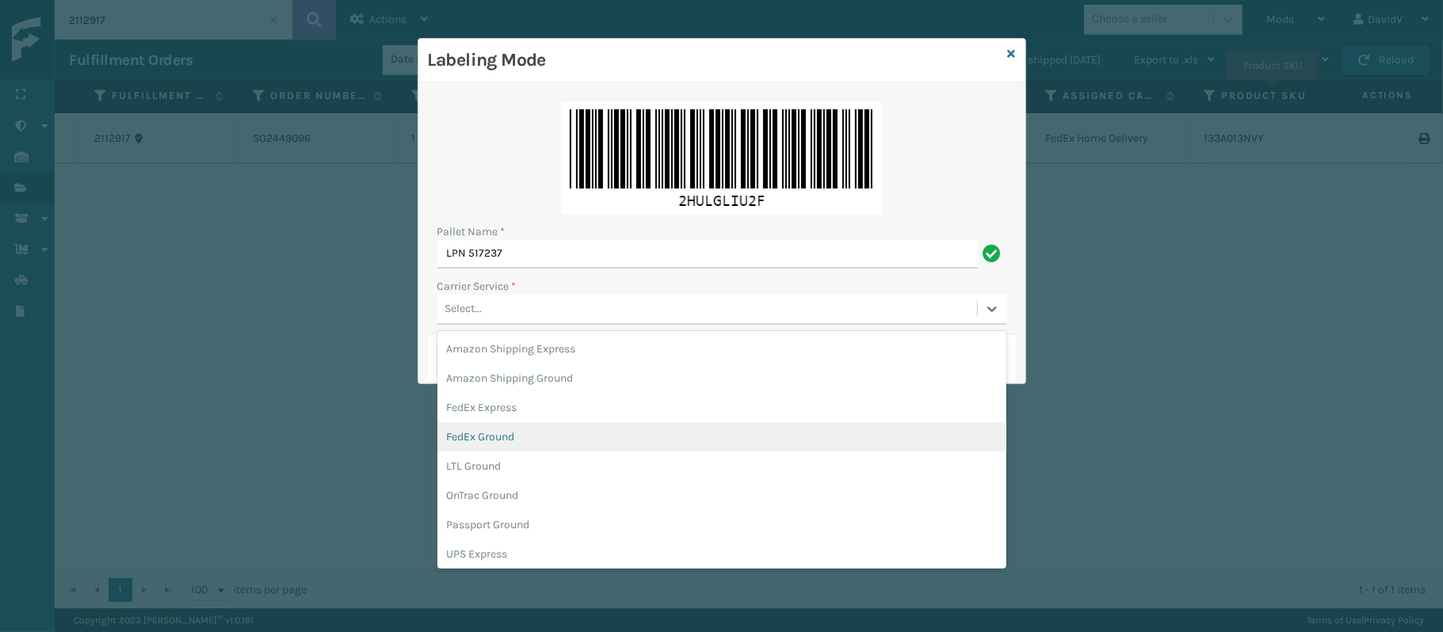
click at [468, 433] on div "FedEx Ground" at bounding box center [721, 436] width 569 height 29
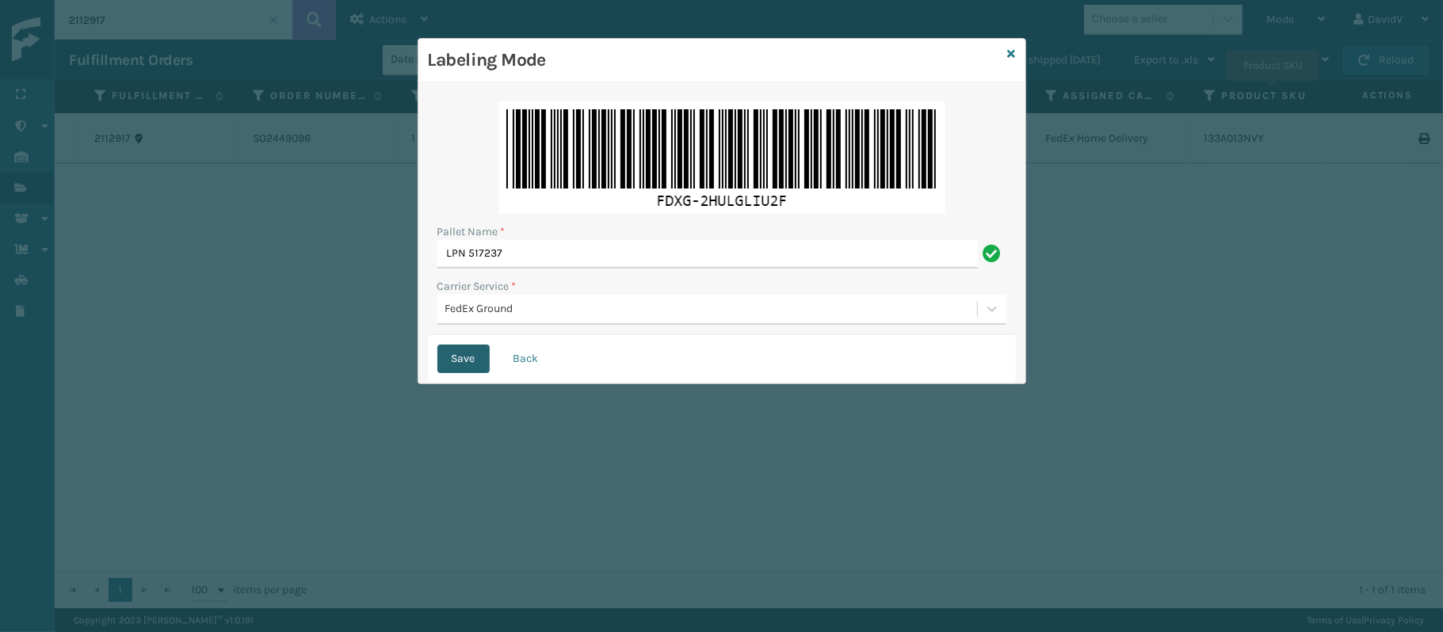
click at [449, 369] on button "Save" at bounding box center [463, 359] width 52 height 29
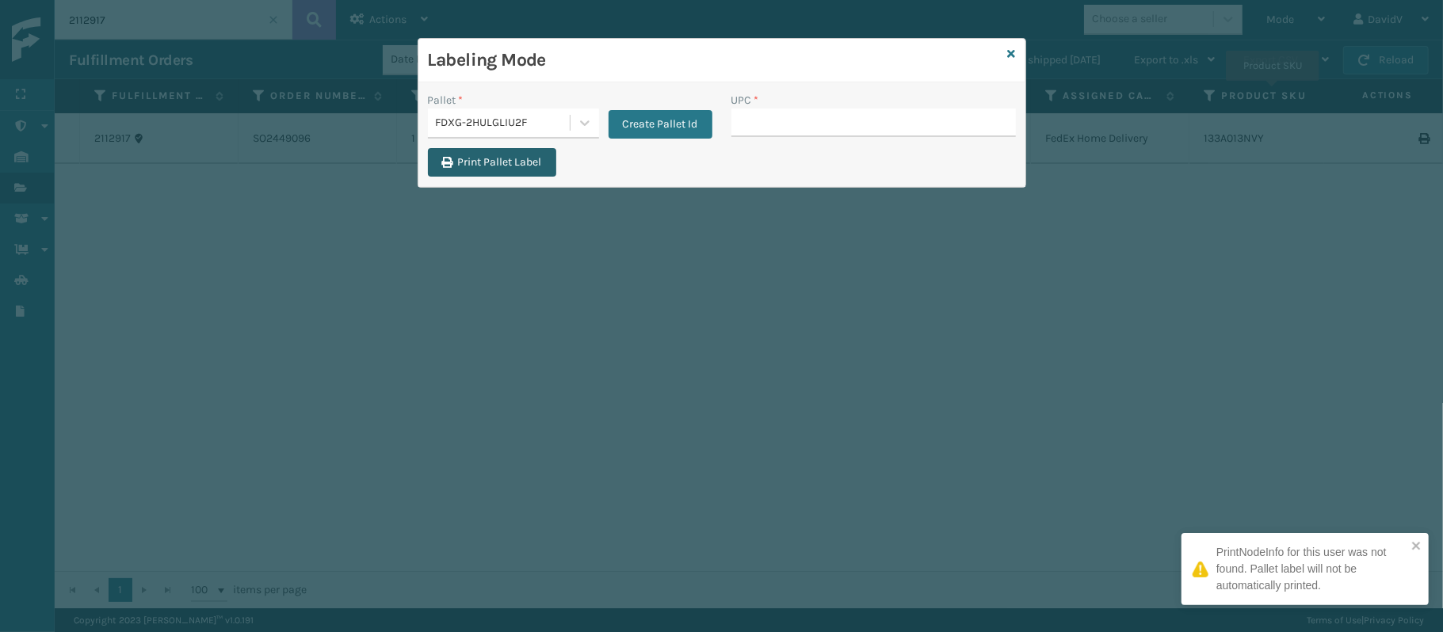
click at [514, 152] on button "Print Pallet Label" at bounding box center [492, 162] width 128 height 29
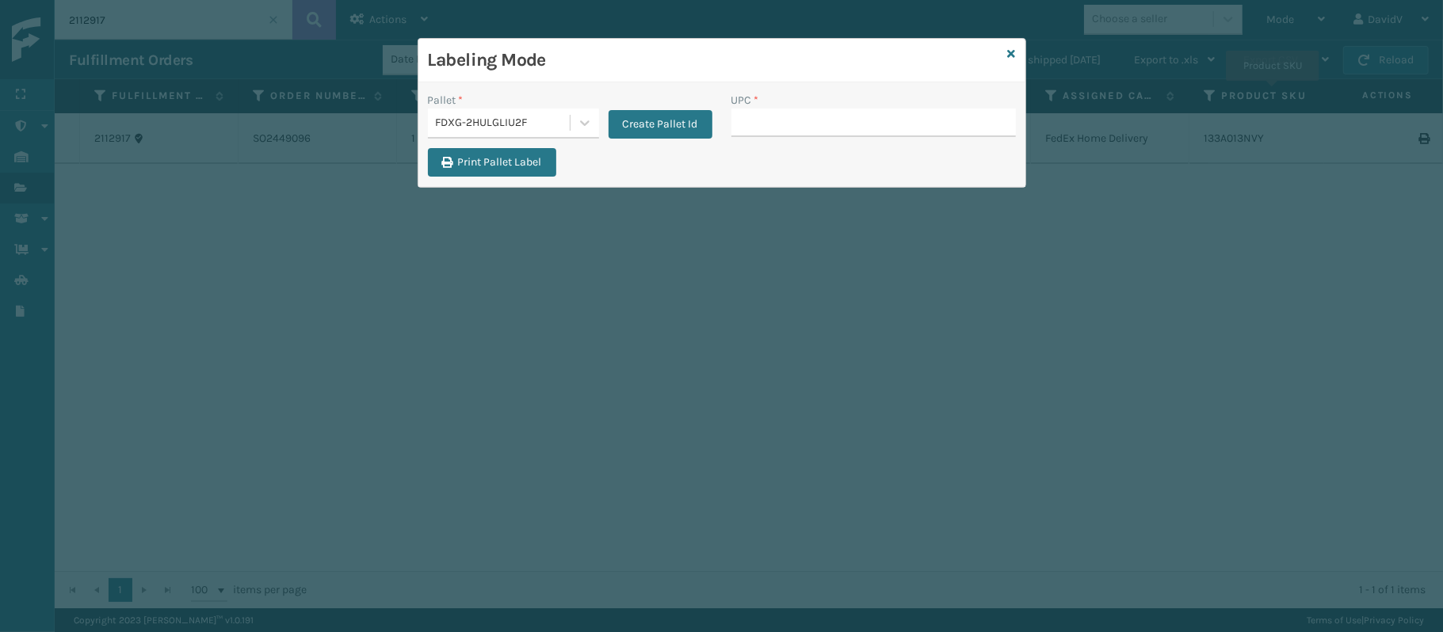
click at [867, 302] on div "Labeling Mode Pallet * FDXG-2HULGLIU2F Create Pallet Id UPC * Print Pallet Label" at bounding box center [721, 316] width 1443 height 632
click at [884, 109] on div "UPC *" at bounding box center [873, 114] width 285 height 45
click at [884, 109] on input "UPC *" at bounding box center [873, 123] width 285 height 29
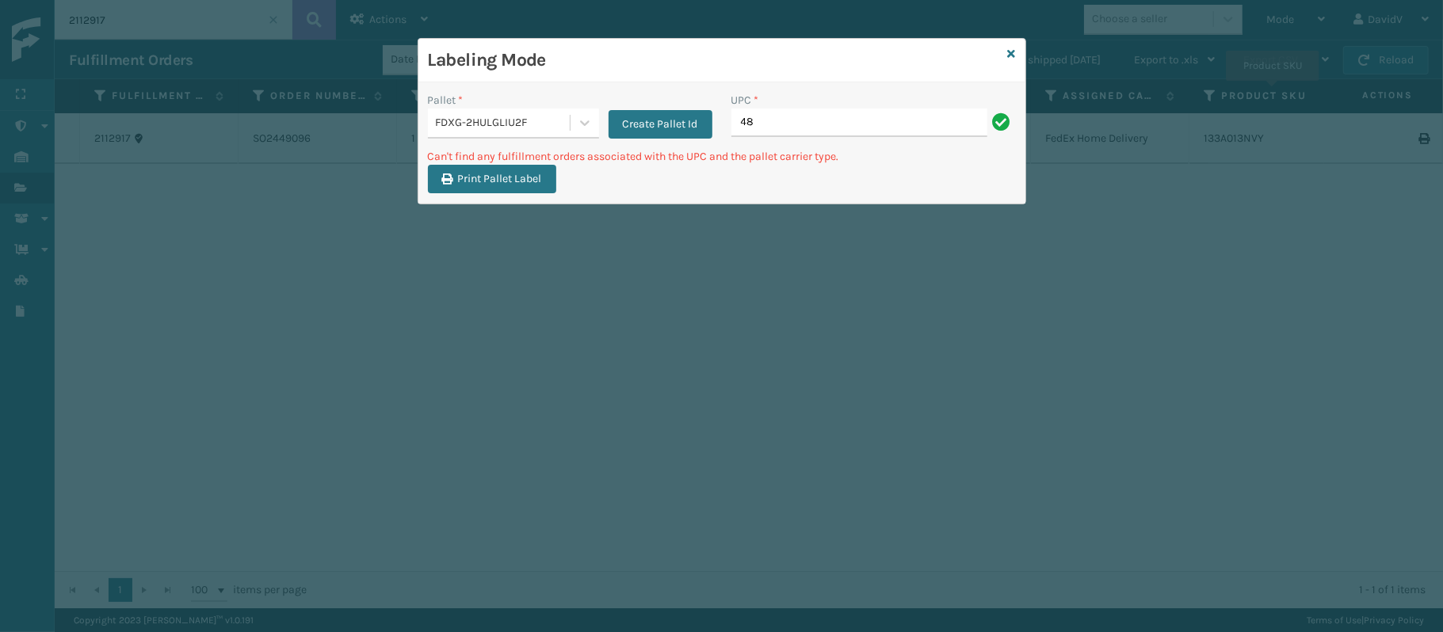
type input "4"
click at [800, 120] on input "CCHRFFKS3BLUVA" at bounding box center [859, 123] width 256 height 29
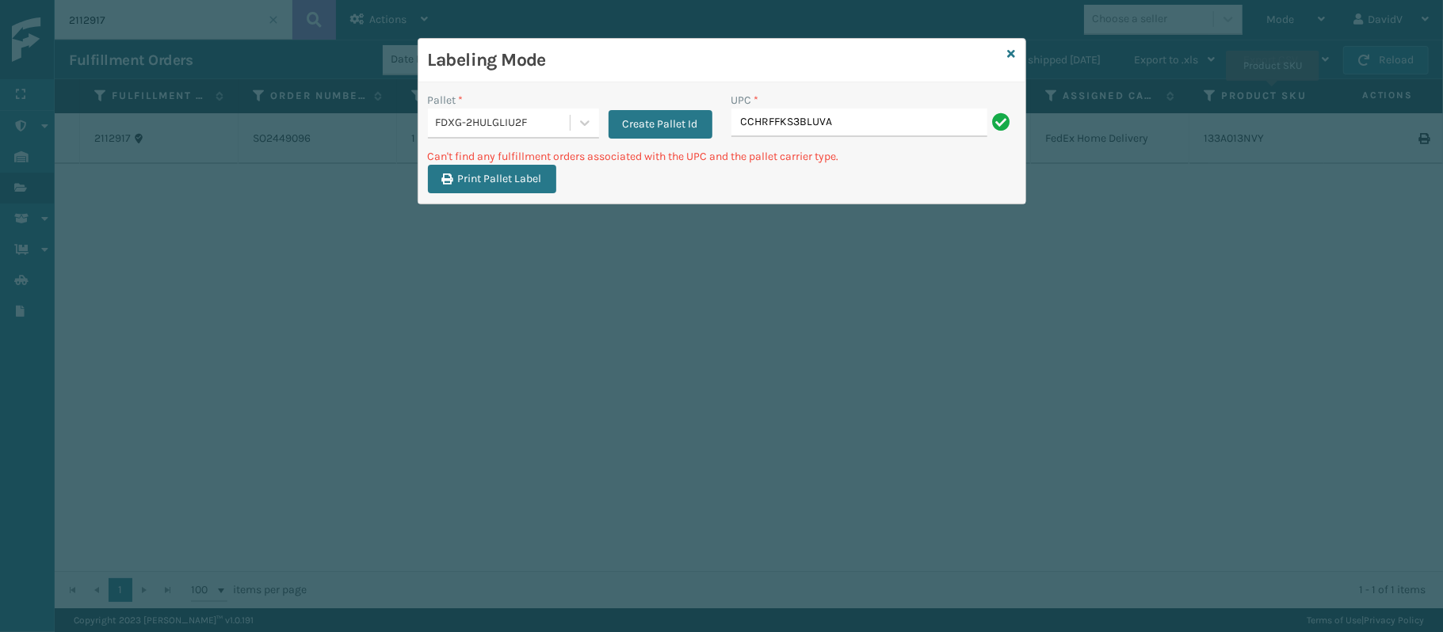
click at [800, 120] on input "CCHRFFKS3BLUVA" at bounding box center [859, 123] width 256 height 29
type input "CCHRFFKS3BLUVA"
click at [781, 120] on input "CCHRFFKS3BLUVA" at bounding box center [859, 123] width 256 height 29
click at [781, 112] on input "CCHRFKS3BLUVA" at bounding box center [859, 123] width 256 height 29
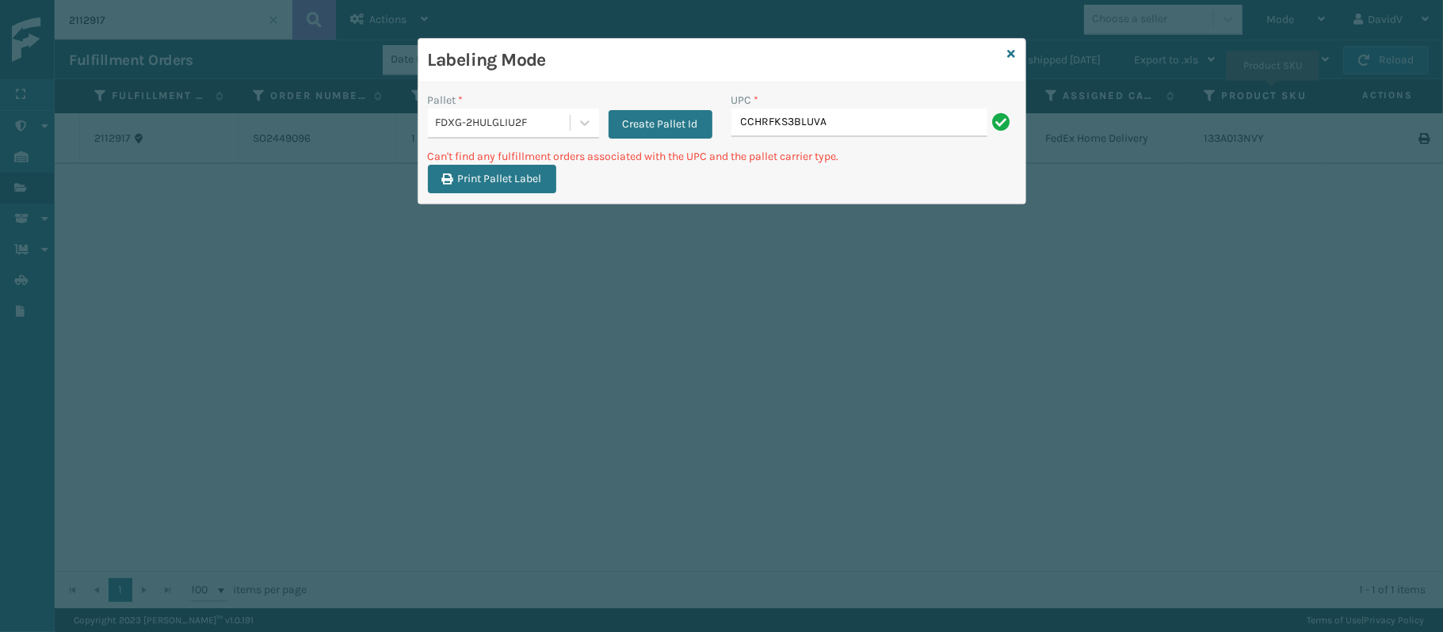
click at [781, 112] on input "CCHRFKS3BLUVA" at bounding box center [859, 123] width 256 height 29
click at [848, 116] on input "CCHRFKS3BLUVA" at bounding box center [859, 123] width 256 height 29
type input "CCHRFKS3BLUVA"
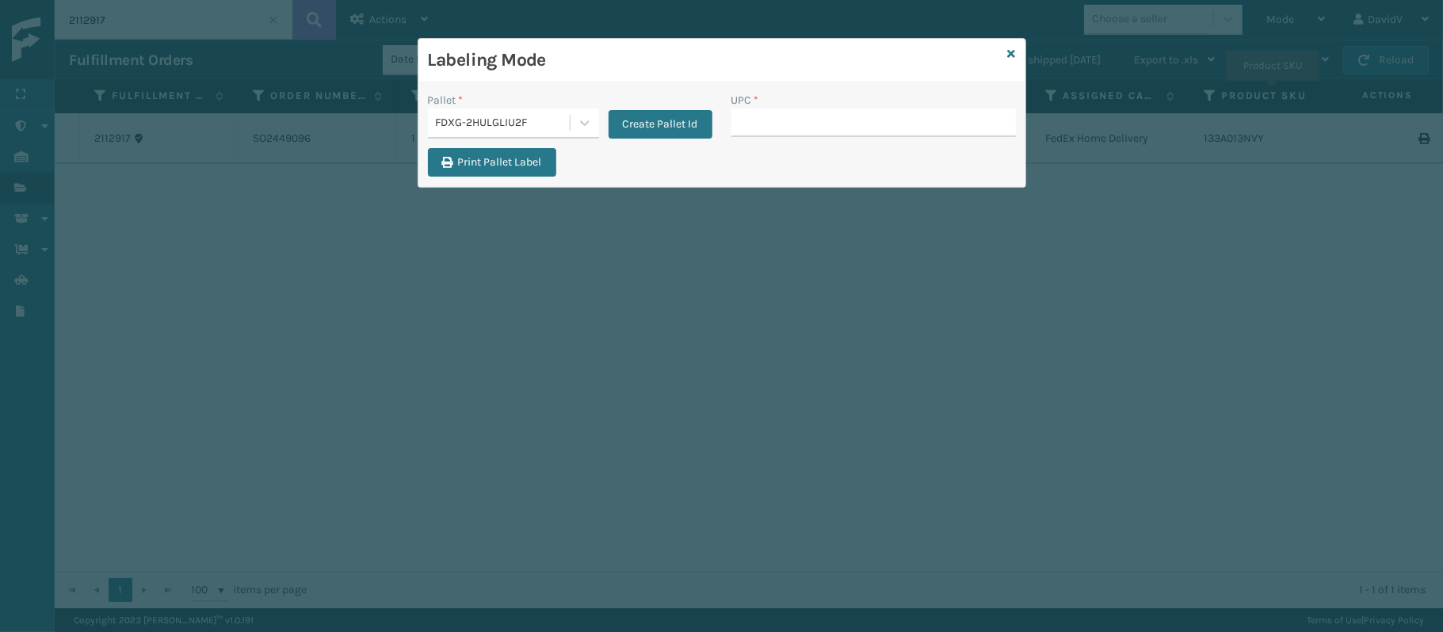
click at [848, 116] on input "UPC *" at bounding box center [873, 123] width 285 height 29
click at [781, 119] on input "UPC *" at bounding box center [873, 123] width 285 height 29
type input "CCHRFKS3BLUVA"
type input "133A008BRN"
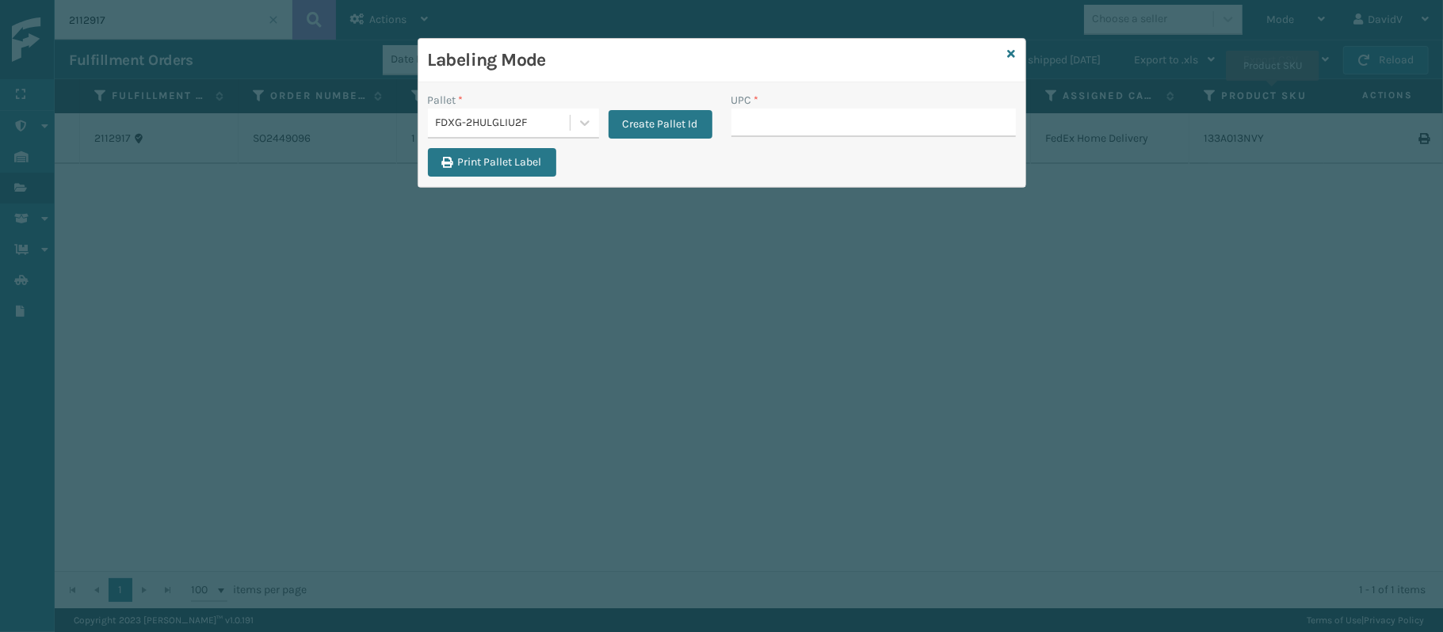
click at [697, 178] on div "Print Pallet Label" at bounding box center [721, 167] width 607 height 38
click at [809, 128] on input "UPC *" at bounding box center [873, 123] width 285 height 29
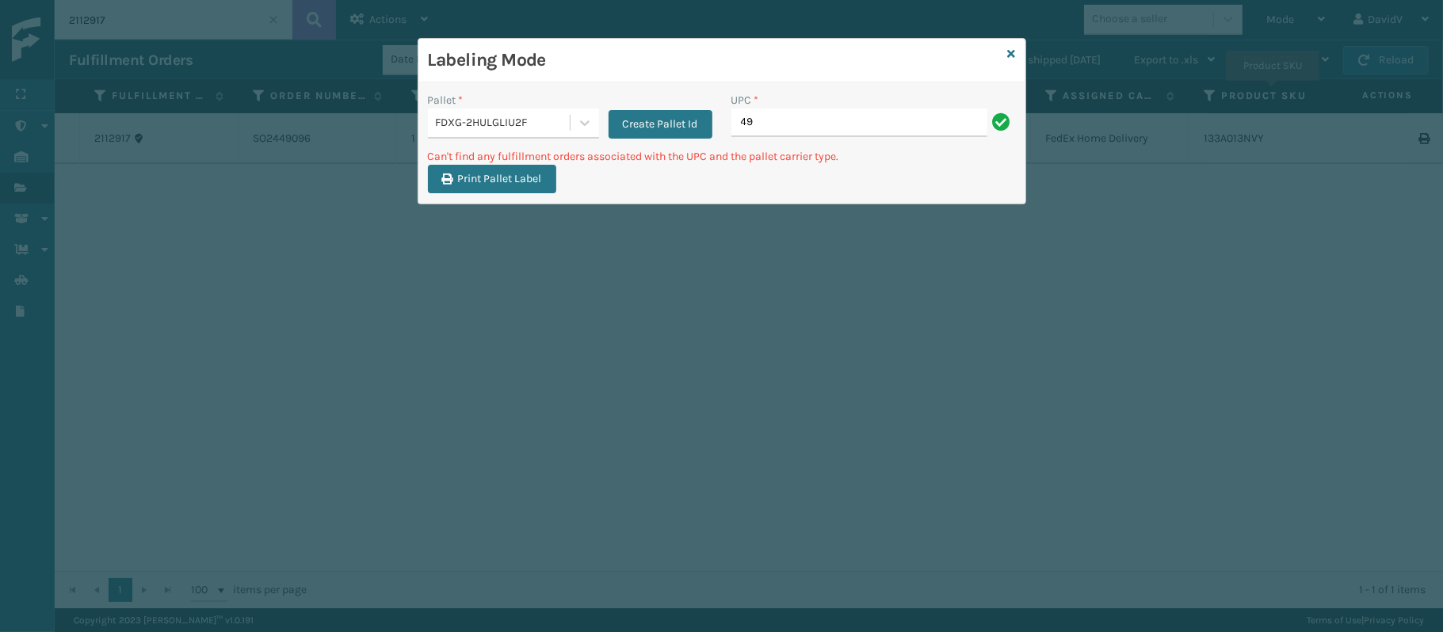
type input "4"
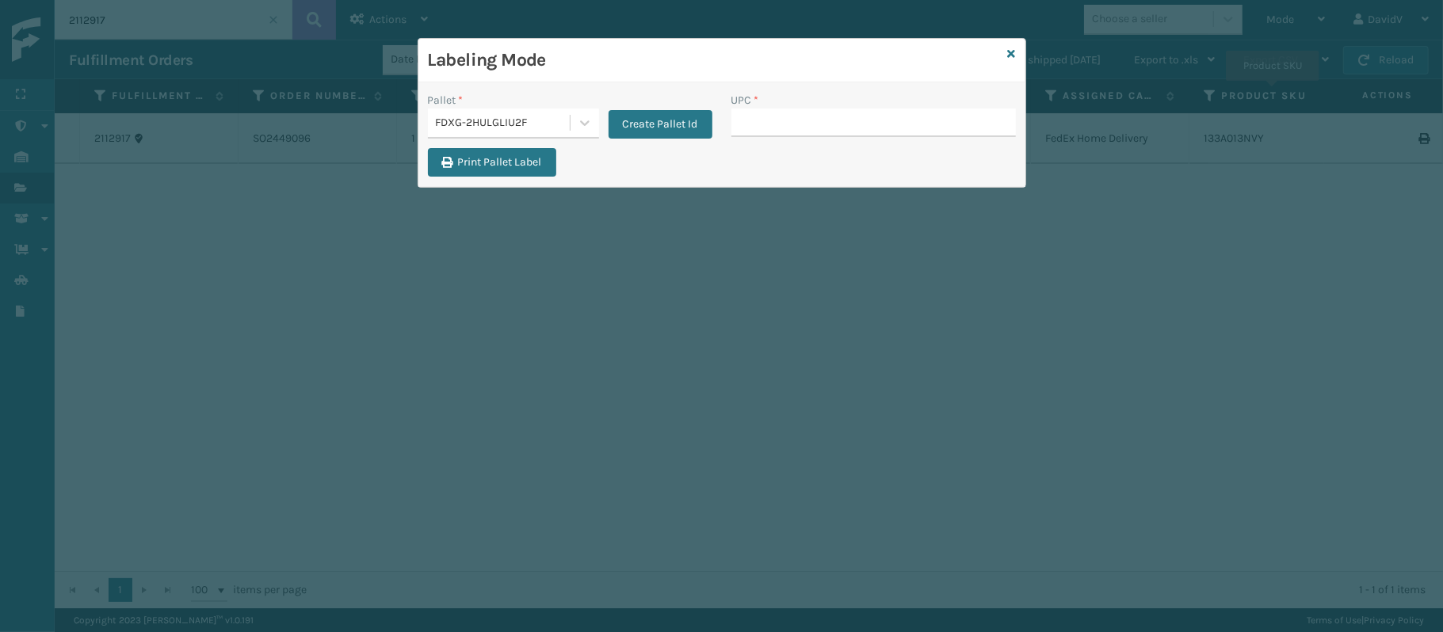
click at [809, 128] on input "UPC *" at bounding box center [873, 123] width 285 height 29
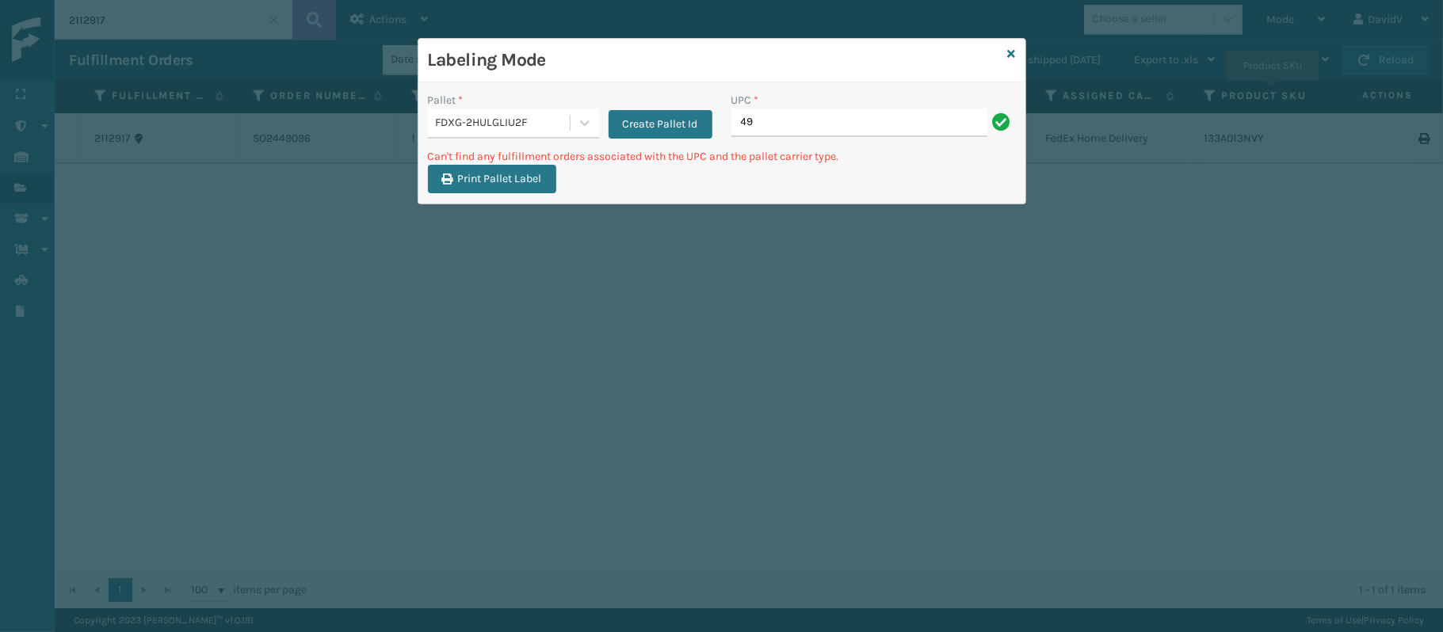
type input "4"
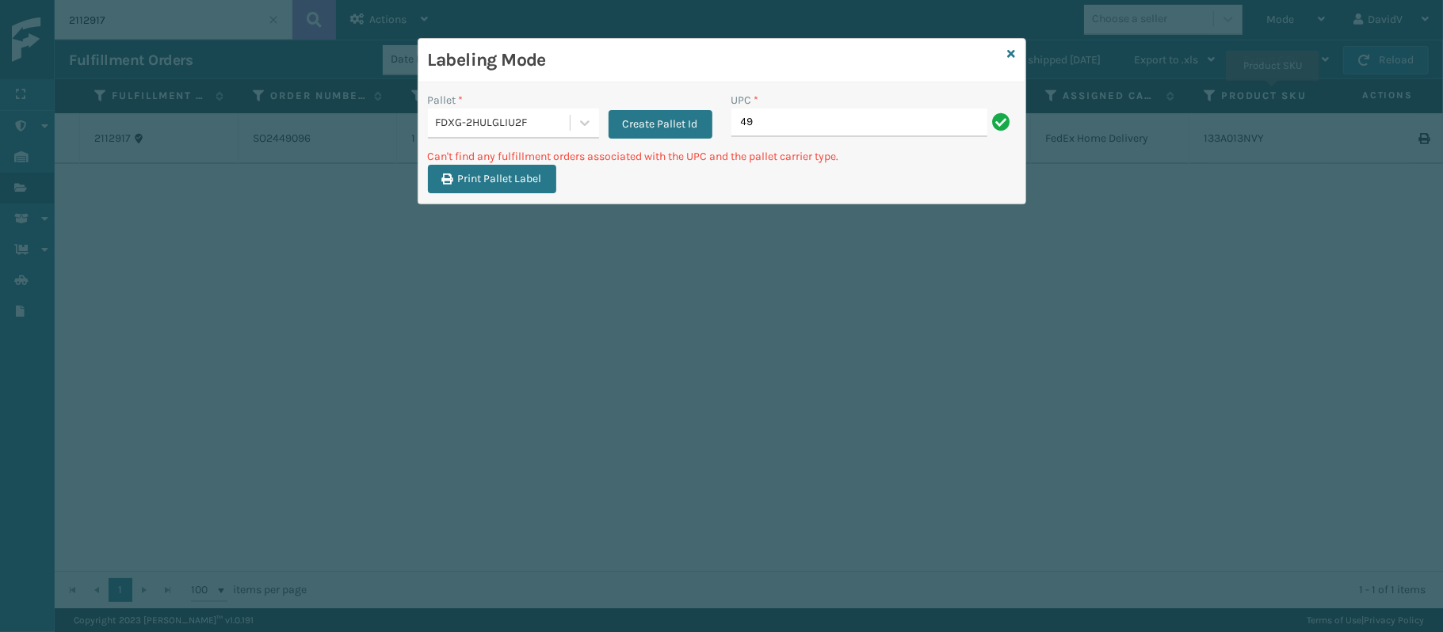
type input "4"
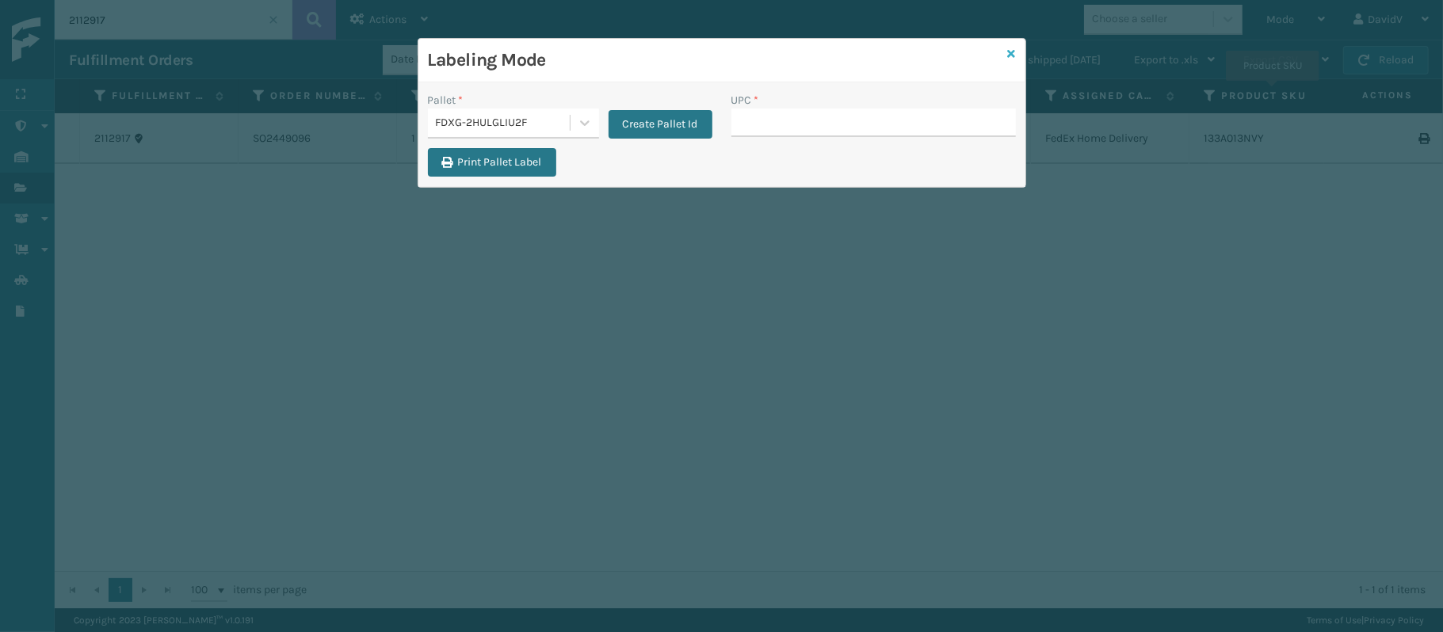
click at [1014, 52] on icon at bounding box center [1012, 53] width 8 height 11
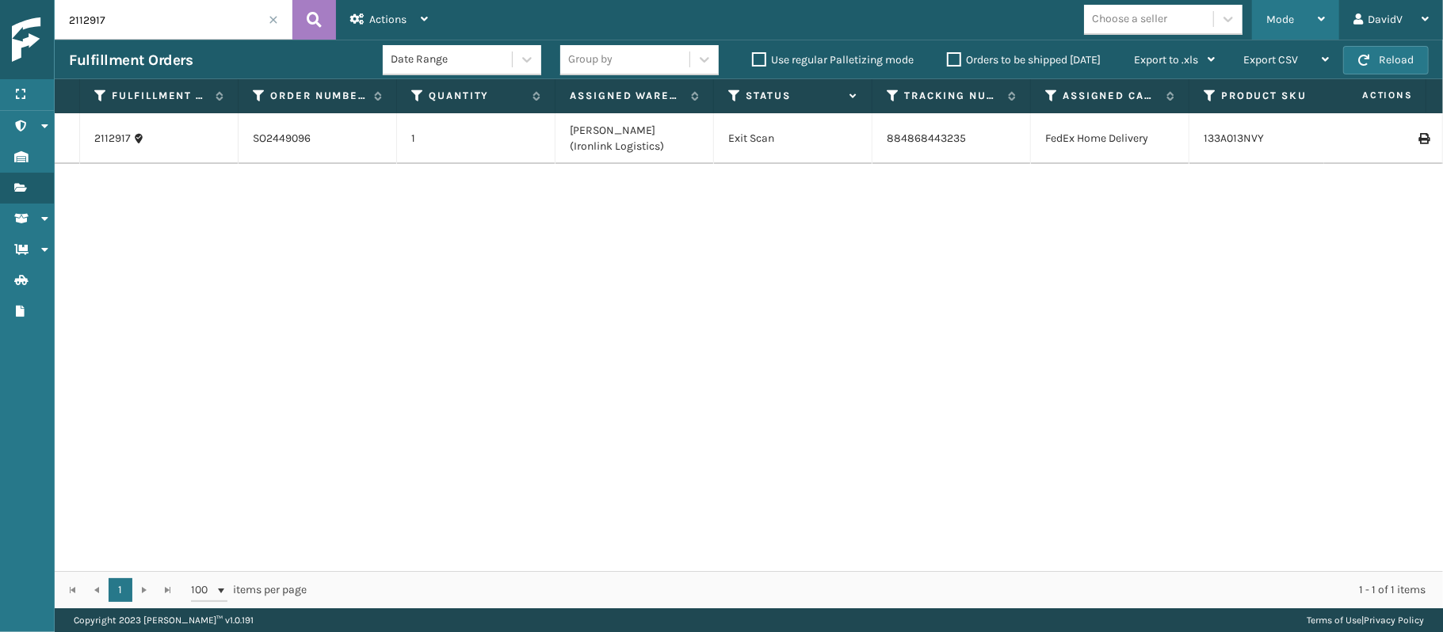
click at [1319, 22] on icon at bounding box center [1321, 18] width 7 height 11
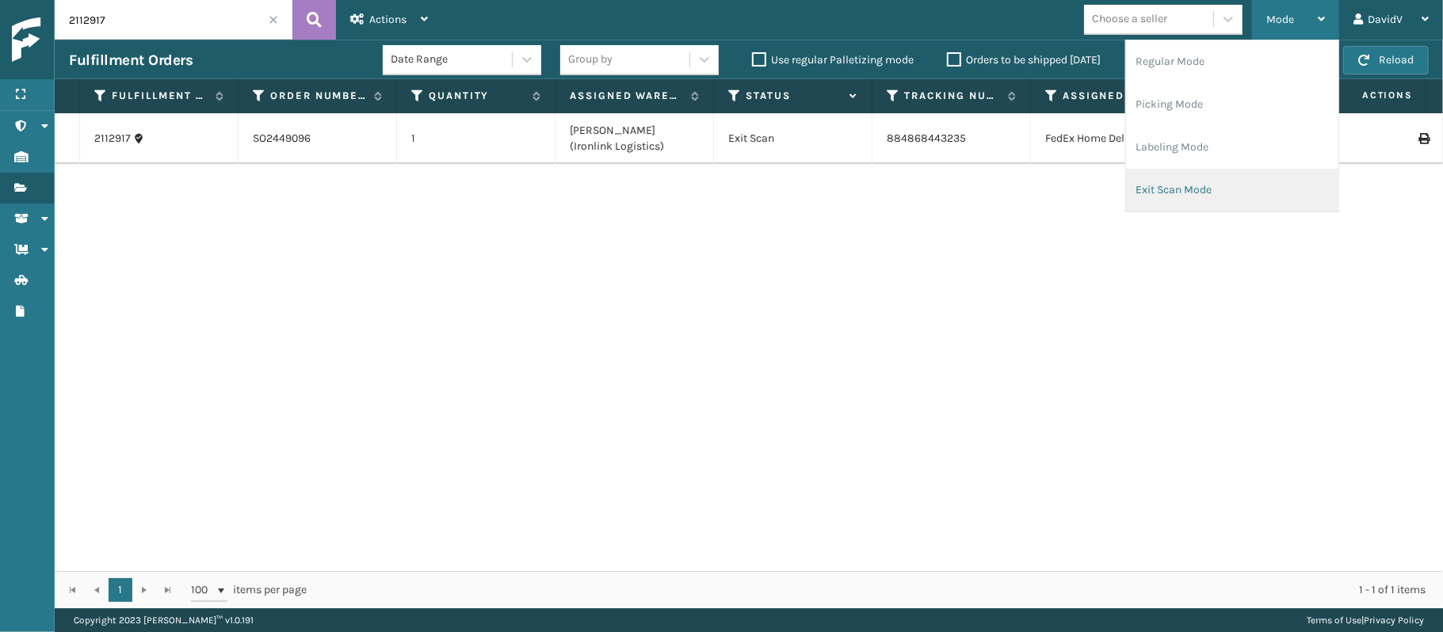
click at [1209, 191] on li "Exit Scan Mode" at bounding box center [1232, 190] width 212 height 43
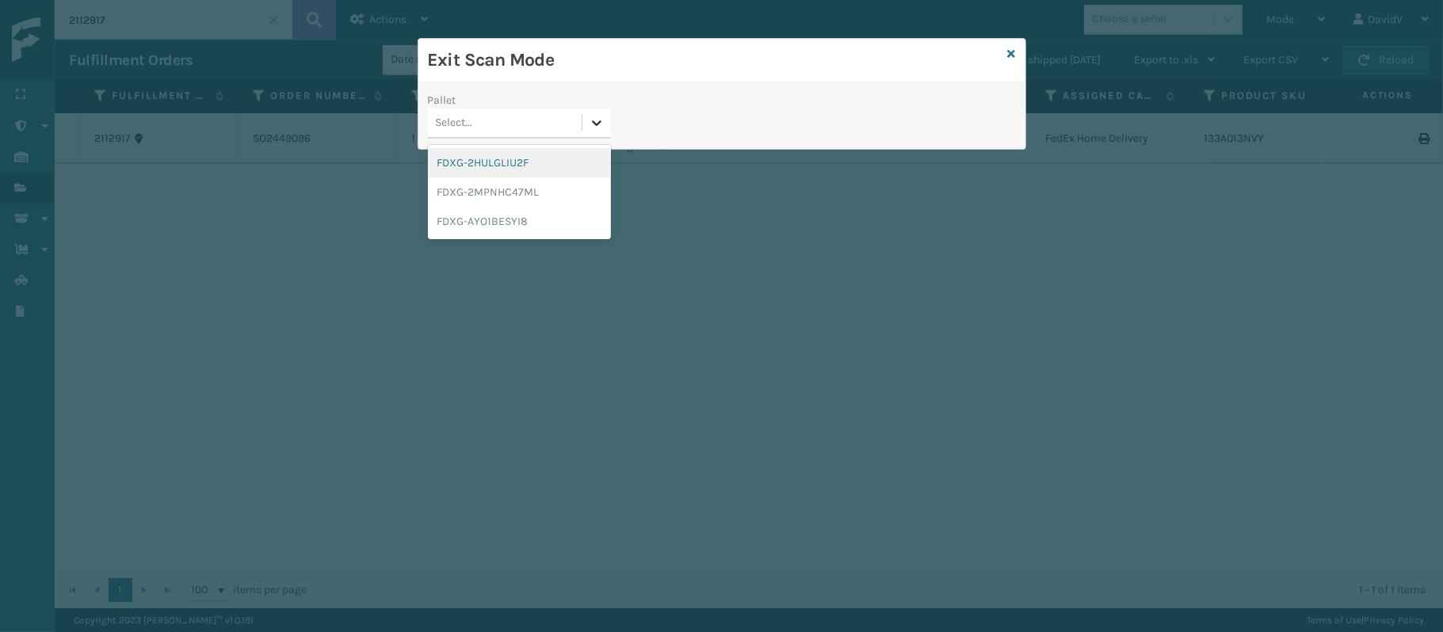
click at [594, 117] on icon at bounding box center [597, 123] width 16 height 16
click at [566, 157] on div "FDXG-2HULGLIU2F" at bounding box center [519, 162] width 183 height 29
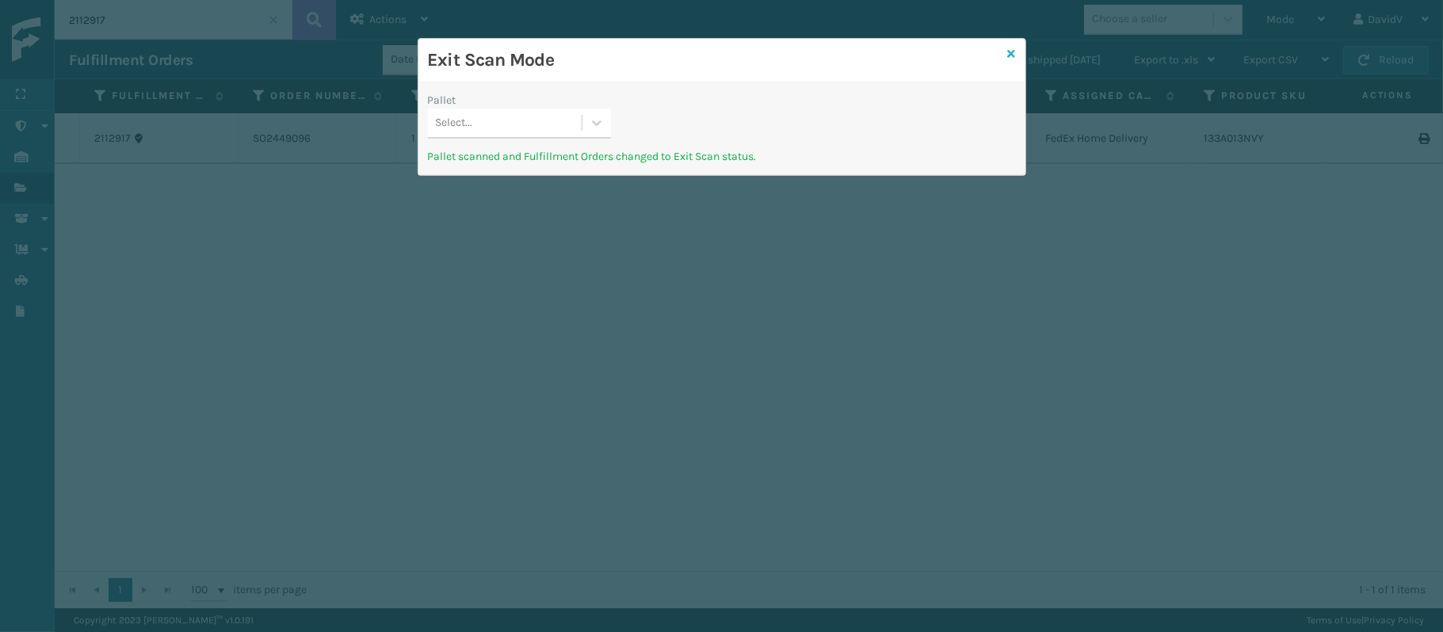
click at [1013, 59] on icon at bounding box center [1012, 53] width 8 height 11
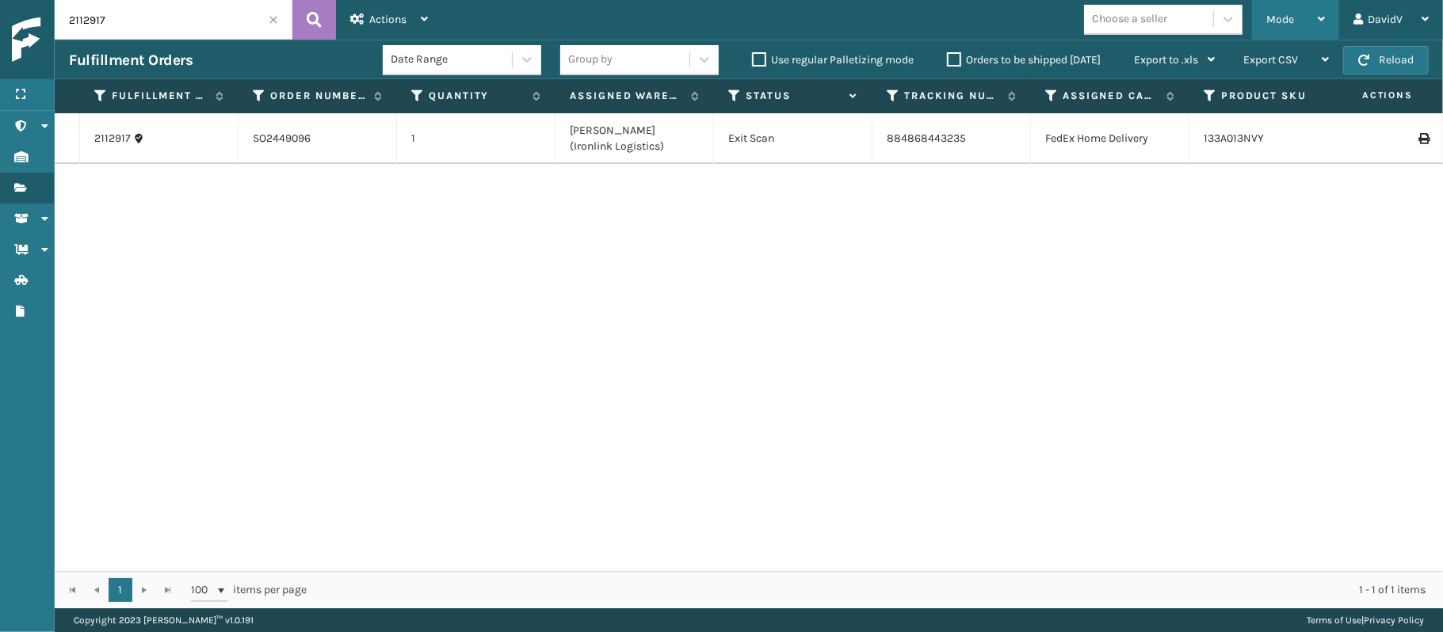
click at [1316, 25] on div "Mode" at bounding box center [1295, 20] width 59 height 40
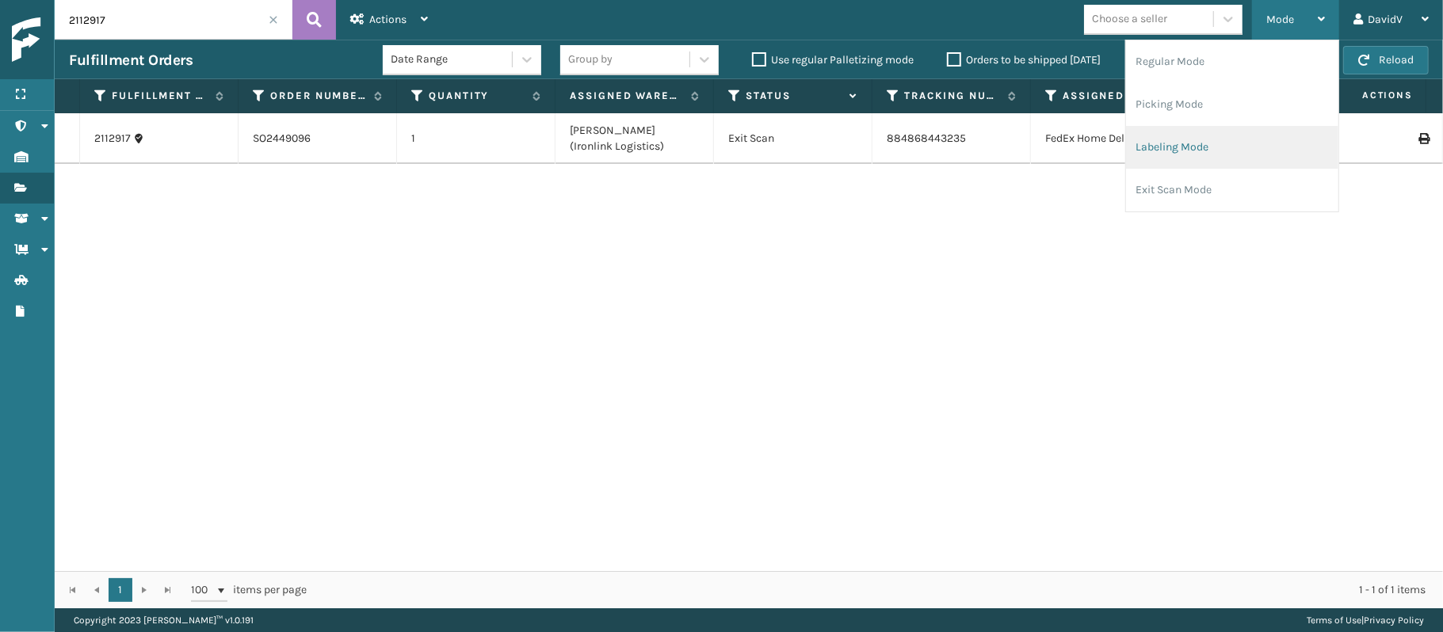
click at [1182, 166] on li "Labeling Mode" at bounding box center [1232, 147] width 212 height 43
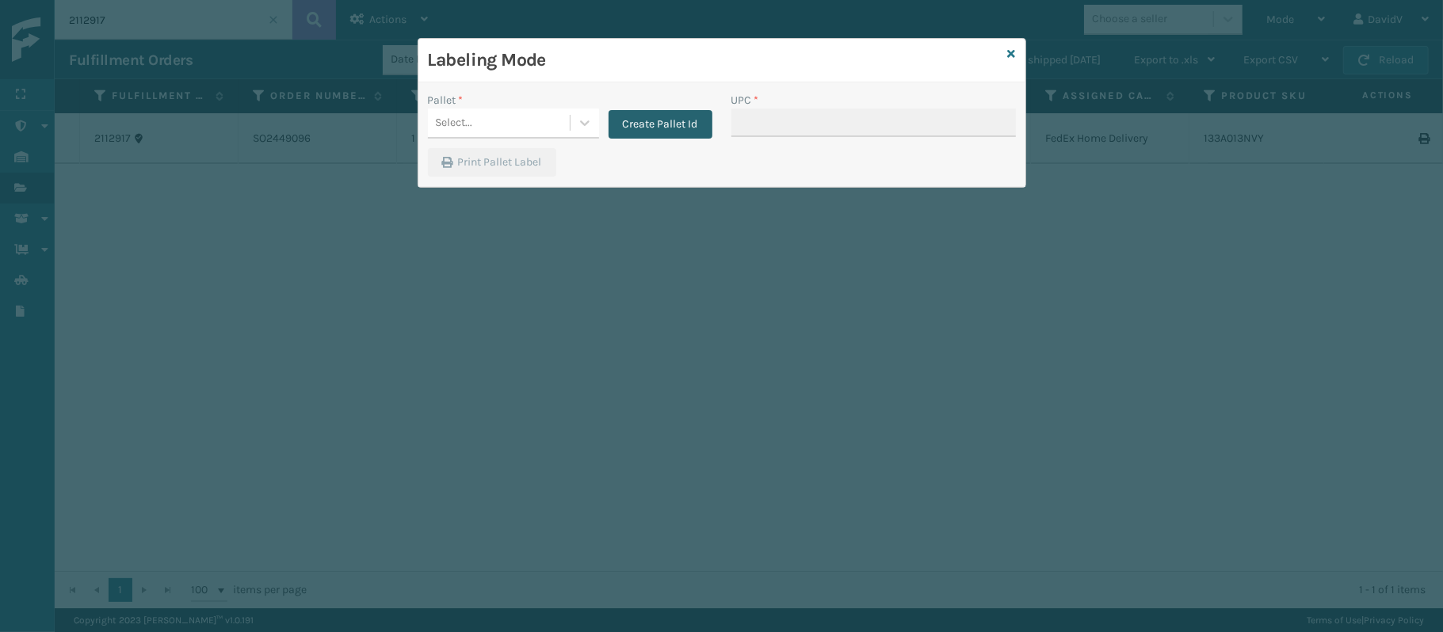
click at [659, 116] on button "Create Pallet Id" at bounding box center [661, 124] width 104 height 29
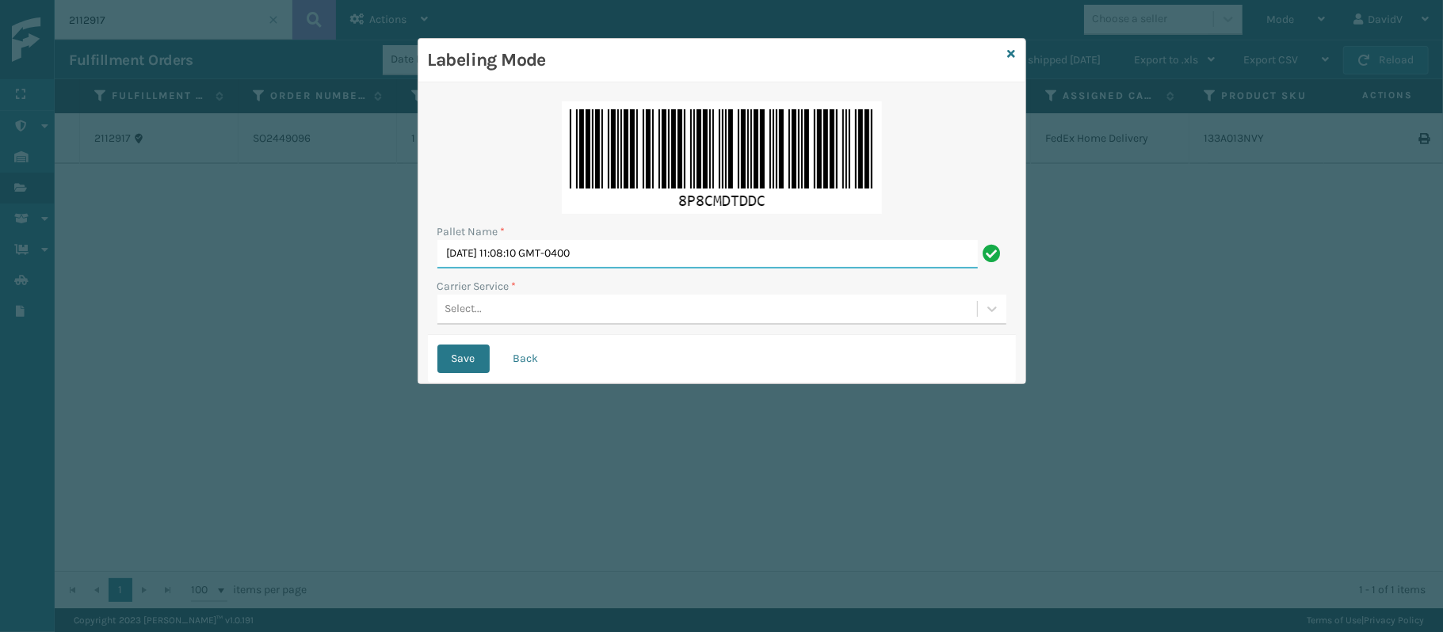
click at [514, 266] on input "[DATE] 11:08:10 GMT-0400" at bounding box center [707, 254] width 540 height 29
type input "LPN 517228"
click at [523, 308] on div "Select..." at bounding box center [707, 309] width 540 height 26
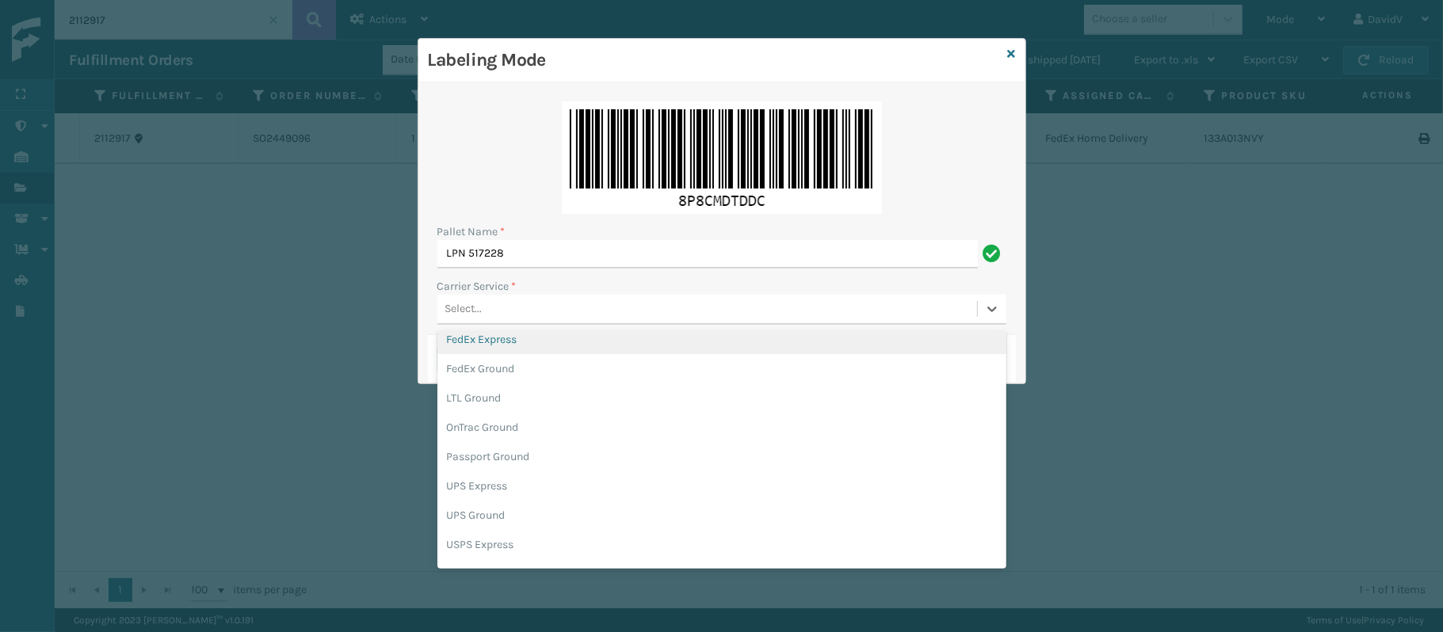
scroll to position [71, 0]
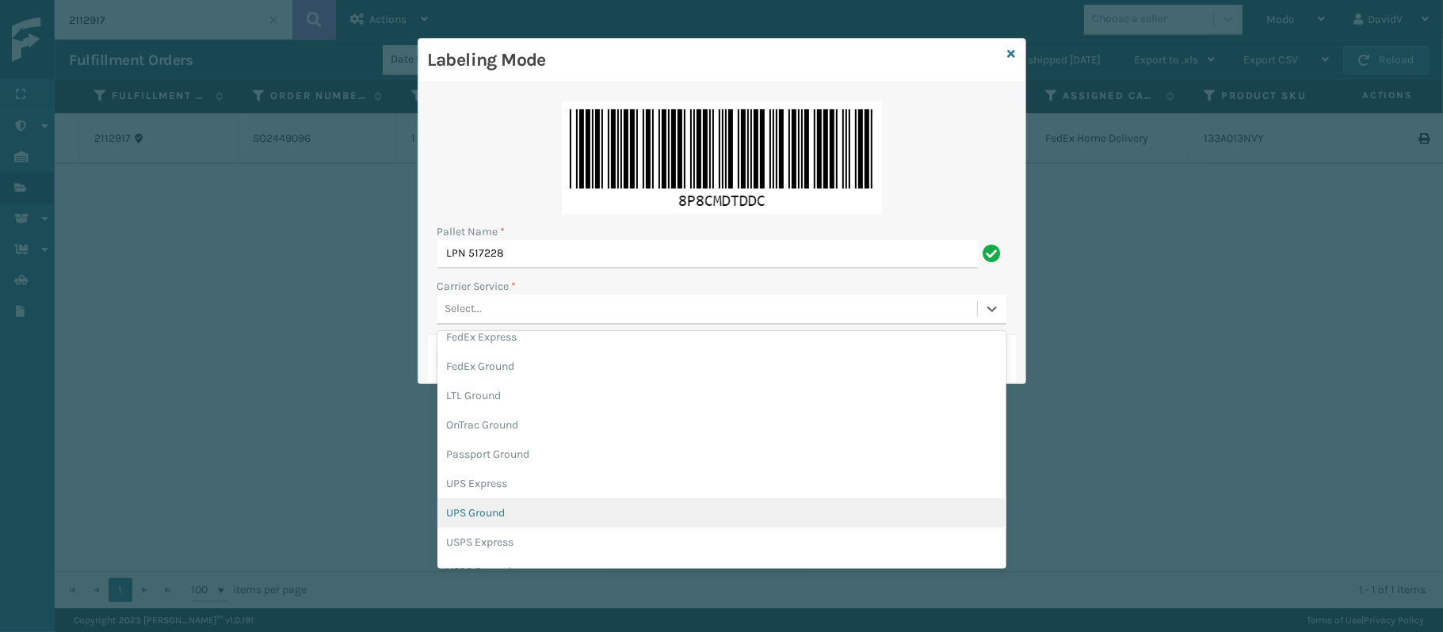
click at [492, 518] on div "UPS Ground" at bounding box center [721, 512] width 569 height 29
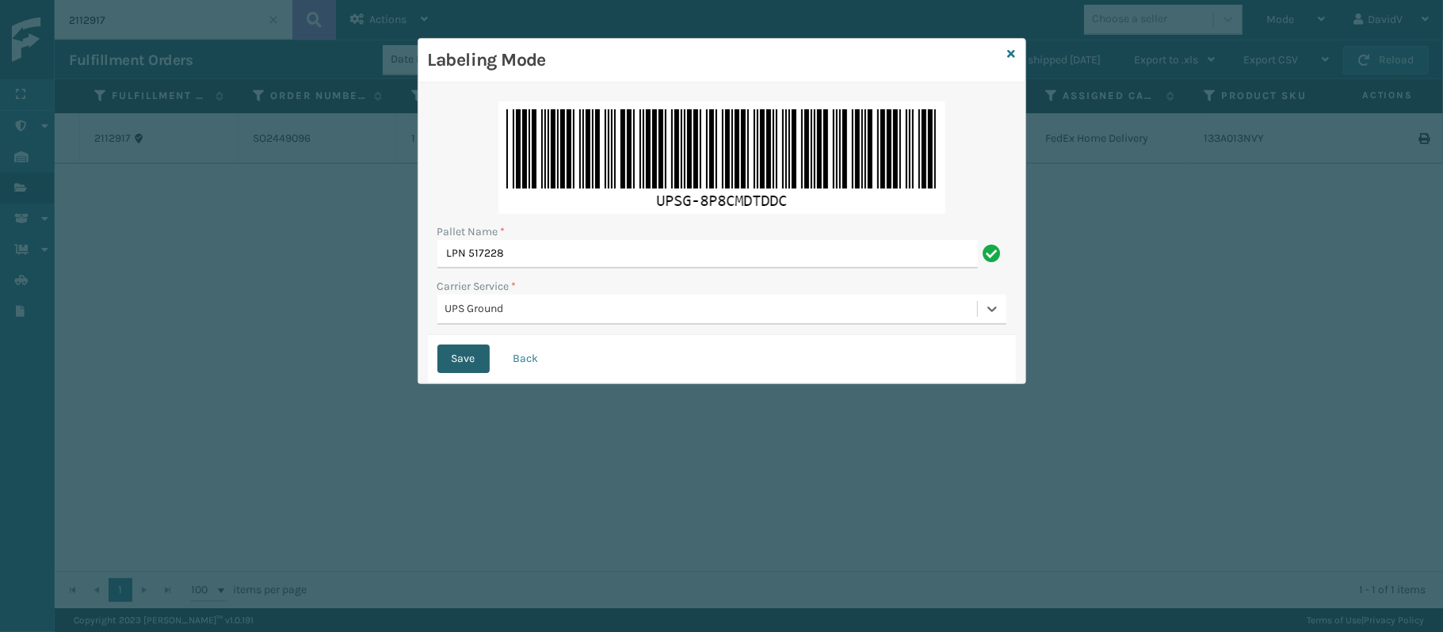
click at [441, 350] on button "Save" at bounding box center [463, 359] width 52 height 29
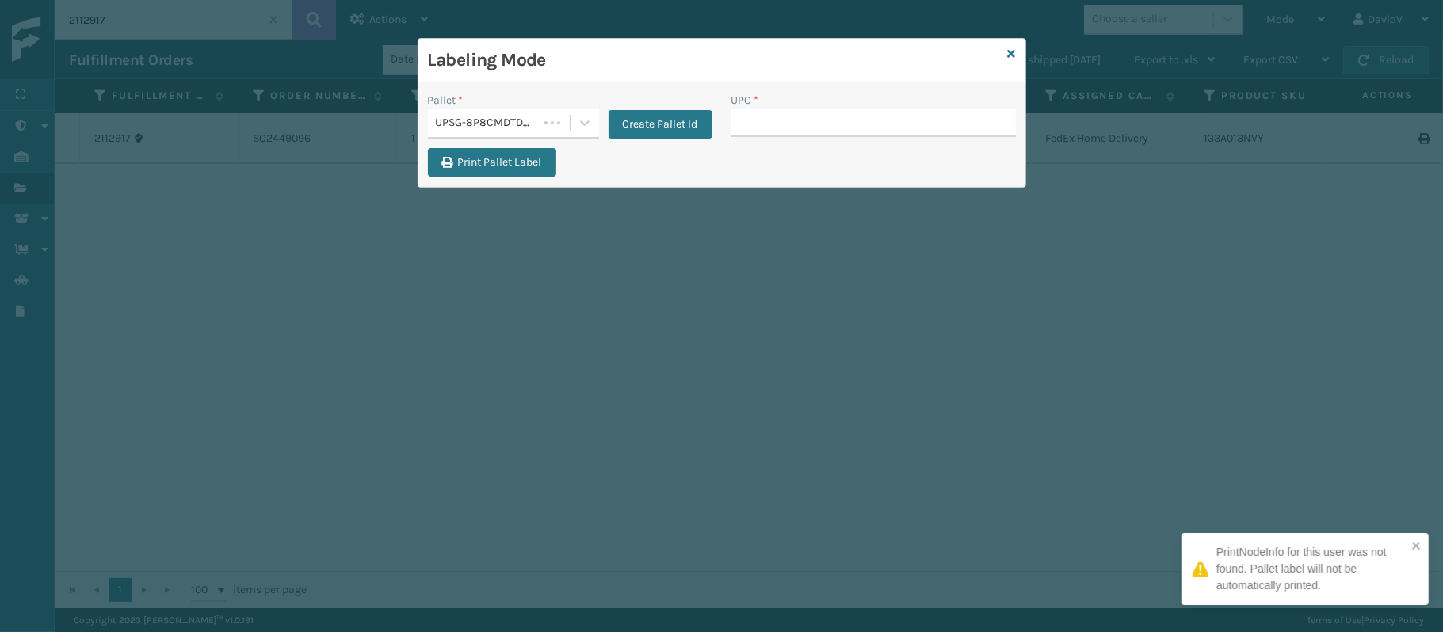
click at [457, 359] on div "Labeling Mode Pallet * UPSG-8P8CMDTDDC Create Pallet Id UPC * Print Pallet Label" at bounding box center [721, 316] width 1443 height 632
click at [502, 173] on button "Print Pallet Label" at bounding box center [492, 162] width 128 height 29
click at [749, 132] on input "UPC *" at bounding box center [873, 123] width 285 height 29
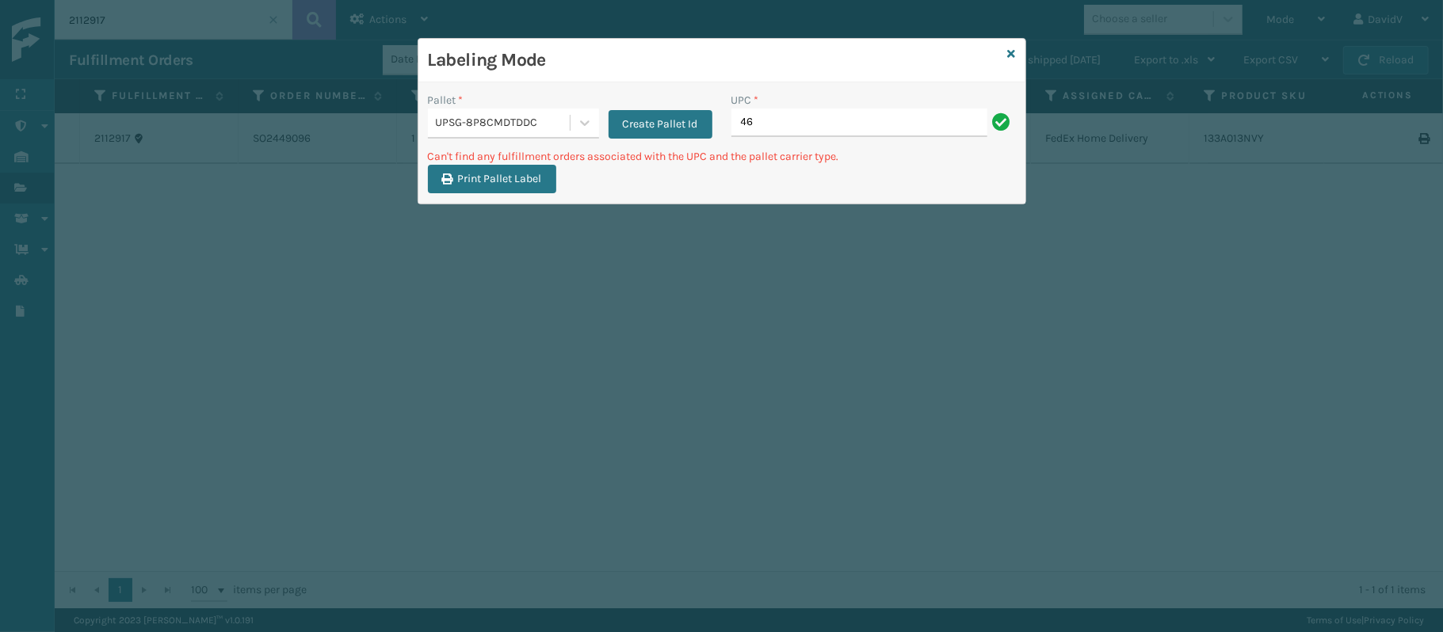
type input "4"
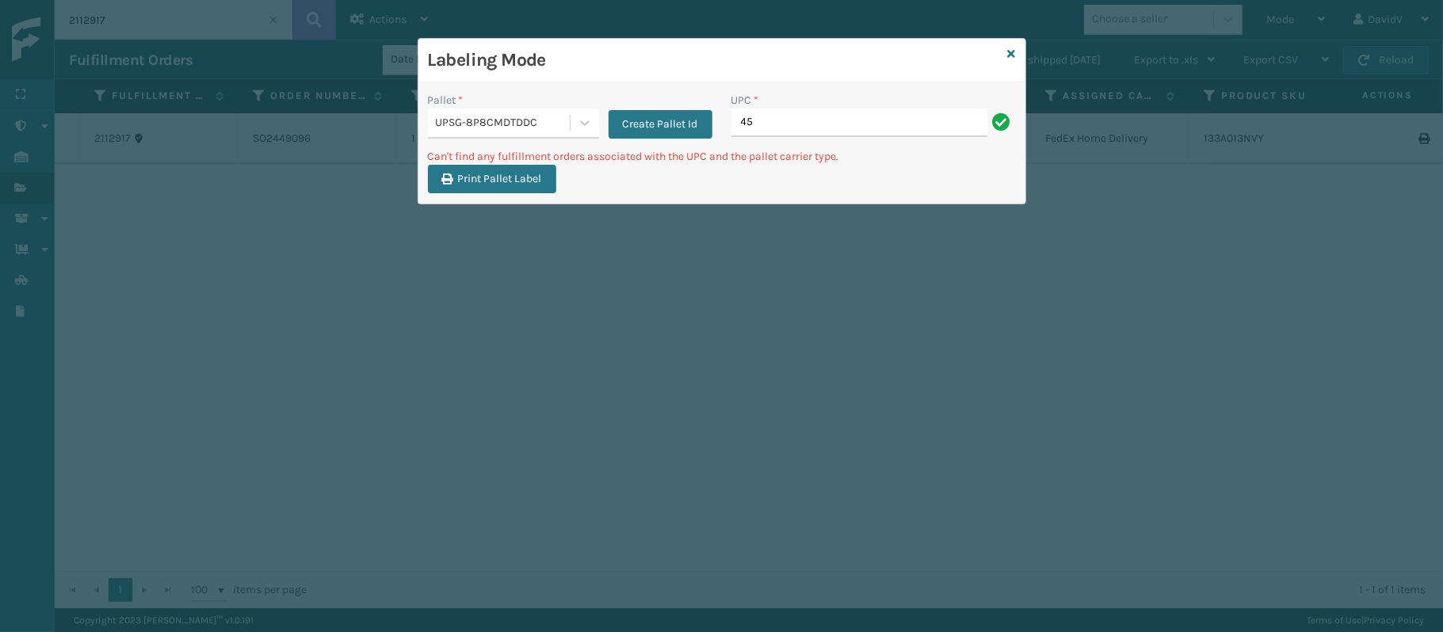
type input "4"
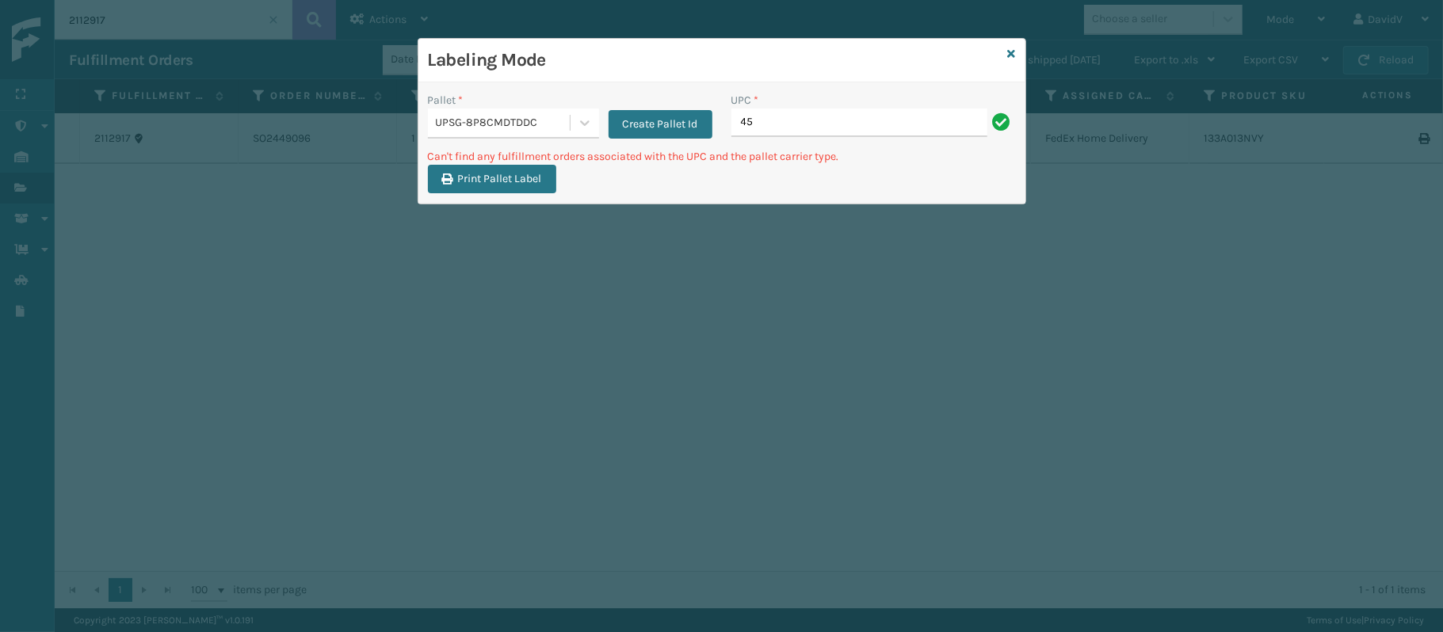
type input "4"
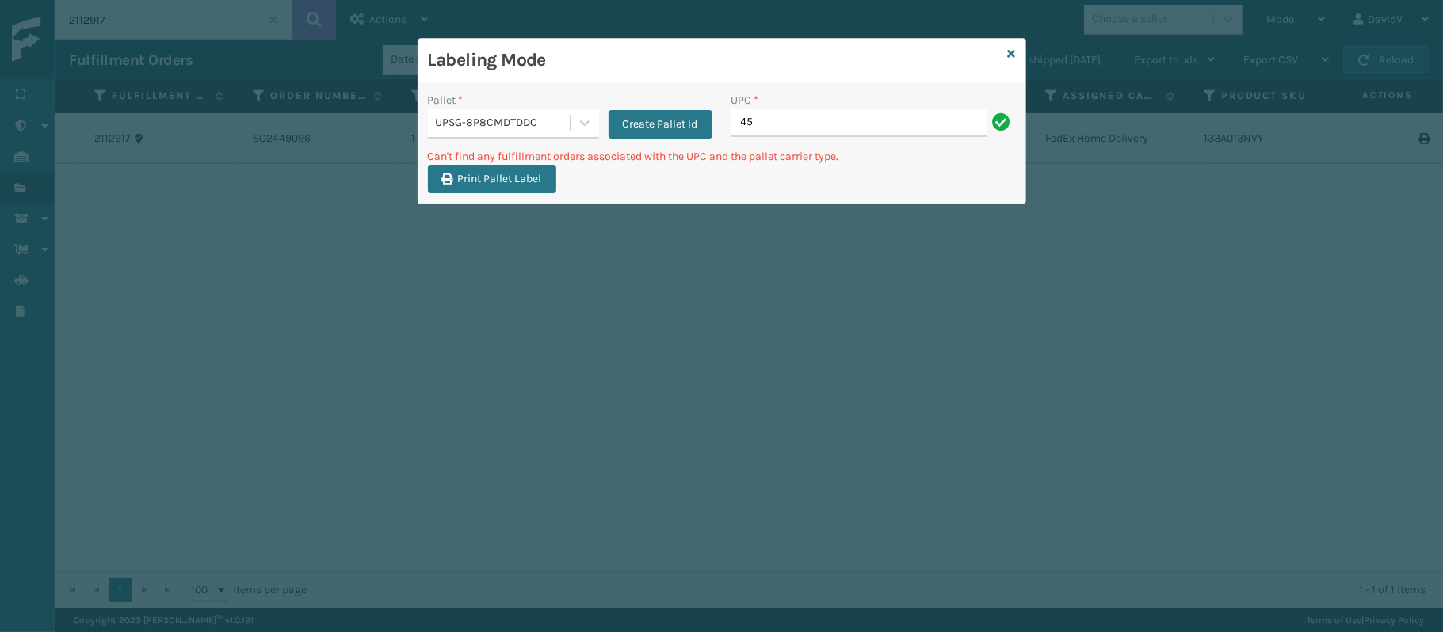
type input "4"
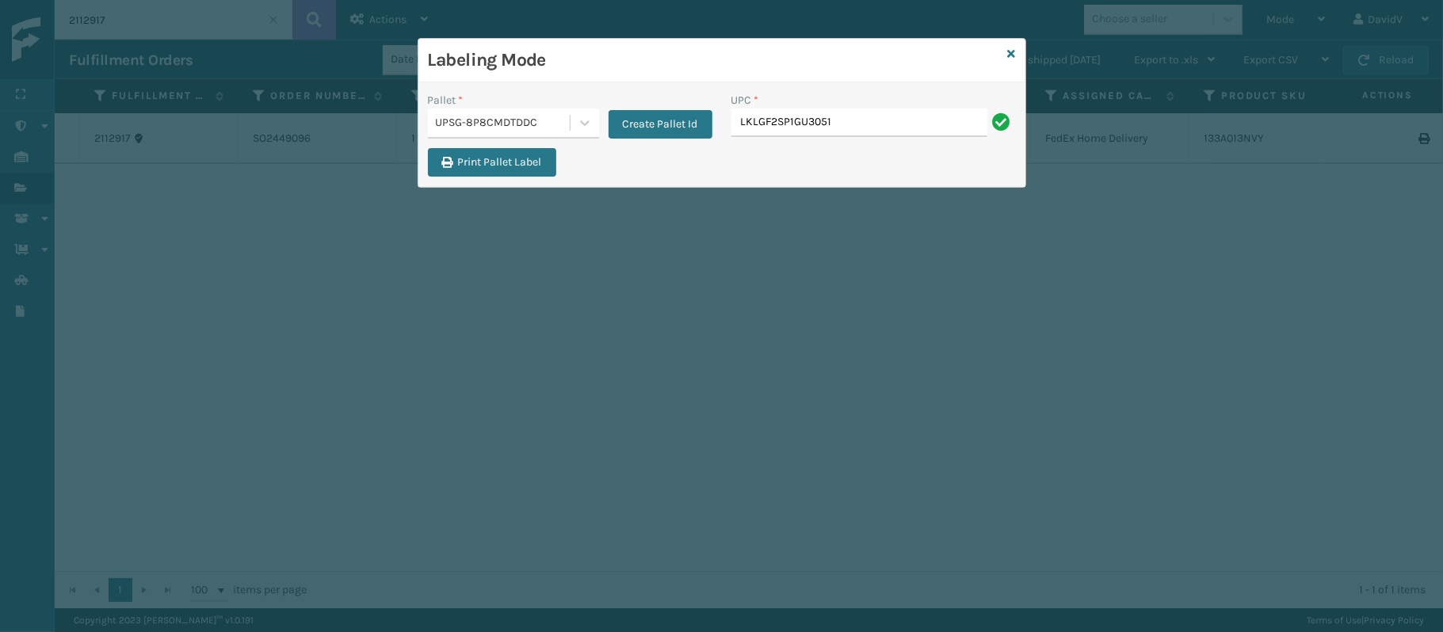
click at [758, 125] on input "LKLGF2SP1GU3051" at bounding box center [859, 123] width 256 height 29
type input "LKLGF2SP1GU3051"
click at [813, 127] on input "UPC *" at bounding box center [873, 123] width 285 height 29
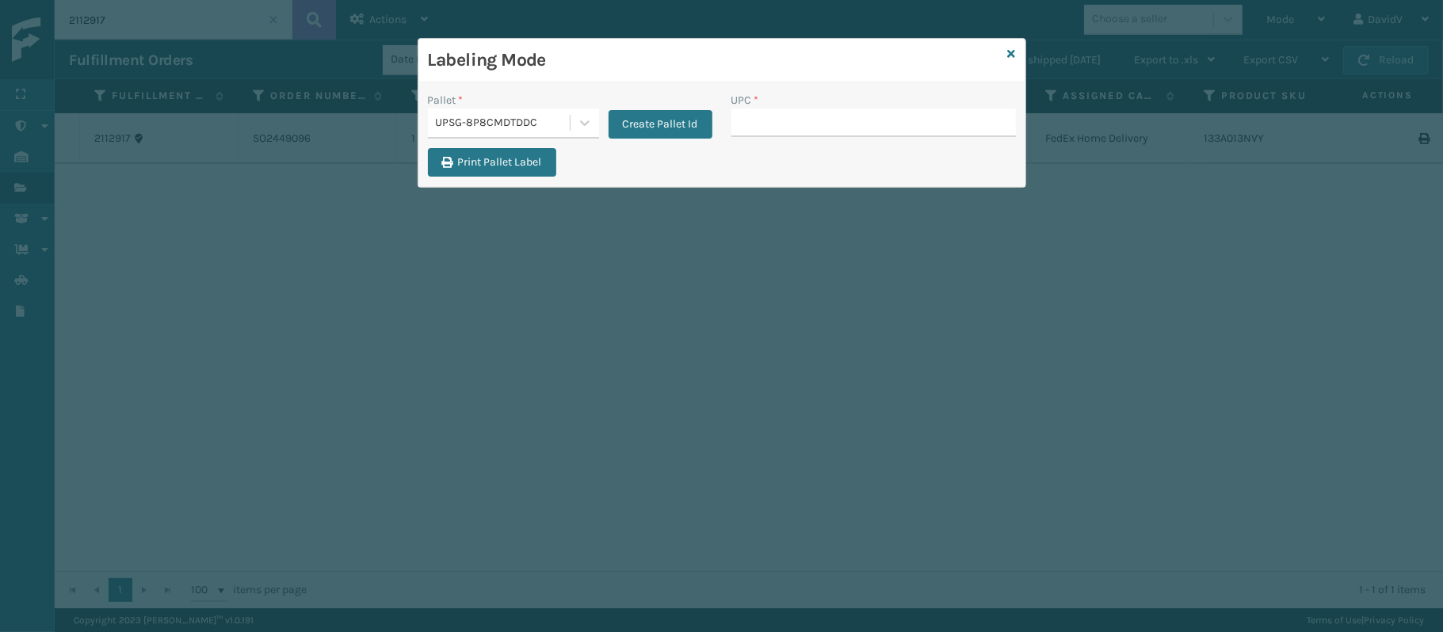
click at [813, 127] on input "UPC *" at bounding box center [873, 123] width 285 height 29
type input "LKLGF2SP1GU3051"
click at [767, 132] on input "UPC *" at bounding box center [873, 123] width 285 height 29
type input "LKLGF2SP1GU3051"
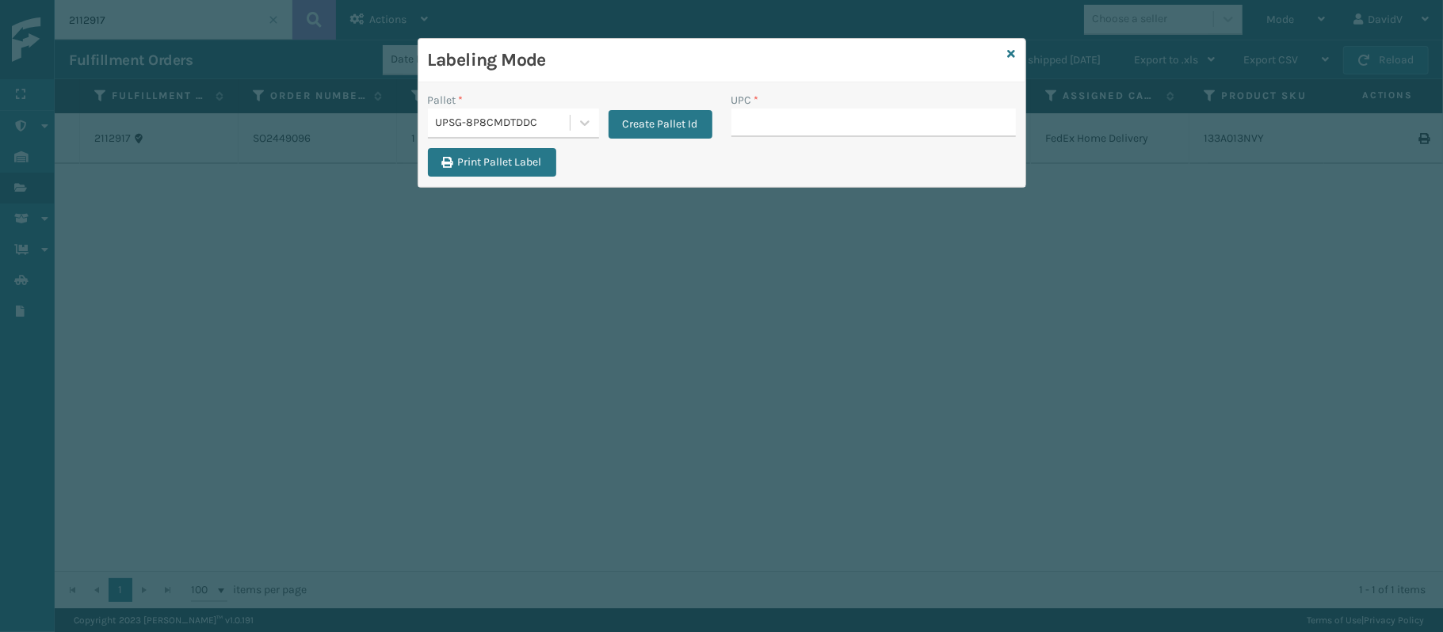
click at [775, 114] on input "UPC *" at bounding box center [873, 123] width 285 height 29
type input "LKLGF2SP1GU3051"
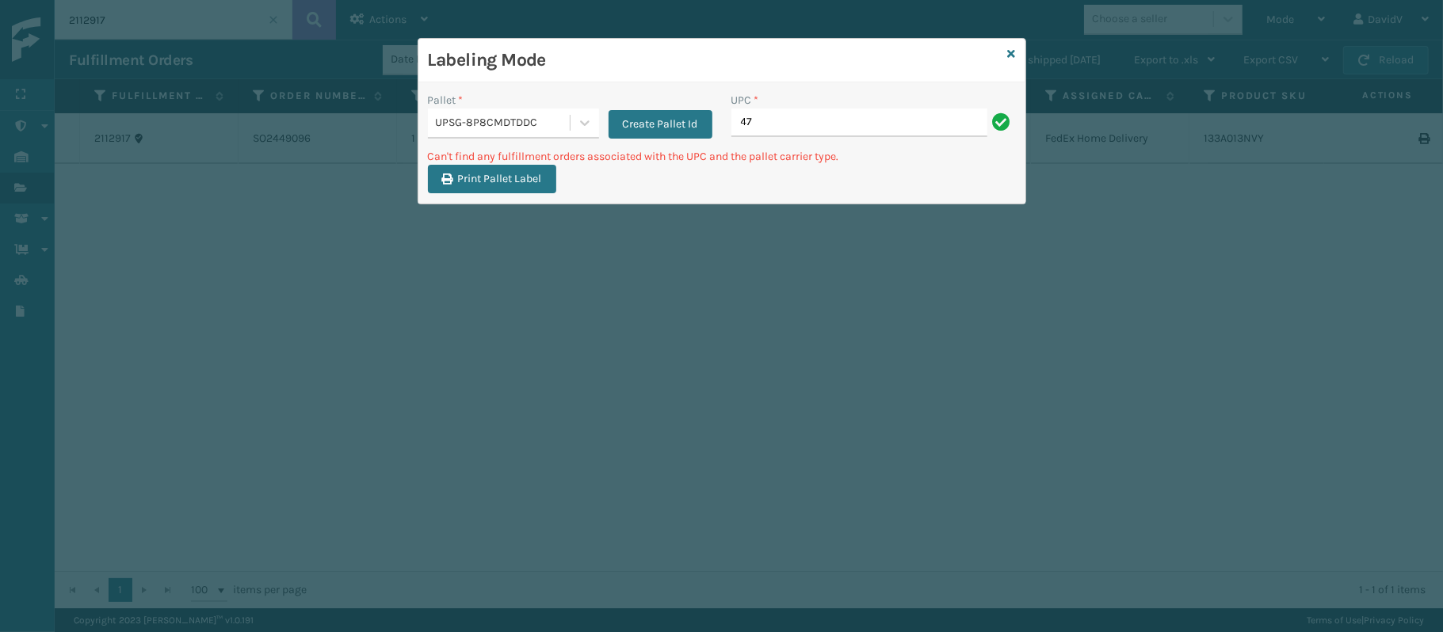
type input "4"
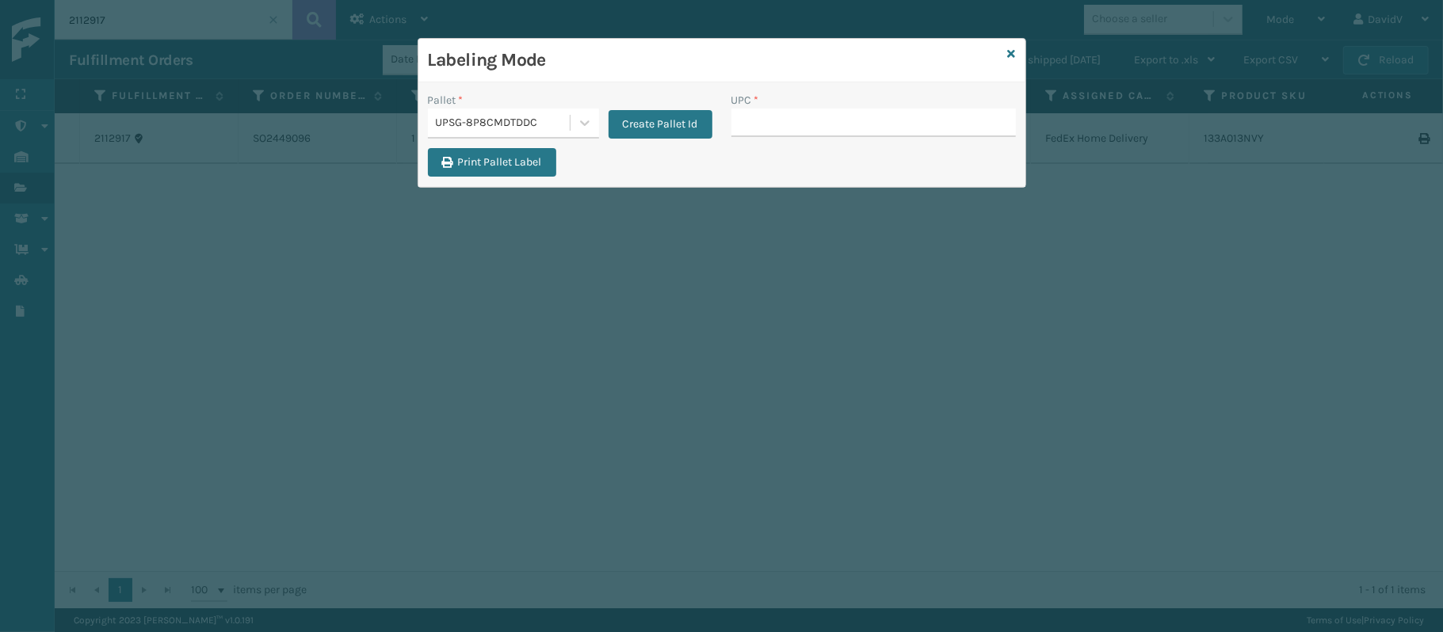
click at [1003, 57] on div "Labeling Mode" at bounding box center [721, 61] width 607 height 44
click at [1008, 51] on icon at bounding box center [1012, 53] width 8 height 11
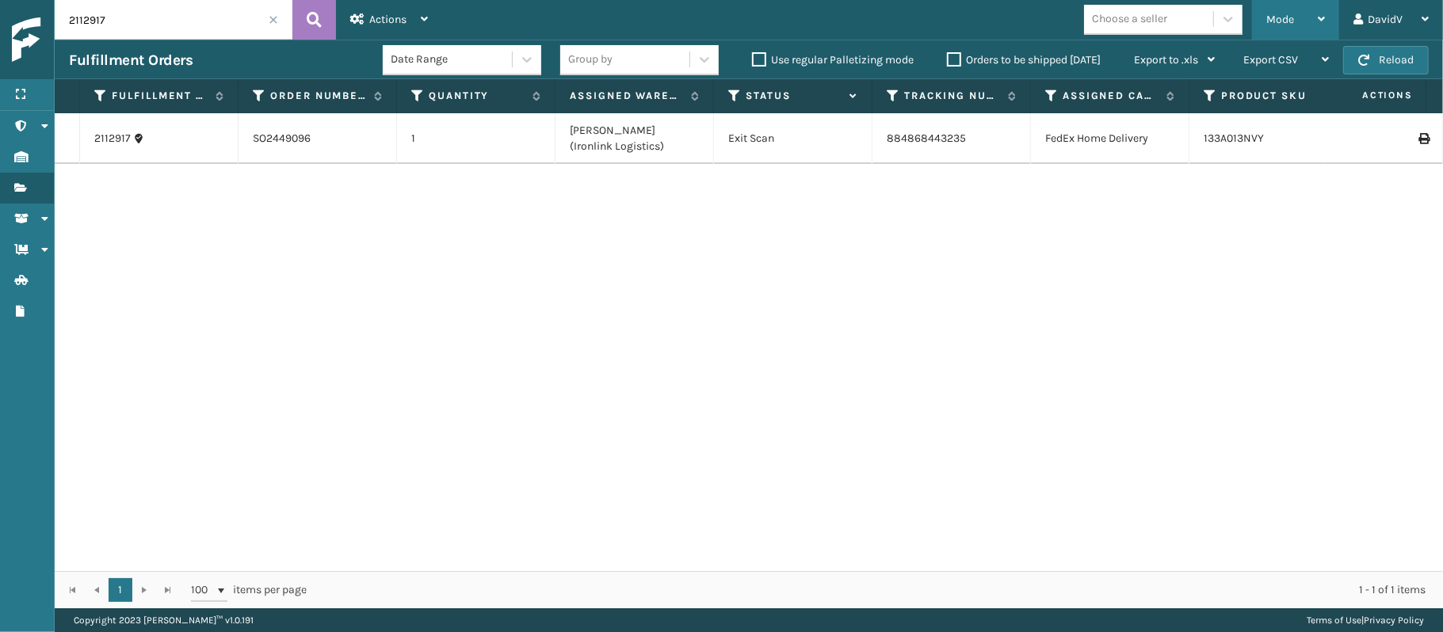
click at [1278, 24] on span "Mode" at bounding box center [1280, 19] width 28 height 13
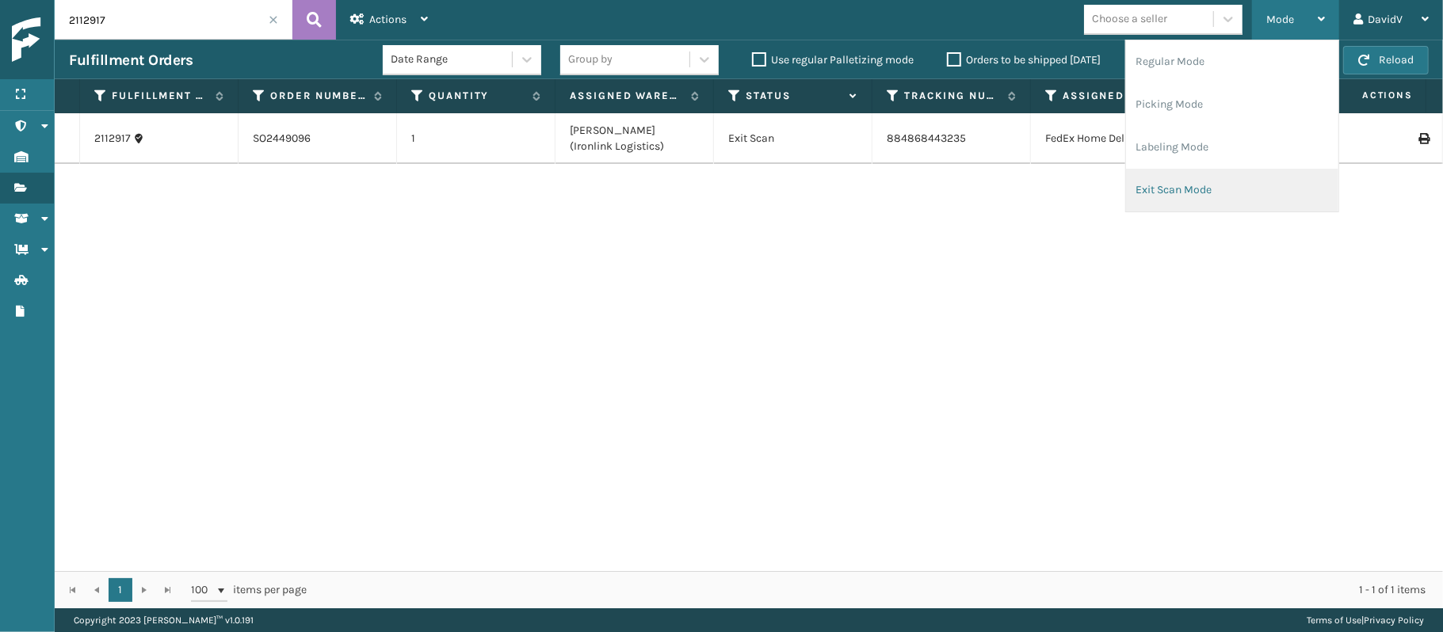
click at [1174, 184] on li "Exit Scan Mode" at bounding box center [1232, 190] width 212 height 43
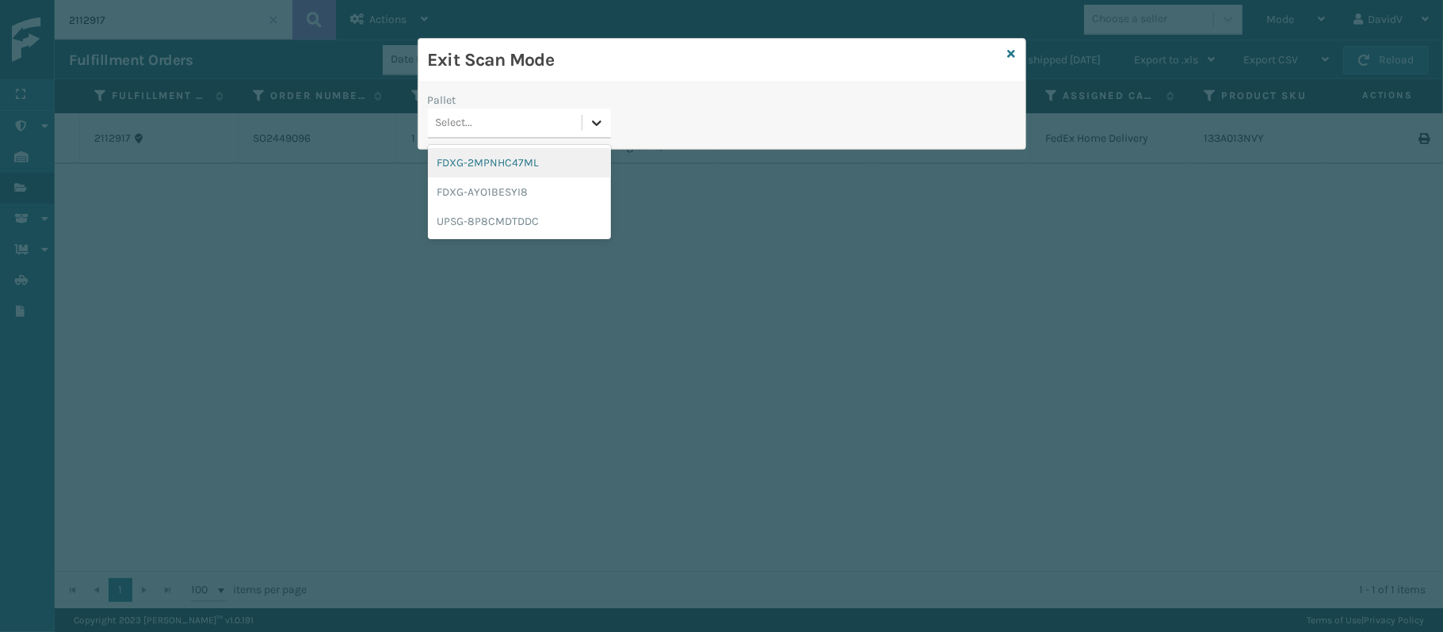
click at [605, 124] on div at bounding box center [596, 123] width 29 height 29
click at [479, 227] on div "UPSG-8P8CMDTDDC" at bounding box center [519, 221] width 183 height 29
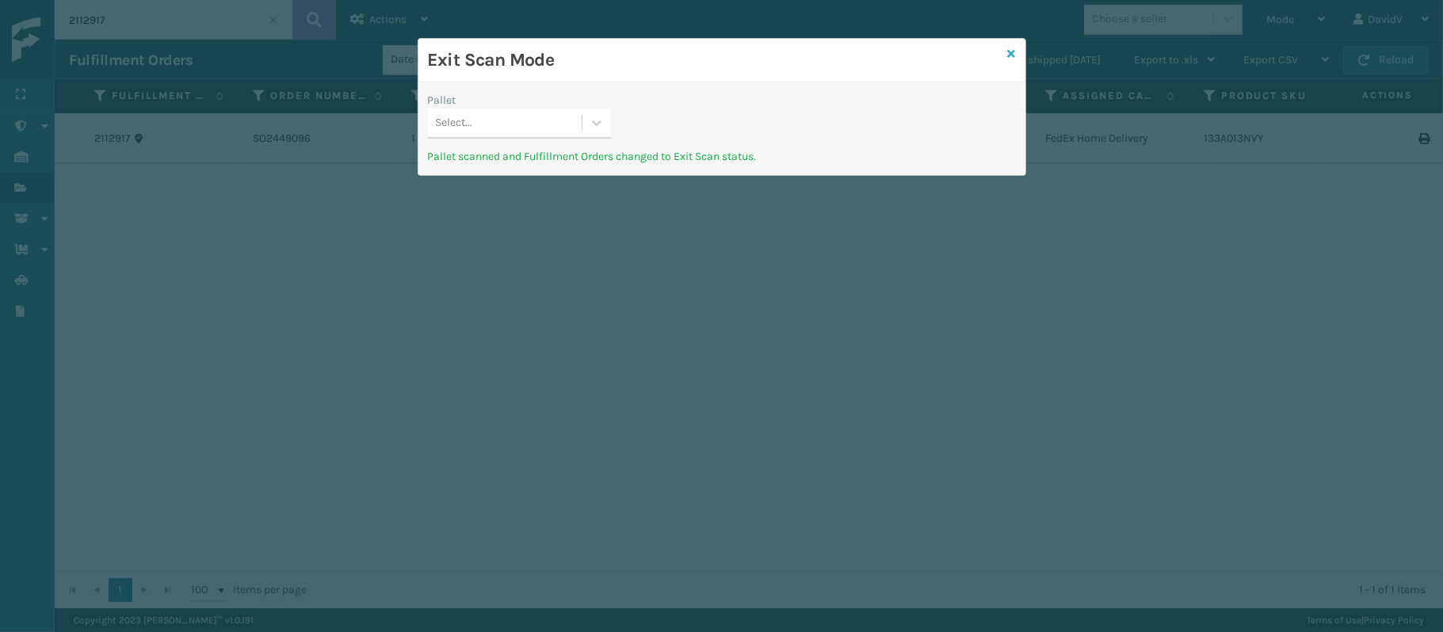
click at [1013, 48] on icon at bounding box center [1012, 53] width 8 height 11
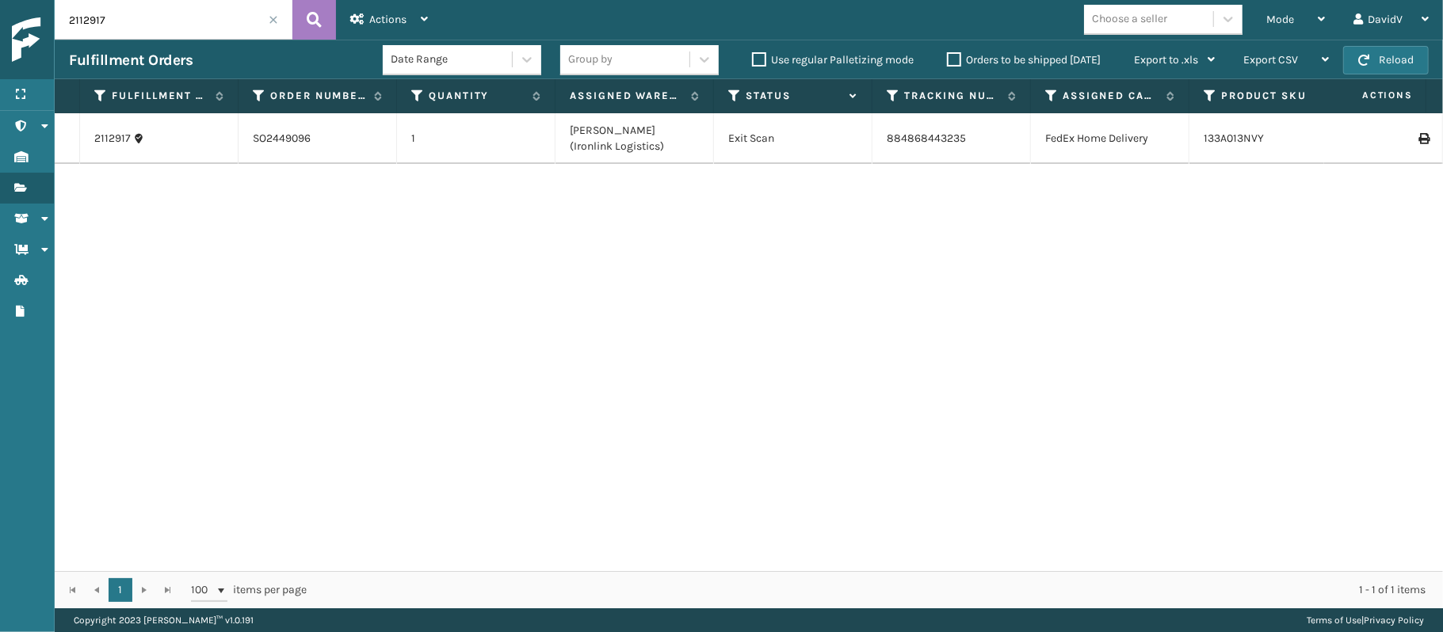
click at [1281, 166] on div "2112917 SO2449096 1 [PERSON_NAME] (Ironlink Logistics) Exit Scan 884868443235 F…" at bounding box center [749, 342] width 1388 height 458
click at [1306, 10] on div "Mode" at bounding box center [1295, 20] width 59 height 40
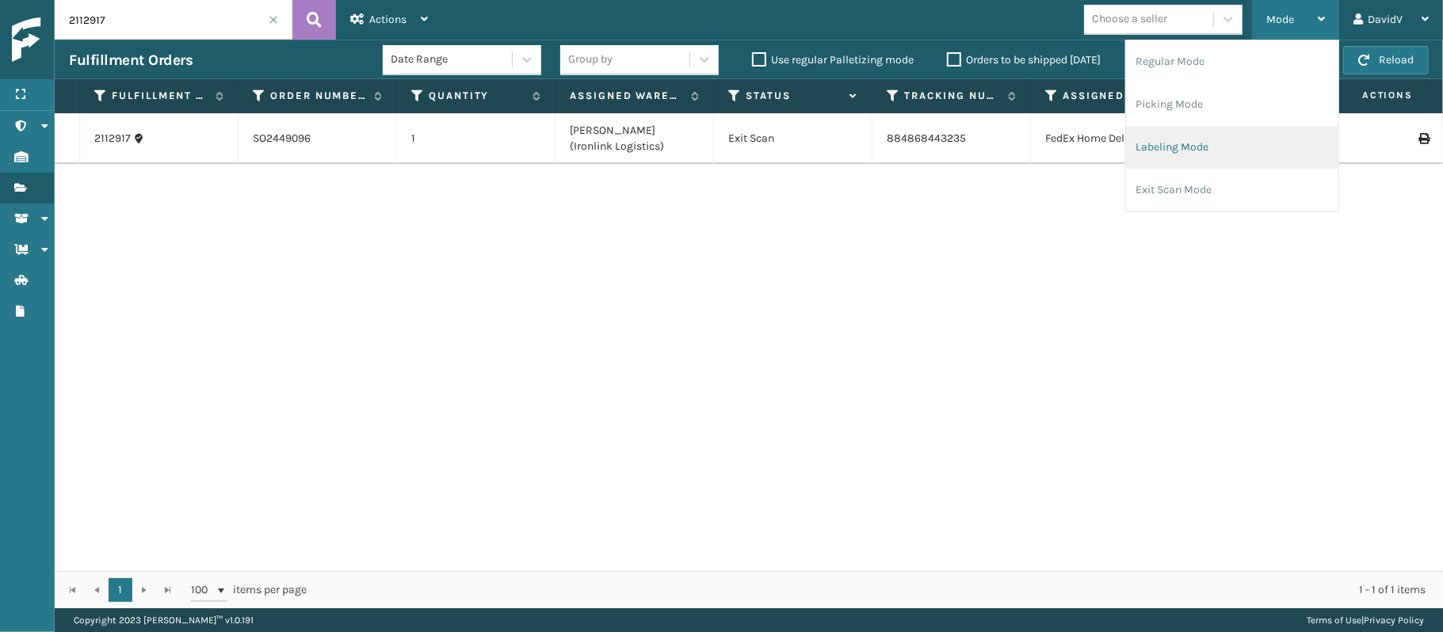
click at [1189, 147] on li "Labeling Mode" at bounding box center [1232, 147] width 212 height 43
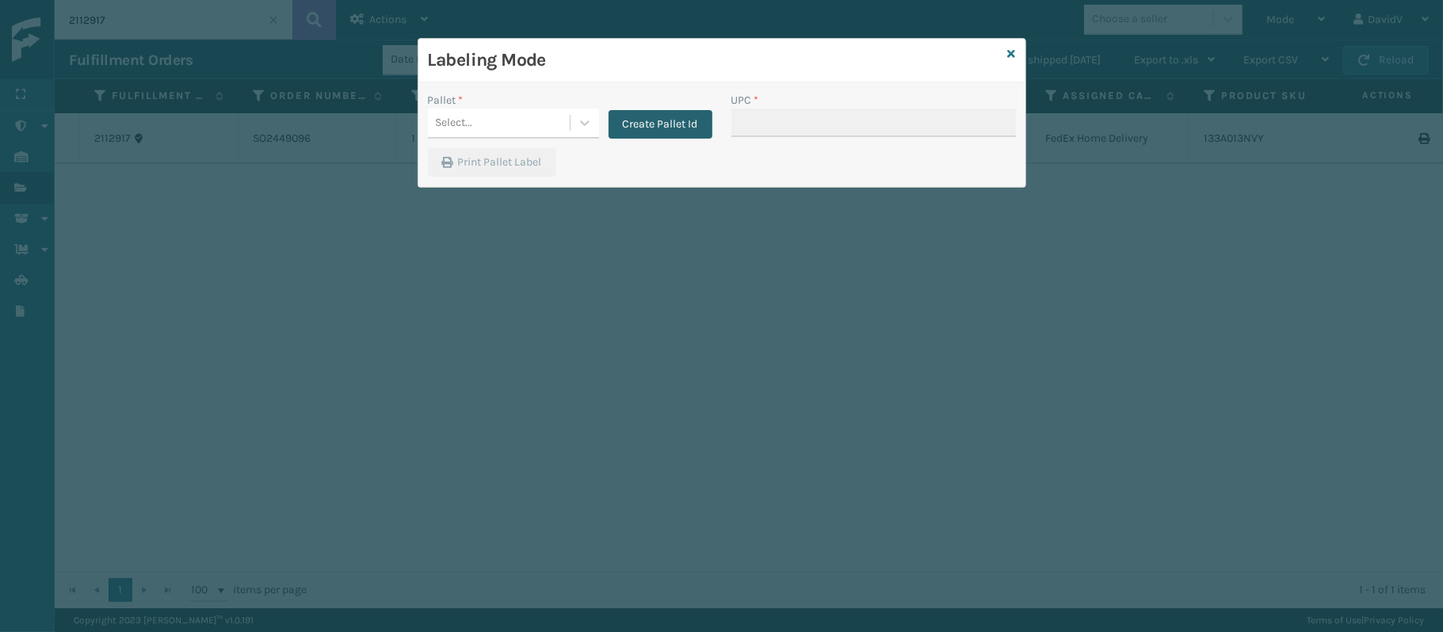
click at [644, 119] on button "Create Pallet Id" at bounding box center [661, 124] width 104 height 29
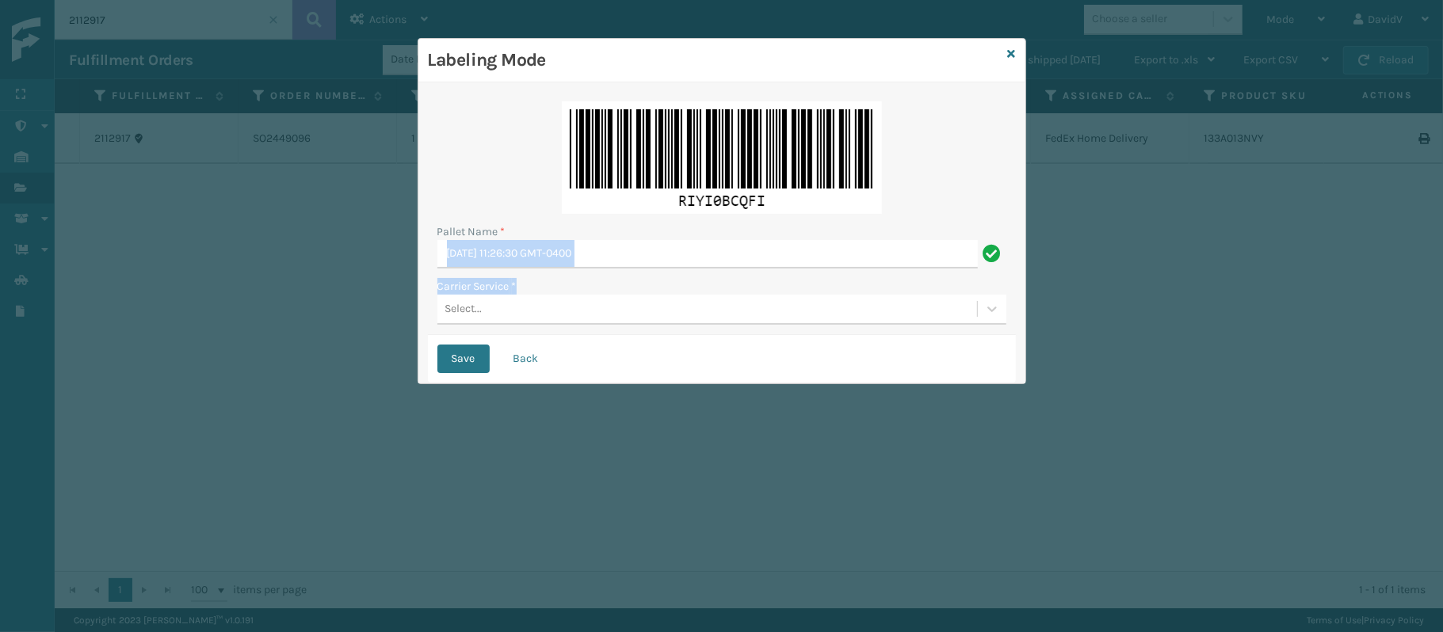
drag, startPoint x: 537, startPoint y: 270, endPoint x: 559, endPoint y: 254, distance: 26.6
click at [559, 254] on div "Pallet Name * [DATE] 11:26:30 GMT-0400 Carrier Service * Select..." at bounding box center [722, 213] width 588 height 243
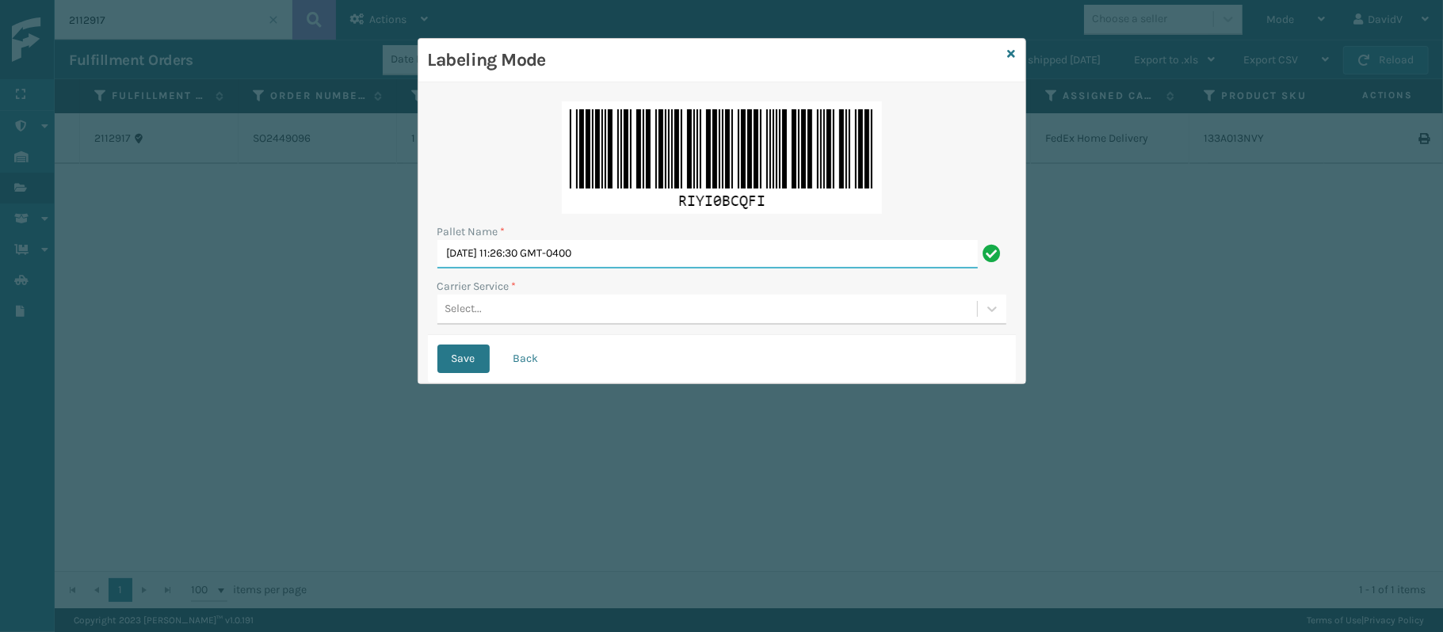
click at [559, 254] on input "[DATE] 11:26:30 GMT-0400" at bounding box center [707, 254] width 540 height 29
type input "LPN 517227"
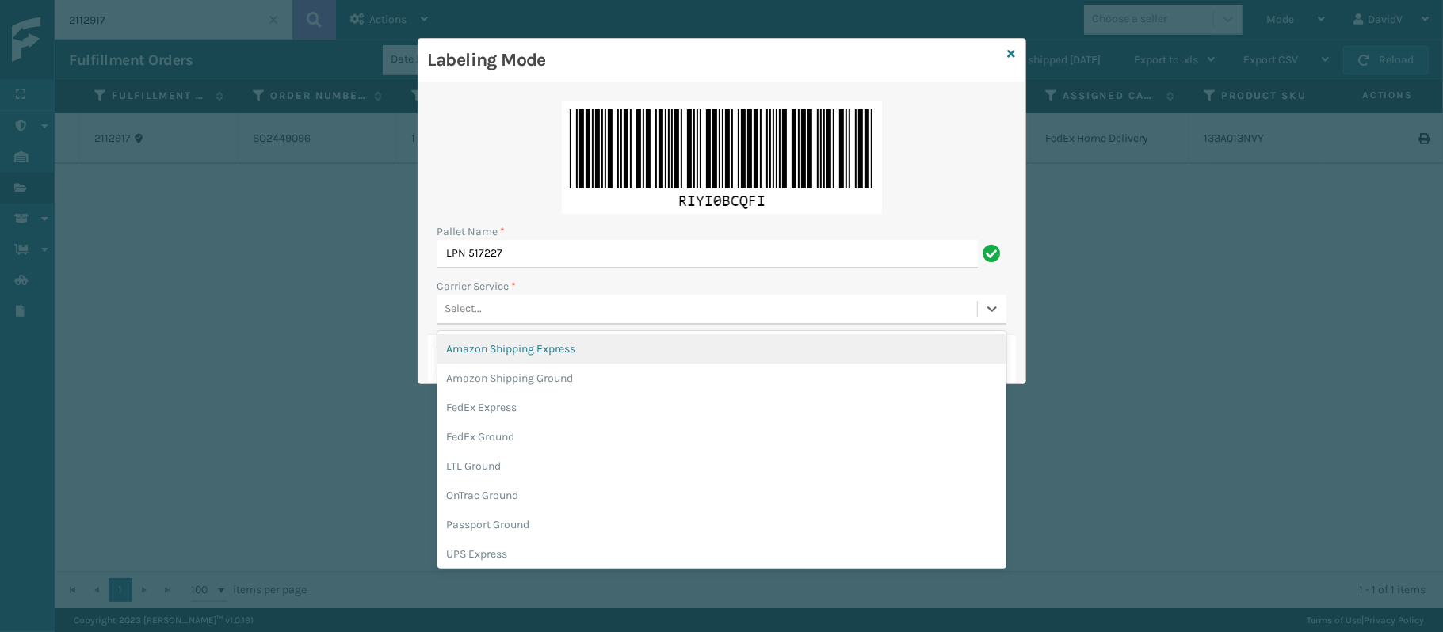
click at [527, 311] on div "Select..." at bounding box center [707, 309] width 540 height 26
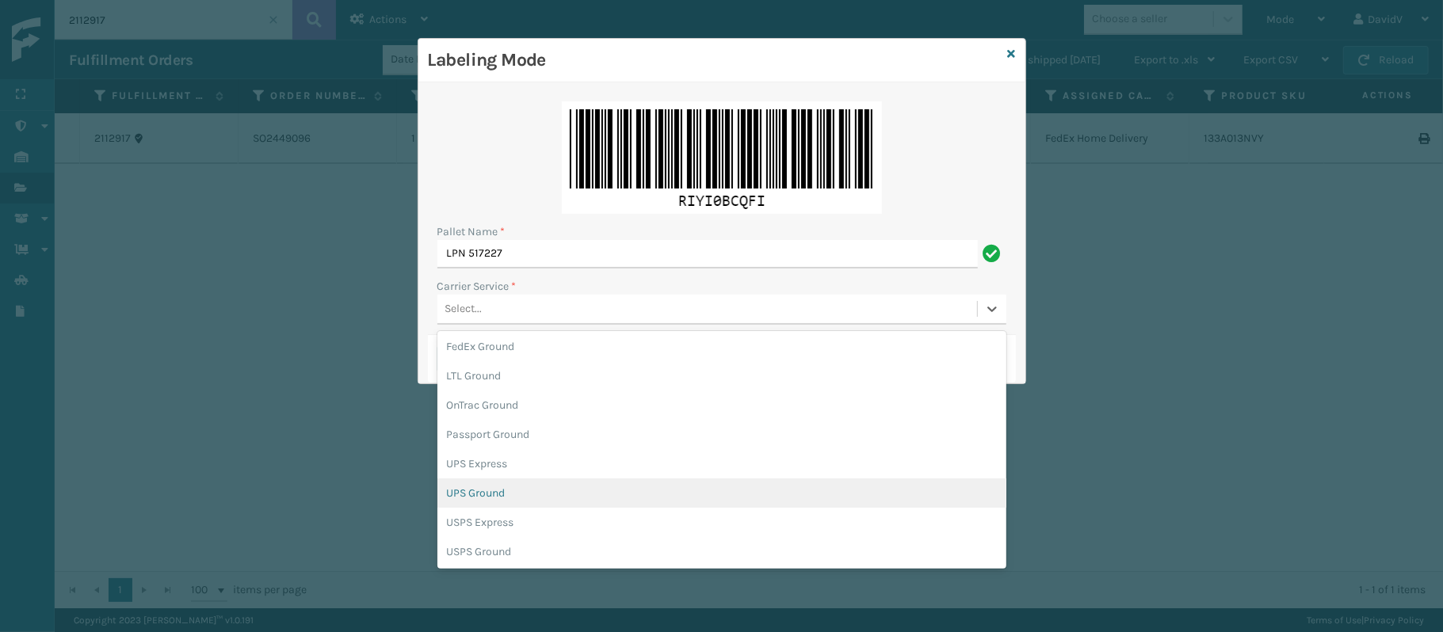
click at [515, 495] on div "UPS Ground" at bounding box center [721, 493] width 569 height 29
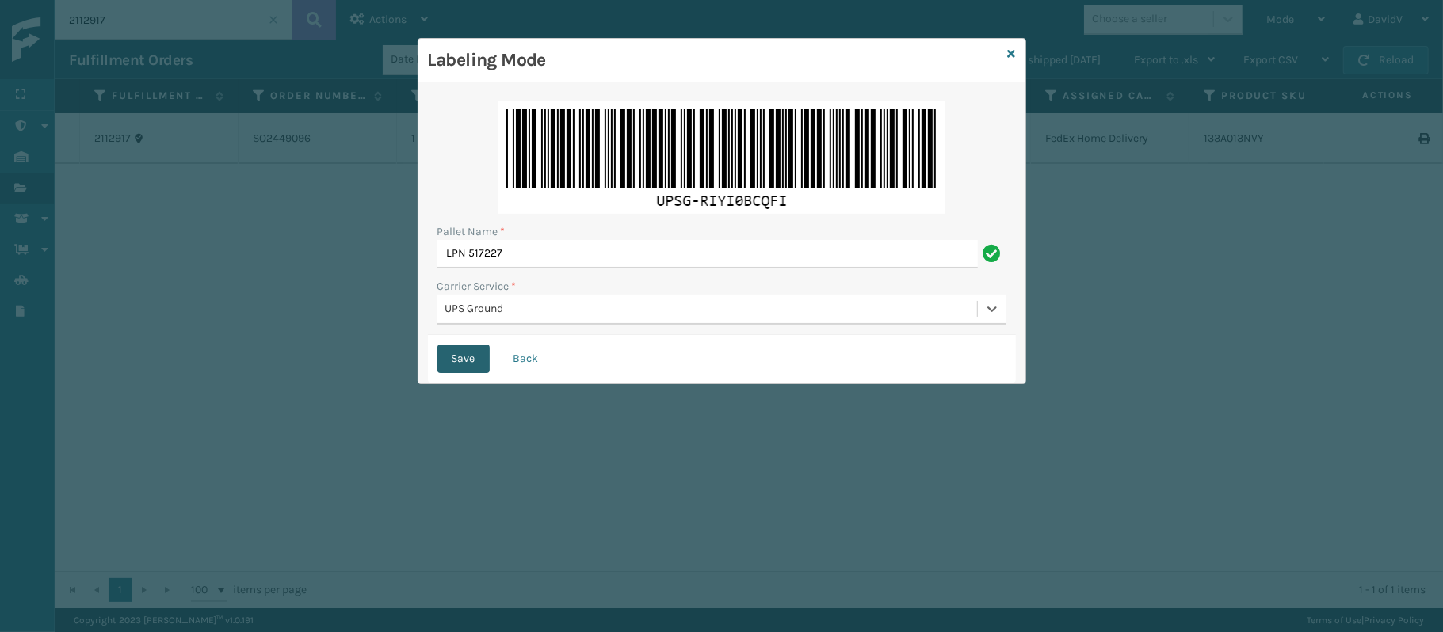
click at [468, 358] on button "Save" at bounding box center [463, 359] width 52 height 29
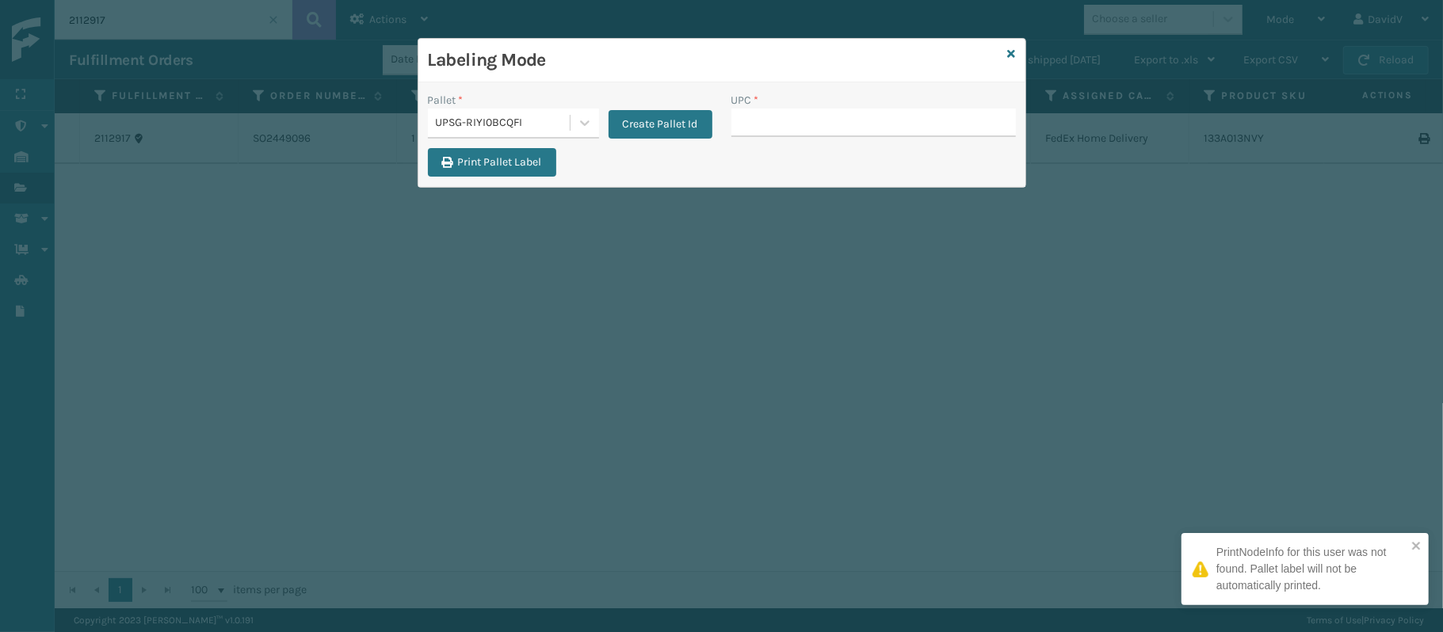
click at [527, 147] on div "Pallet * UPSG-RIYI0BCQFI Create Pallet Id" at bounding box center [570, 120] width 304 height 56
drag, startPoint x: 527, startPoint y: 147, endPoint x: 527, endPoint y: 156, distance: 9.5
click at [527, 156] on div "Pallet * UPSG-RIYI0BCQFI Create Pallet Id UPC * Print Pallet Label" at bounding box center [721, 134] width 607 height 105
click at [527, 156] on button "Print Pallet Label" at bounding box center [492, 162] width 128 height 29
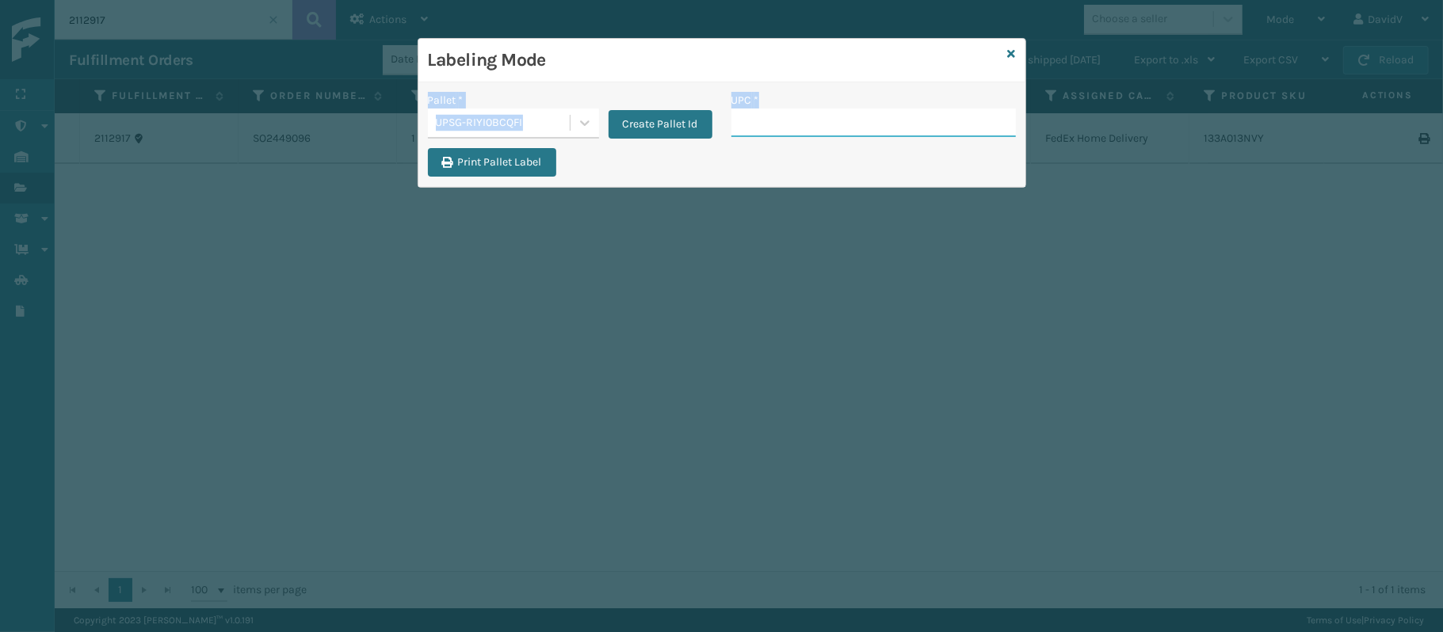
click at [815, 118] on input "UPC *" at bounding box center [873, 123] width 285 height 29
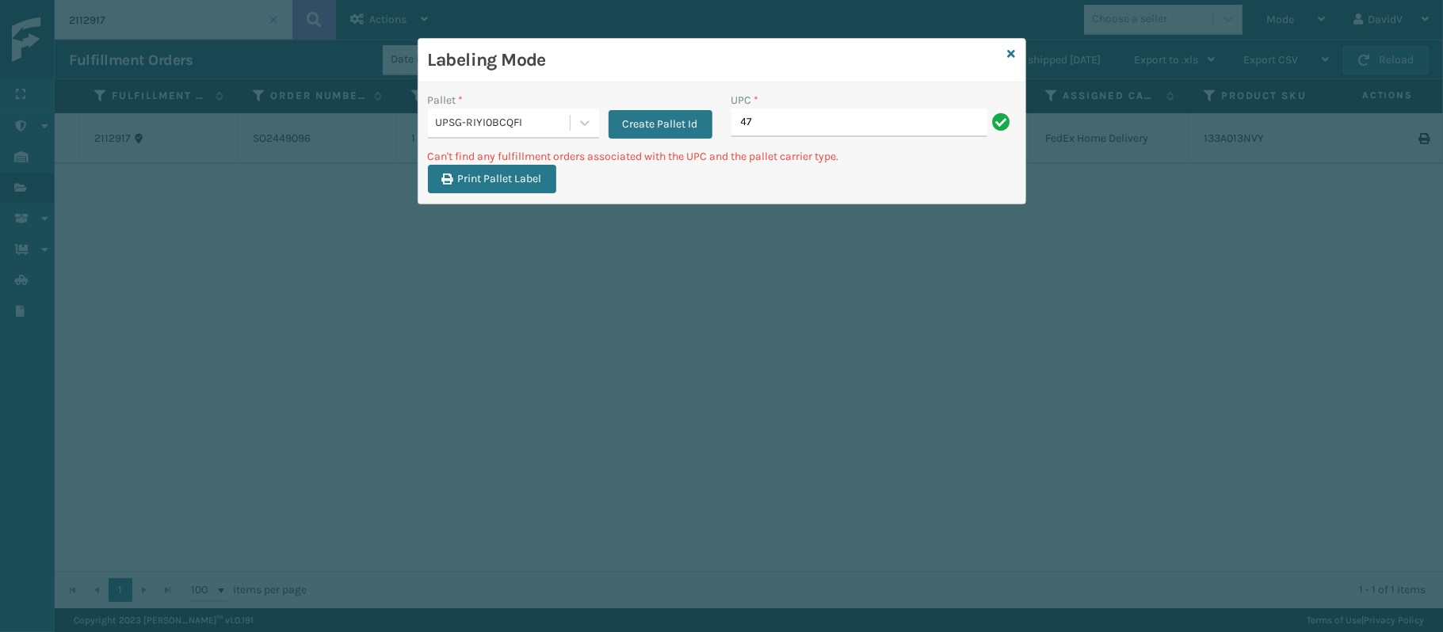
type input "4"
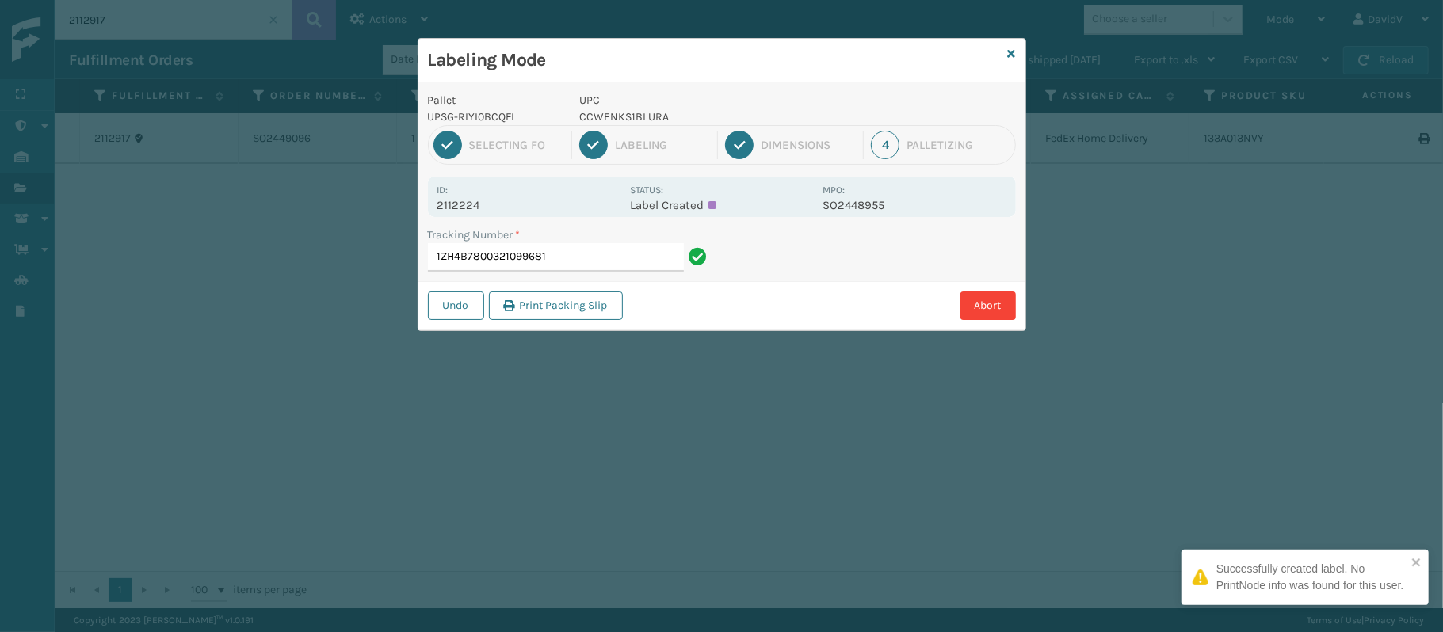
click at [632, 120] on p "CCWENKS1BLURA" at bounding box center [696, 117] width 234 height 17
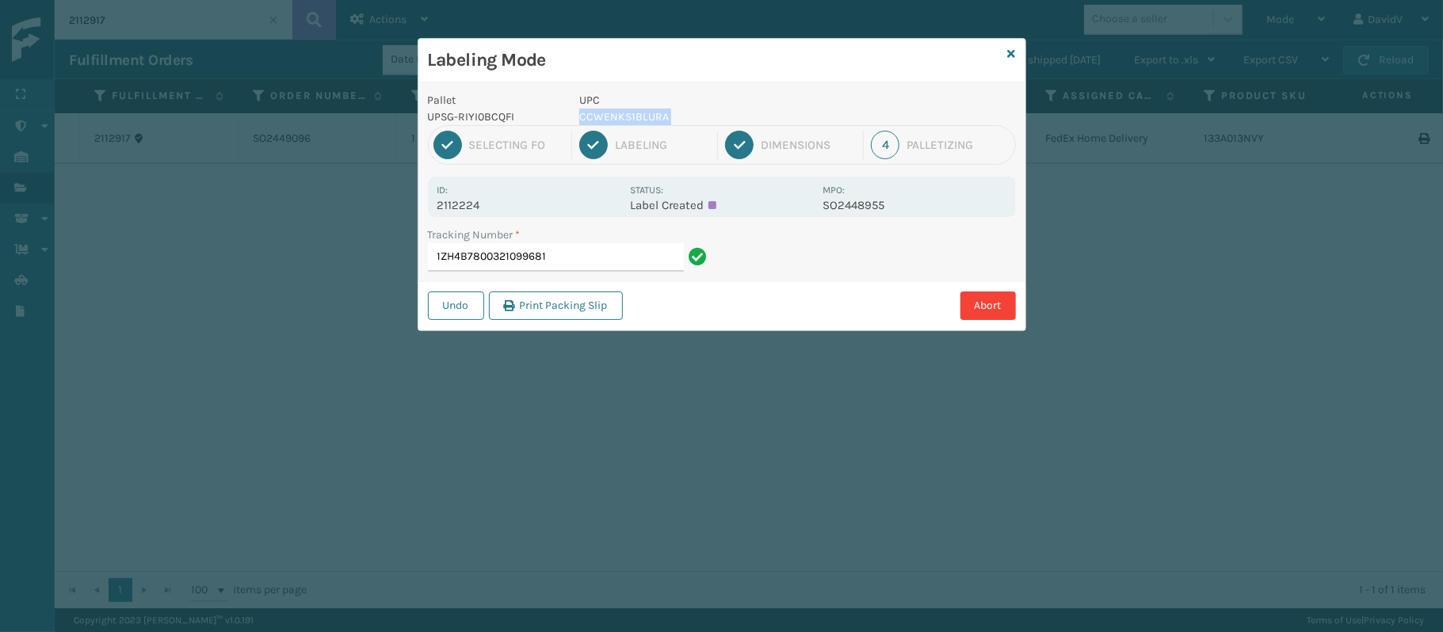
copy p "CCWENKS1BLURA"
click at [586, 246] on input "1ZH4B7800321099681" at bounding box center [556, 257] width 256 height 29
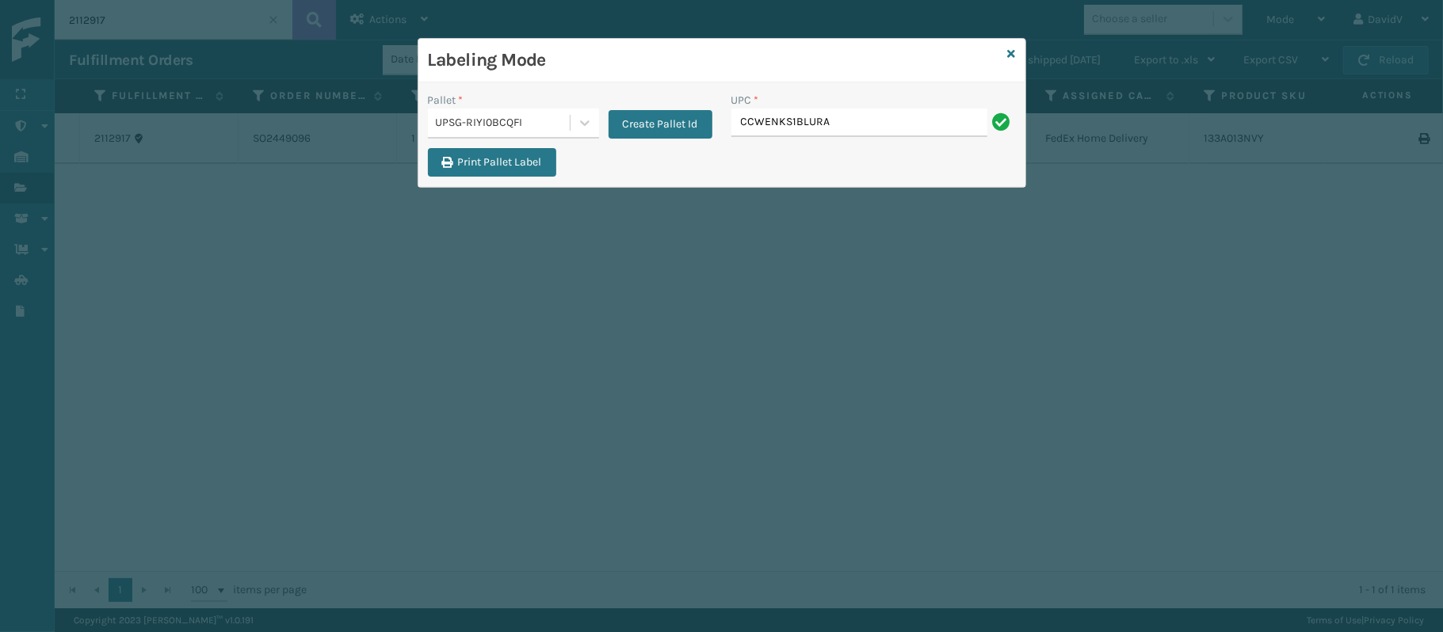
type input "CCWENKS1BLURA"
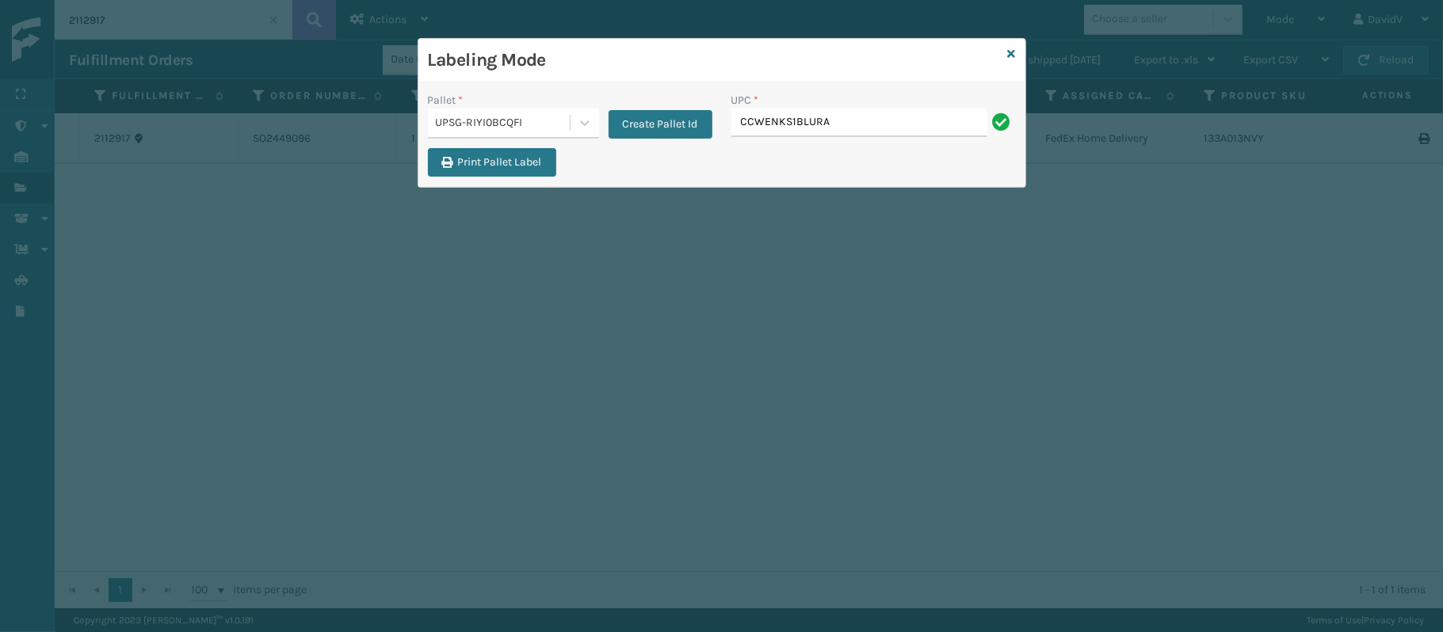
type input "CCWENKS1BLURA"
click at [1011, 48] on icon at bounding box center [1012, 53] width 8 height 11
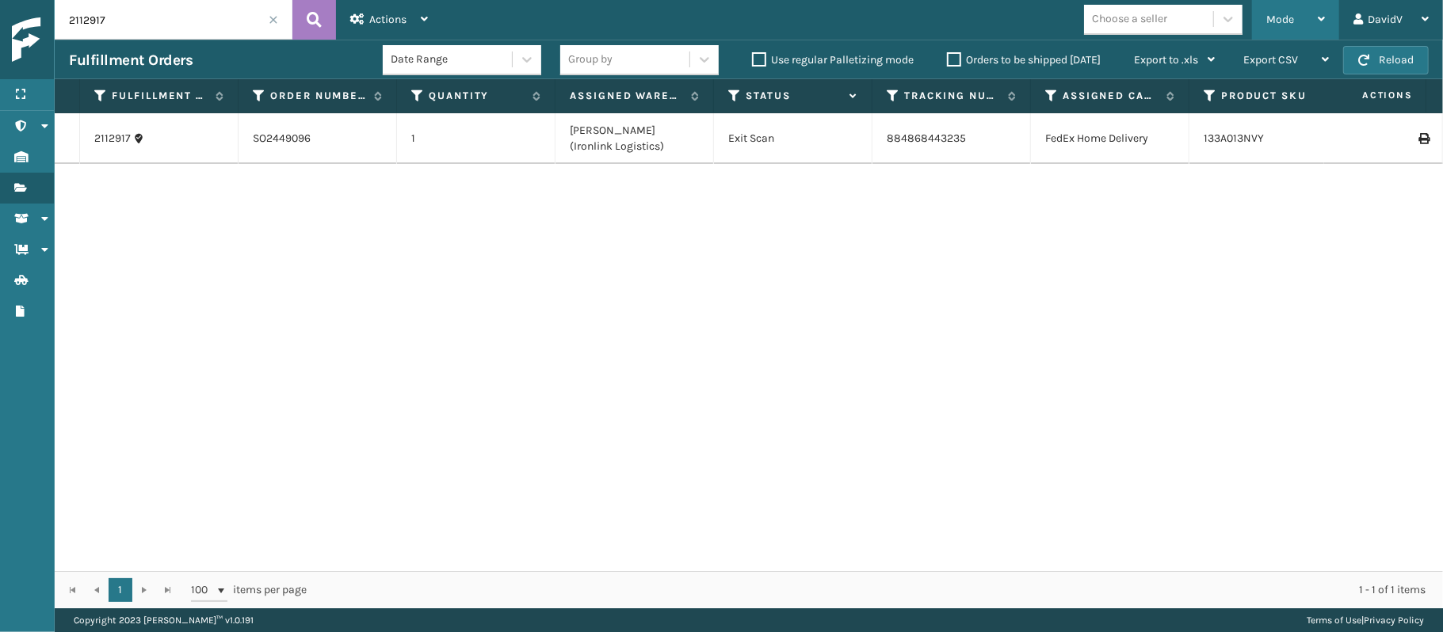
click at [1332, 13] on div "Mode Regular Mode Picking Mode Labeling Mode Exit Scan Mode" at bounding box center [1295, 20] width 87 height 40
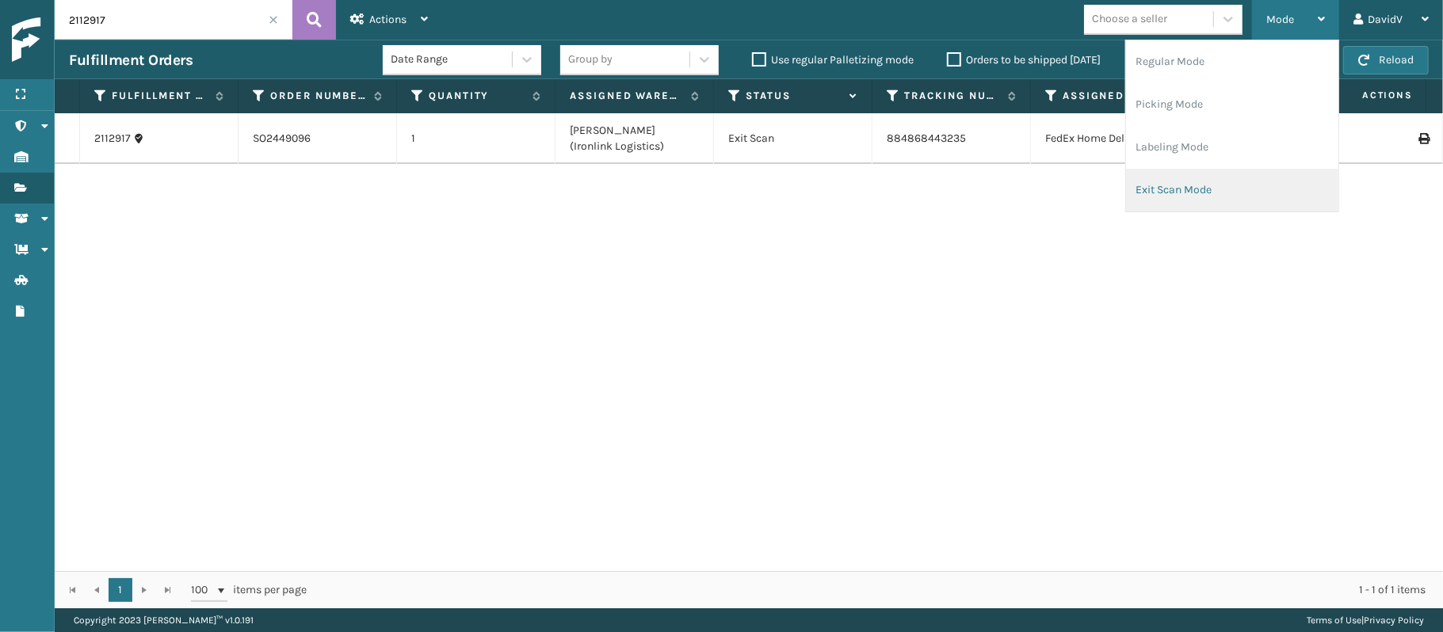
click at [1208, 184] on li "Exit Scan Mode" at bounding box center [1232, 190] width 212 height 43
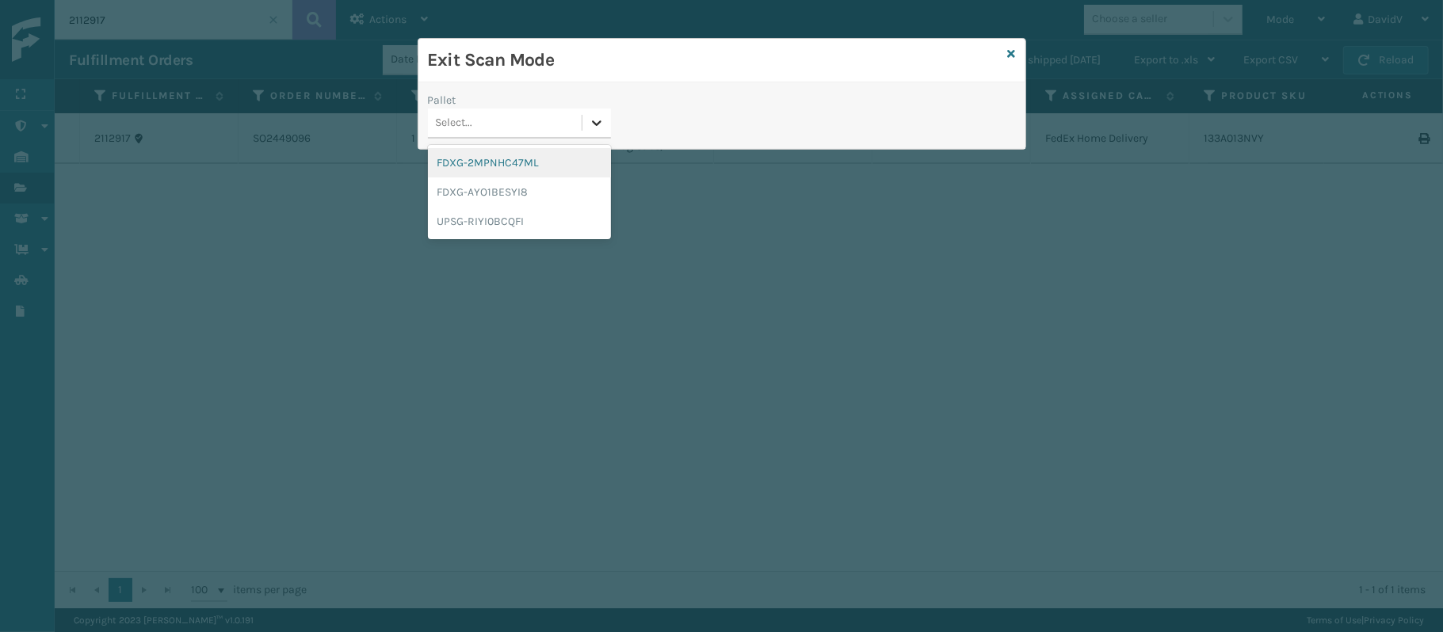
click at [596, 118] on icon at bounding box center [597, 123] width 16 height 16
click at [448, 226] on div "UPSG-RIYI0BCQFI" at bounding box center [519, 221] width 183 height 29
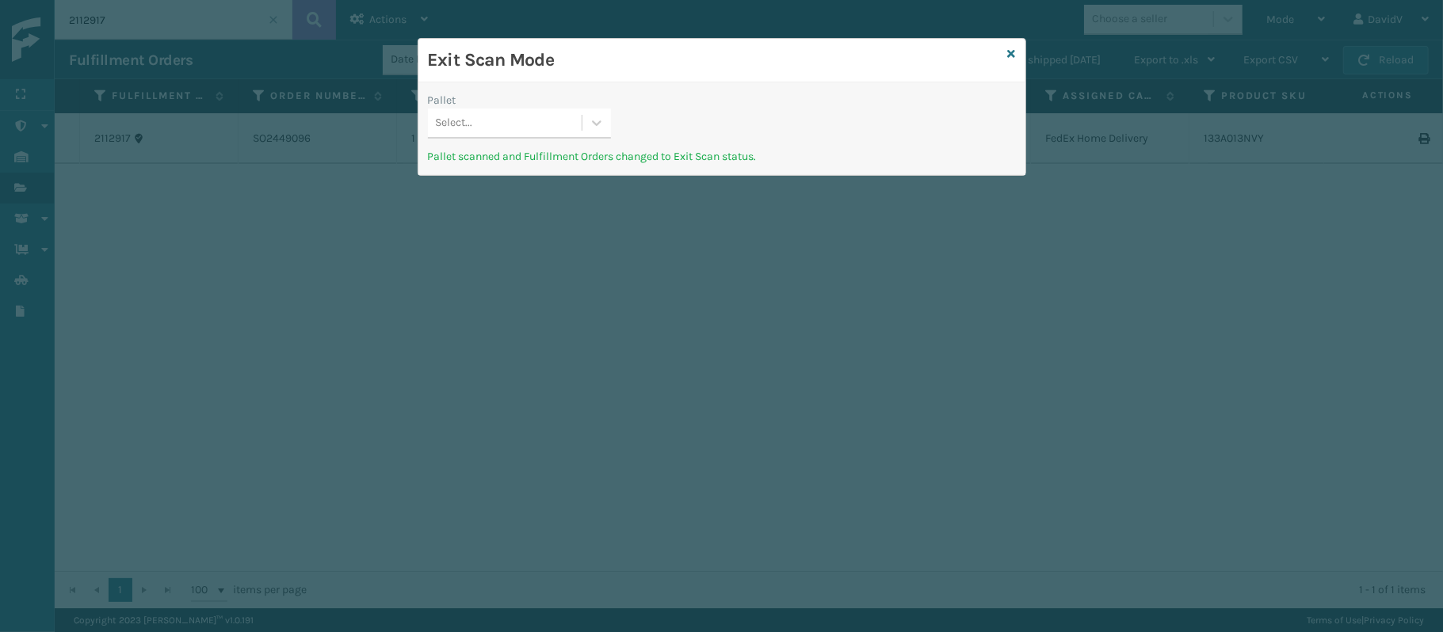
click at [1018, 52] on div "Exit Scan Mode" at bounding box center [721, 61] width 607 height 44
click at [1012, 49] on icon at bounding box center [1012, 53] width 8 height 11
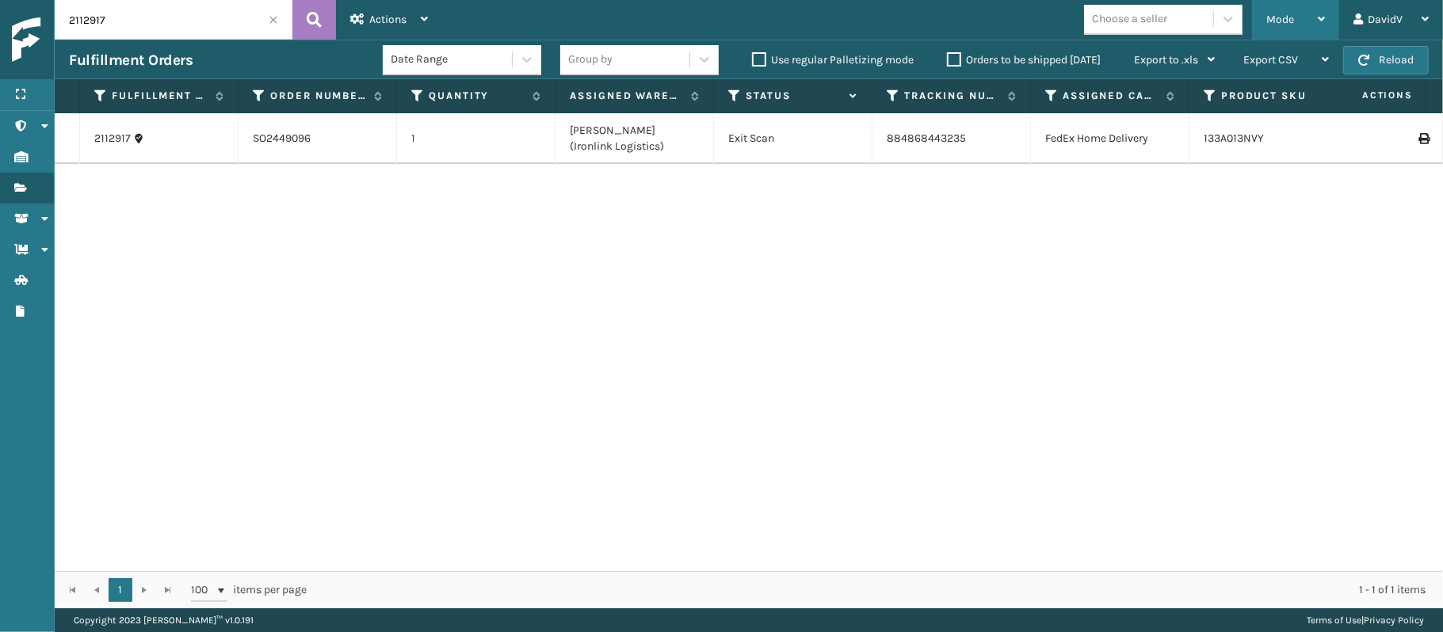
click at [1304, 17] on div "Mode" at bounding box center [1295, 20] width 59 height 40
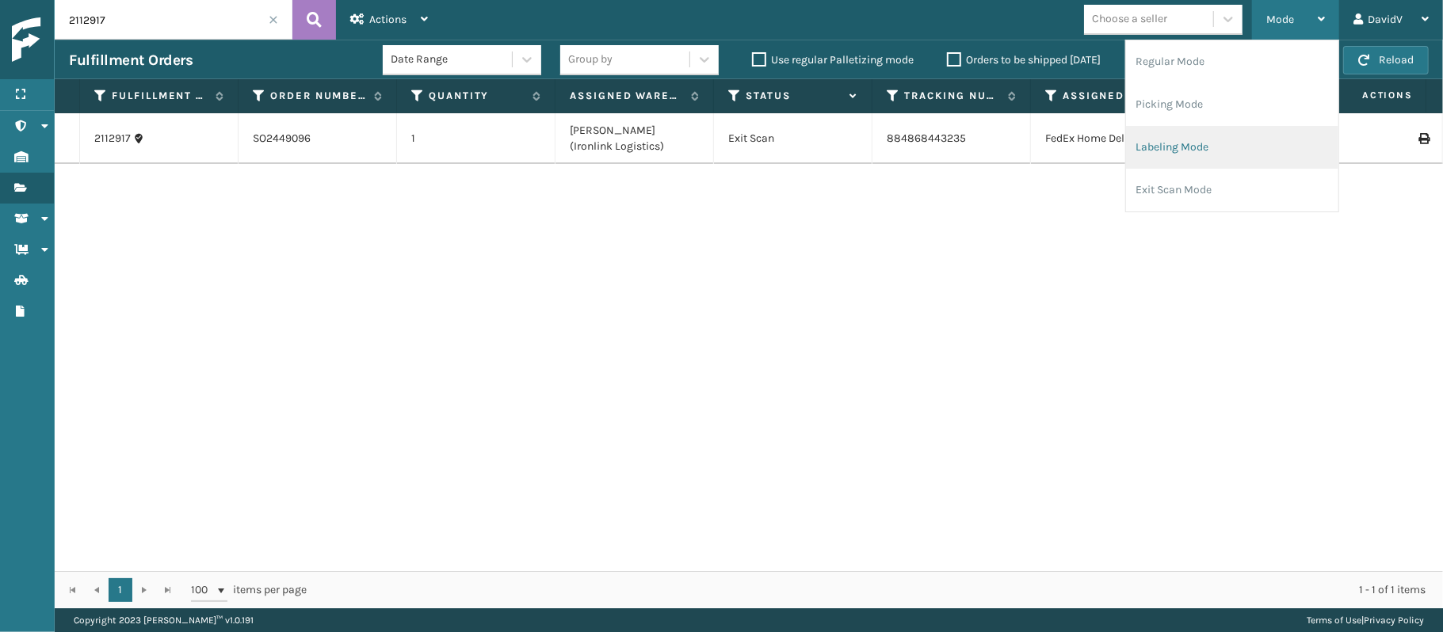
click at [1146, 146] on li "Labeling Mode" at bounding box center [1232, 147] width 212 height 43
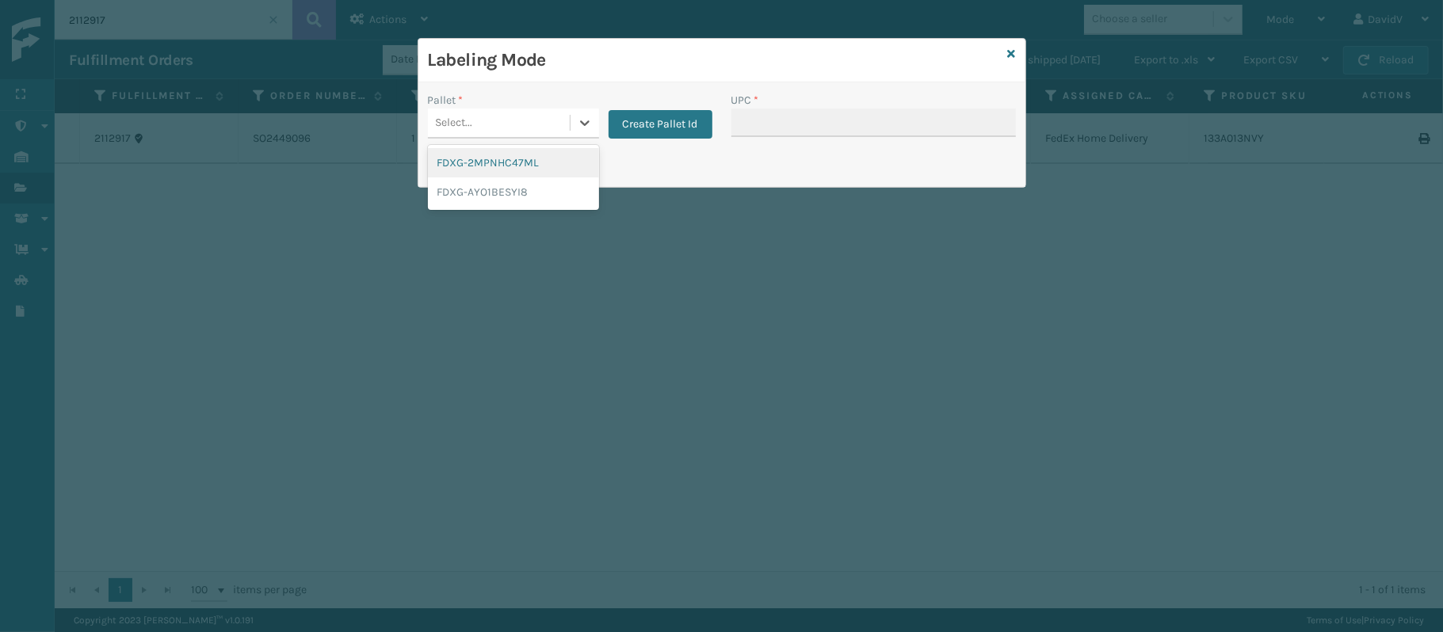
click at [552, 120] on div "Select..." at bounding box center [499, 123] width 142 height 26
click at [647, 106] on div "Create Pallet Id" at bounding box center [655, 115] width 113 height 47
click at [644, 116] on button "Create Pallet Id" at bounding box center [661, 124] width 104 height 29
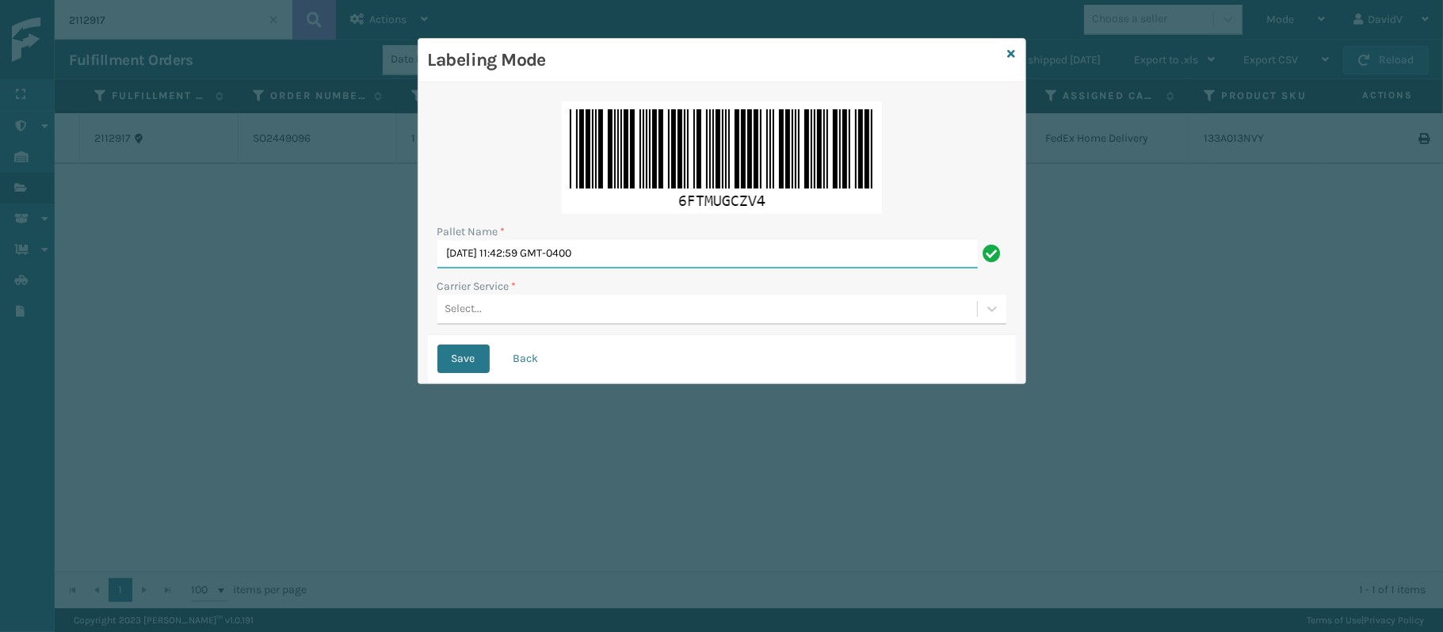
click at [586, 245] on input "[DATE] 11:42:59 GMT-0400" at bounding box center [707, 254] width 540 height 29
type input "LPN 517225"
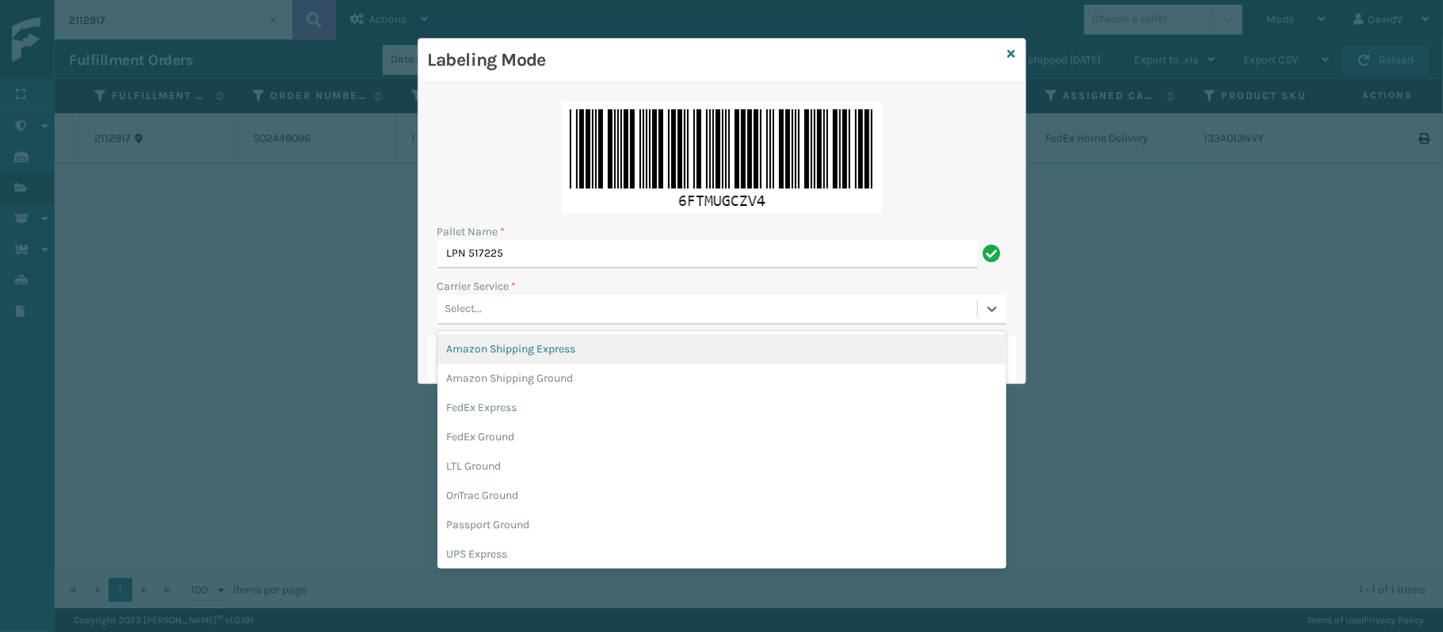
click at [514, 296] on div "Select..." at bounding box center [707, 309] width 540 height 26
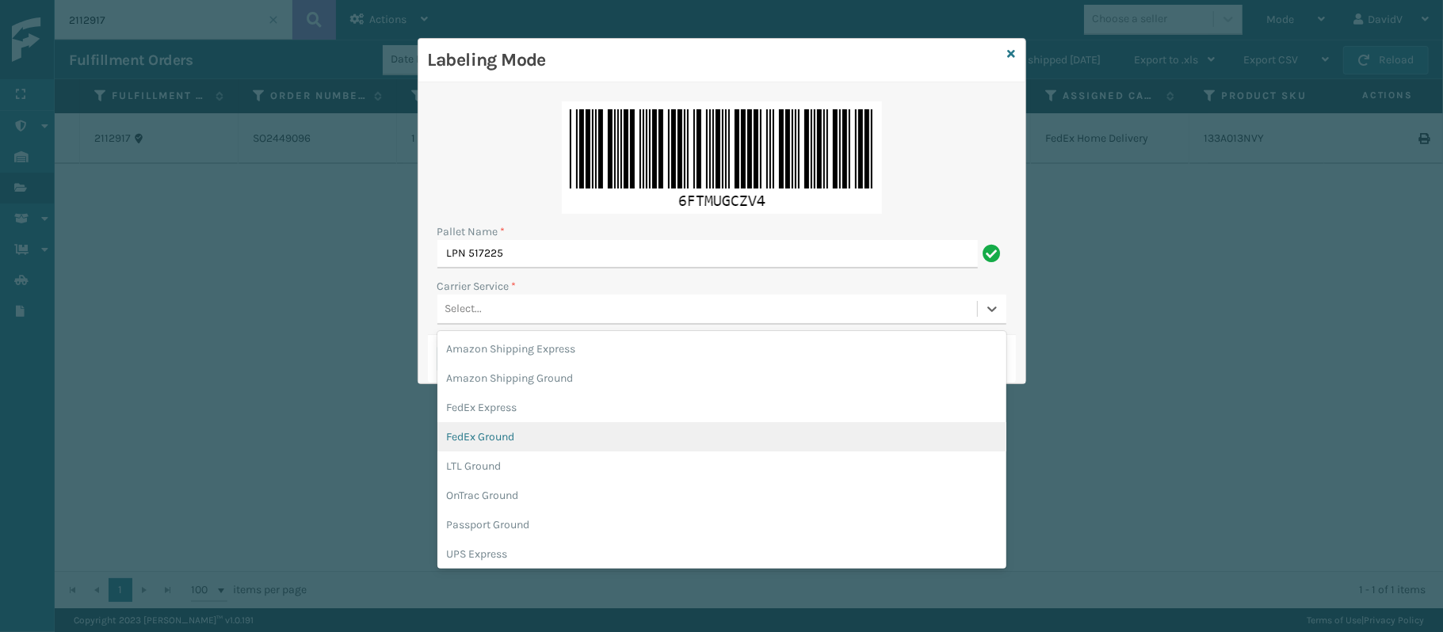
click at [901, 450] on div "FedEx Ground" at bounding box center [721, 436] width 569 height 29
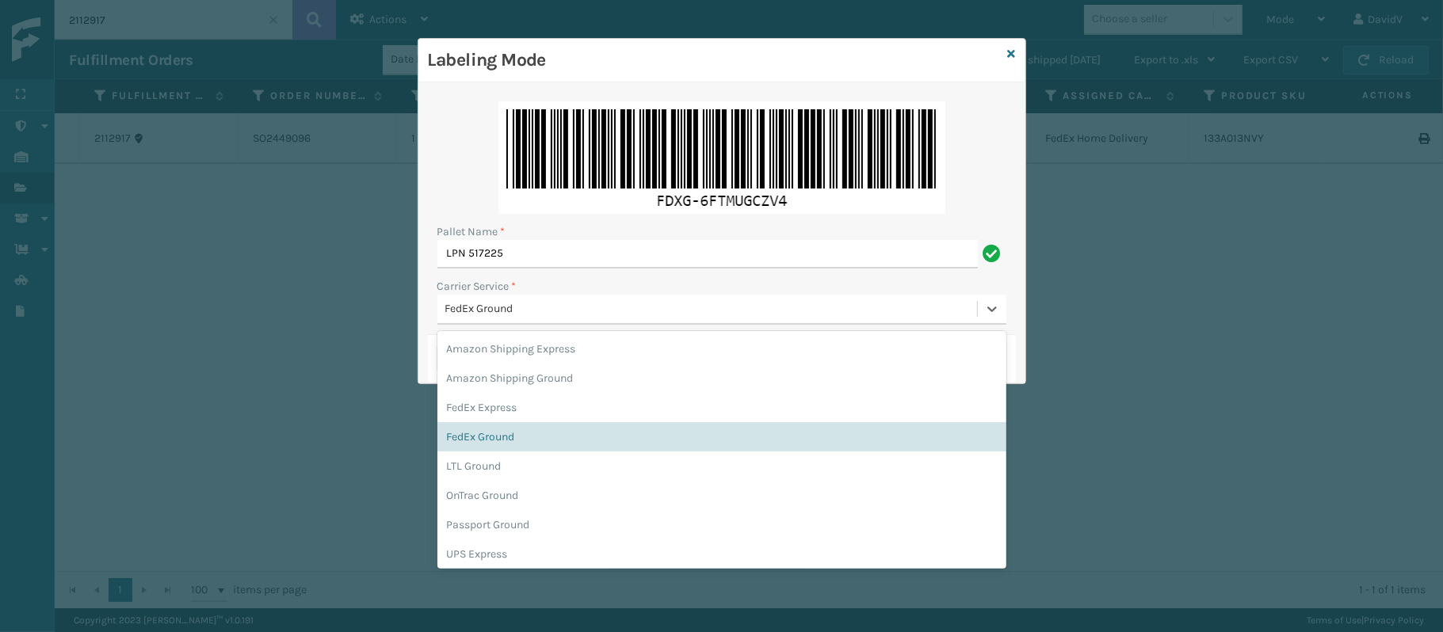
click at [572, 304] on div "FedEx Ground" at bounding box center [711, 309] width 533 height 17
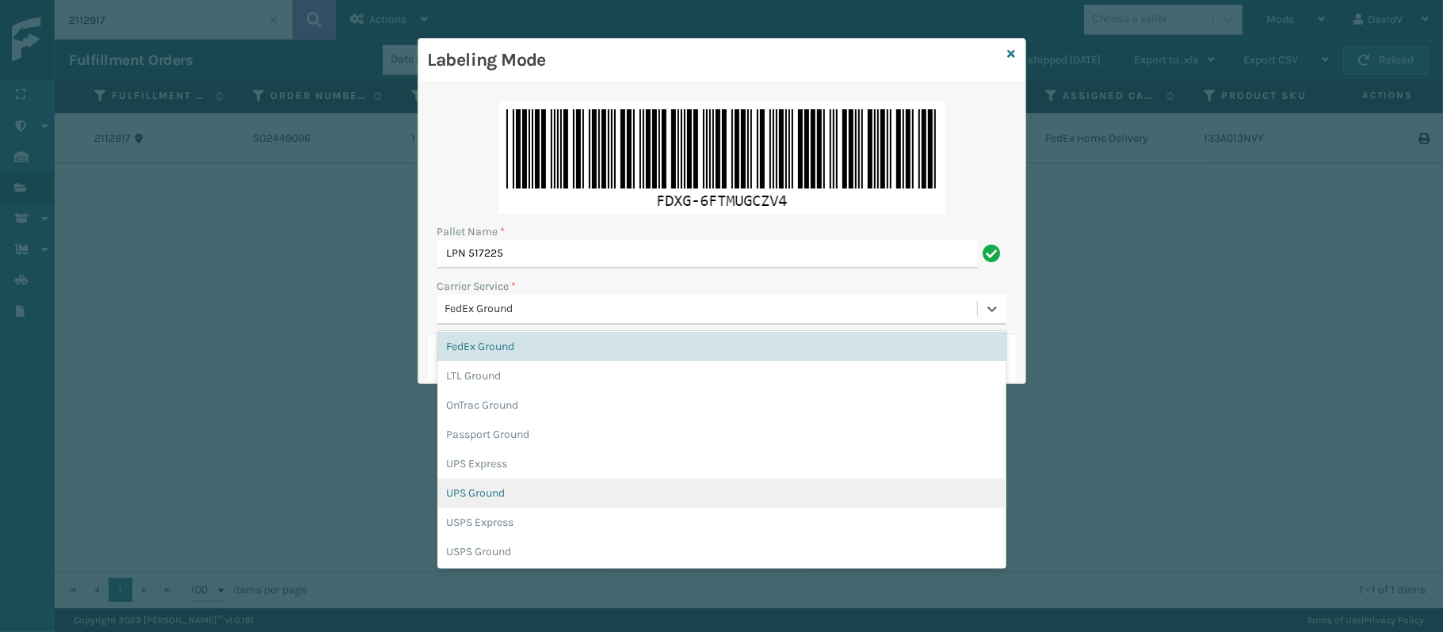
click at [463, 480] on div "UPS Ground" at bounding box center [721, 493] width 569 height 29
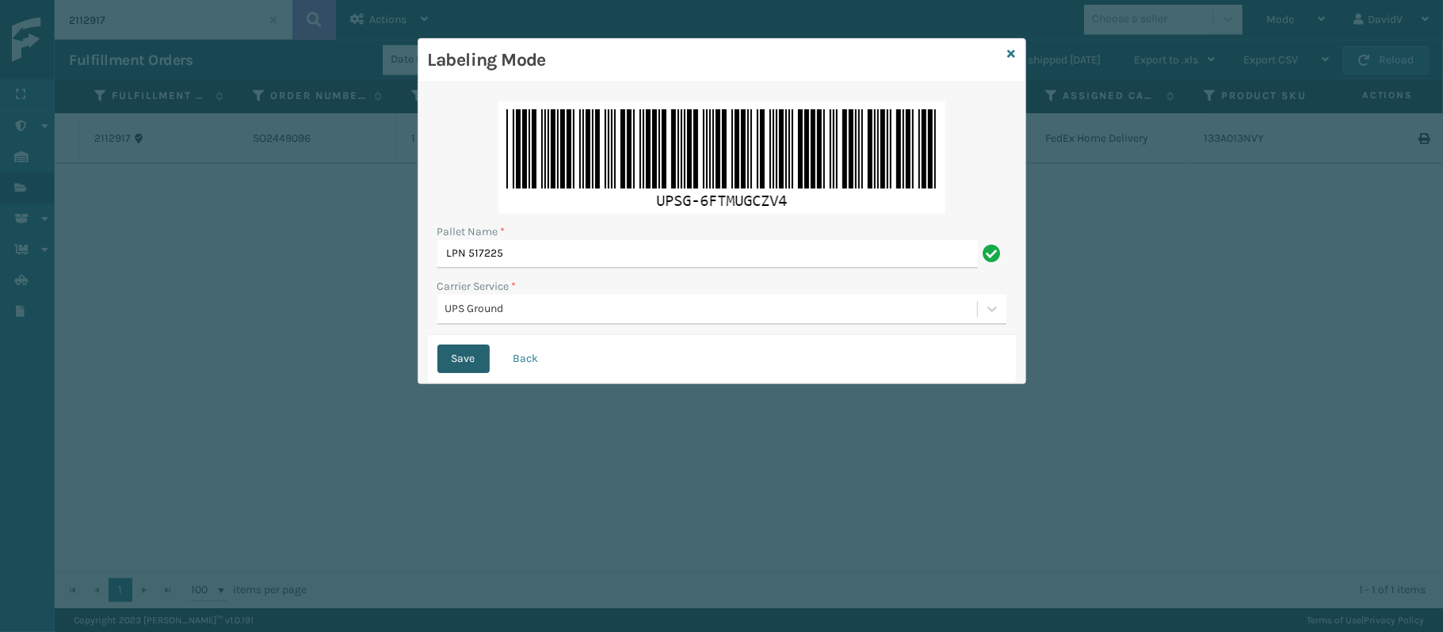
click at [470, 357] on button "Save" at bounding box center [463, 359] width 52 height 29
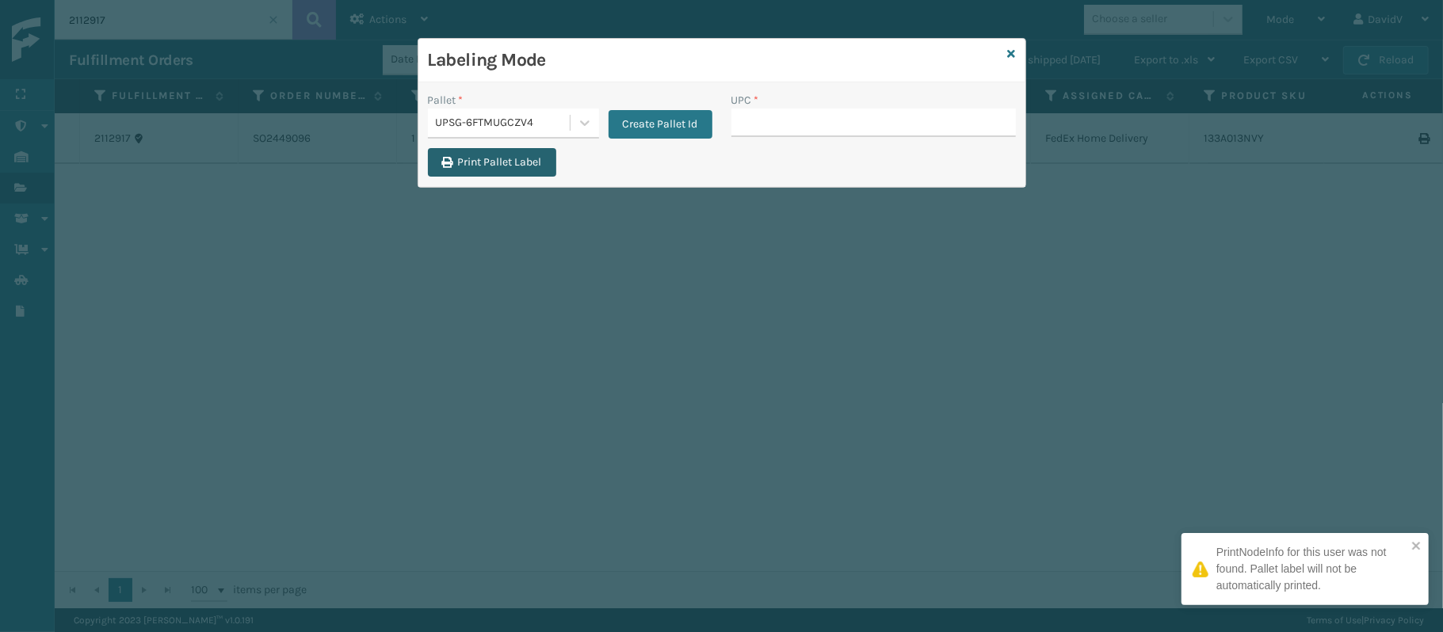
click at [537, 168] on button "Print Pallet Label" at bounding box center [492, 162] width 128 height 29
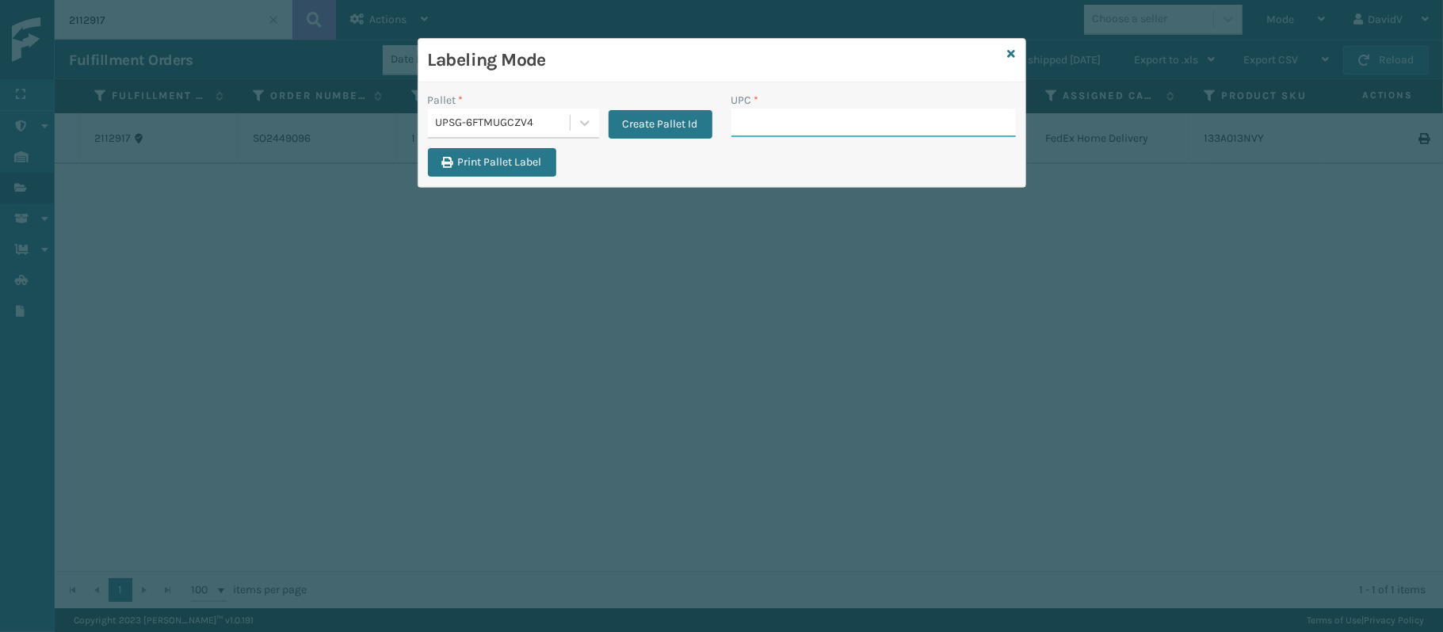
click at [815, 124] on input "UPC *" at bounding box center [873, 123] width 285 height 29
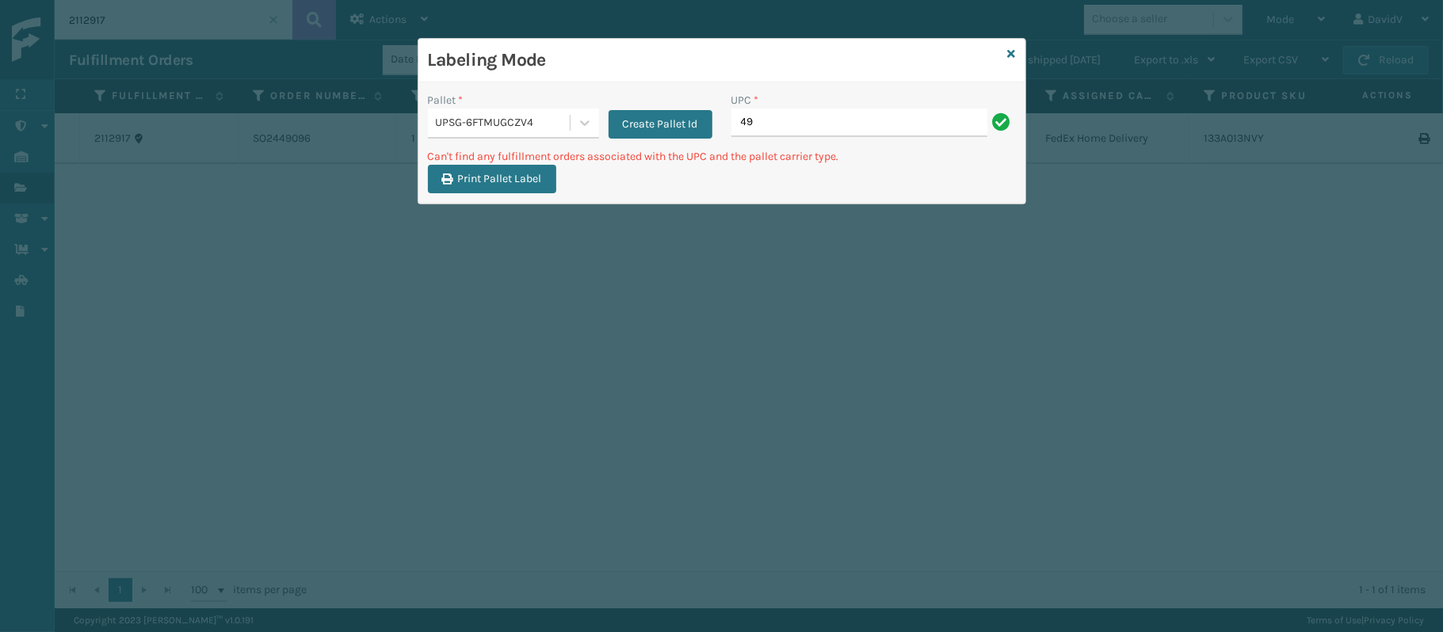
type input "4"
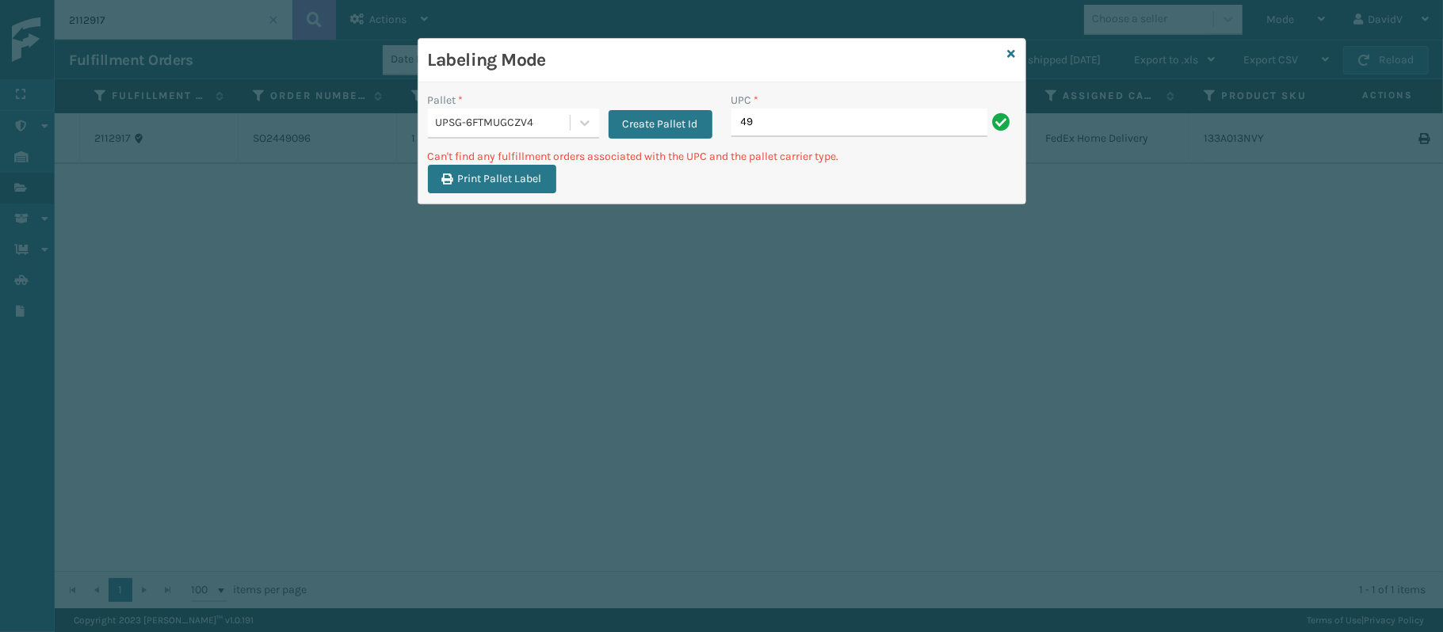
type input "4"
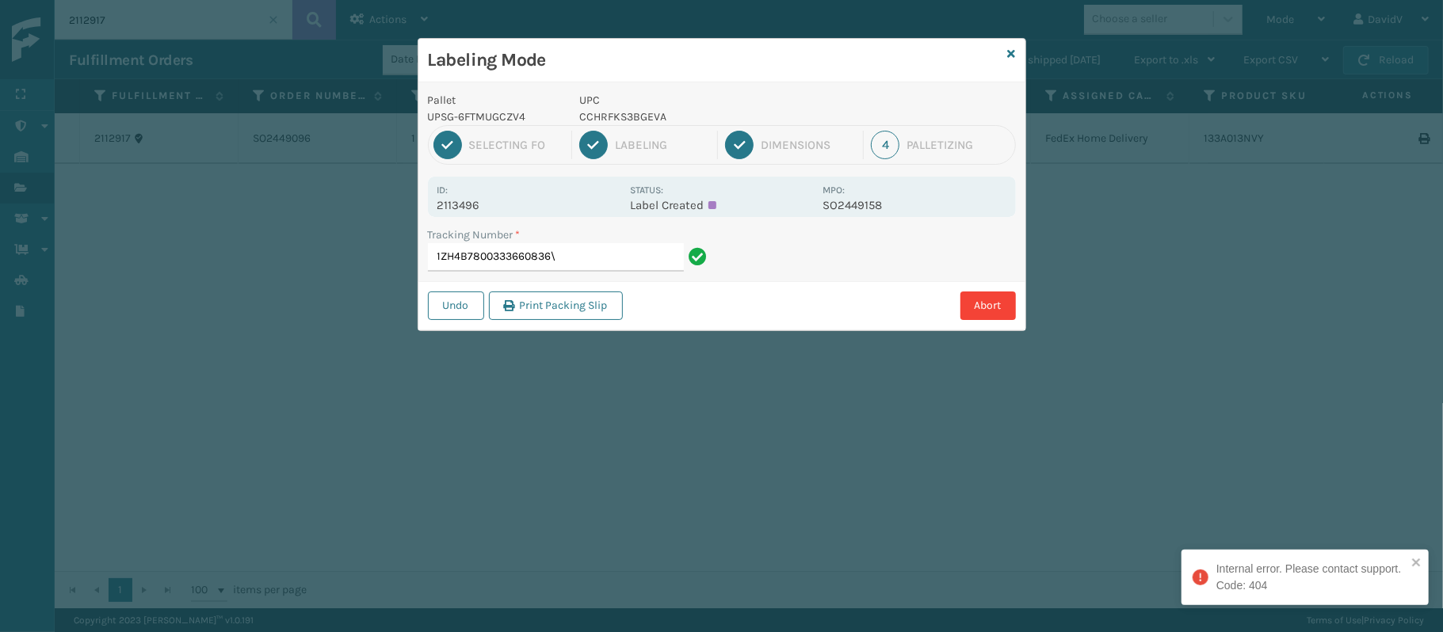
type input "1ZH4B7800333660836"
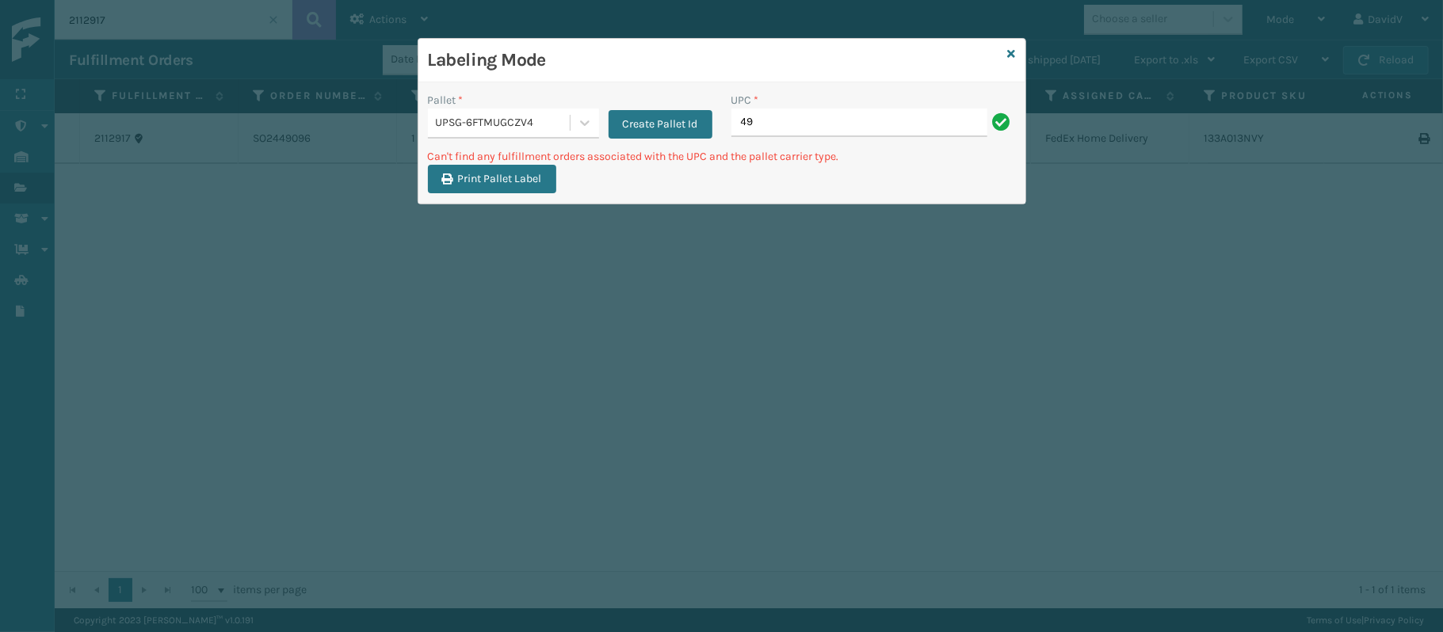
type input "4"
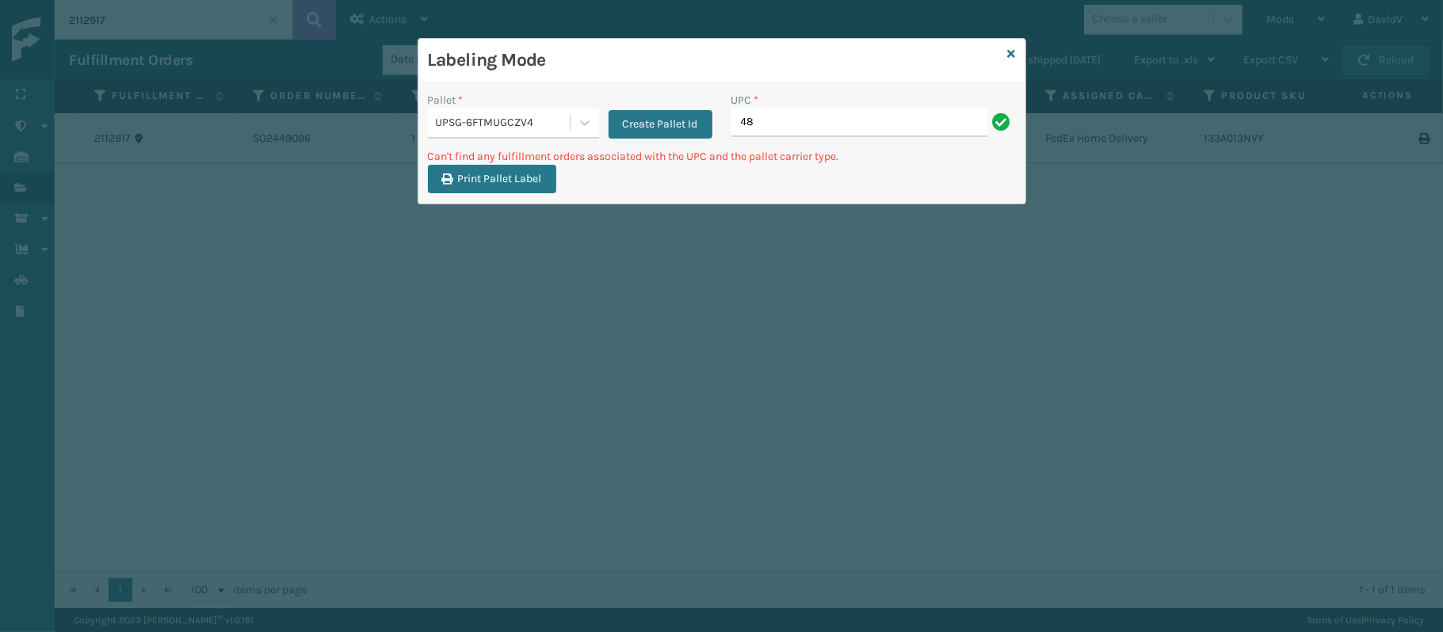
type input "4"
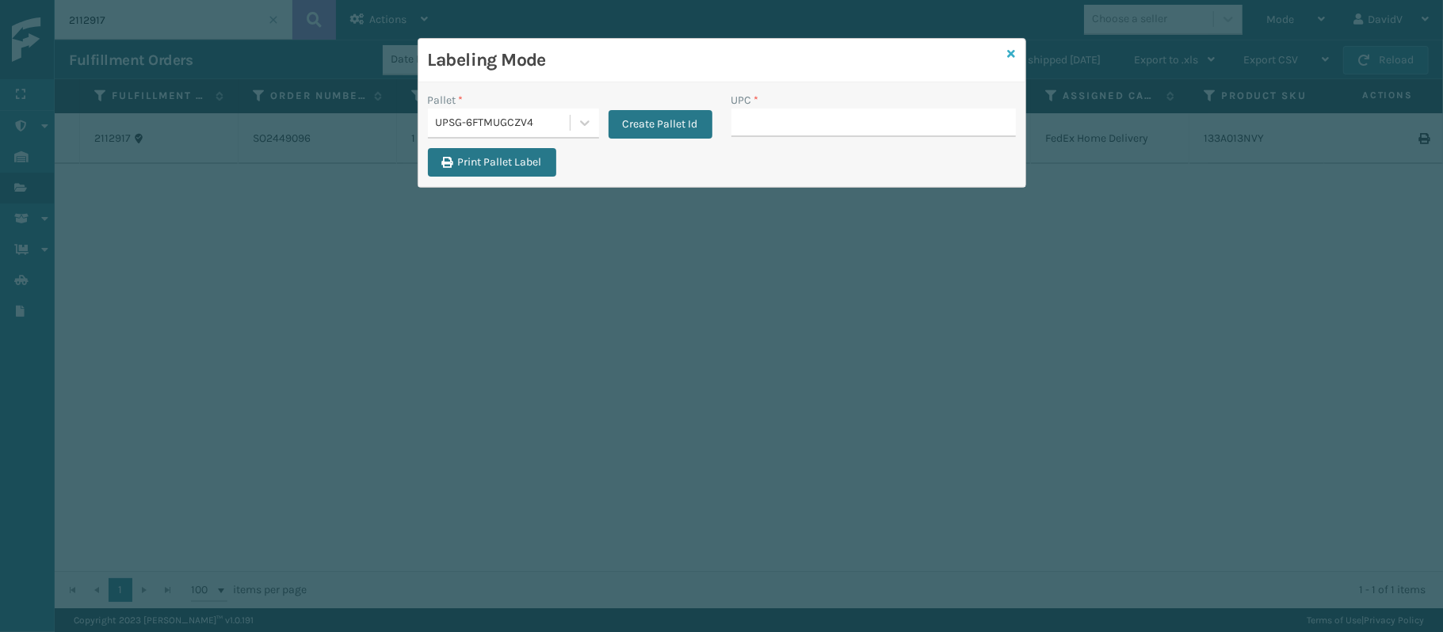
click at [1008, 51] on icon at bounding box center [1012, 53] width 8 height 11
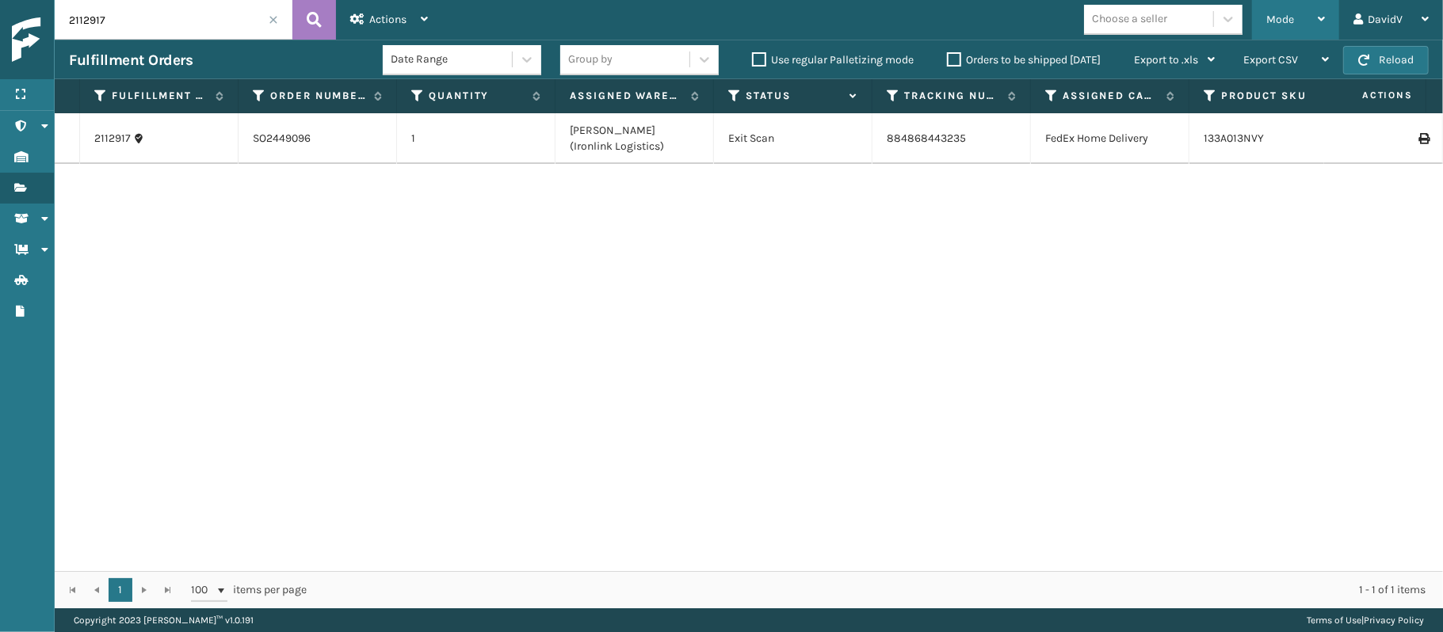
click at [1309, 20] on div "Mode" at bounding box center [1295, 20] width 59 height 40
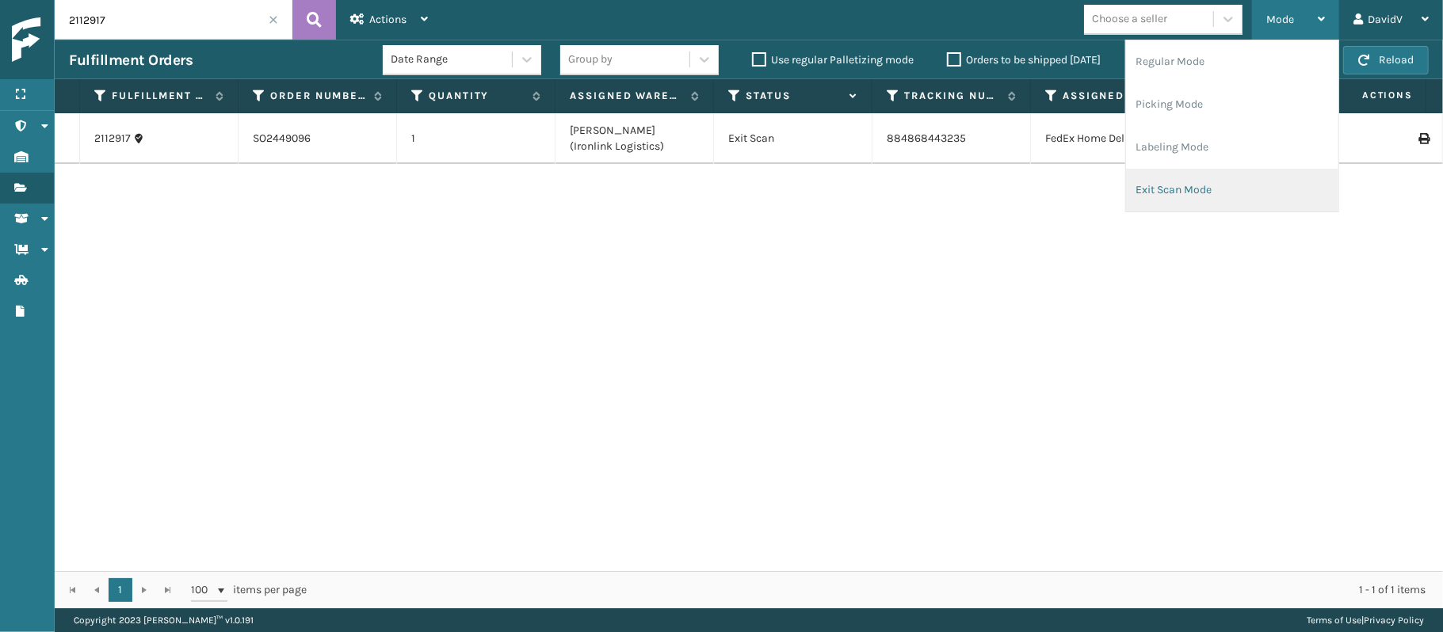
click at [1194, 181] on li "Exit Scan Mode" at bounding box center [1232, 190] width 212 height 43
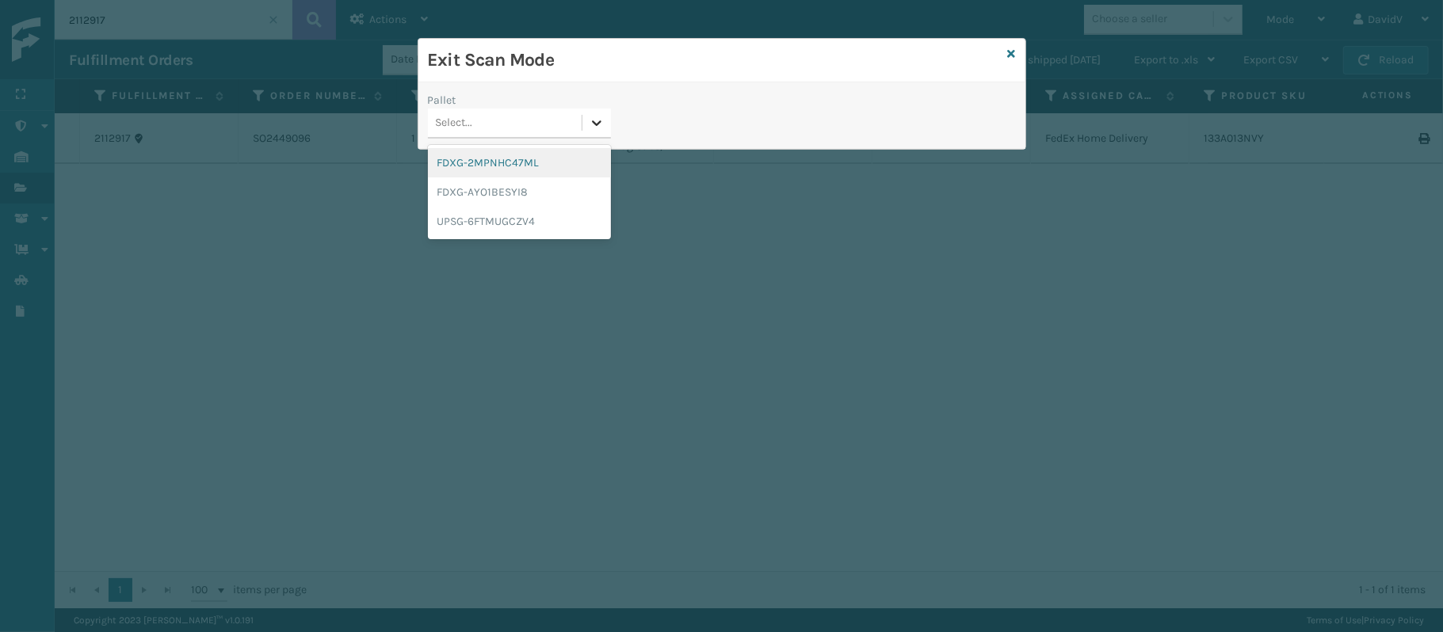
click at [585, 124] on div at bounding box center [596, 123] width 29 height 29
click at [528, 219] on div "UPSG-6FTMUGCZV4" at bounding box center [519, 221] width 183 height 29
